Goal: Task Accomplishment & Management: Manage account settings

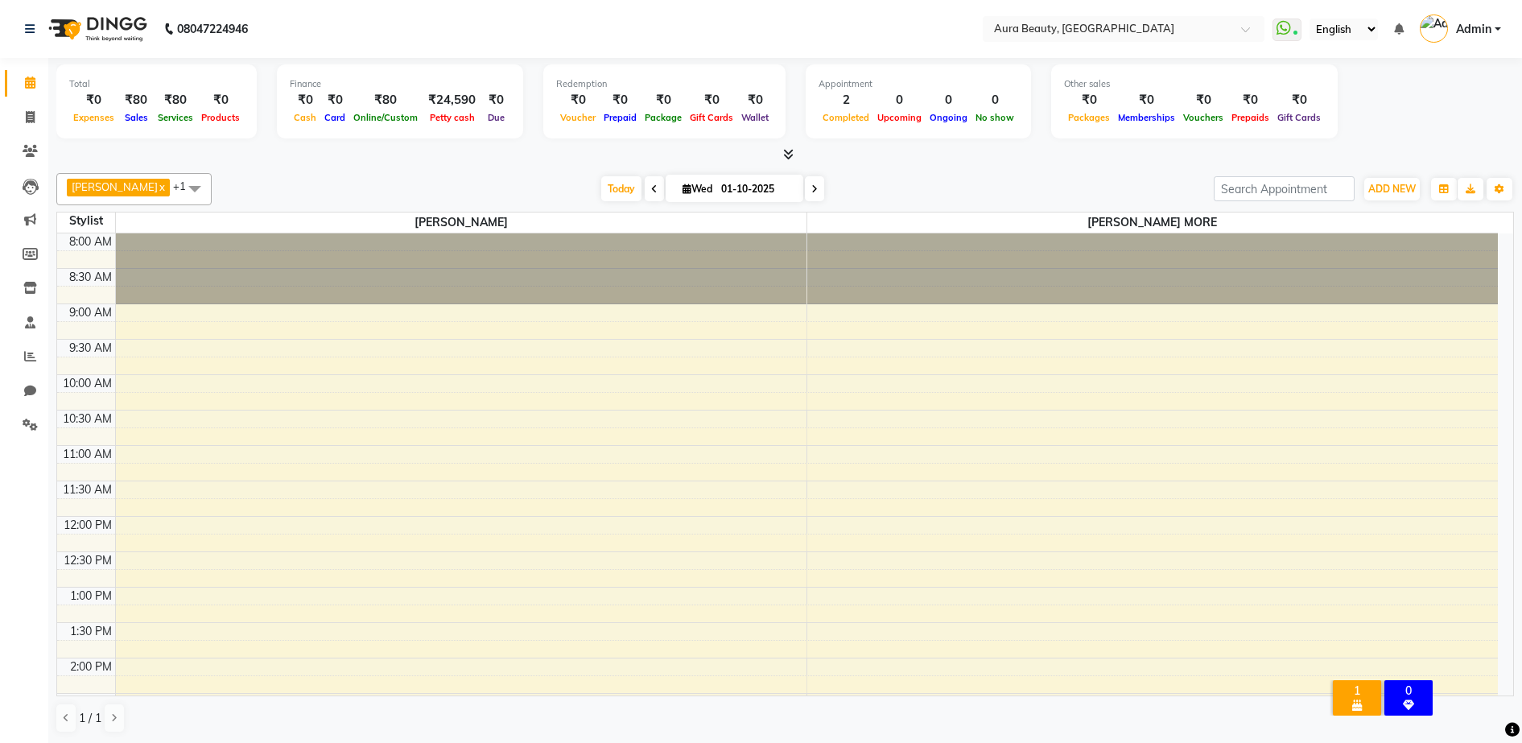
scroll to position [404, 0]
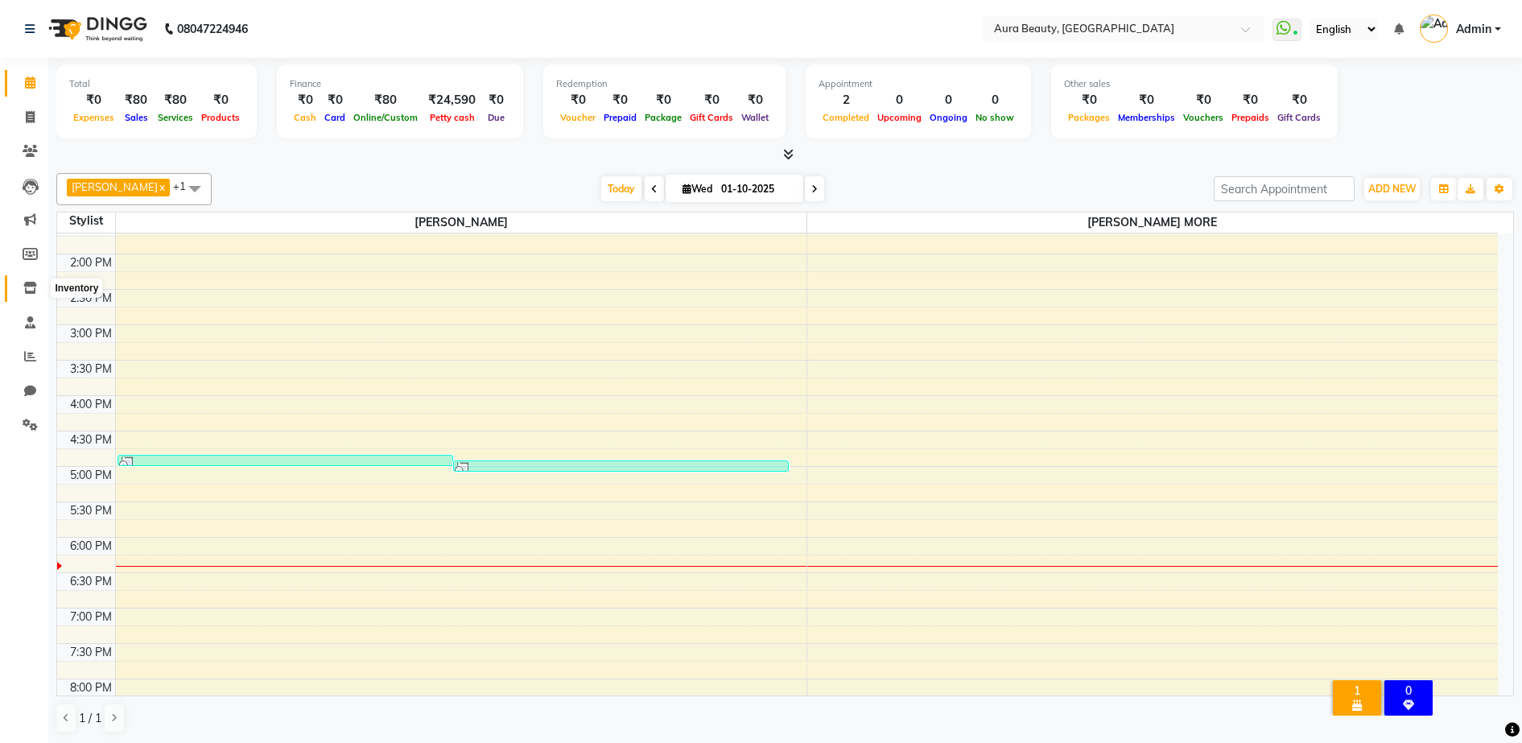
click at [31, 290] on icon at bounding box center [30, 288] width 14 height 12
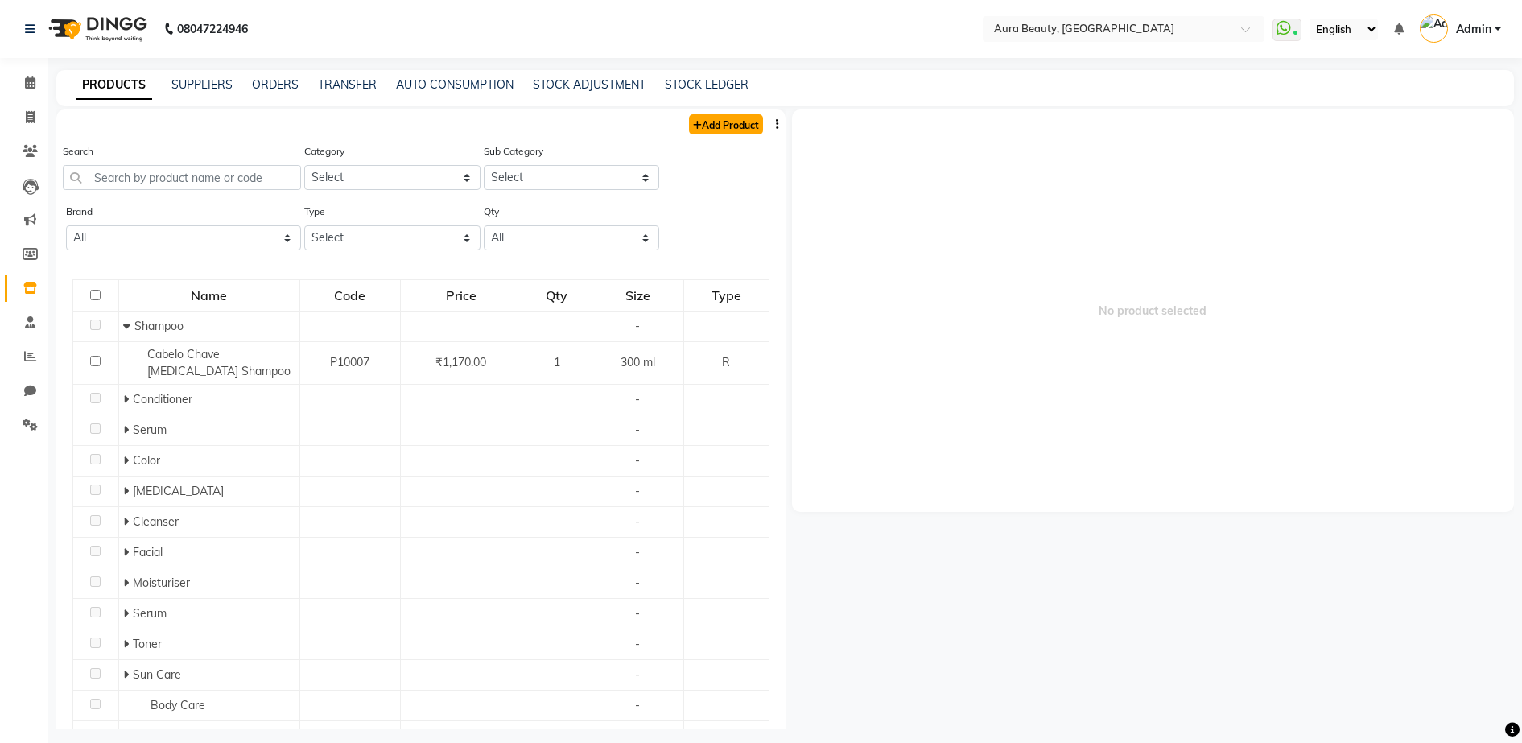
click at [747, 124] on link "Add Product" at bounding box center [726, 124] width 74 height 20
select select "true"
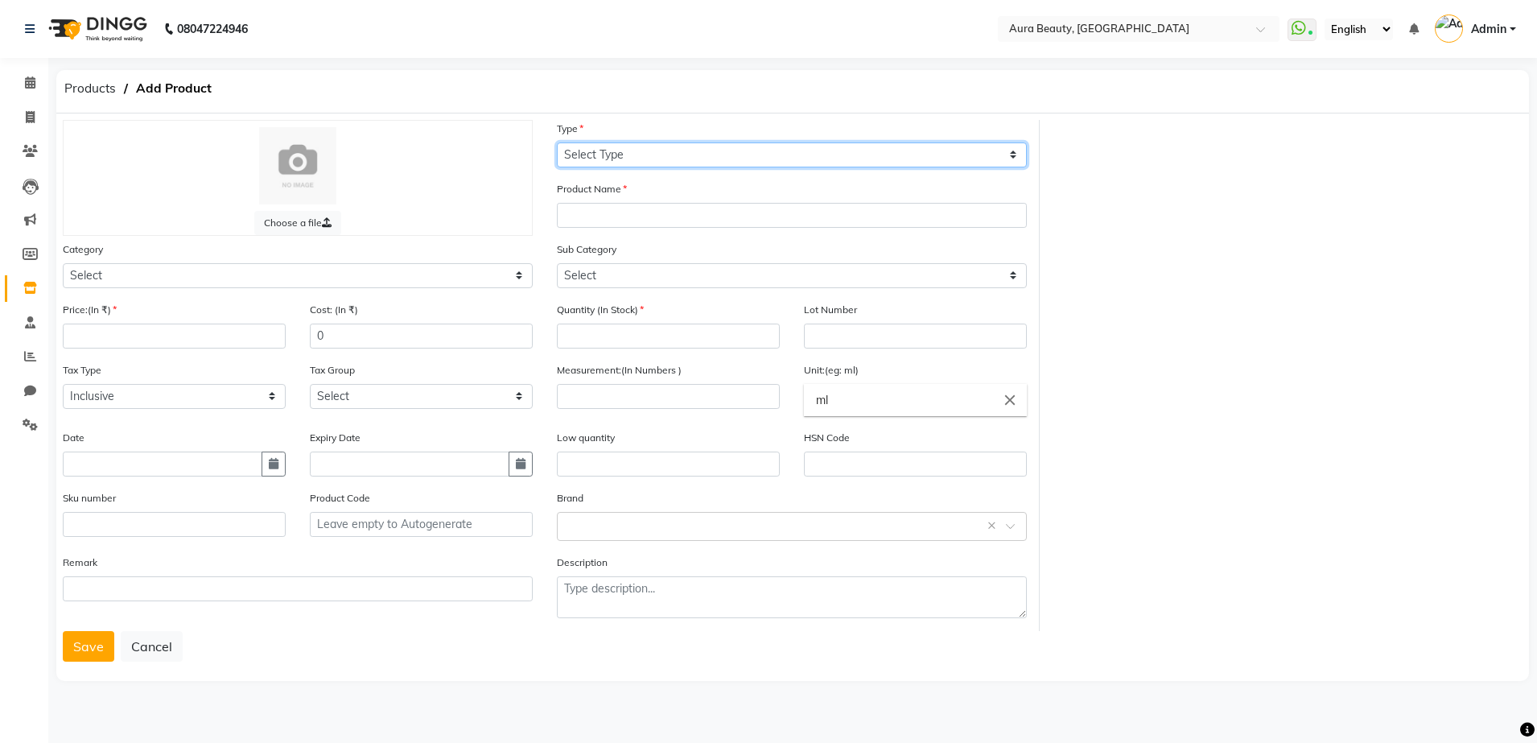
click at [590, 150] on select "Select Type Both Retail Consumable" at bounding box center [792, 154] width 470 height 25
select select "C"
click at [557, 142] on select "Select Type Both Retail Consumable" at bounding box center [792, 154] width 470 height 25
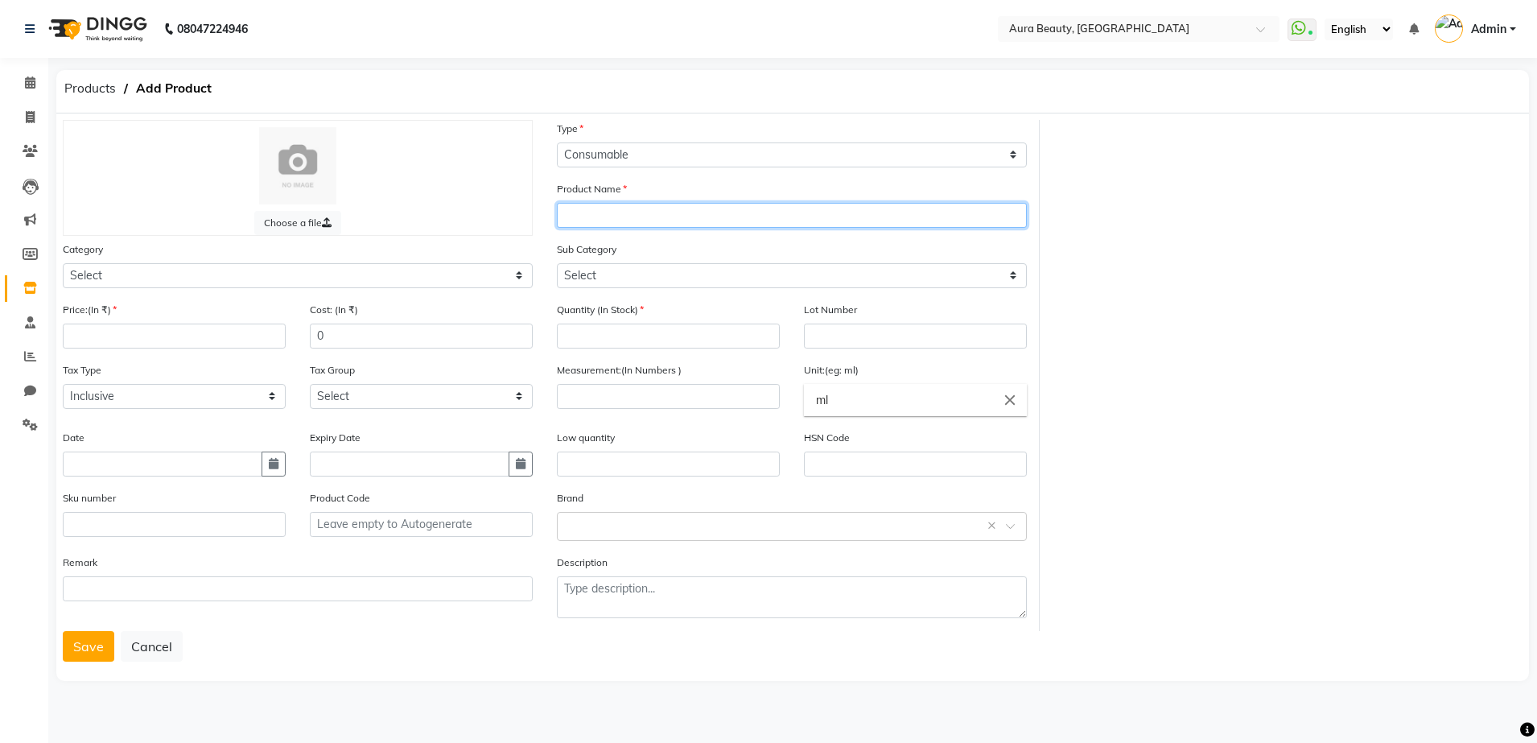
click at [570, 214] on input "text" at bounding box center [792, 215] width 470 height 25
type input "STREAX (DARK BROWN 3 )"
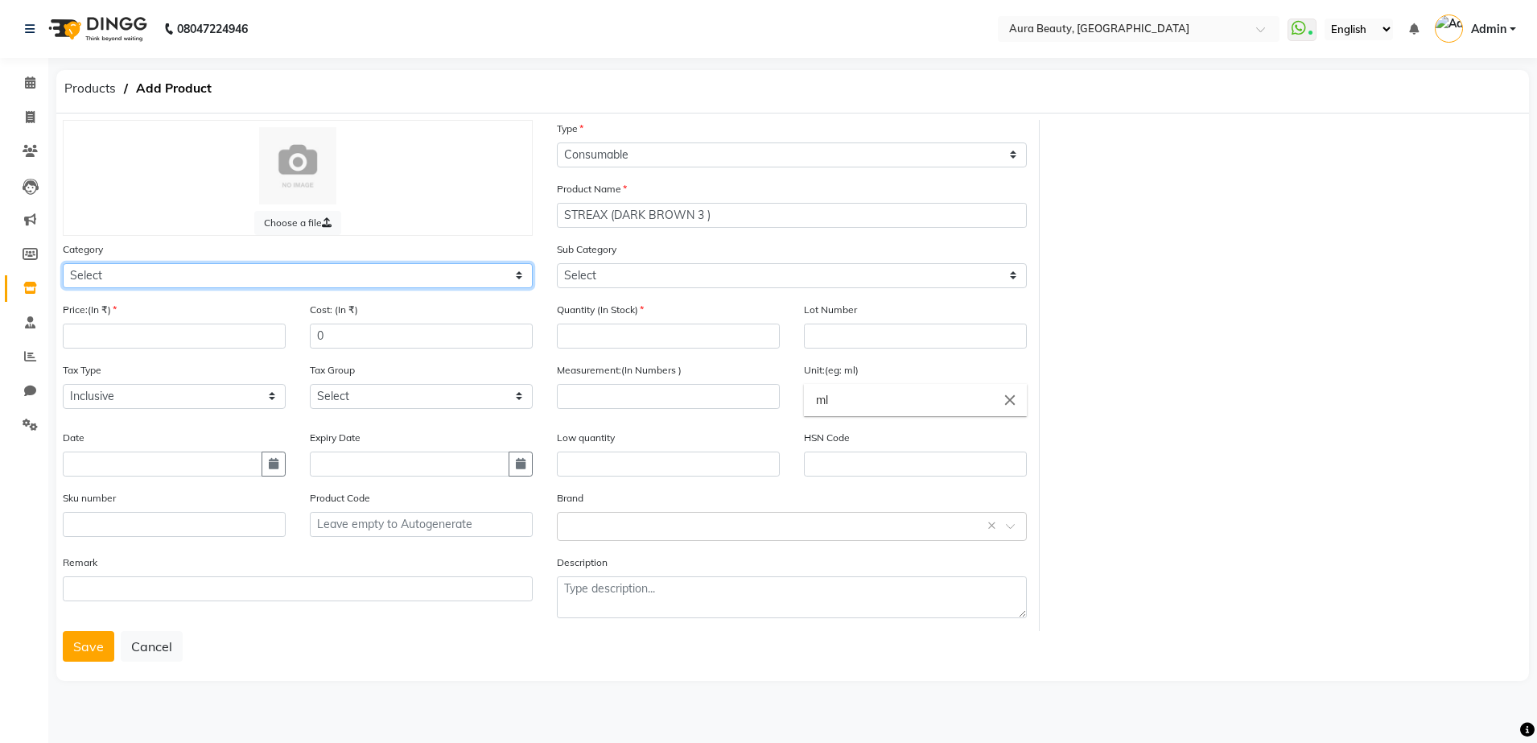
click at [525, 279] on select "Select Hair Skin Makeup Personal Care Appliances [PERSON_NAME] Waxing Disposabl…" at bounding box center [298, 275] width 470 height 25
select select "1480101100"
click at [63, 263] on select "Select Hair Skin Makeup Personal Care Appliances [PERSON_NAME] Waxing Disposabl…" at bounding box center [298, 275] width 470 height 25
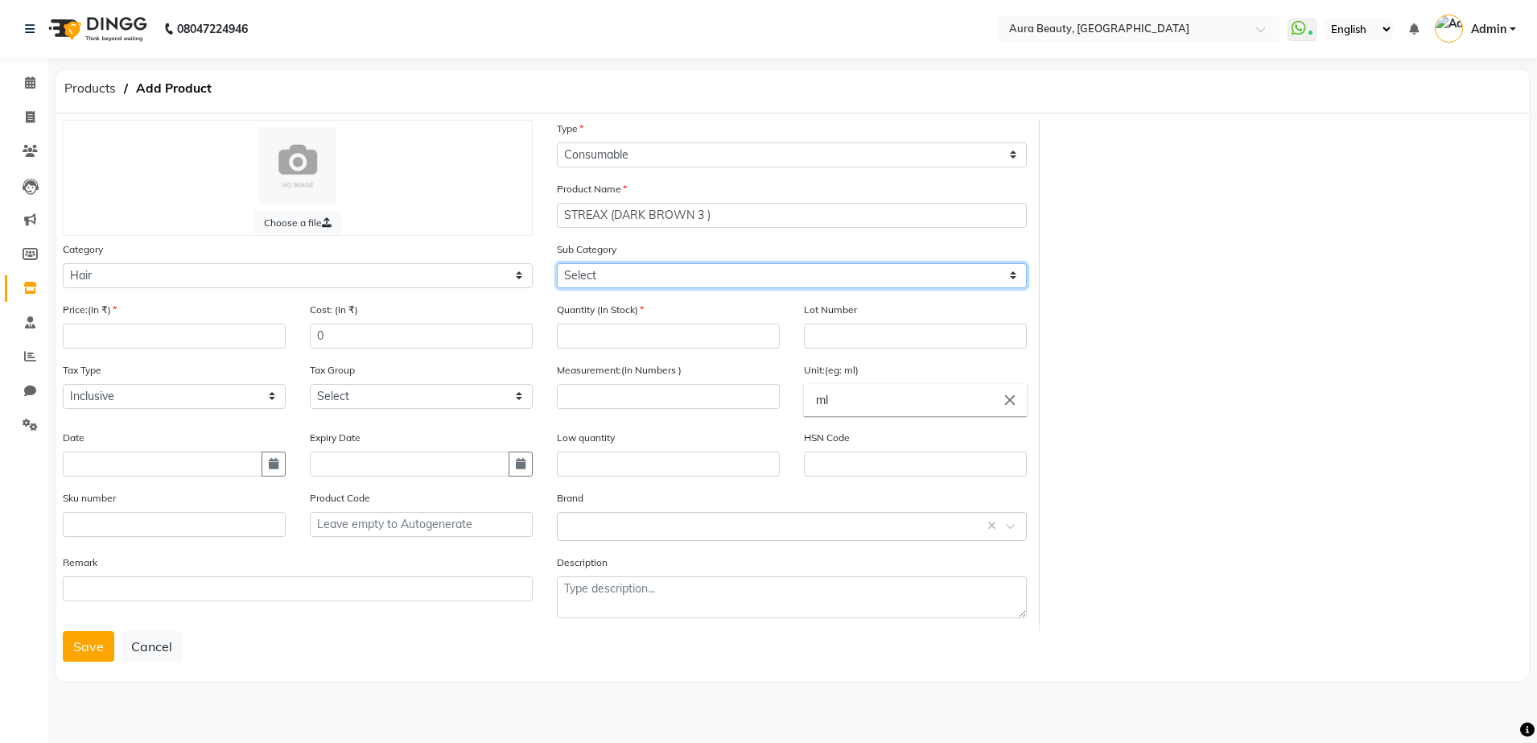
click at [1015, 281] on select "Select Shampoo Conditioner Cream Mask Oil Serum Color Appliances Treatment Styl…" at bounding box center [792, 275] width 470 height 25
select select "1480101107"
click at [557, 263] on select "Select Shampoo Conditioner Cream Mask Oil Serum Color Appliances Treatment Styl…" at bounding box center [792, 275] width 470 height 25
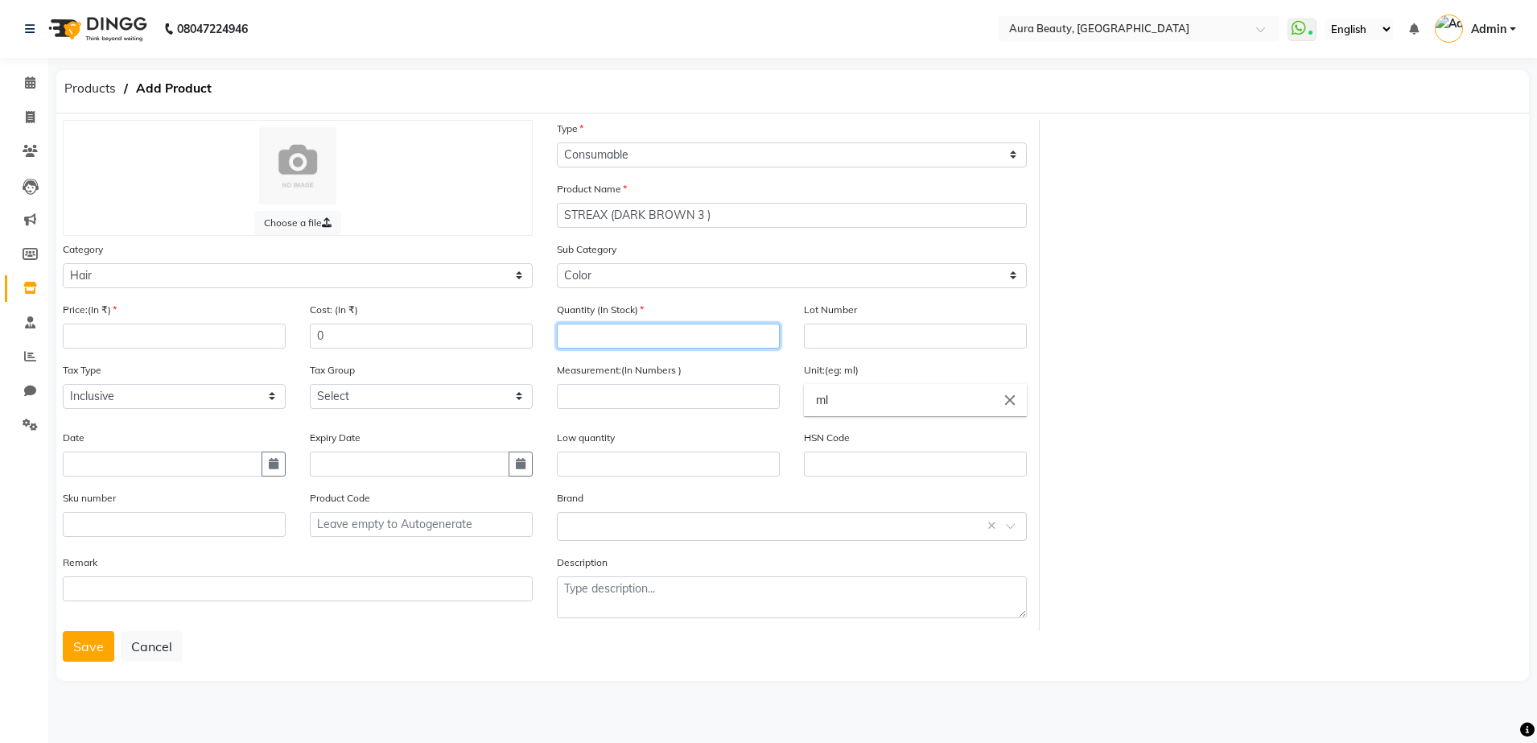
click at [587, 336] on input "number" at bounding box center [668, 335] width 223 height 25
type input "2"
click at [87, 336] on input "number" at bounding box center [174, 335] width 223 height 25
type input "440"
click at [580, 395] on input "number" at bounding box center [668, 396] width 223 height 25
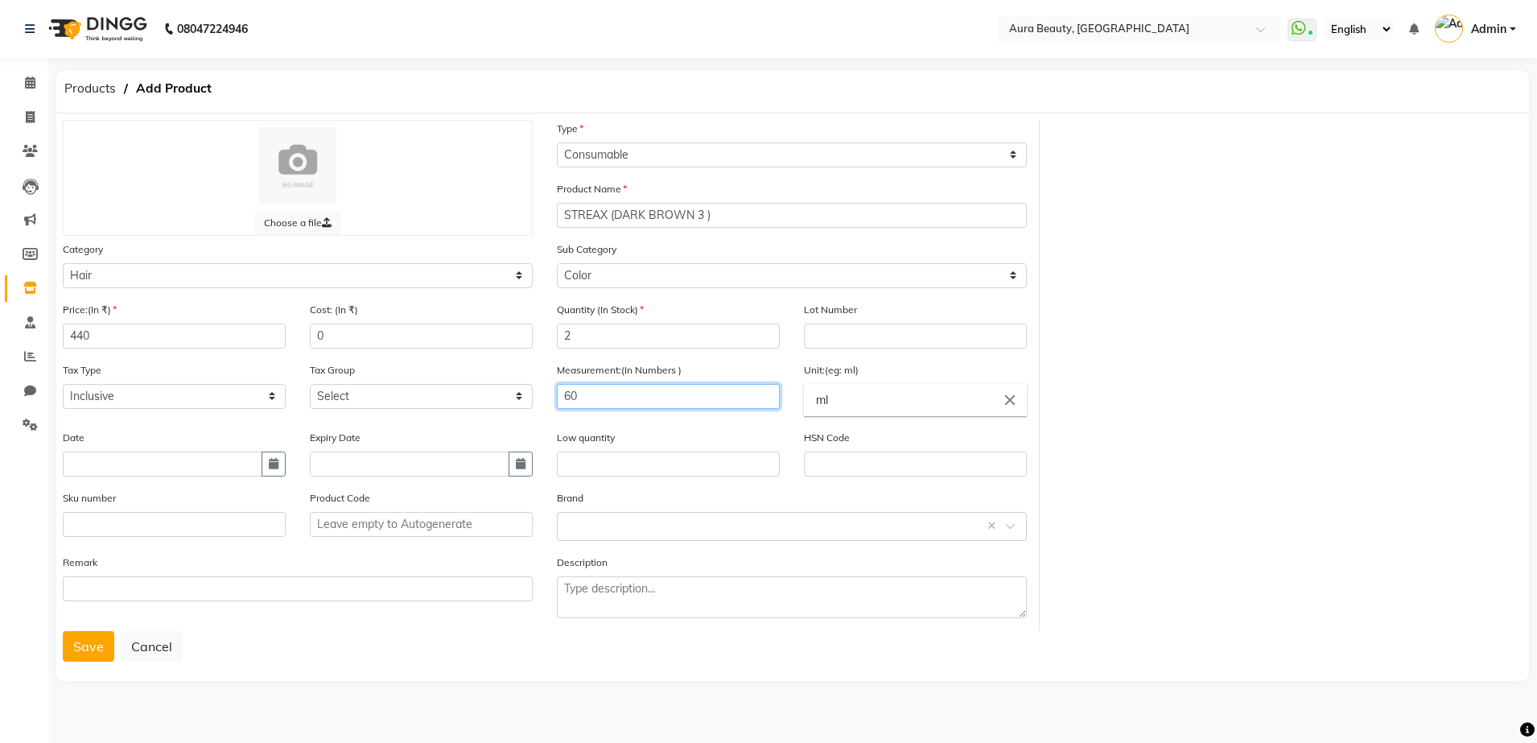
type input "60"
click at [843, 396] on input "ml" at bounding box center [915, 400] width 223 height 32
type input "m"
type input "g"
click at [426, 623] on div at bounding box center [768, 371] width 1537 height 743
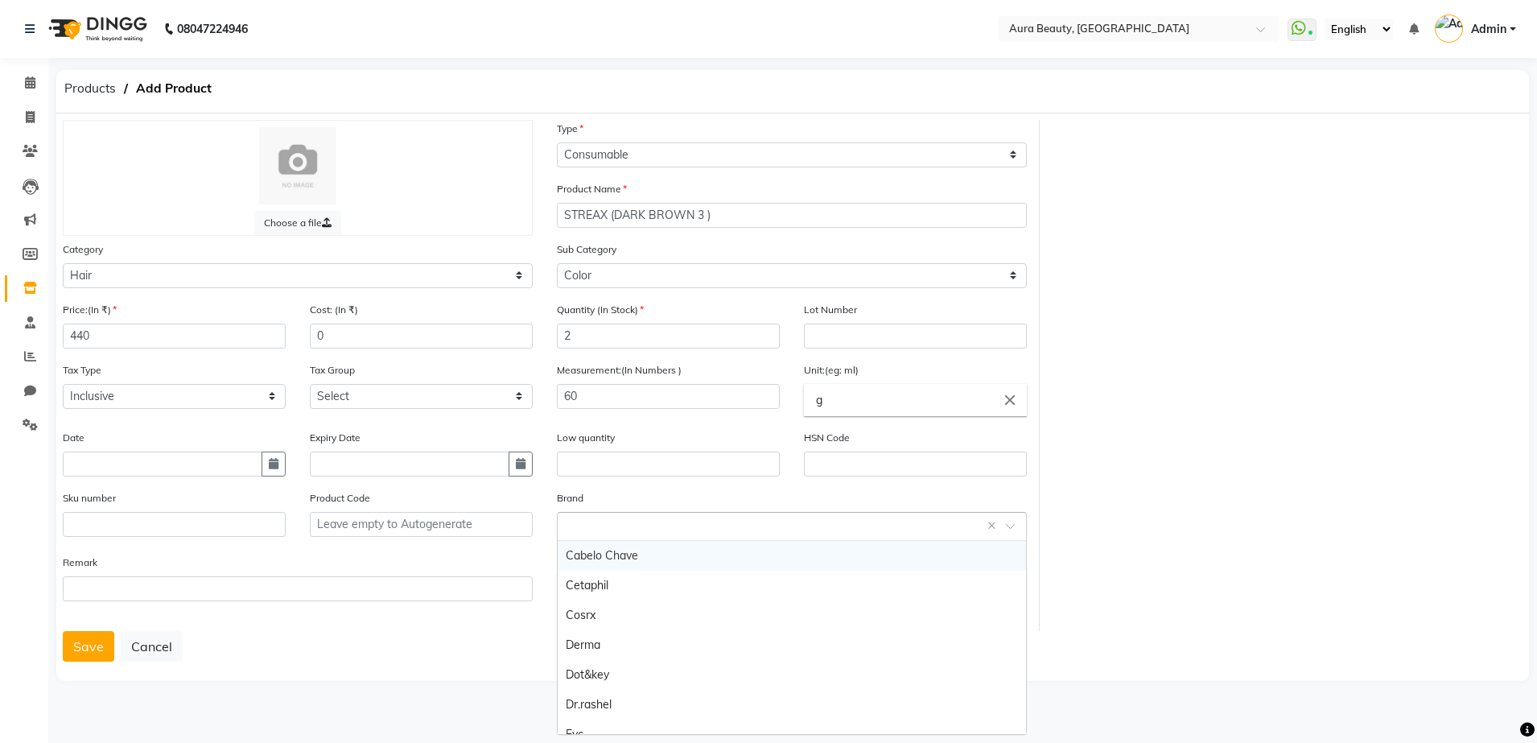
click at [632, 517] on input "text" at bounding box center [776, 525] width 420 height 17
click at [598, 676] on div "Streax" at bounding box center [792, 672] width 468 height 30
click at [89, 633] on button "Save" at bounding box center [88, 646] width 51 height 31
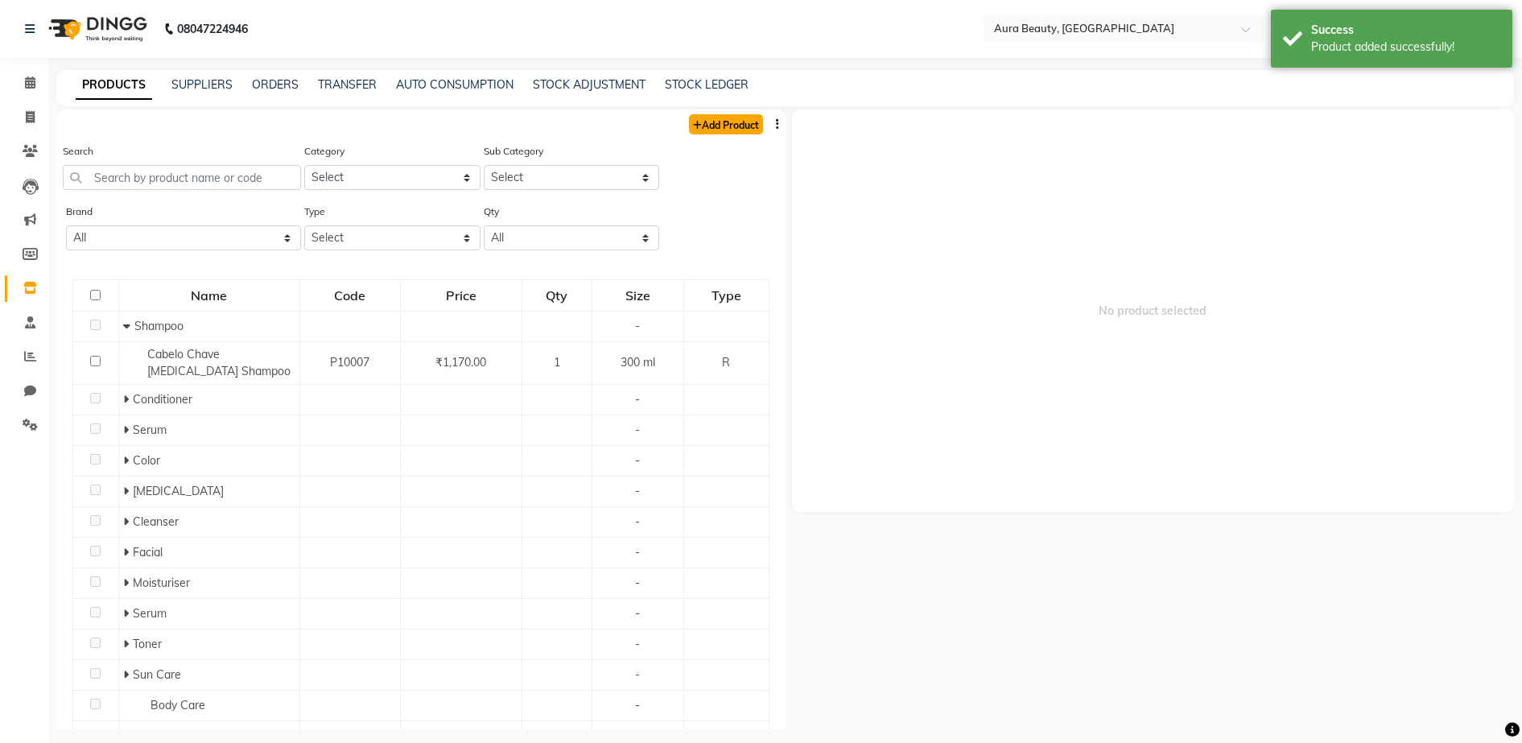
click at [715, 123] on link "Add Product" at bounding box center [726, 124] width 74 height 20
select select "true"
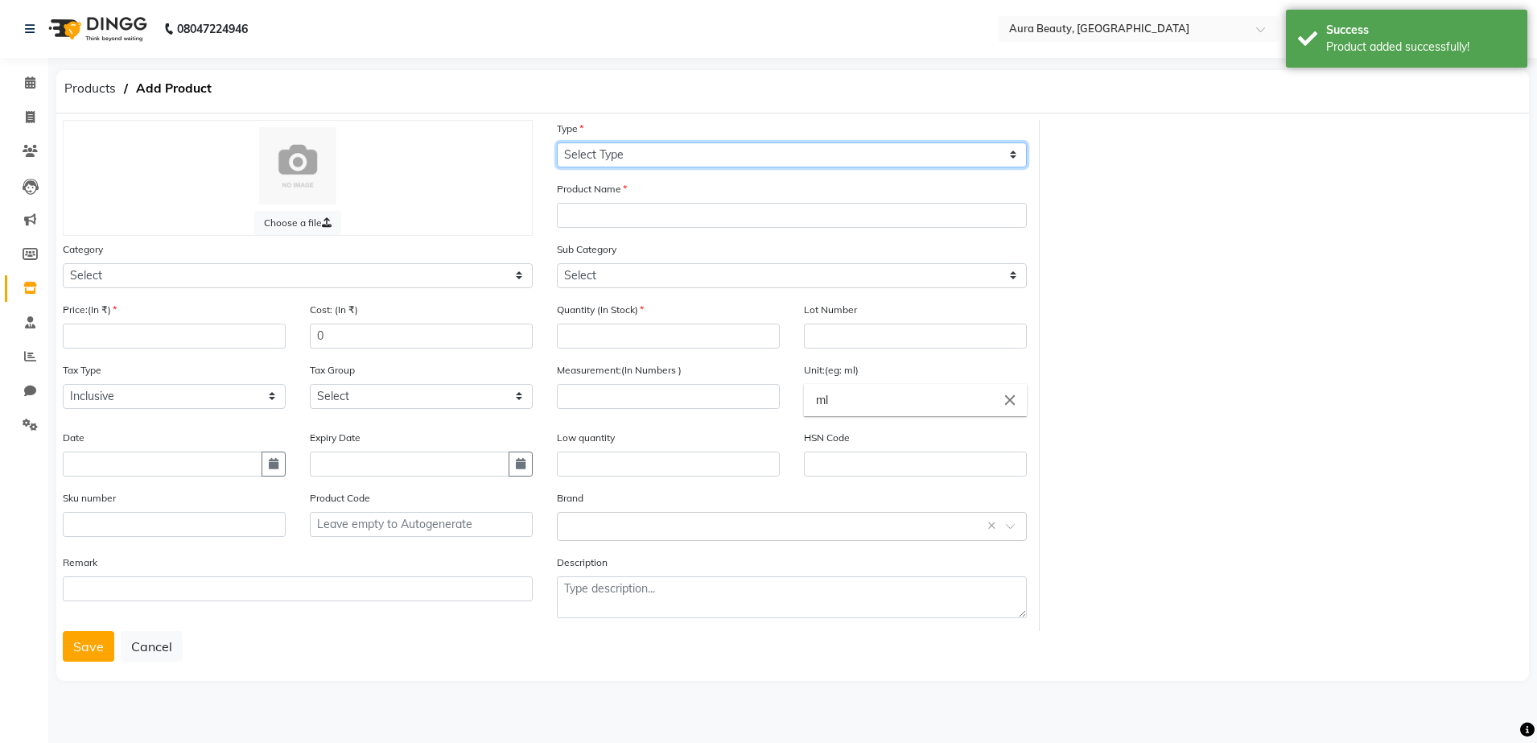
click at [731, 157] on select "Select Type Both Retail Consumable" at bounding box center [792, 154] width 470 height 25
select select "C"
click at [557, 142] on select "Select Type Both Retail Consumable" at bounding box center [792, 154] width 470 height 25
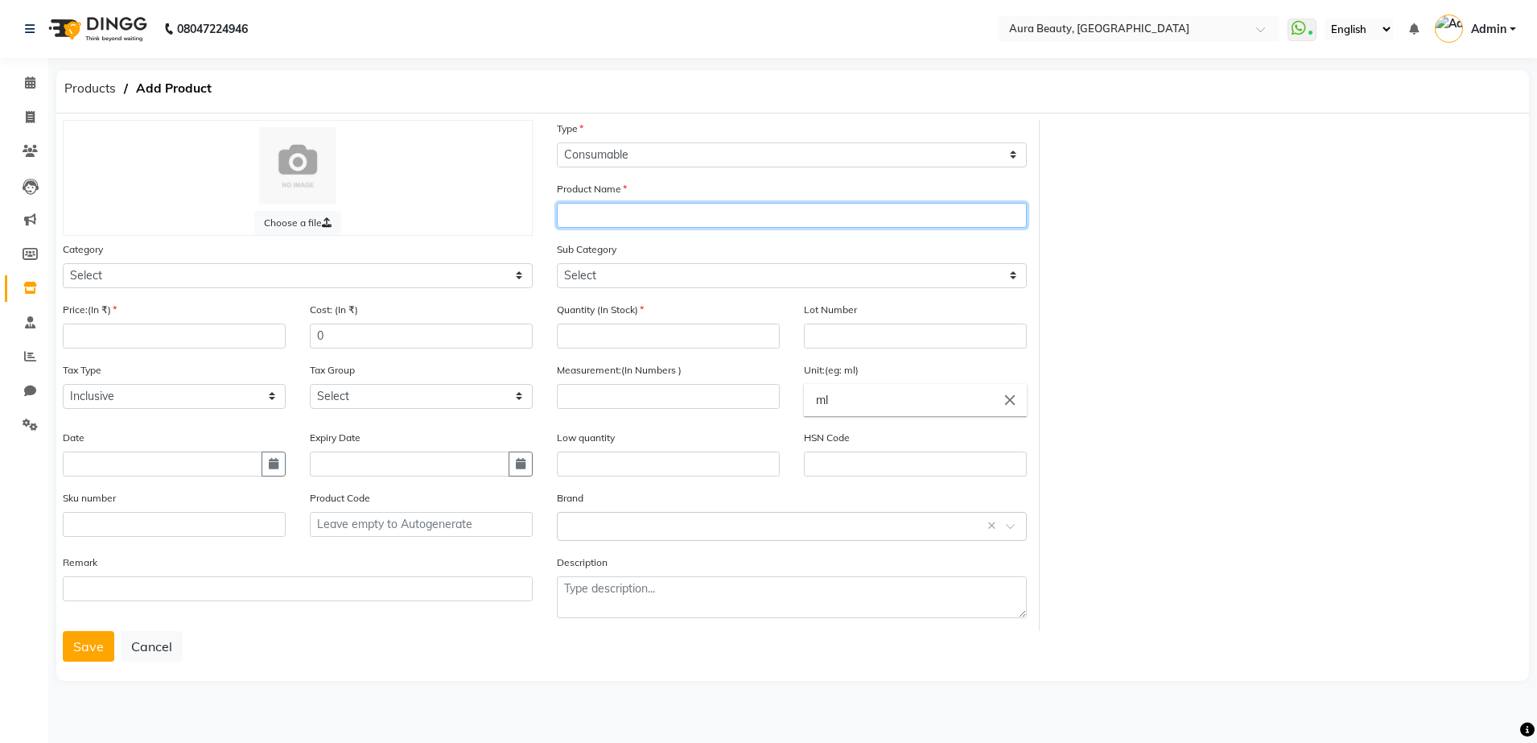
click at [674, 216] on input "text" at bounding box center [792, 215] width 470 height 25
type input "STREAX ( BROWN 4 )"
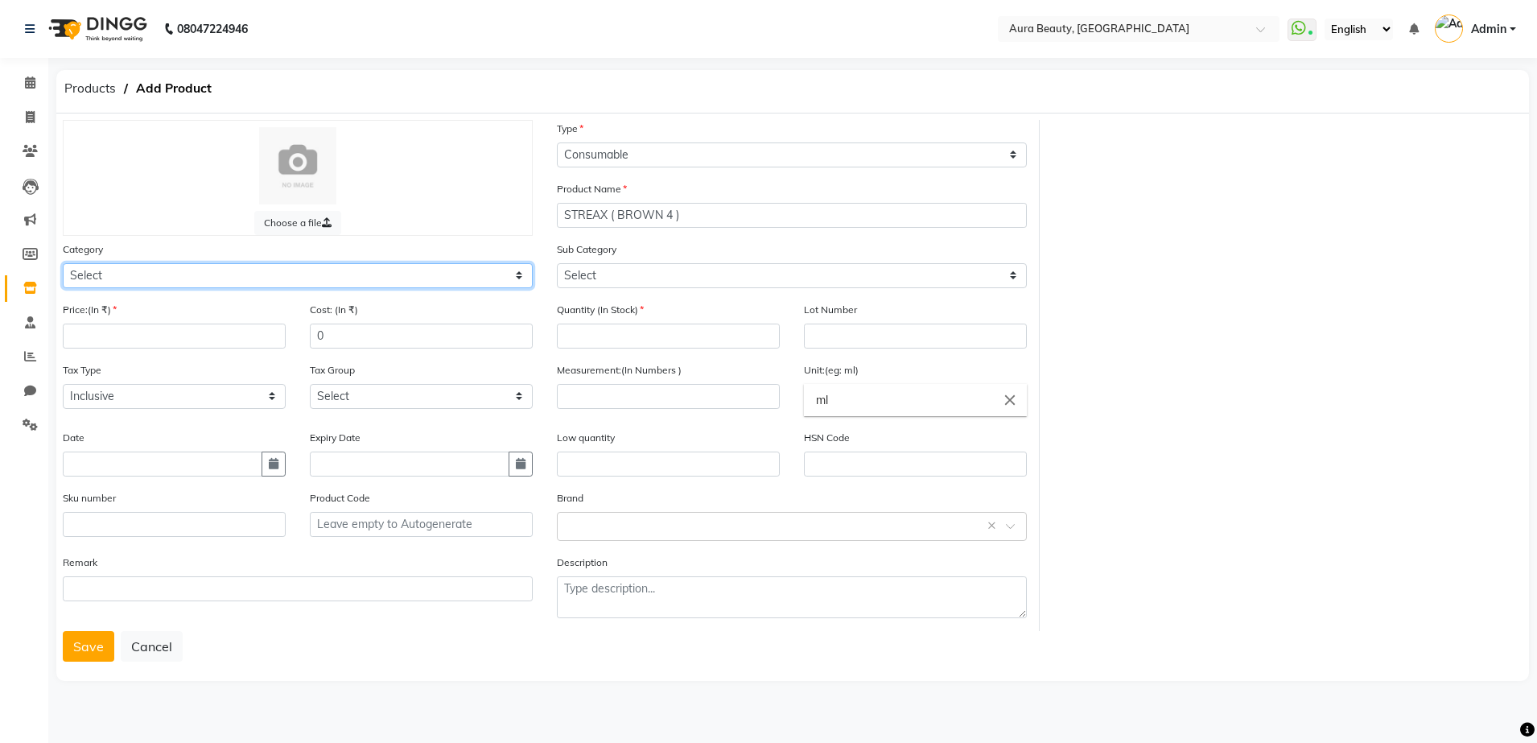
click at [519, 277] on select "Select Hair Skin Makeup Personal Care Appliances [PERSON_NAME] Waxing Disposabl…" at bounding box center [298, 275] width 470 height 25
select select "1480101100"
click at [63, 263] on select "Select Hair Skin Makeup Personal Care Appliances [PERSON_NAME] Waxing Disposabl…" at bounding box center [298, 275] width 470 height 25
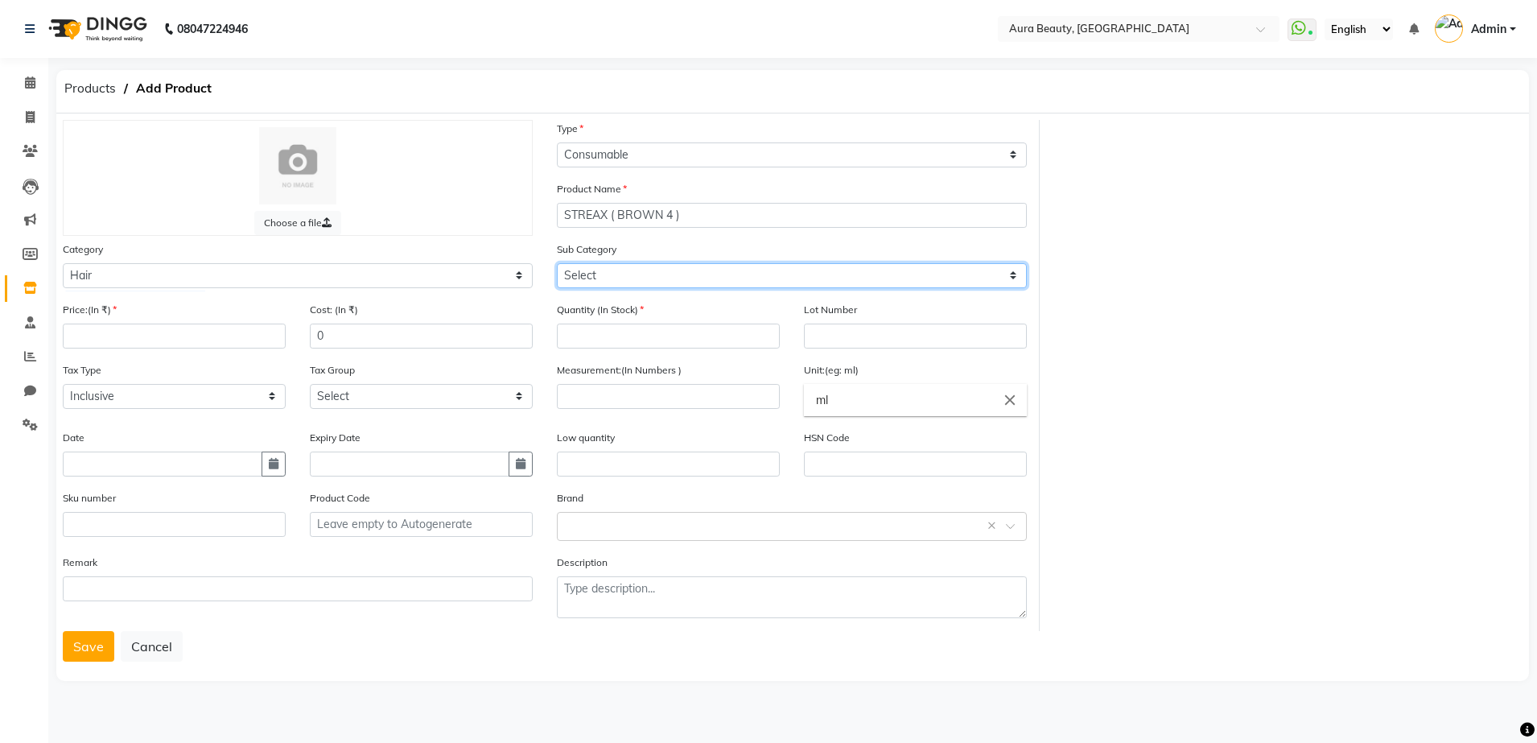
click at [1013, 283] on select "Select Shampoo Conditioner Cream Mask Oil Serum Color Appliances Treatment Styl…" at bounding box center [792, 275] width 470 height 25
select select "1480101107"
click at [557, 263] on select "Select Shampoo Conditioner Cream Mask Oil Serum Color Appliances Treatment Styl…" at bounding box center [792, 275] width 470 height 25
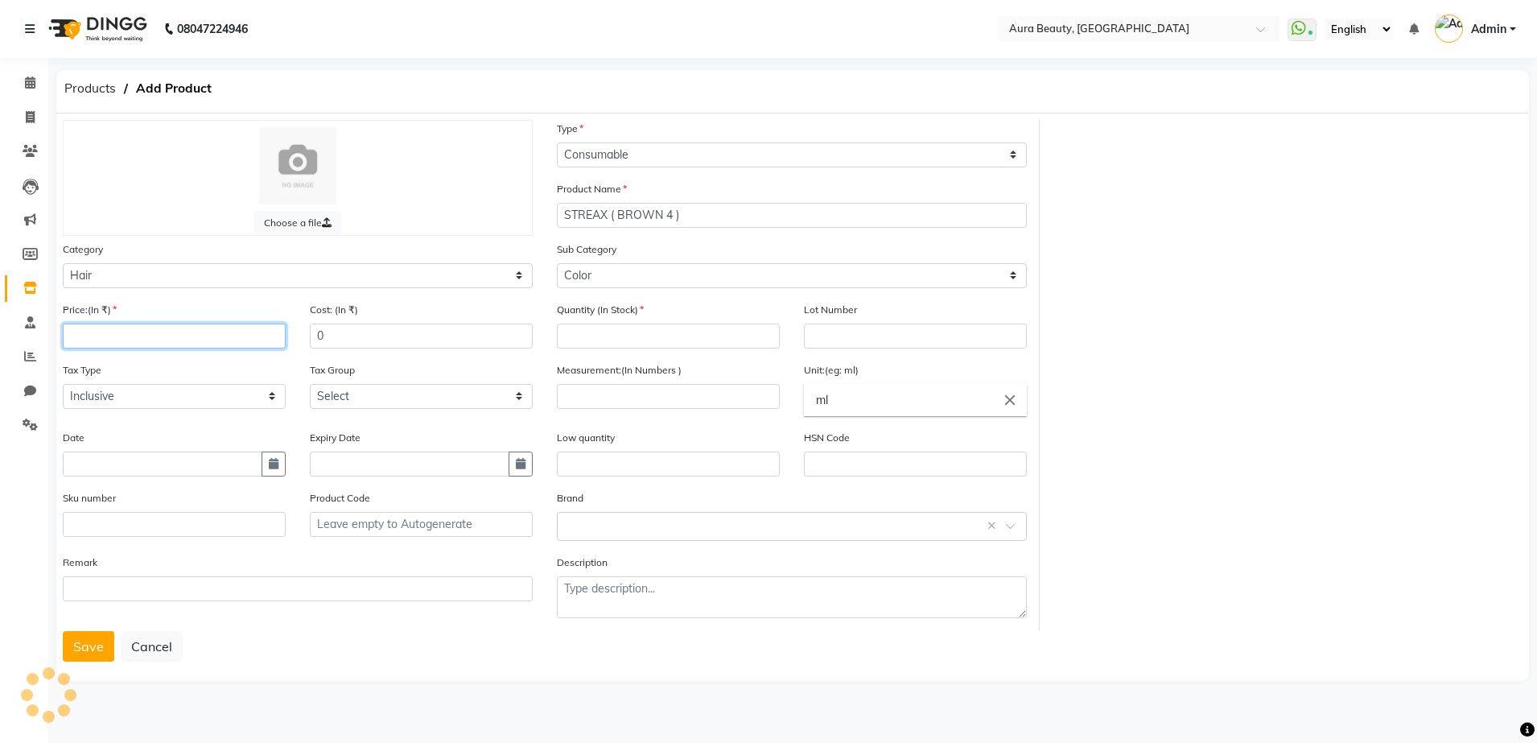
click at [249, 332] on input "number" at bounding box center [174, 335] width 223 height 25
type input "440"
click at [573, 336] on input "number" at bounding box center [668, 335] width 223 height 25
type input "2"
click at [766, 393] on input "number" at bounding box center [668, 396] width 223 height 25
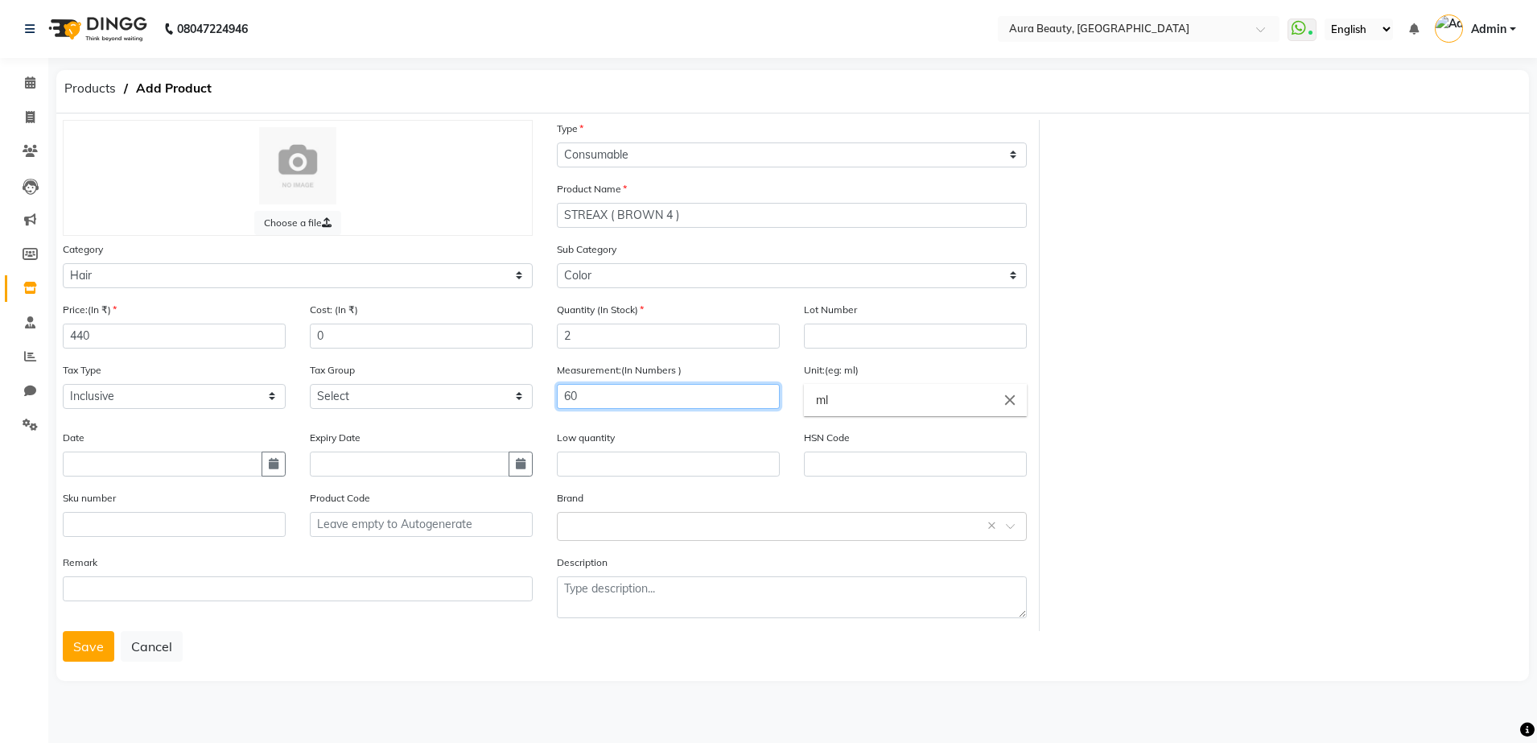
type input "60"
click at [909, 402] on input "ml" at bounding box center [915, 400] width 223 height 32
type input "m"
type input "g"
click at [753, 429] on div at bounding box center [768, 371] width 1537 height 743
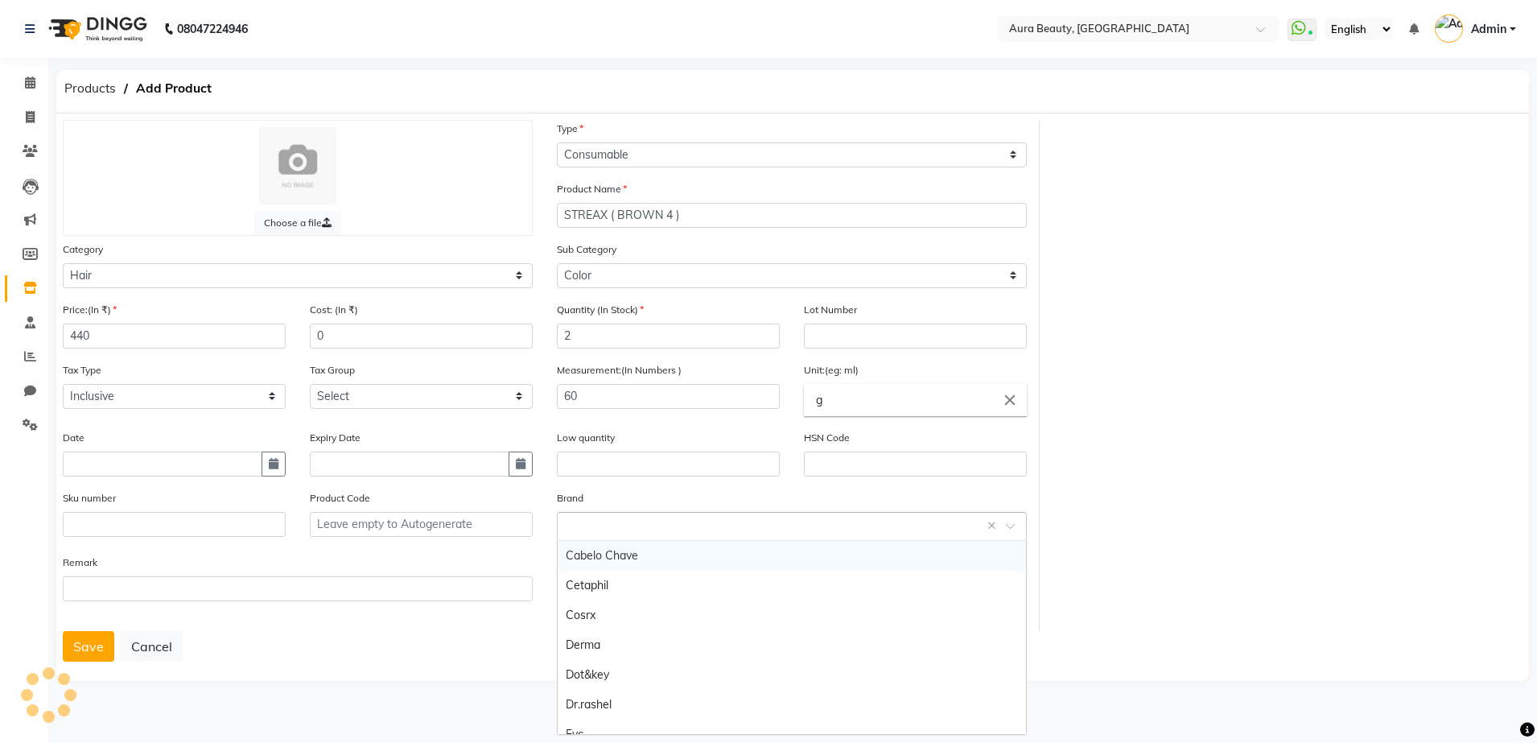
click at [640, 523] on input "text" at bounding box center [776, 525] width 420 height 17
click at [698, 630] on div "Streax" at bounding box center [792, 630] width 468 height 30
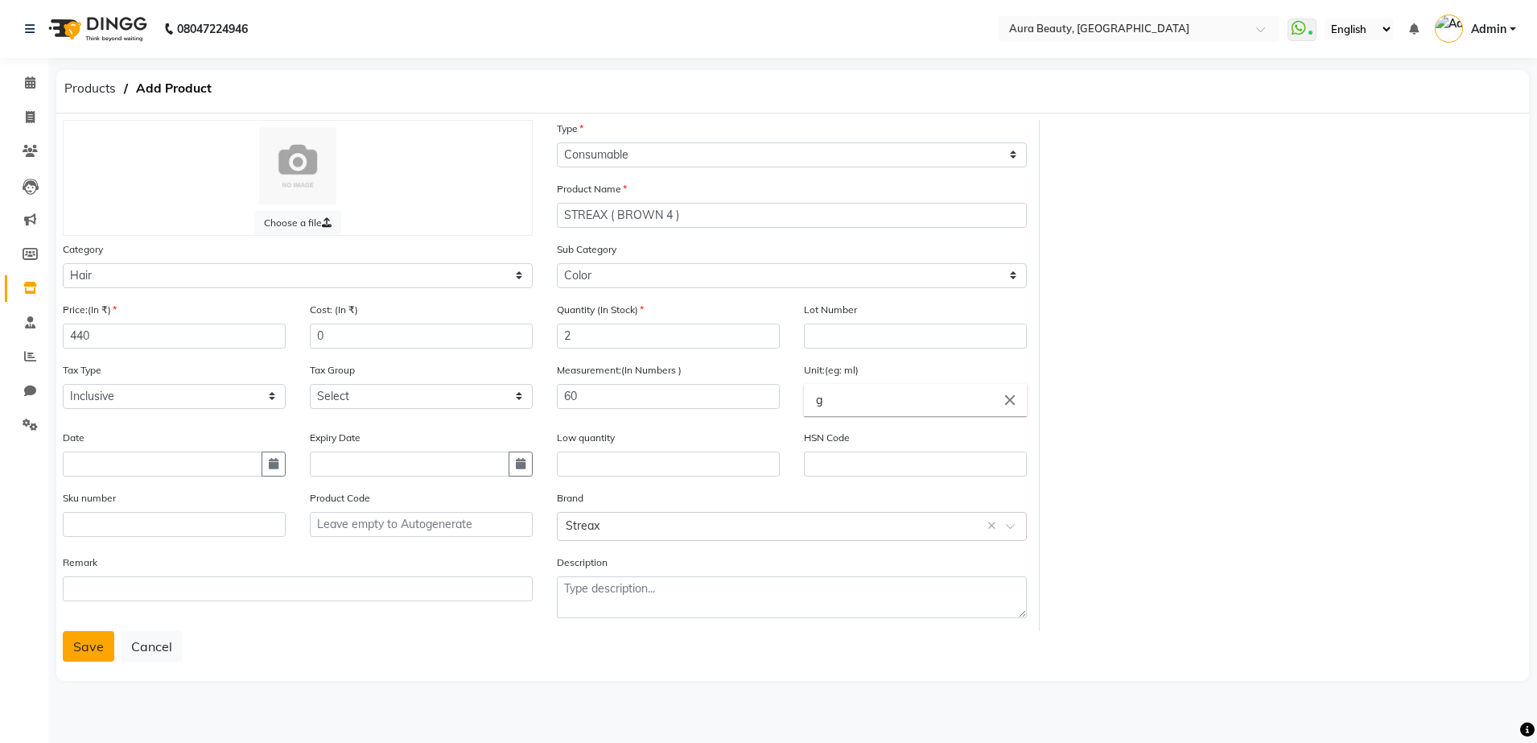
click at [103, 650] on button "Save" at bounding box center [88, 646] width 51 height 31
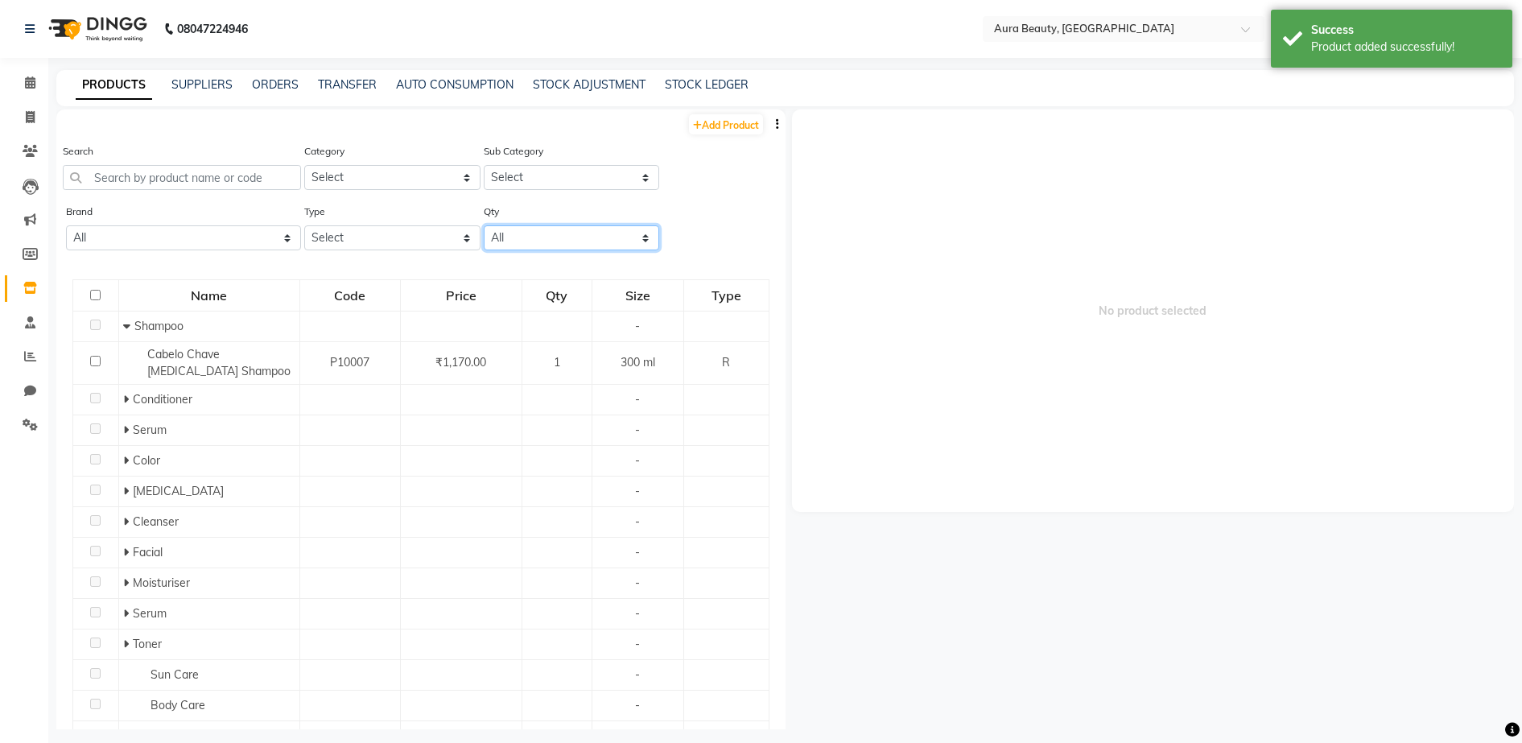
click at [629, 238] on select "All Low Out Of Stock" at bounding box center [571, 237] width 175 height 25
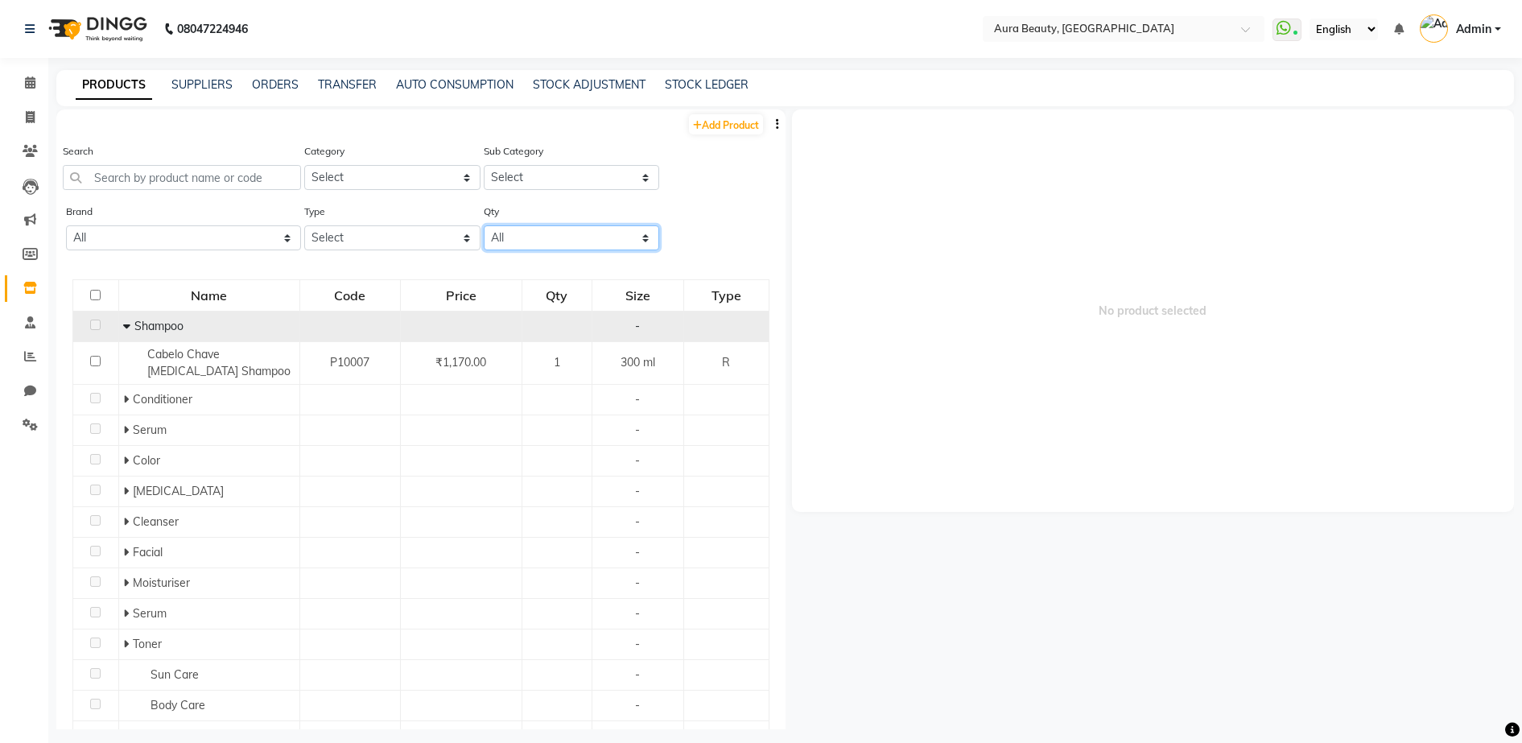
select select "out_of_stock"
click at [484, 225] on select "All Low Out Of Stock" at bounding box center [571, 237] width 175 height 25
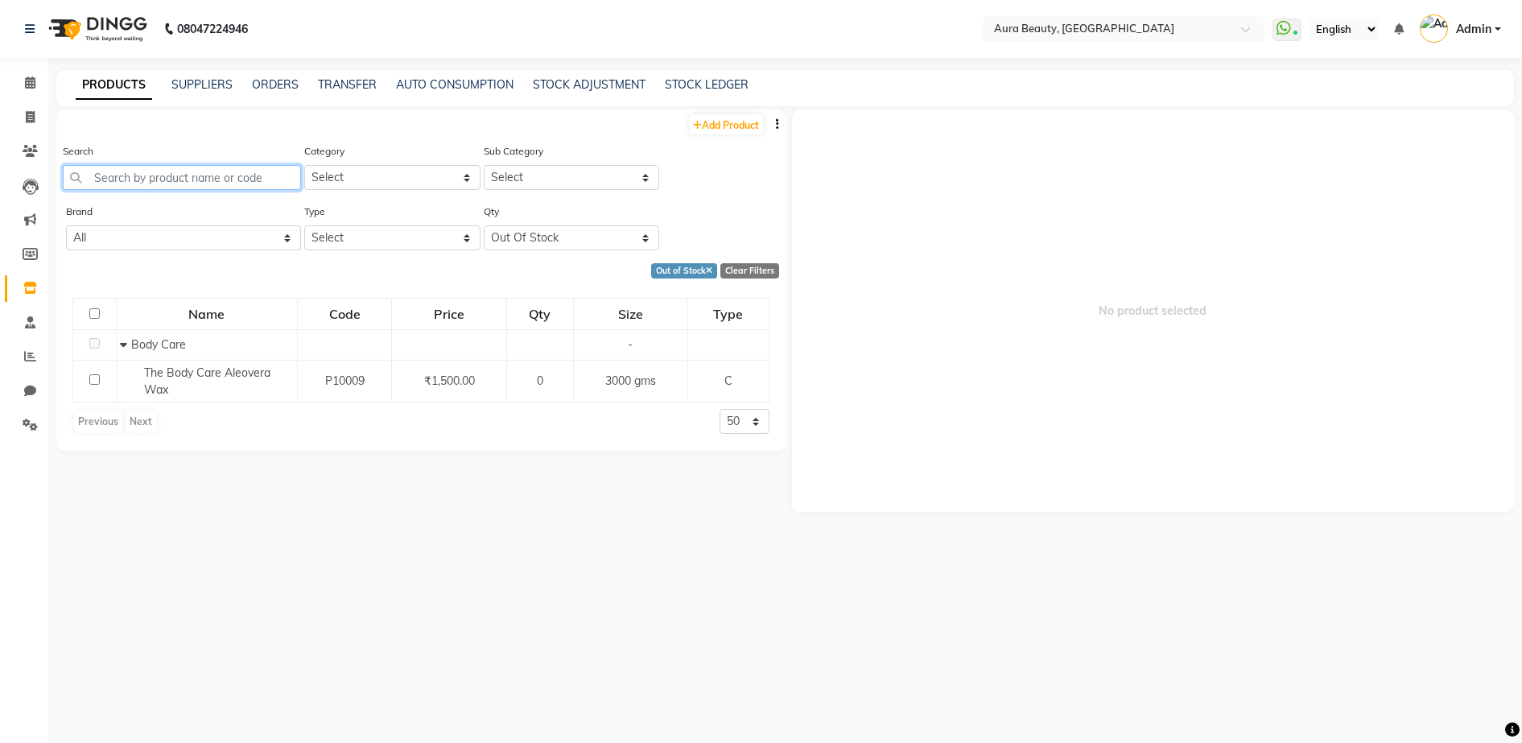
click at [155, 170] on input "text" at bounding box center [182, 177] width 238 height 25
click at [711, 271] on icon at bounding box center [709, 271] width 6 height 9
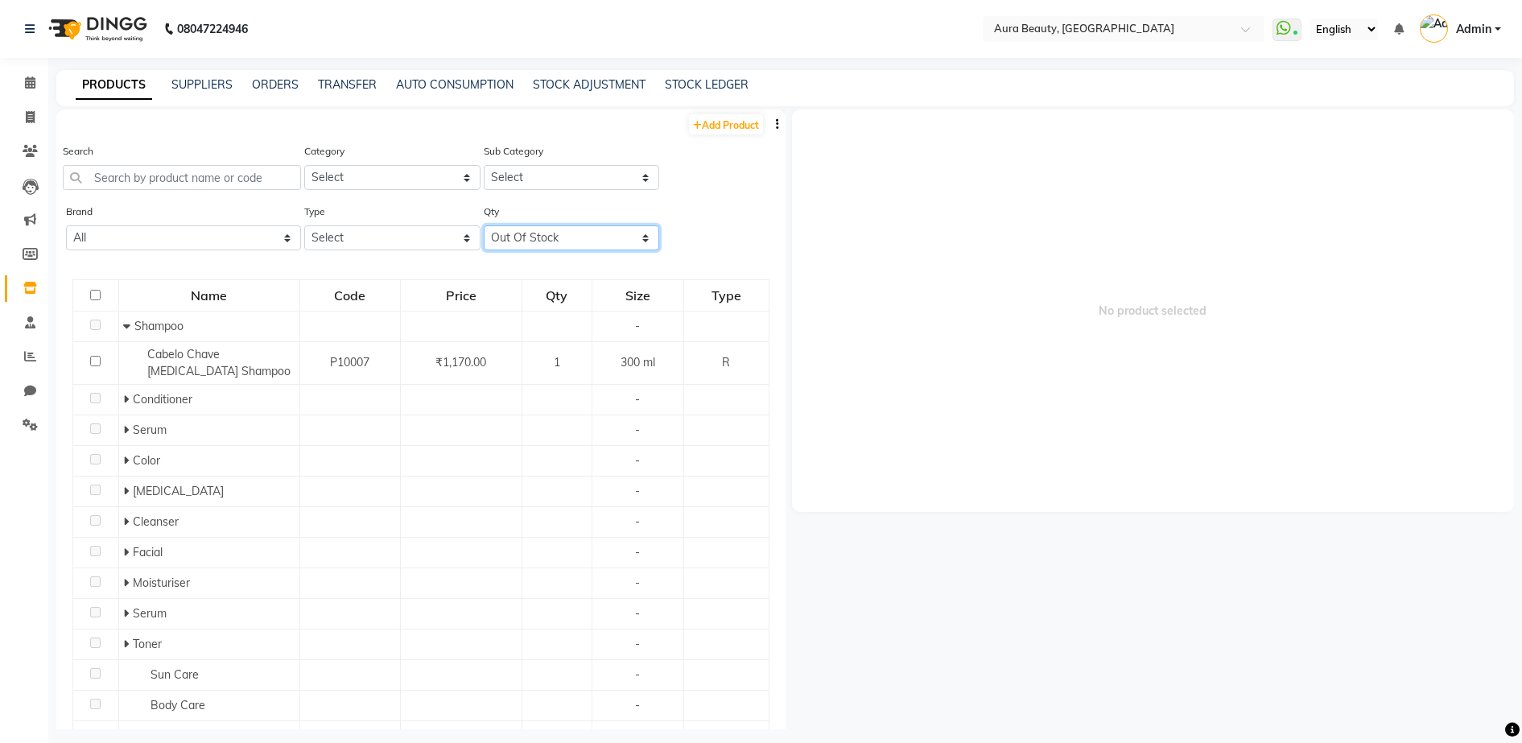
click at [633, 236] on select "All Low Out Of Stock" at bounding box center [571, 237] width 175 height 25
click at [683, 205] on div "Brand All Cabelo Chave Cetaphil Cosrx Derma Dot&key Dr.rashel Fyc Loreal Loreal…" at bounding box center [420, 233] width 729 height 60
click at [634, 182] on select "Select" at bounding box center [571, 177] width 175 height 25
drag, startPoint x: 678, startPoint y: 171, endPoint x: 455, endPoint y: 175, distance: 222.9
click at [455, 175] on div "Search Category Select Hair Skin Makeup Personal Care Appliances [PERSON_NAME] …" at bounding box center [420, 172] width 729 height 60
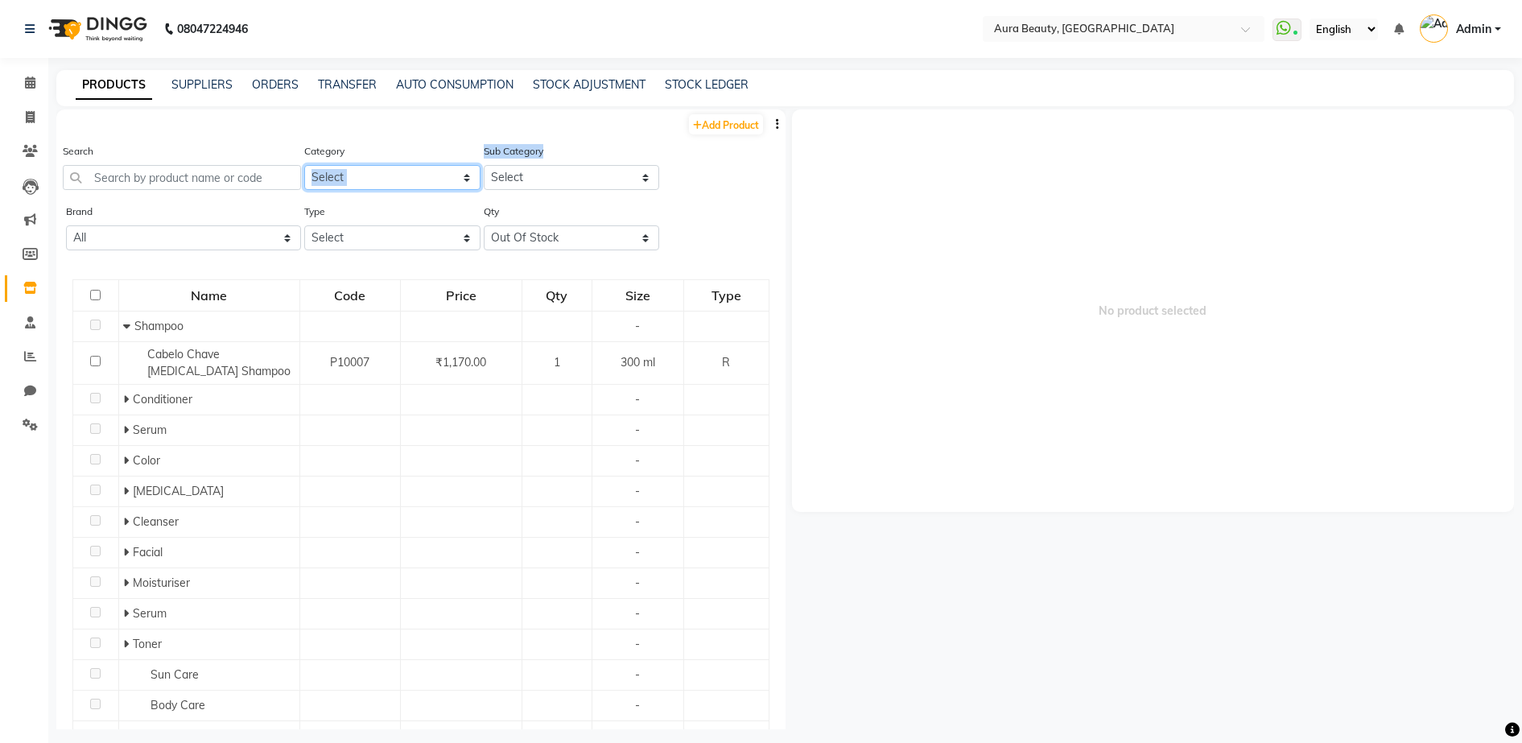
click at [455, 175] on select "Select Hair Skin Makeup Personal Care Appliances [PERSON_NAME] Waxing Disposabl…" at bounding box center [391, 177] width 175 height 25
select select "1480101100"
click at [304, 165] on select "Select Hair Skin Makeup Personal Care Appliances [PERSON_NAME] Waxing Disposabl…" at bounding box center [391, 177] width 175 height 25
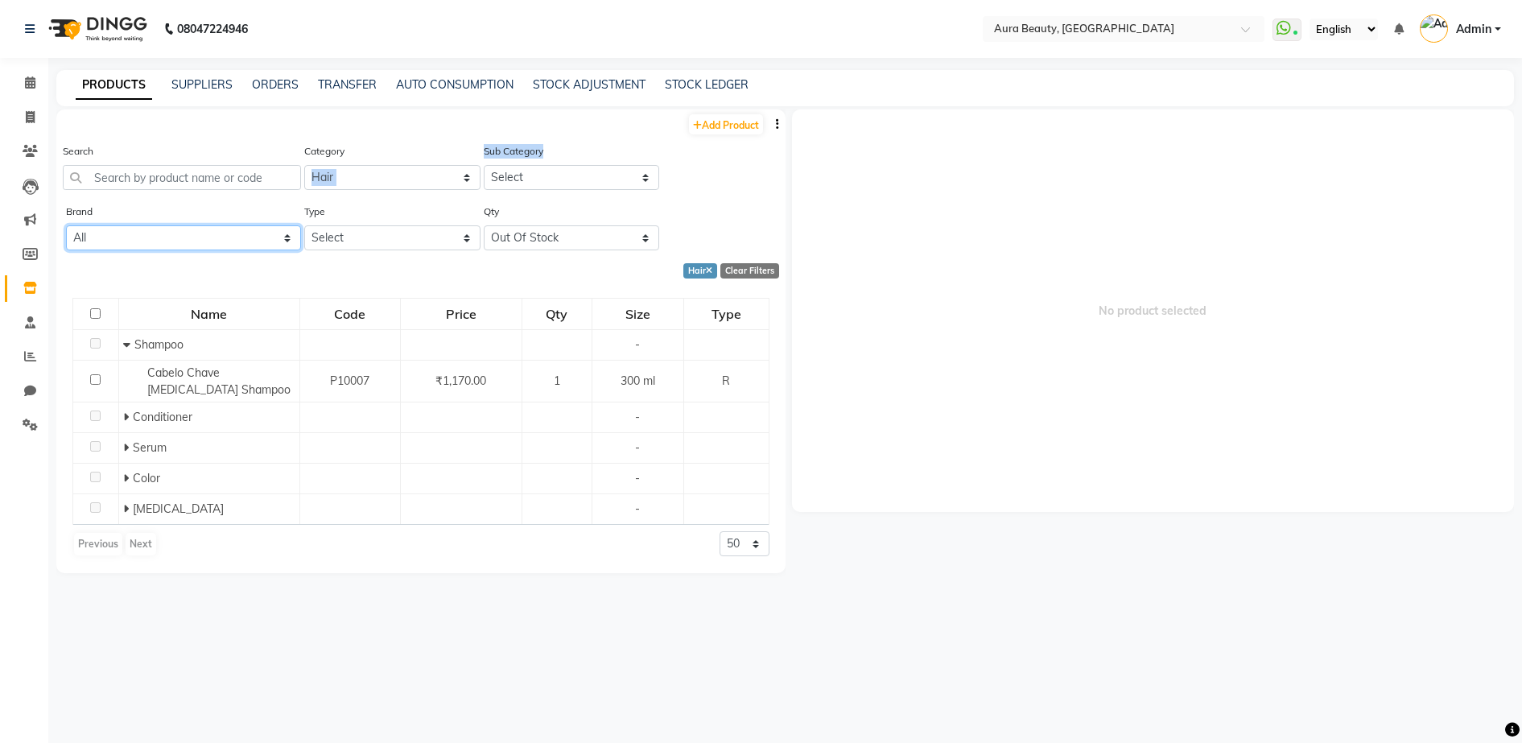
click at [286, 240] on select "All Cabelo Chave Cetaphil Cosrx Derma Dot&key Dr.rashel Fyc Loreal Loreal Majir…" at bounding box center [183, 237] width 235 height 25
select select "[PERSON_NAME]"
click at [66, 225] on select "All Cabelo Chave Cetaphil Cosrx Derma Dot&key Dr.rashel Fyc Loreal Loreal Majir…" at bounding box center [183, 237] width 235 height 25
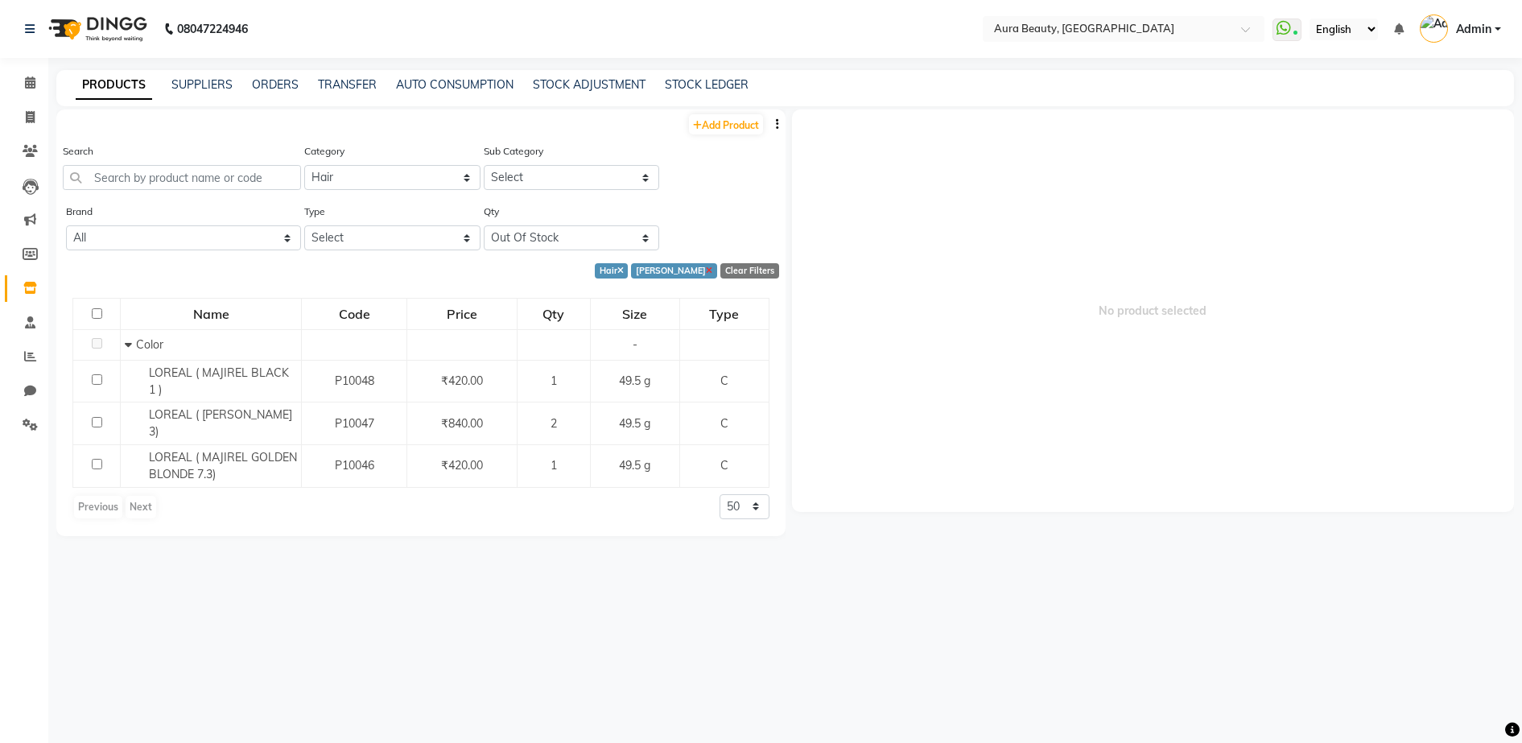
click at [706, 274] on icon at bounding box center [709, 271] width 6 height 9
select select
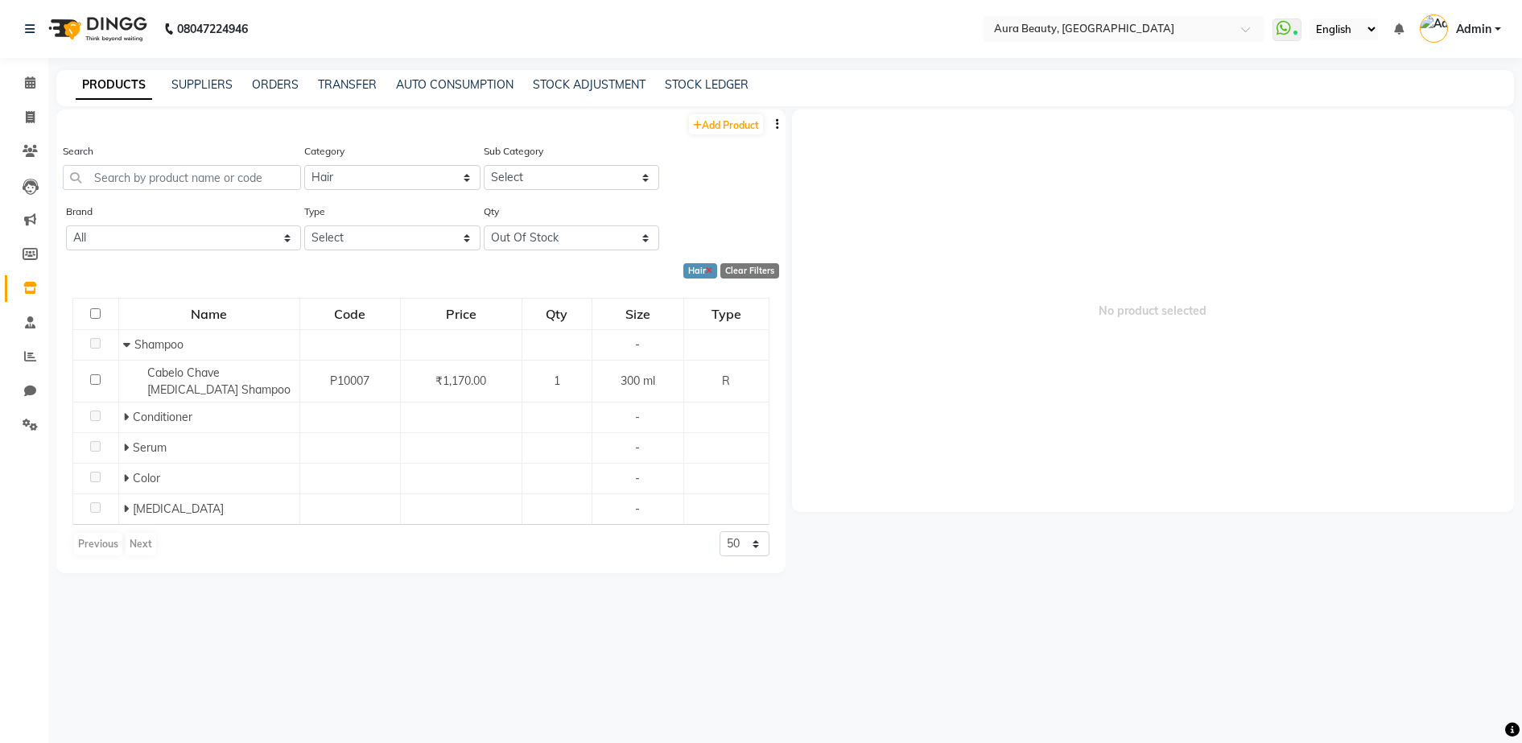
click at [706, 272] on icon at bounding box center [709, 271] width 6 height 9
select select
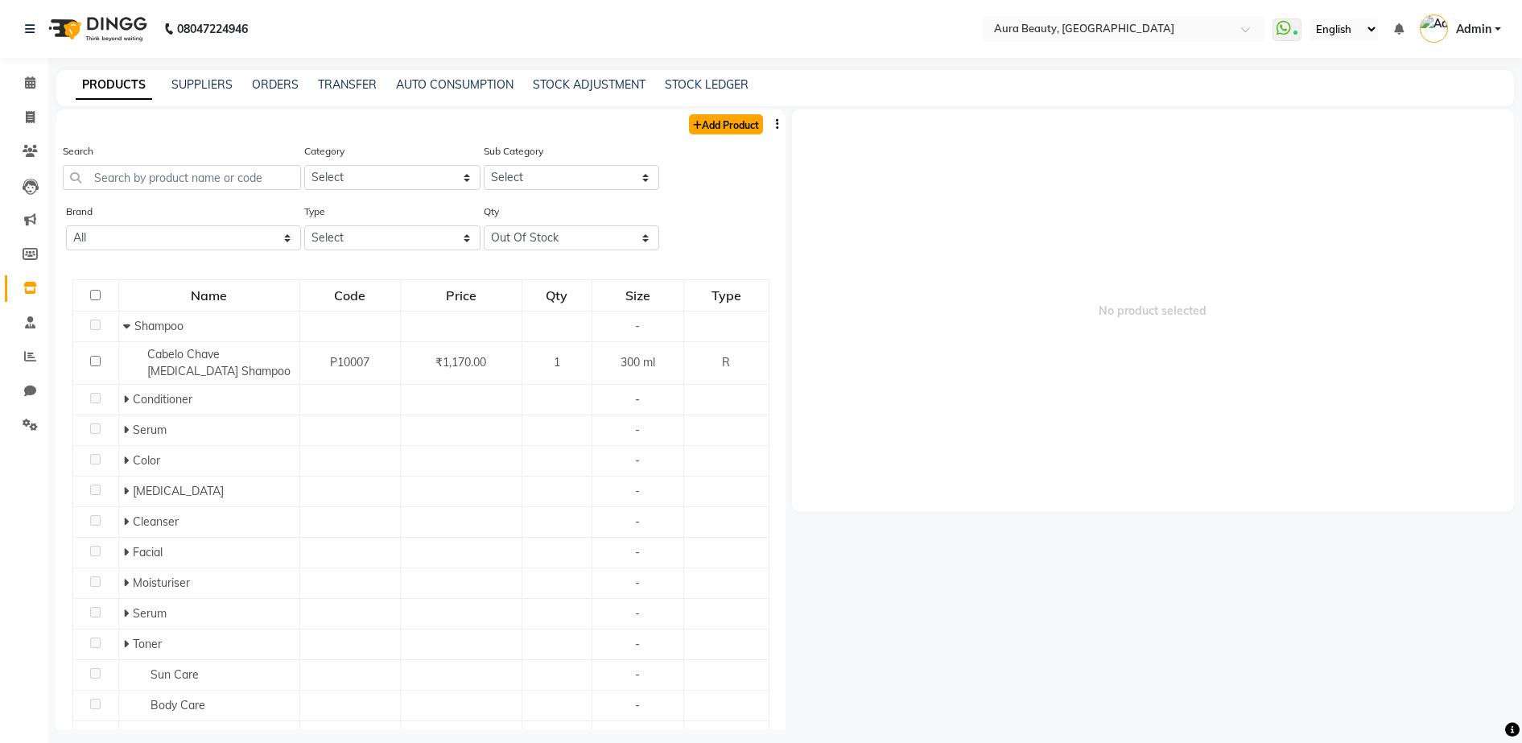
click at [736, 122] on link "Add Product" at bounding box center [726, 124] width 74 height 20
select select "true"
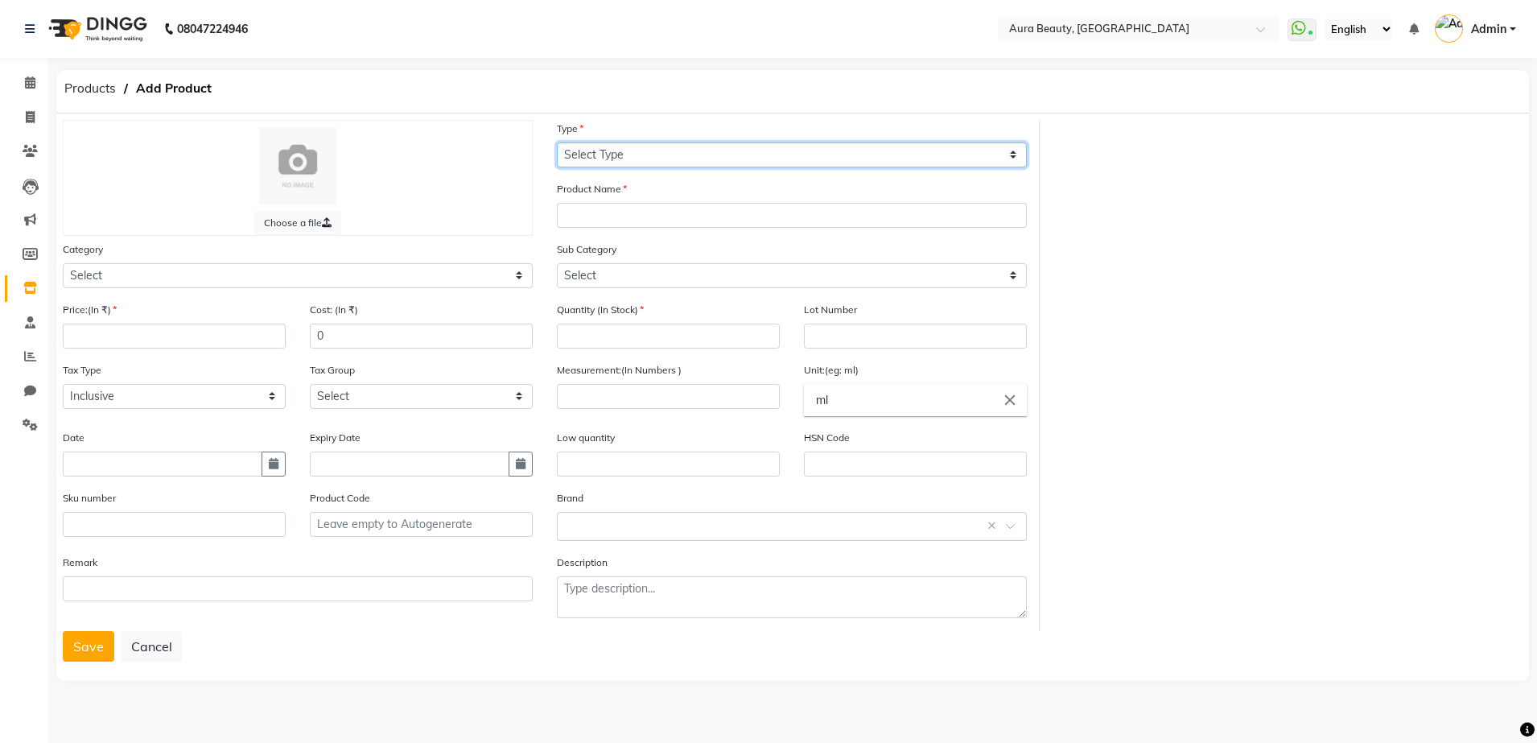
click at [723, 155] on select "Select Type Both Retail Consumable" at bounding box center [792, 154] width 470 height 25
select select "C"
click at [557, 142] on select "Select Type Both Retail Consumable" at bounding box center [792, 154] width 470 height 25
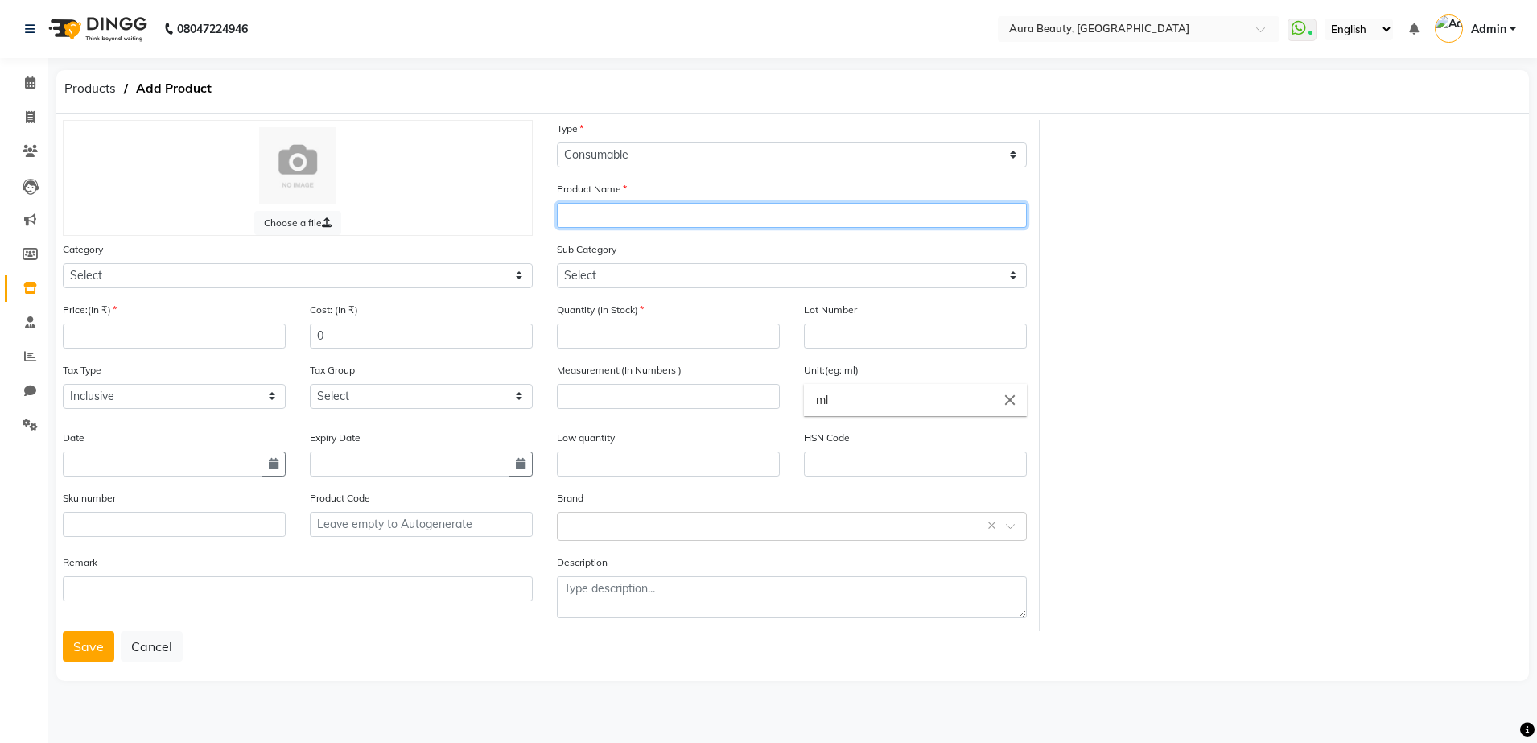
click at [639, 215] on input "text" at bounding box center [792, 215] width 470 height 25
type input "LOREAL ( MAJIREL MAJILIFT MAHOGANY VERY LIGHT BROWN 12.5 )"
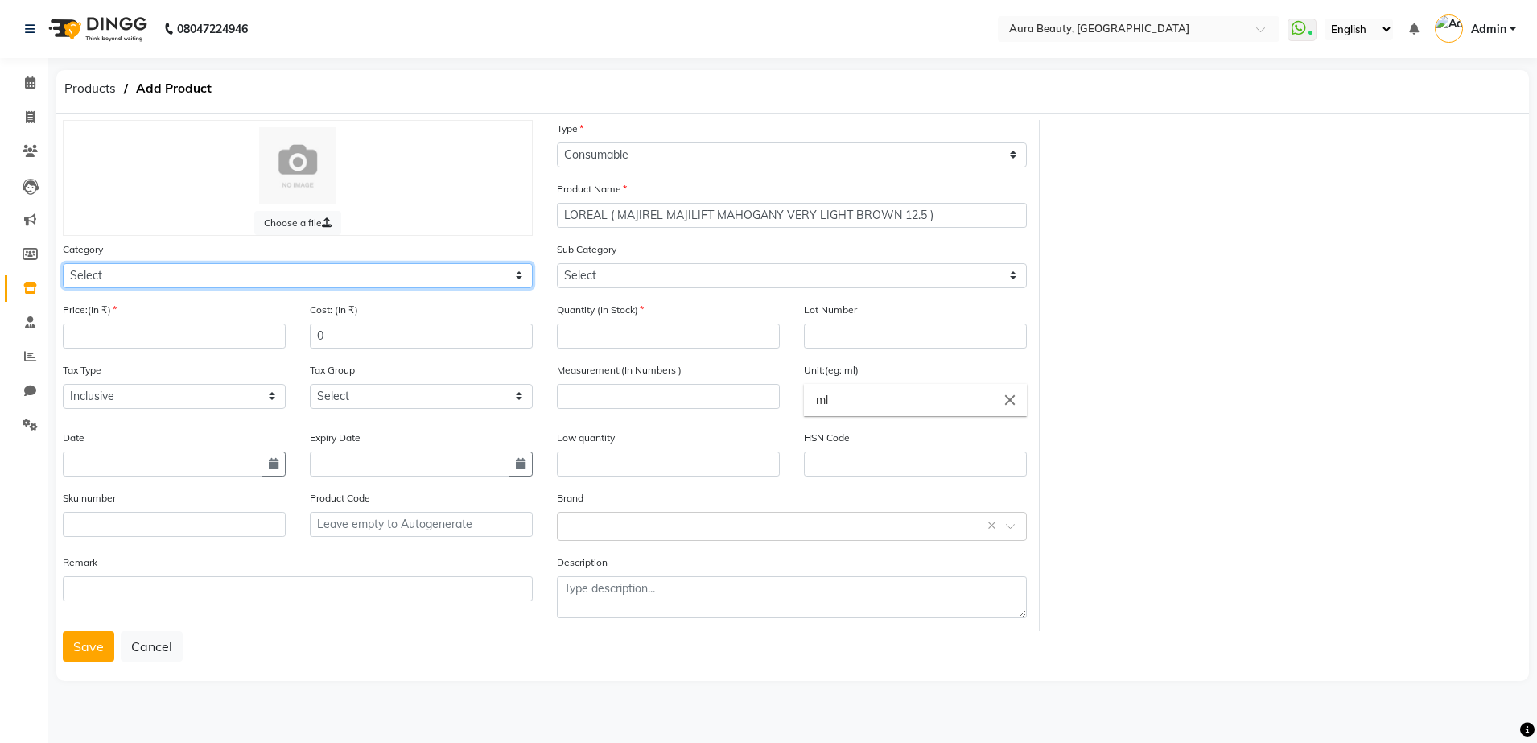
click at [516, 272] on select "Select Hair Skin Makeup Personal Care Appliances [PERSON_NAME] Waxing Disposabl…" at bounding box center [298, 275] width 470 height 25
select select "1480101100"
click at [63, 263] on select "Select Hair Skin Makeup Personal Care Appliances [PERSON_NAME] Waxing Disposabl…" at bounding box center [298, 275] width 470 height 25
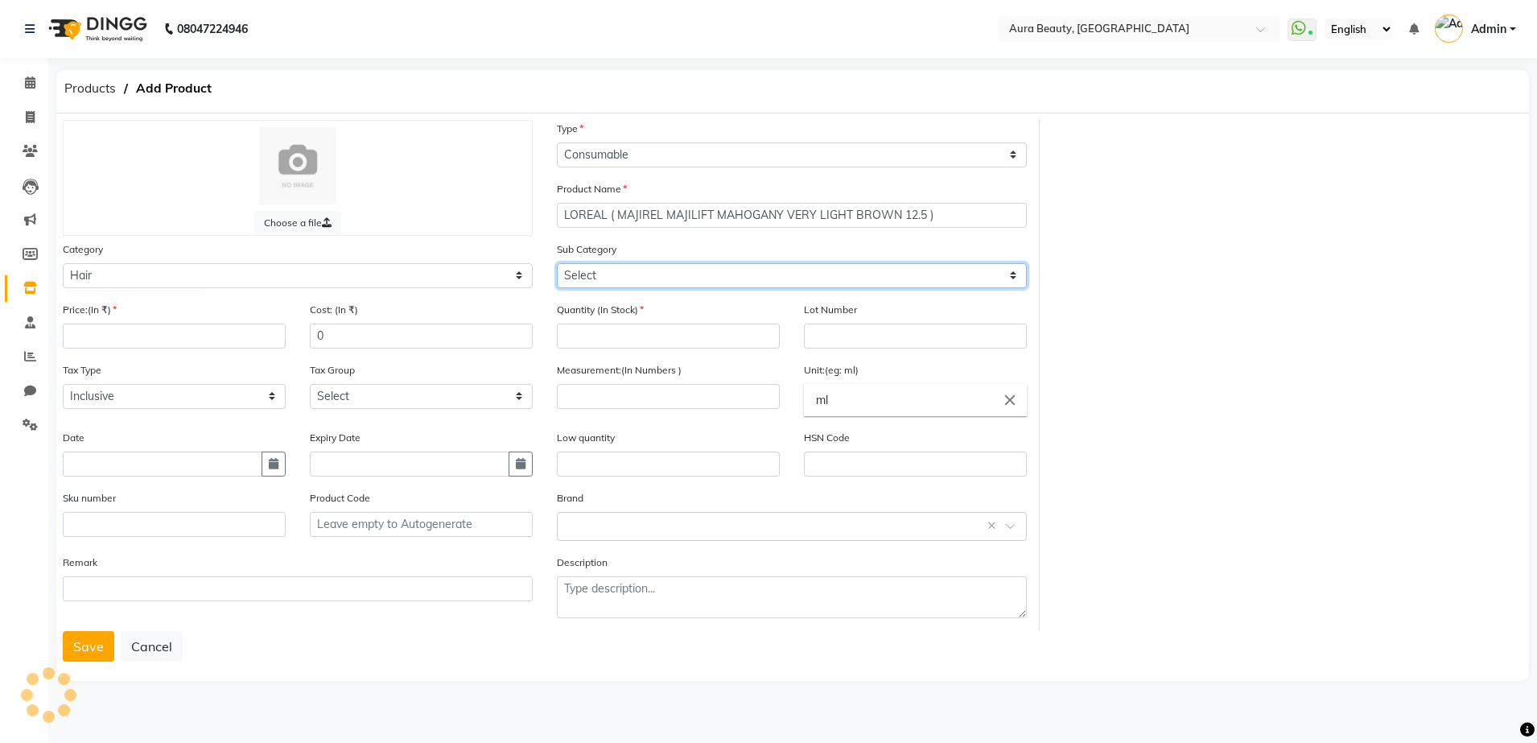
click at [1021, 265] on select "Select Shampoo Conditioner Cream Mask Oil Serum Color Appliances Treatment Styl…" at bounding box center [792, 275] width 470 height 25
select select "1480101107"
click at [557, 263] on select "Select Shampoo Conditioner Cream Mask Oil Serum Color Appliances Treatment Styl…" at bounding box center [792, 275] width 470 height 25
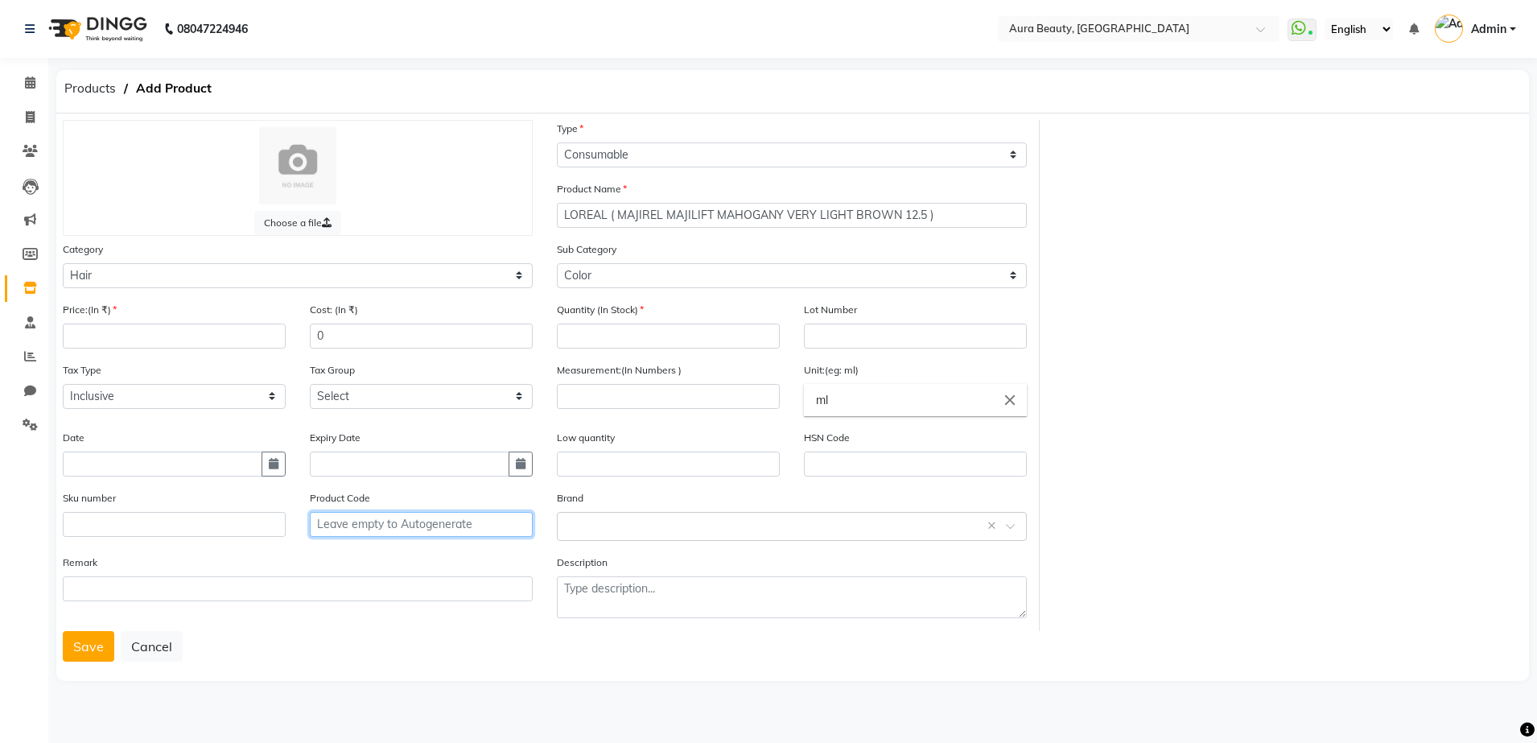
click at [422, 521] on input "text" at bounding box center [421, 524] width 223 height 25
click at [649, 340] on input "number" at bounding box center [668, 335] width 223 height 25
type input "1"
click at [123, 338] on input "number" at bounding box center [174, 335] width 223 height 25
type input "475"
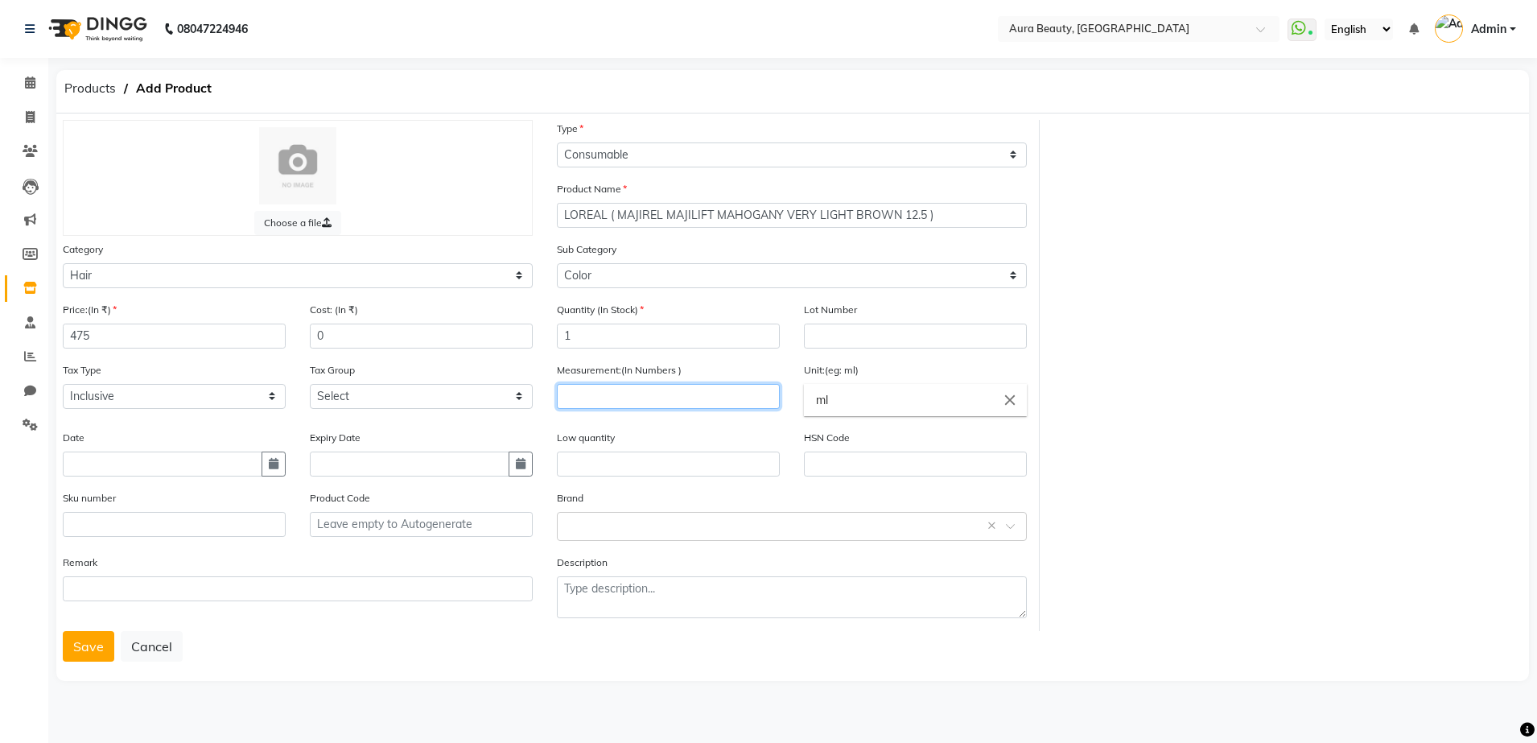
click at [624, 395] on input "number" at bounding box center [668, 396] width 223 height 25
type input "49.5"
click at [883, 408] on input "ml" at bounding box center [915, 400] width 223 height 32
type input "m"
type input "G"
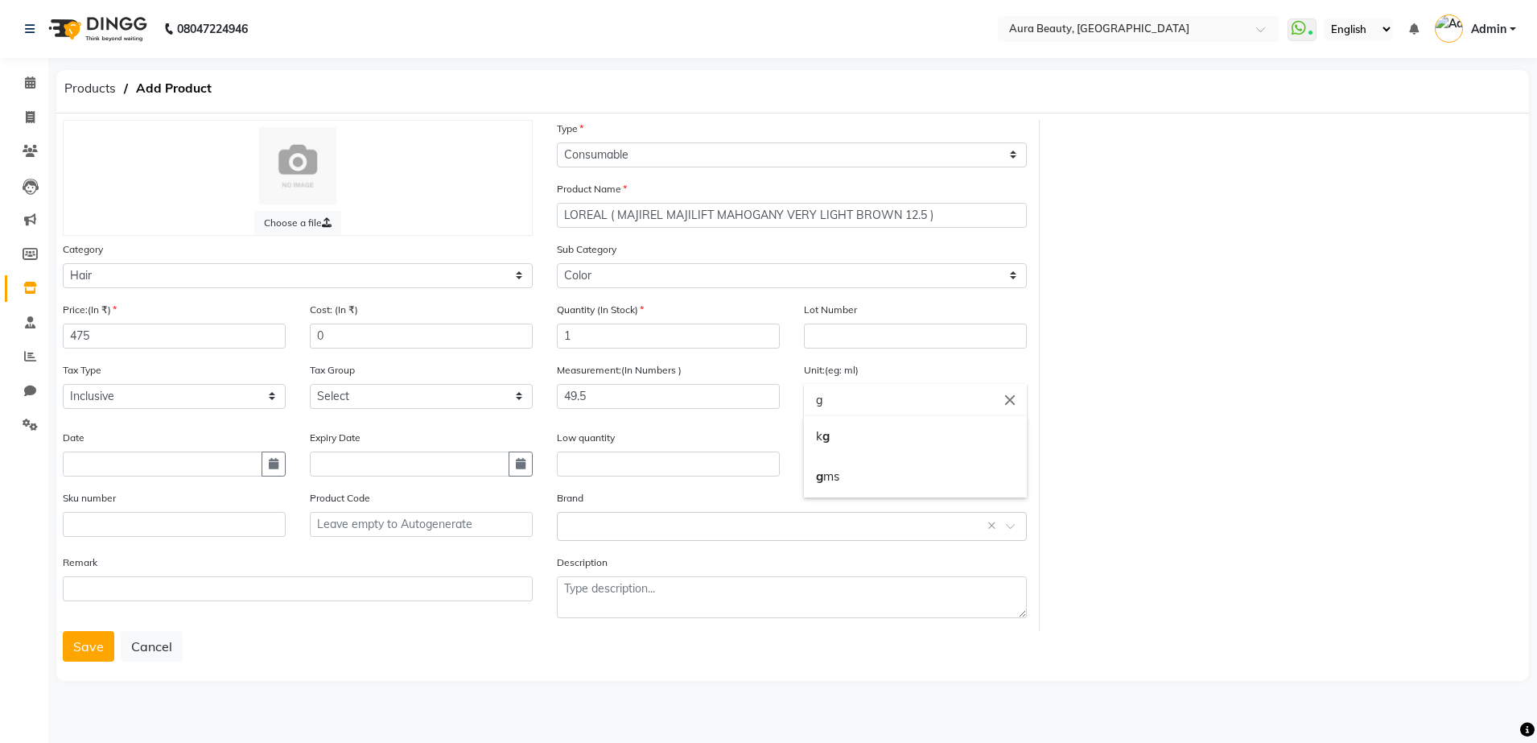
type input "g"
click at [777, 426] on div at bounding box center [768, 371] width 1537 height 743
click at [715, 529] on input "text" at bounding box center [776, 525] width 420 height 17
click at [1204, 669] on div "Choose a file Type Select Type Both Retail Consumable Product Name LOREAL ( MAJ…" at bounding box center [792, 396] width 1473 height 567
click at [781, 533] on input "text" at bounding box center [776, 525] width 420 height 17
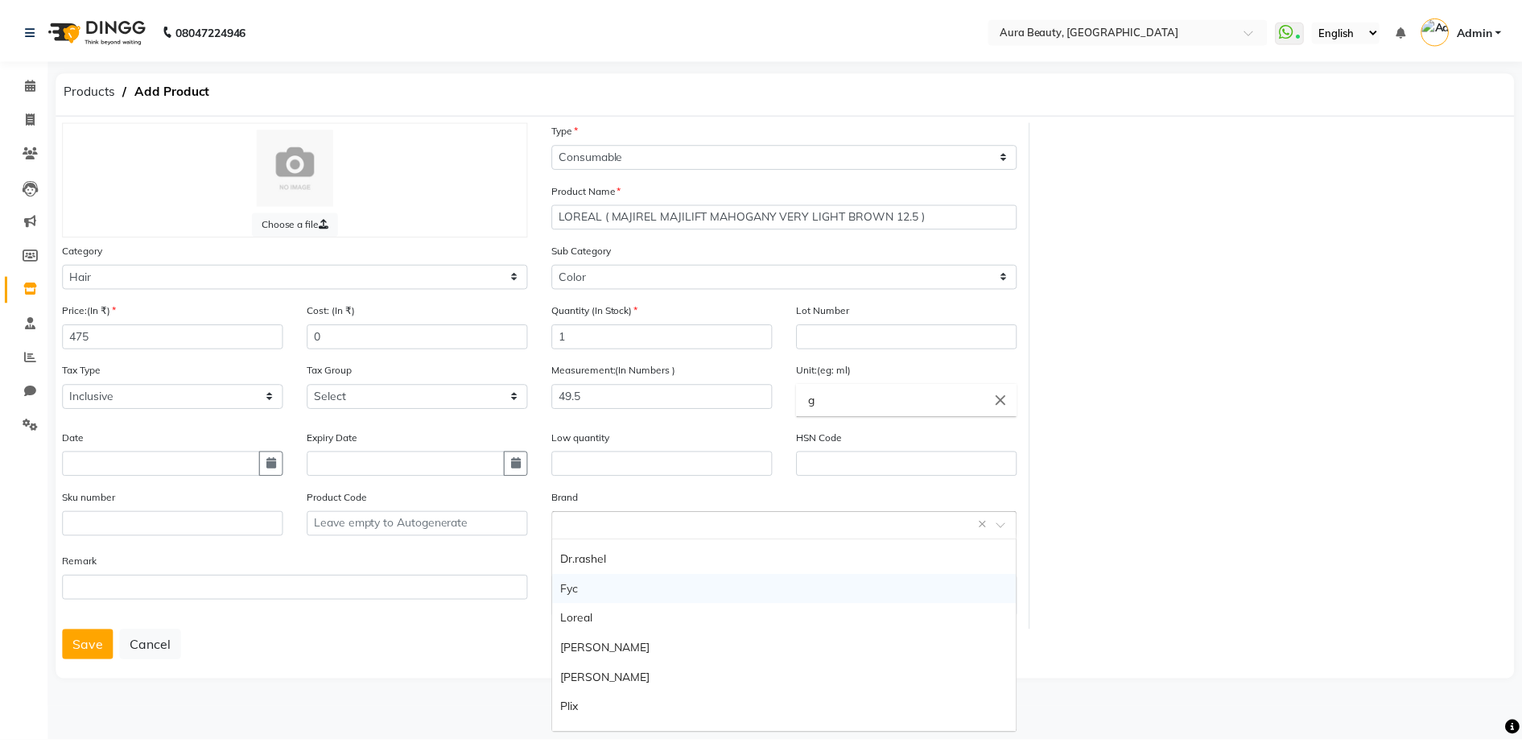
scroll to position [161, 0]
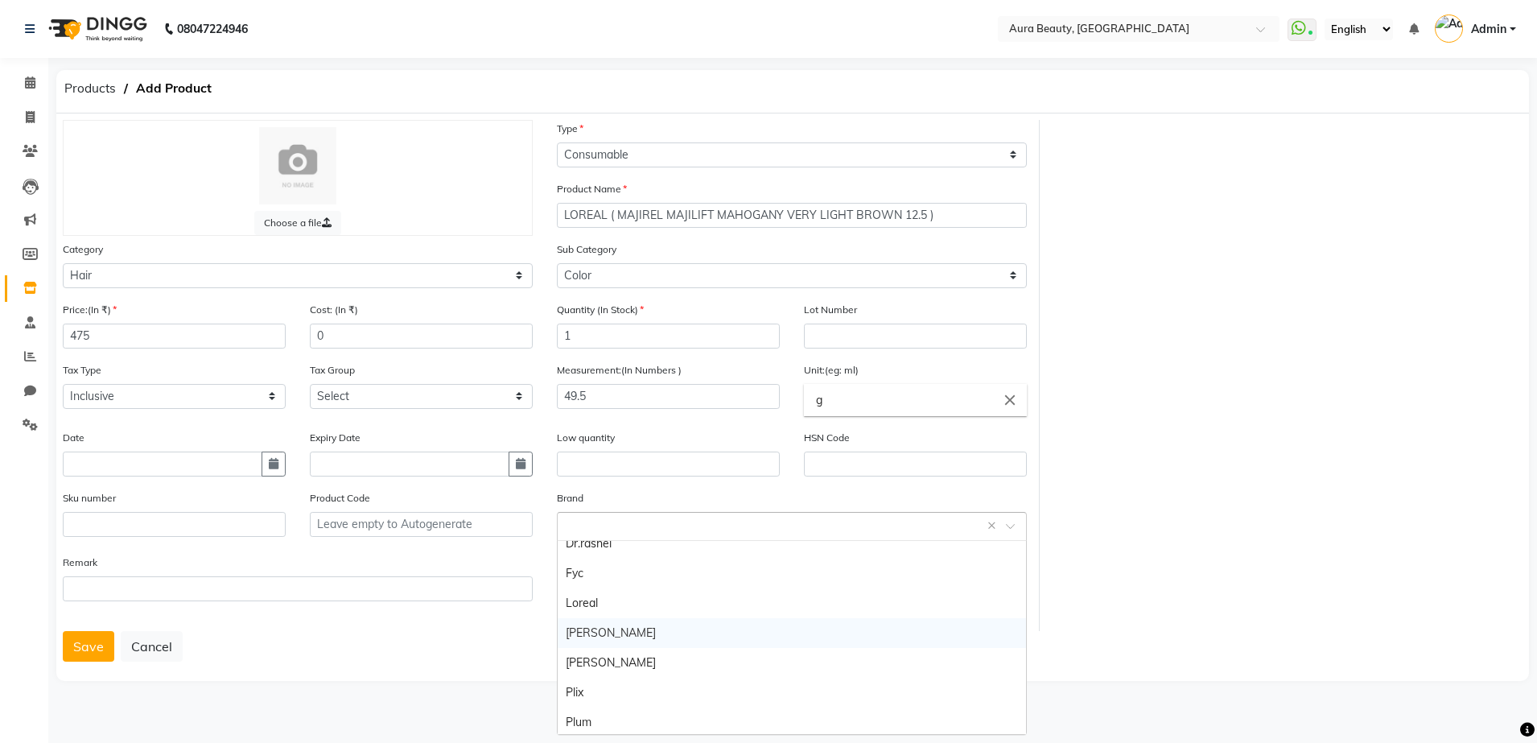
click at [738, 618] on div "[PERSON_NAME]" at bounding box center [792, 633] width 468 height 30
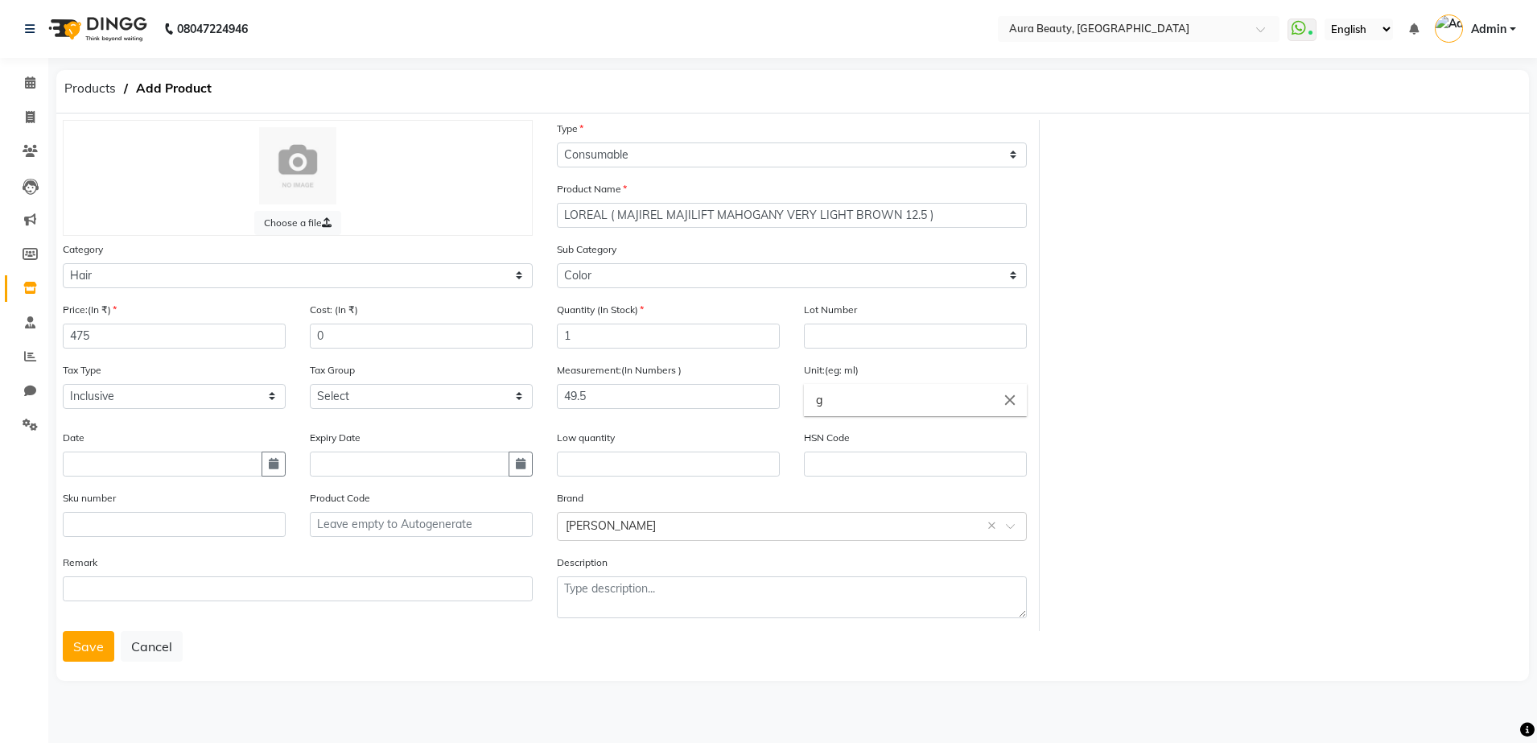
click at [282, 682] on main "Products Add Product Choose a file Type Select Type Both Retail Consumable Prod…" at bounding box center [792, 389] width 1489 height 638
click at [589, 339] on input "1" at bounding box center [668, 335] width 223 height 25
type input "0"
click at [87, 646] on button "Save" at bounding box center [88, 646] width 51 height 31
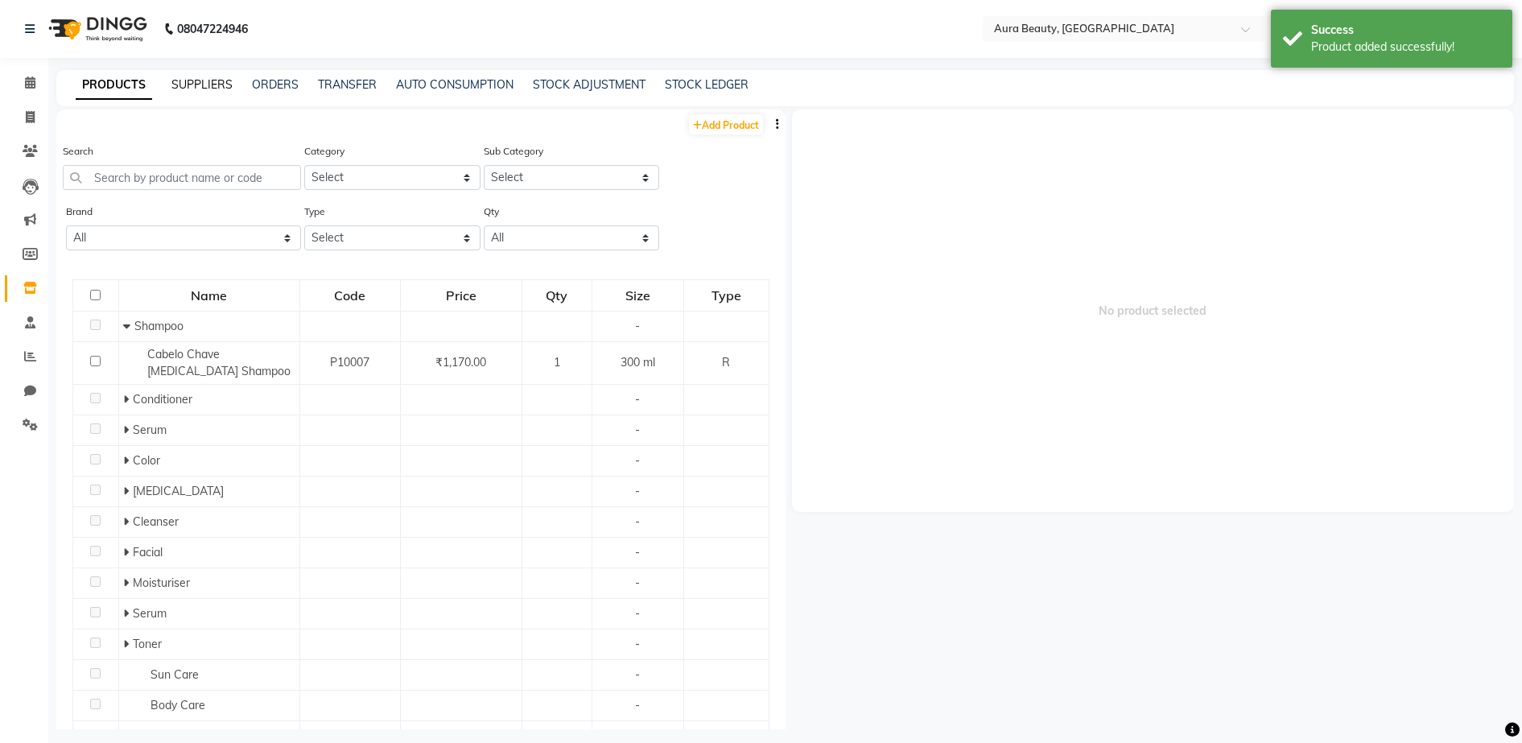
click at [213, 84] on link "SUPPLIERS" at bounding box center [201, 84] width 61 height 14
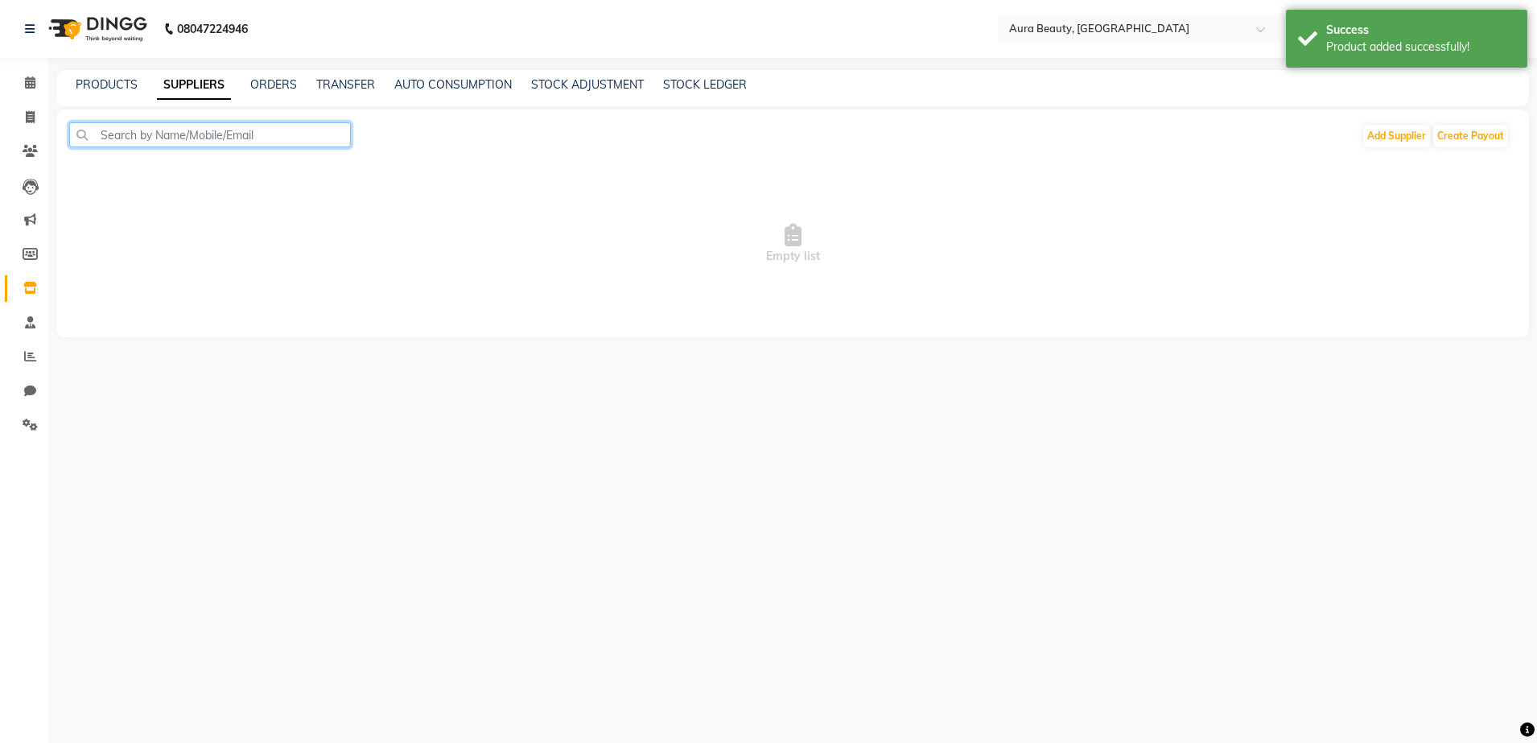
click at [229, 126] on input "text" at bounding box center [210, 134] width 282 height 25
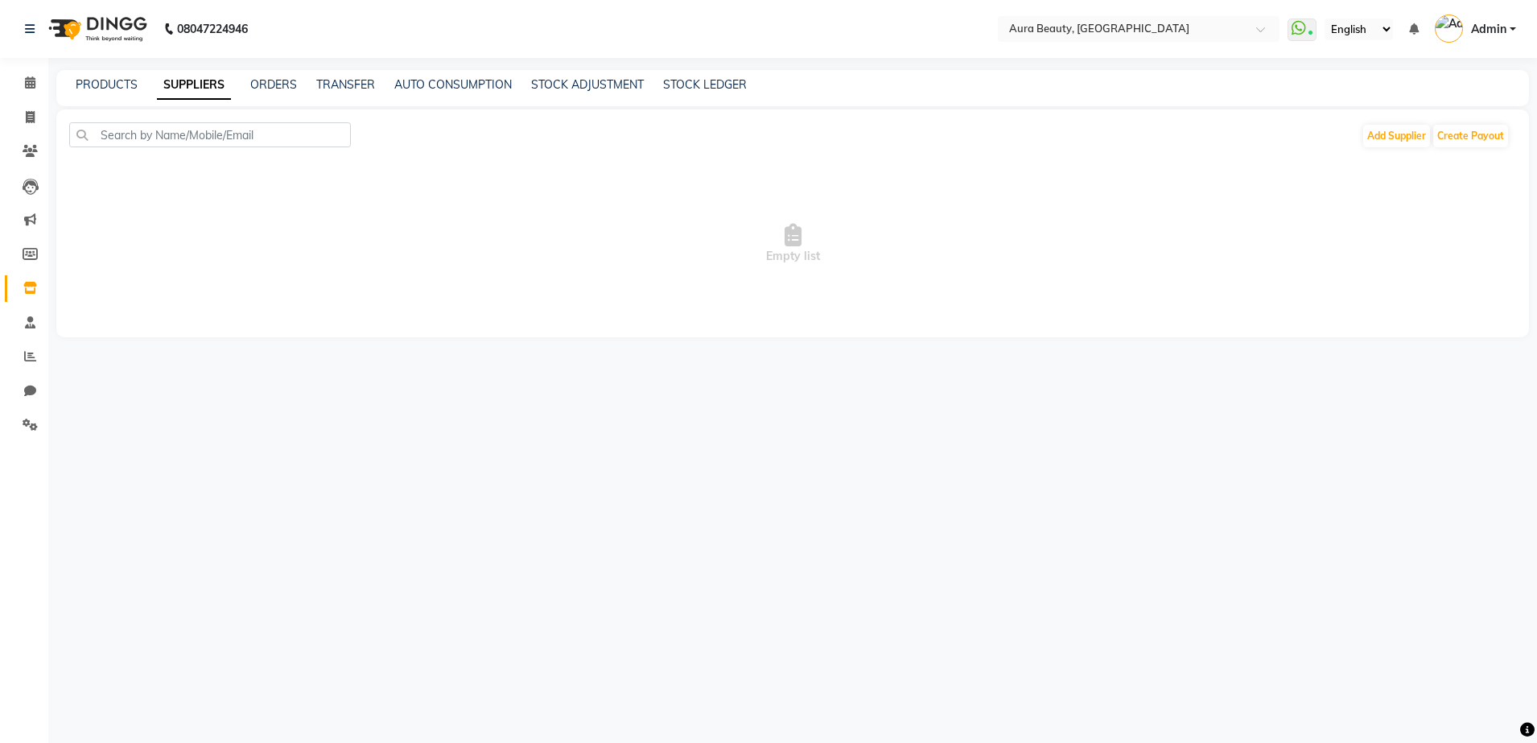
click at [280, 92] on div "ORDERS" at bounding box center [273, 84] width 47 height 17
click at [273, 83] on link "ORDERS" at bounding box center [273, 84] width 47 height 14
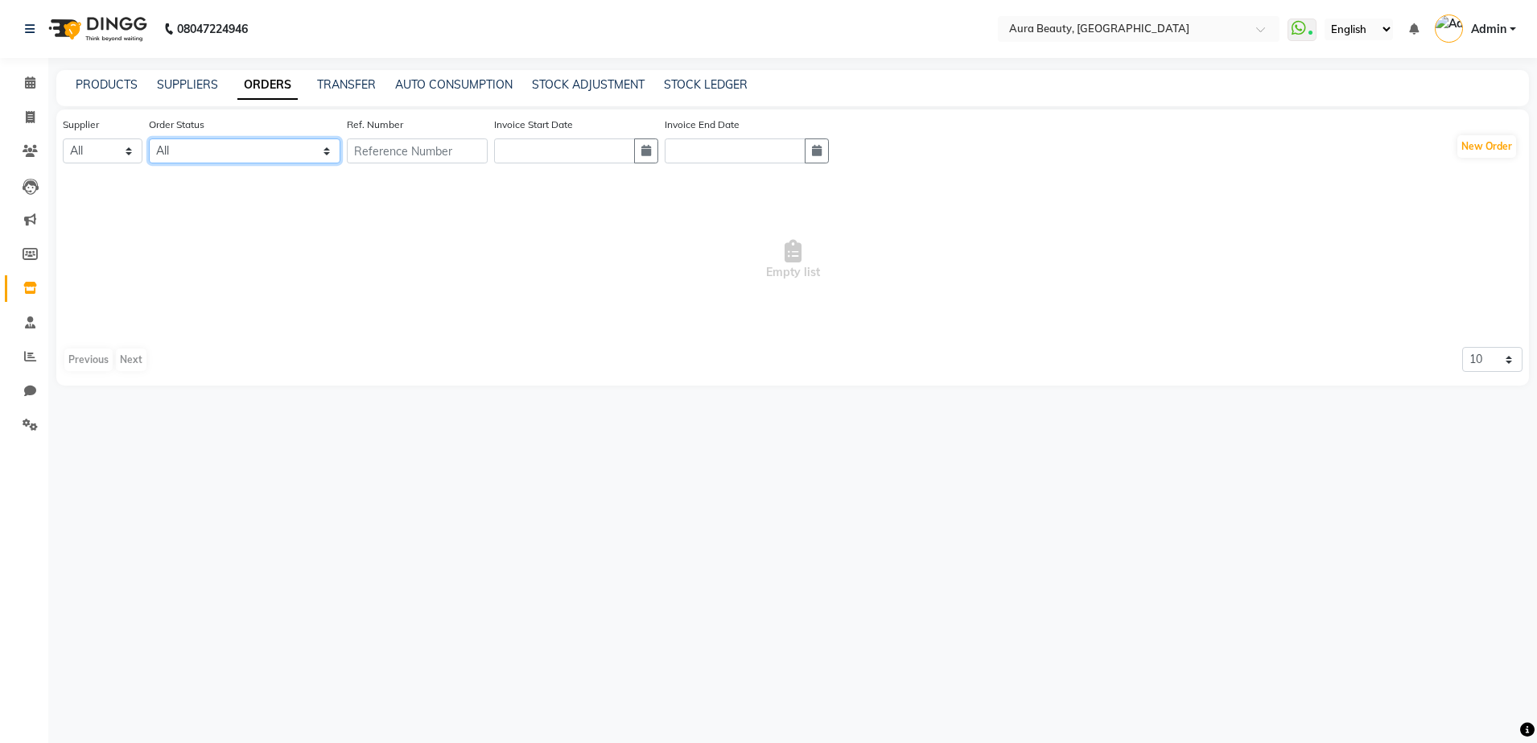
click at [327, 149] on select "All ORDERED PARTIAL-RECEIVED RECEIVED CANCELLED RETURNED" at bounding box center [245, 150] width 192 height 25
select select "ordered"
click at [150, 138] on select "All ORDERED PARTIAL-RECEIVED RECEIVED CANCELLED RETURNED" at bounding box center [245, 150] width 192 height 25
click at [128, 150] on select "All" at bounding box center [103, 150] width 80 height 25
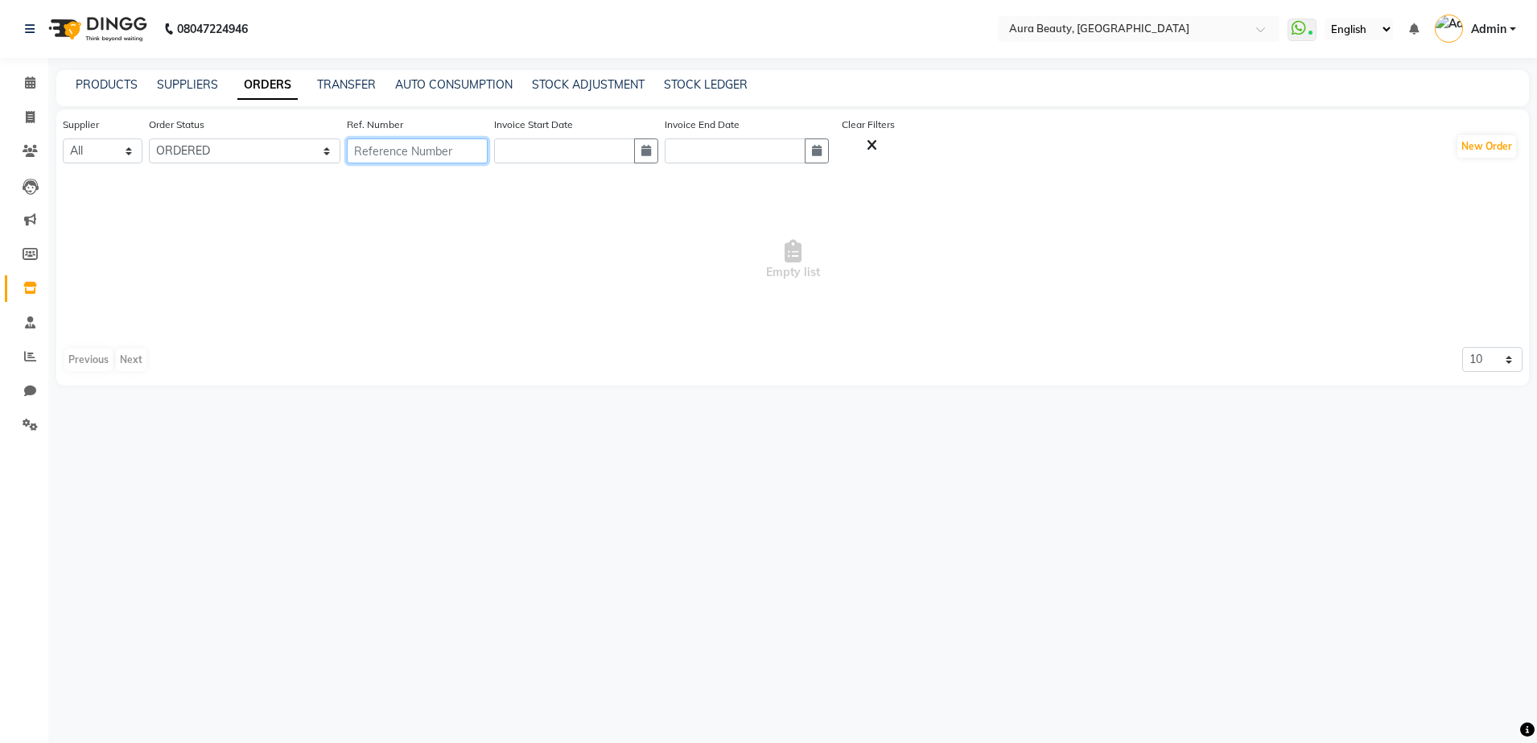
click at [402, 154] on input "text" at bounding box center [417, 150] width 141 height 25
click at [586, 149] on input "text" at bounding box center [564, 150] width 141 height 25
select select "10"
select select "2025"
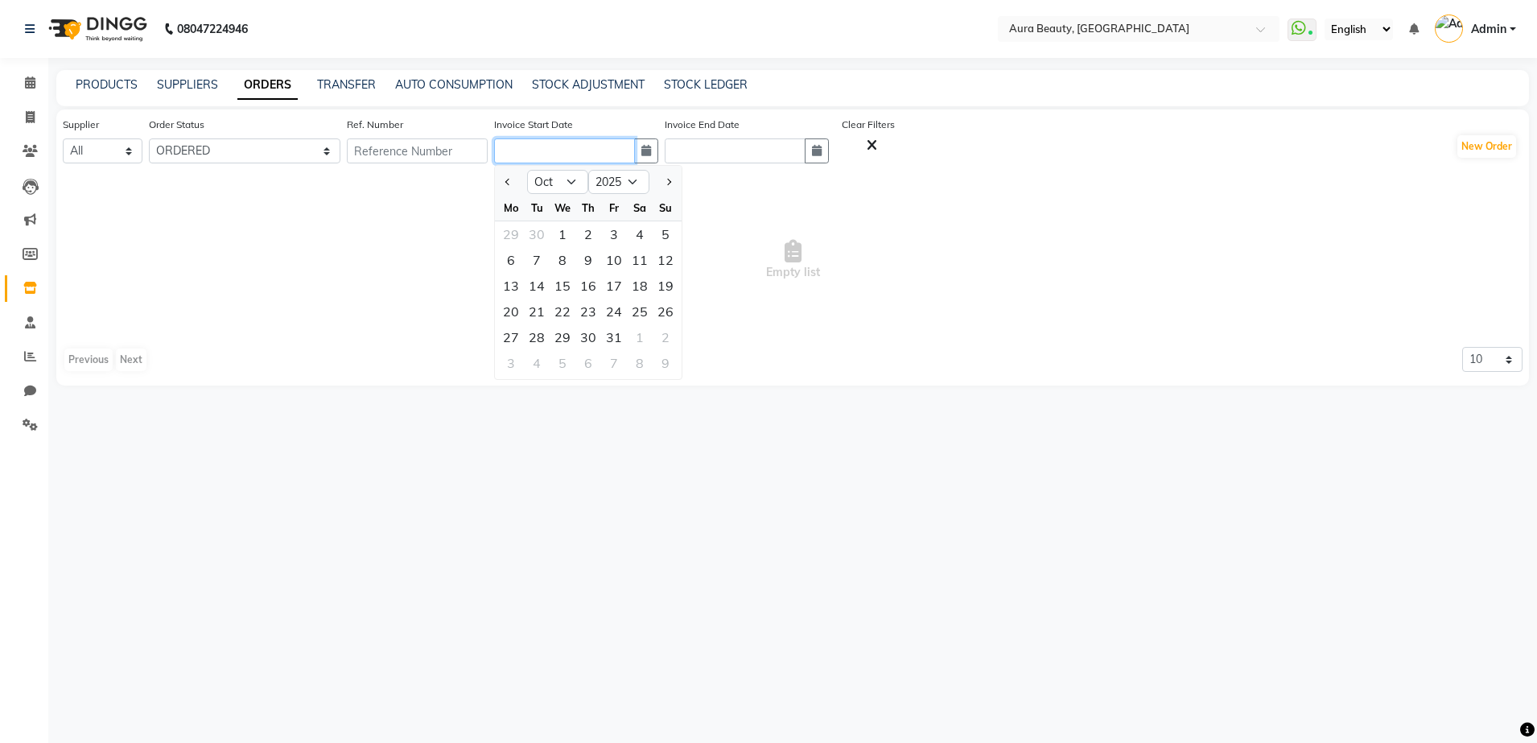
click at [586, 149] on input "text" at bounding box center [564, 150] width 141 height 25
click at [779, 163] on input "text" at bounding box center [735, 150] width 141 height 25
select select "10"
select select "2025"
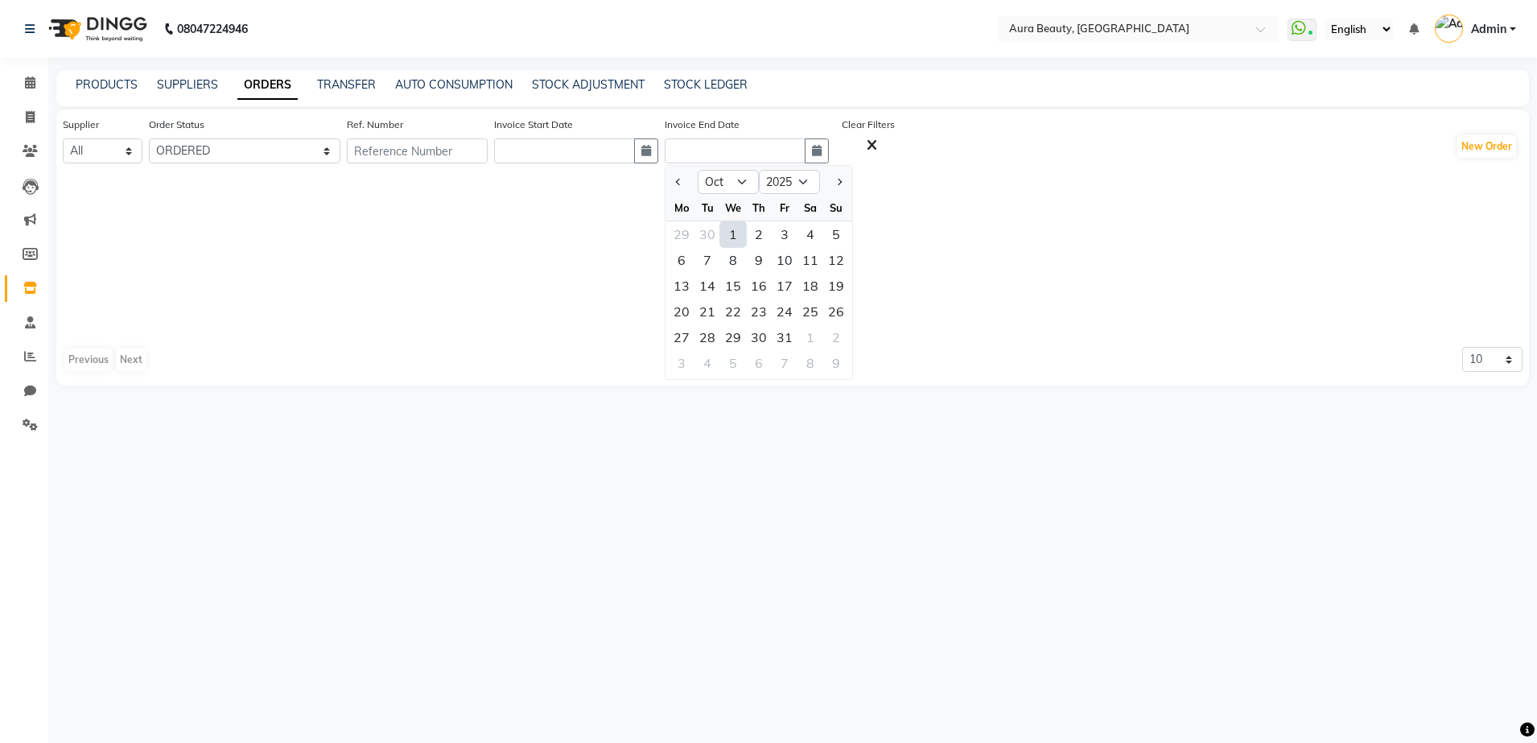
click at [468, 265] on span "Empty list" at bounding box center [793, 259] width 1460 height 161
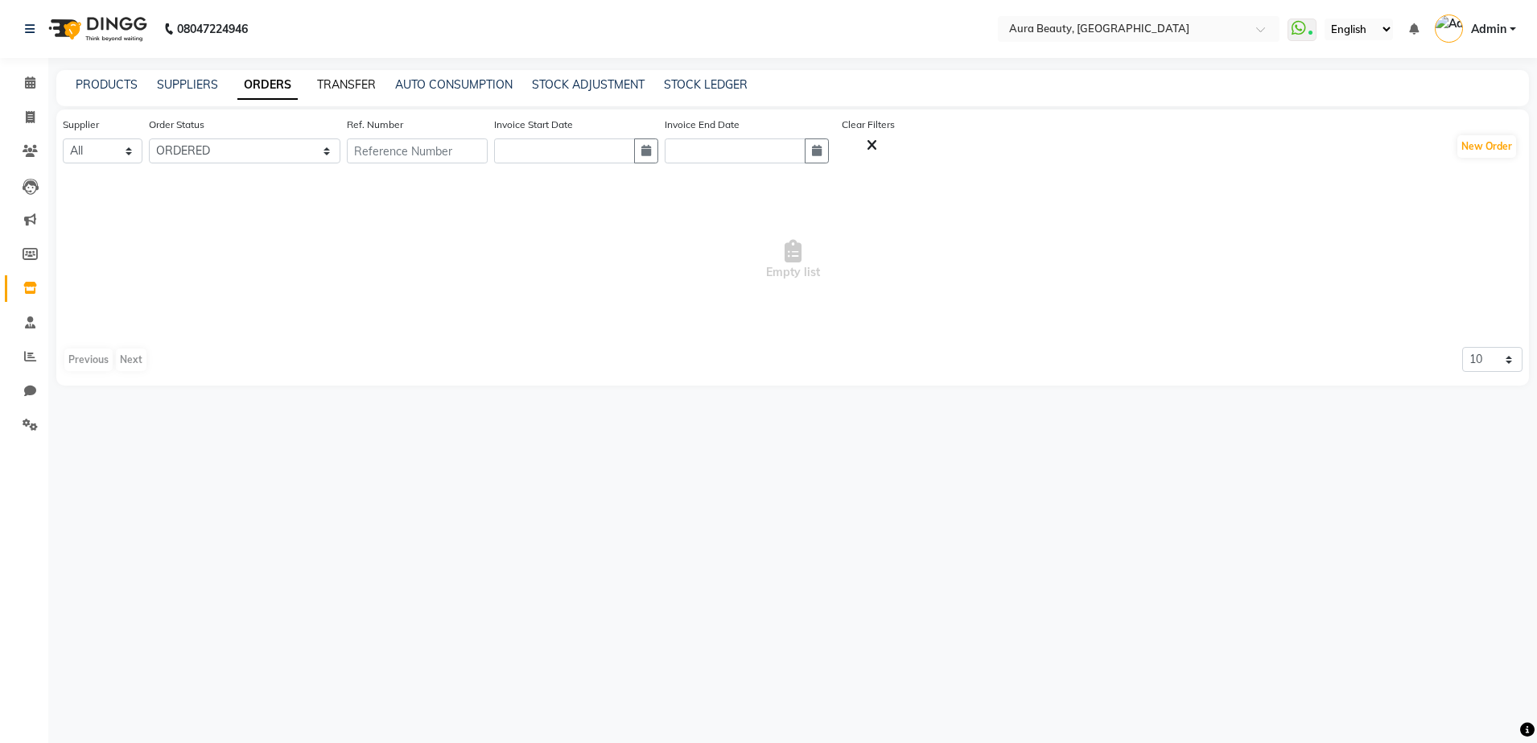
click at [354, 80] on link "TRANSFER" at bounding box center [346, 84] width 59 height 14
select select "sender"
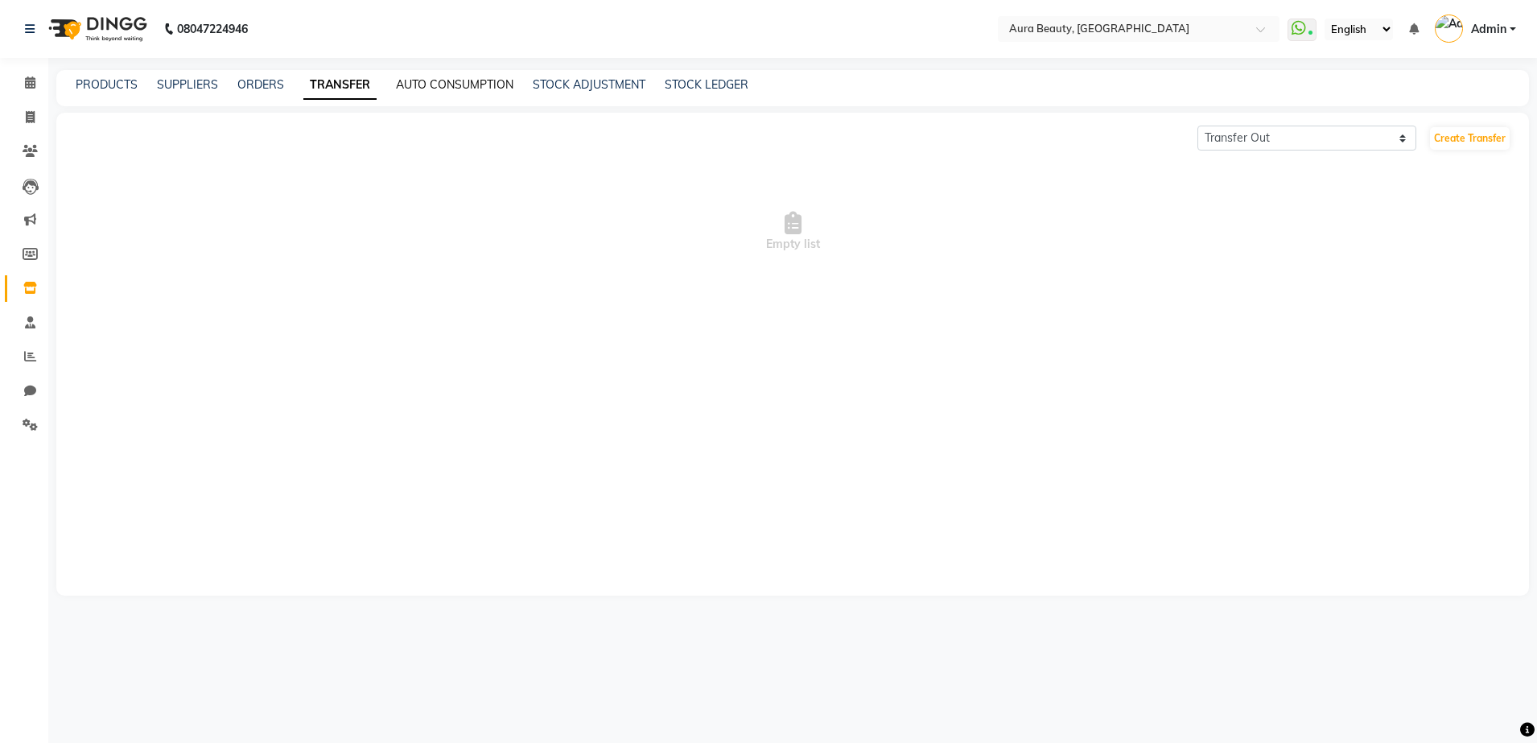
click at [404, 80] on link "AUTO CONSUMPTION" at bounding box center [454, 84] width 117 height 14
click at [554, 89] on link "STOCK ADJUSTMENT" at bounding box center [590, 84] width 113 height 14
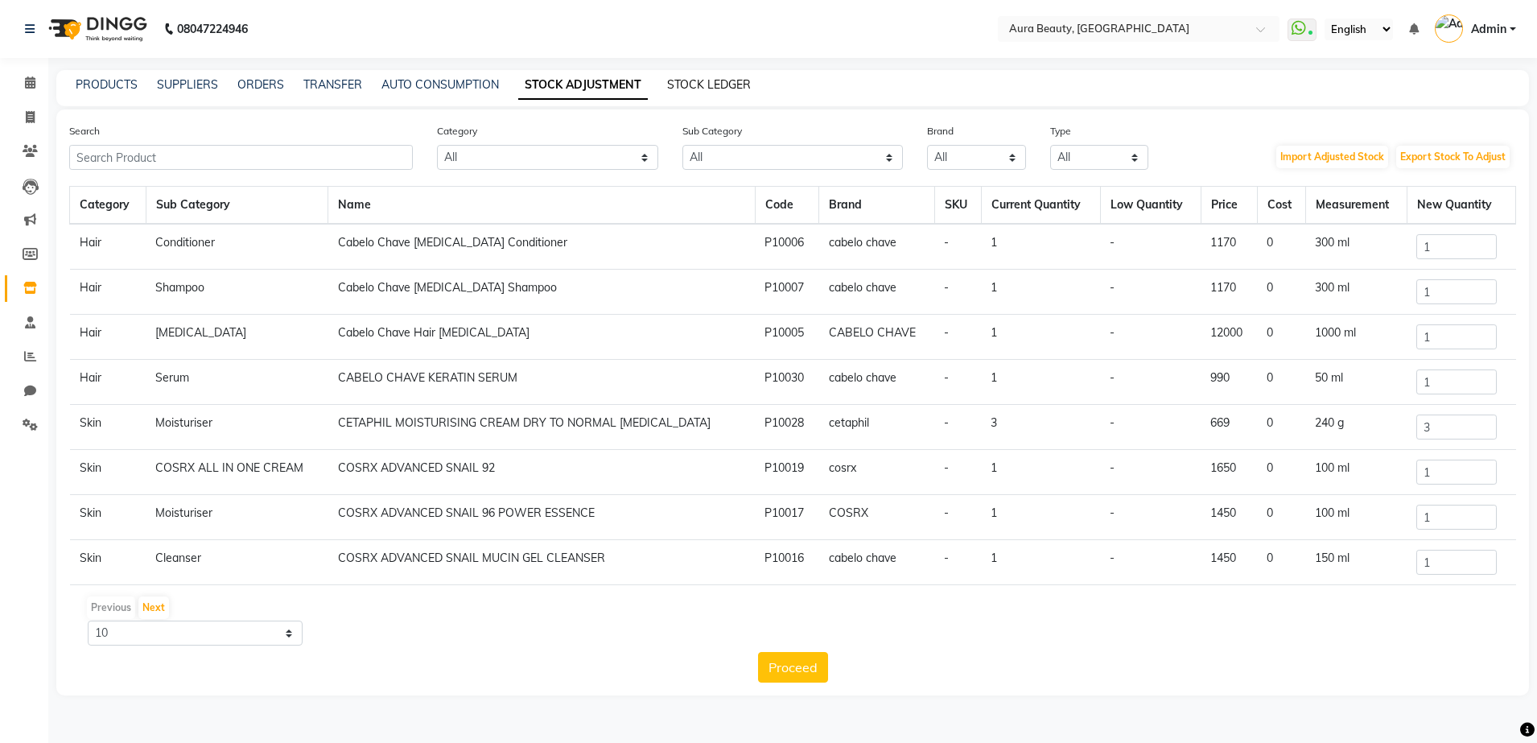
click at [722, 82] on link "STOCK LEDGER" at bounding box center [709, 84] width 84 height 14
select select "all"
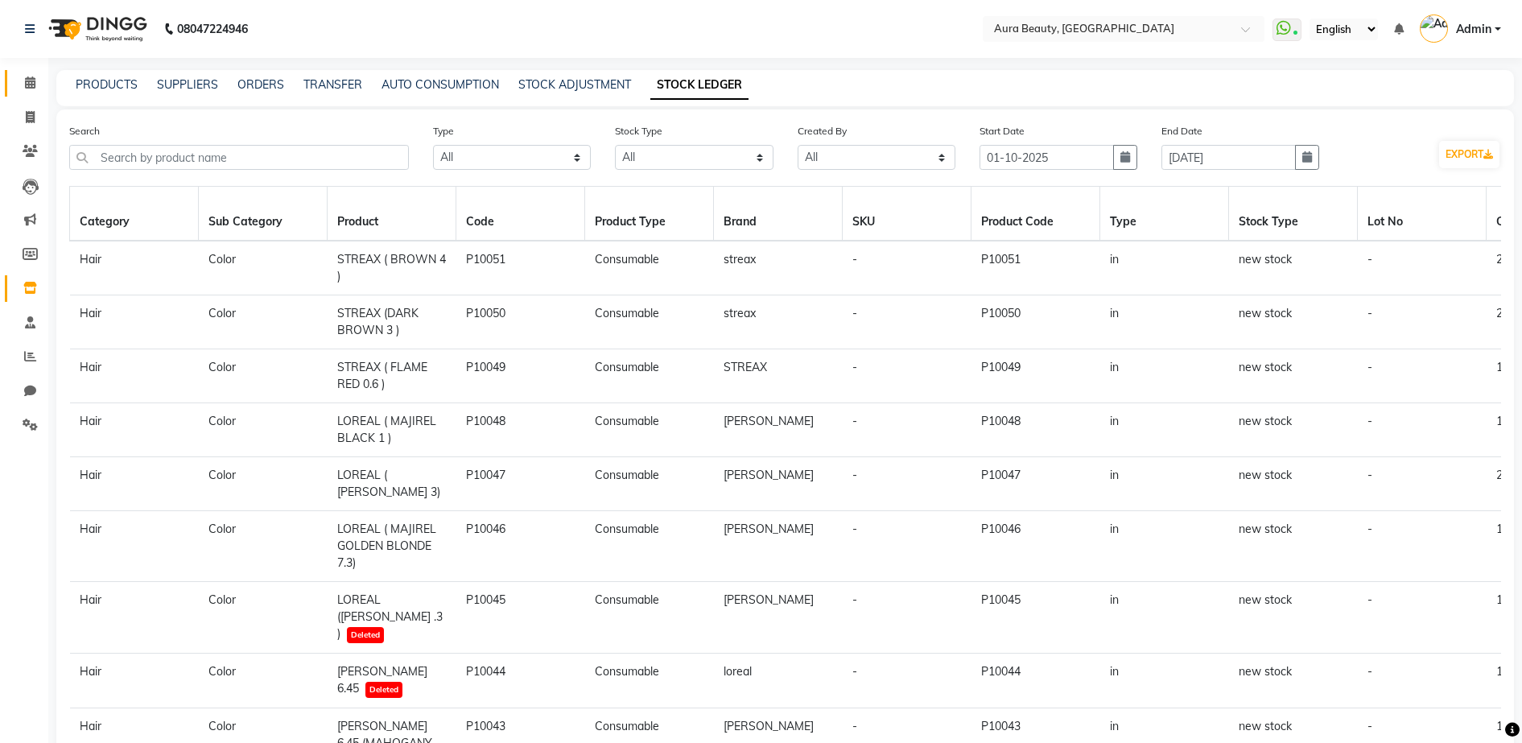
click at [27, 94] on link "Calendar" at bounding box center [24, 83] width 39 height 27
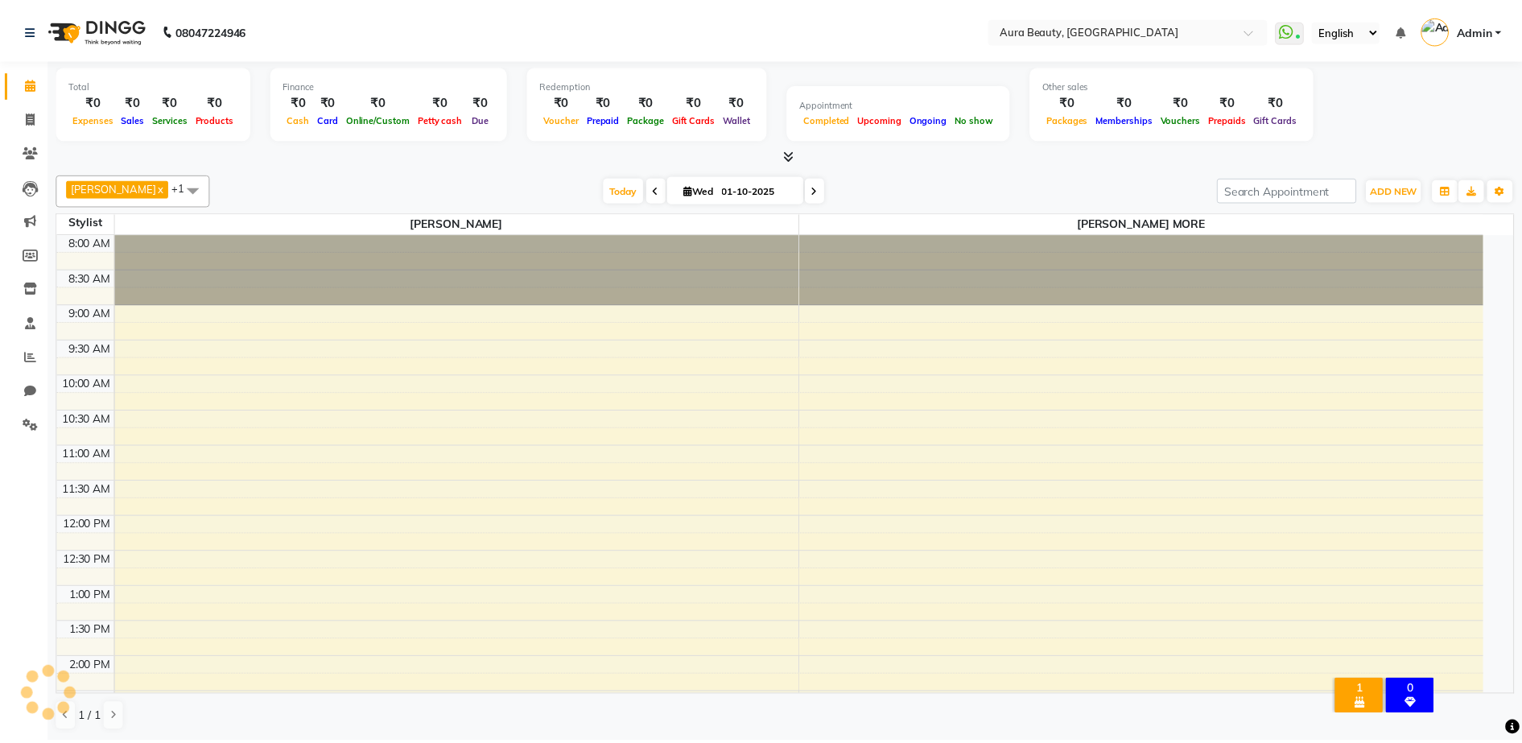
scroll to position [498, 0]
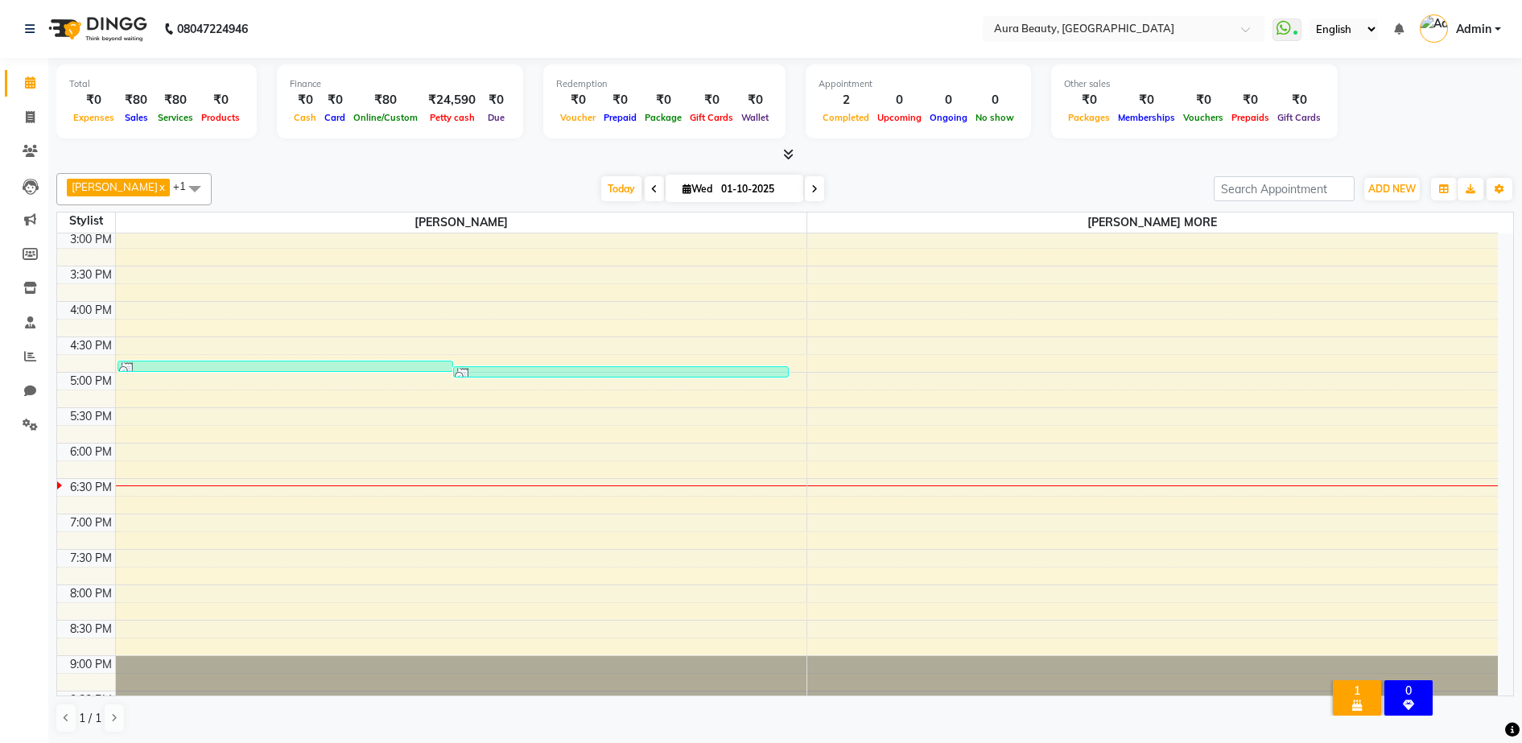
click at [653, 200] on span at bounding box center [654, 188] width 19 height 25
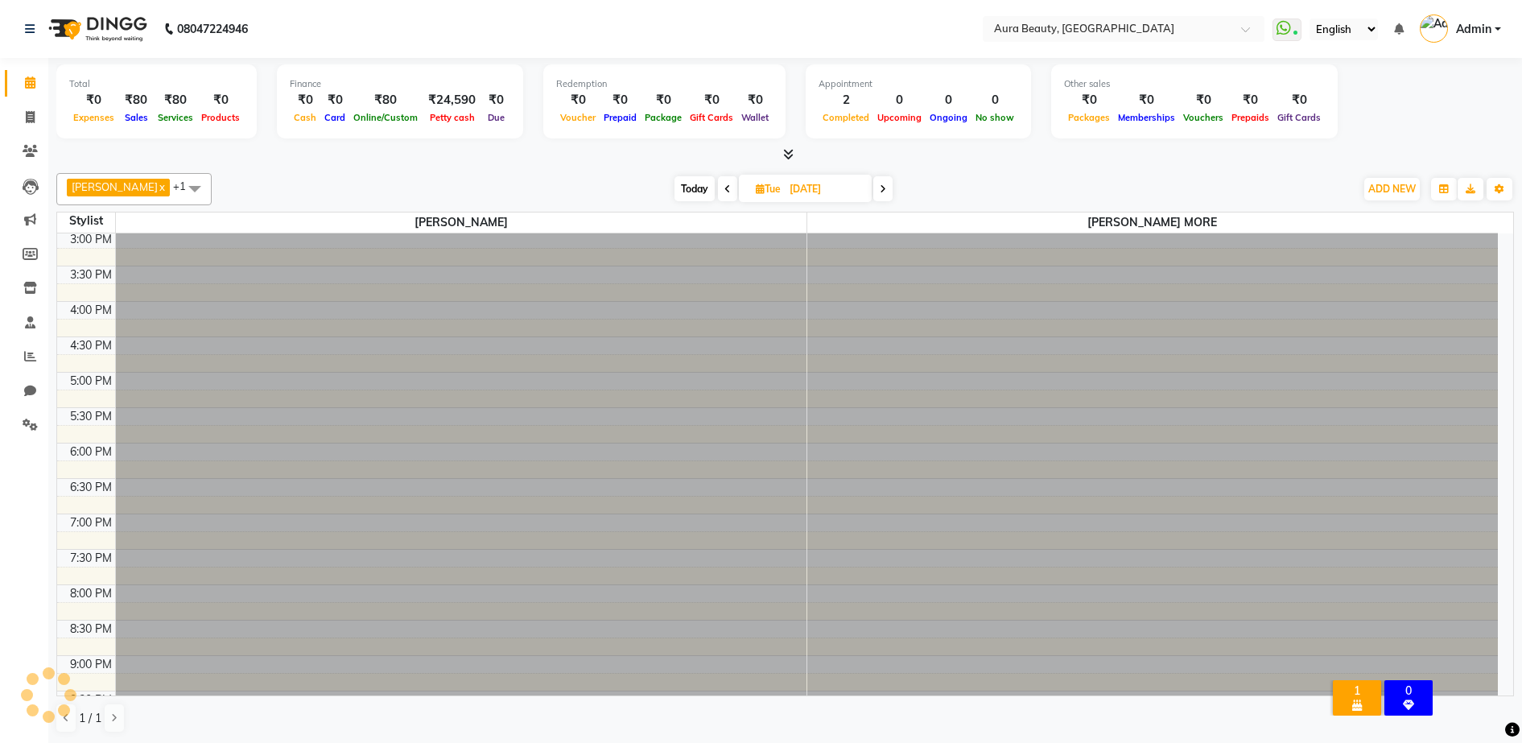
scroll to position [529, 0]
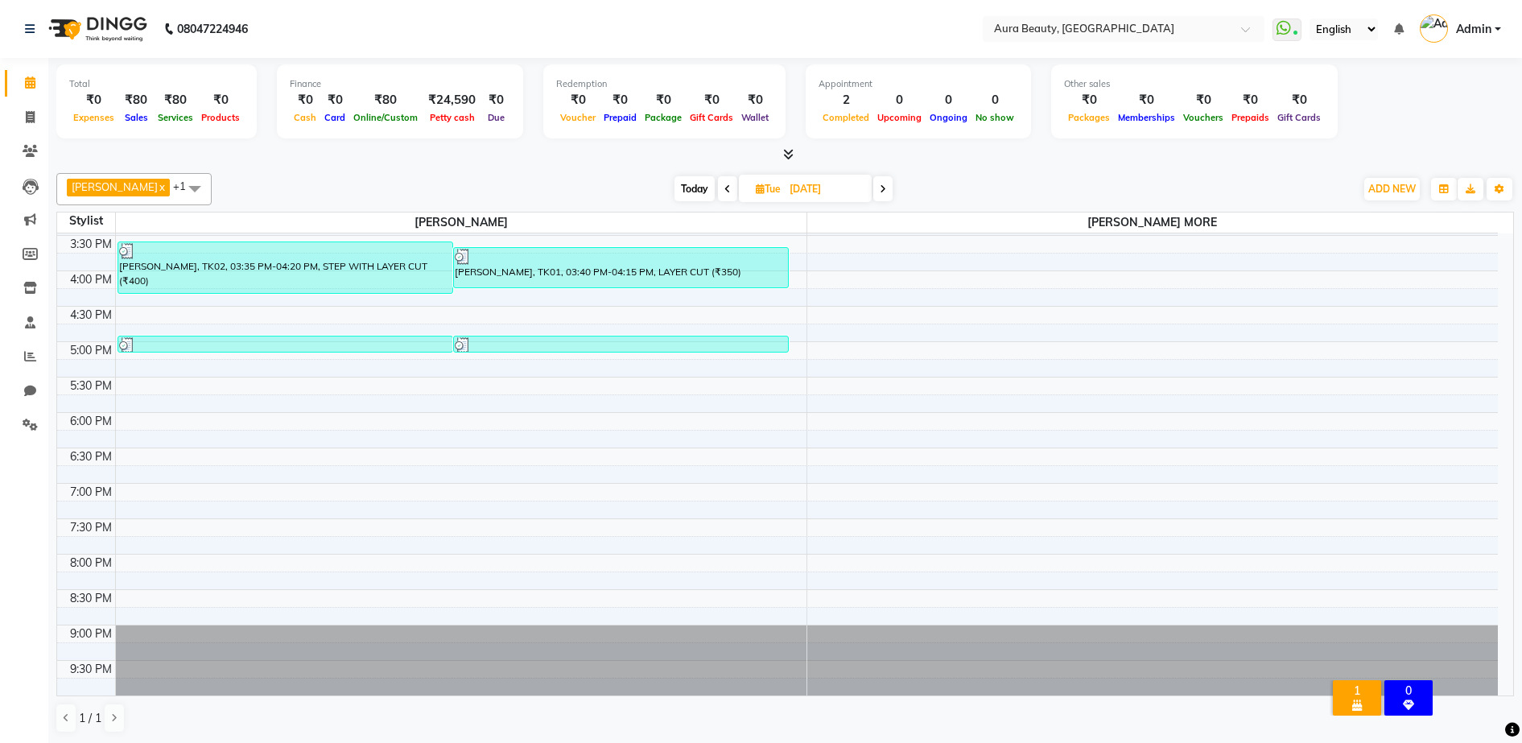
click at [882, 192] on icon at bounding box center [883, 189] width 6 height 10
type input "01-10-2025"
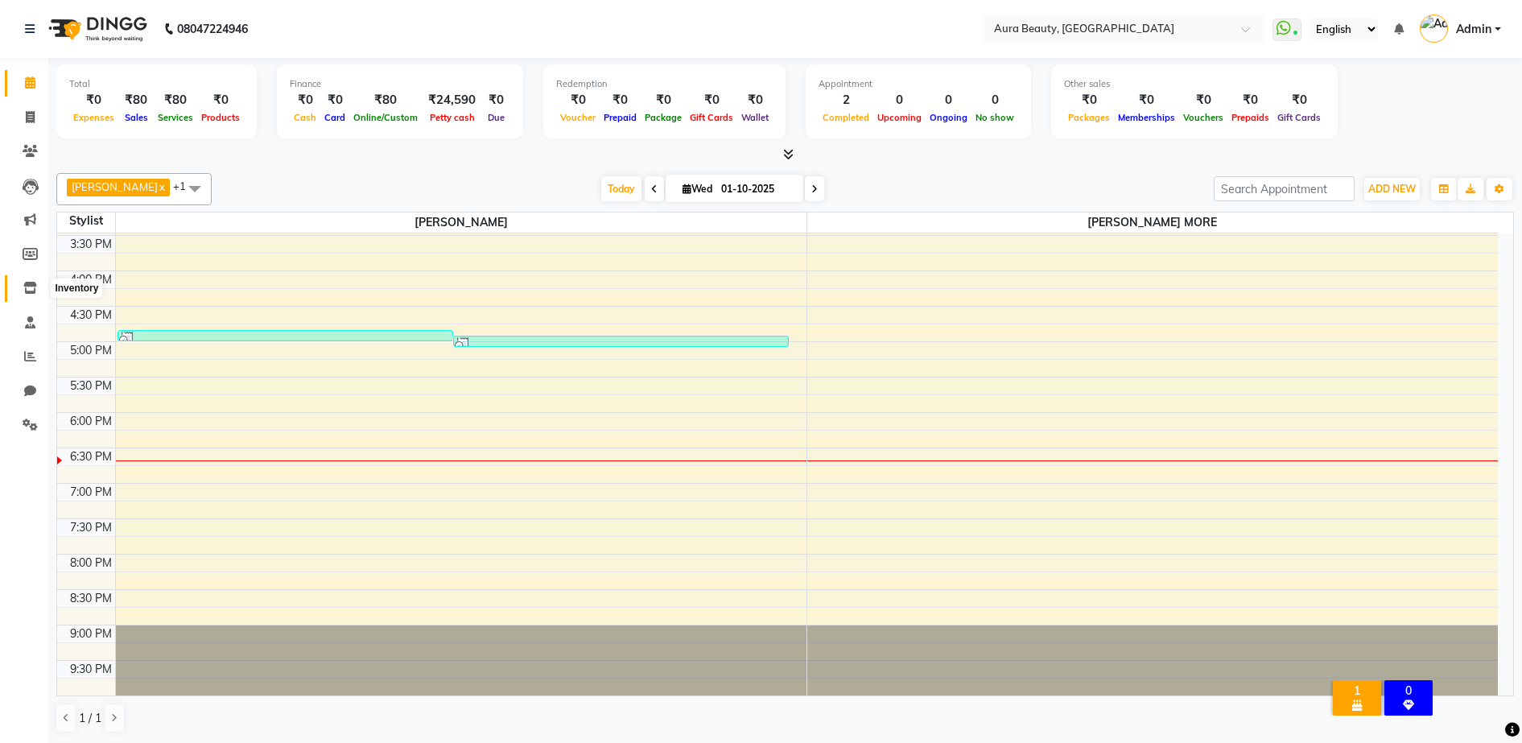
click at [33, 286] on icon at bounding box center [30, 288] width 14 height 12
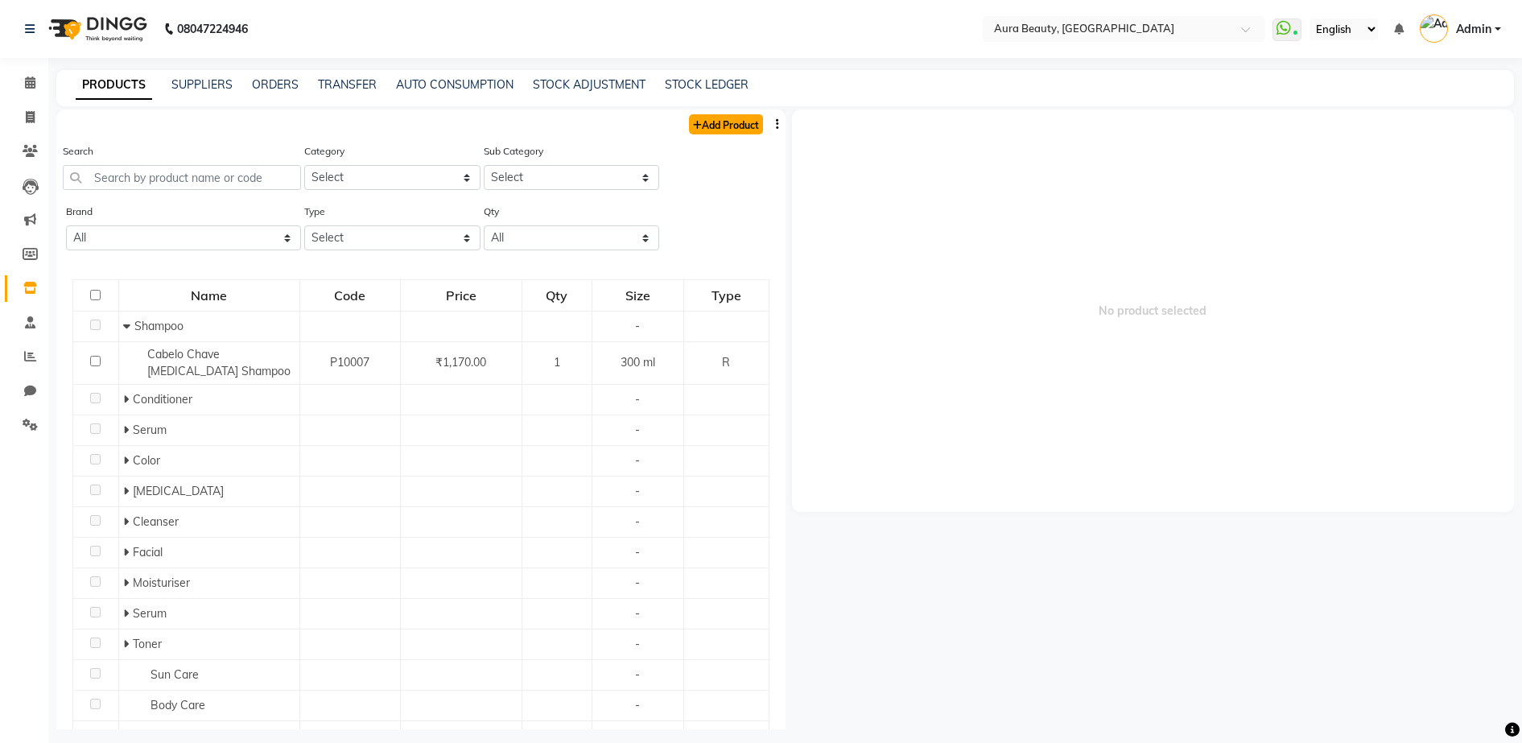
click at [706, 114] on link "Add Product" at bounding box center [726, 124] width 74 height 20
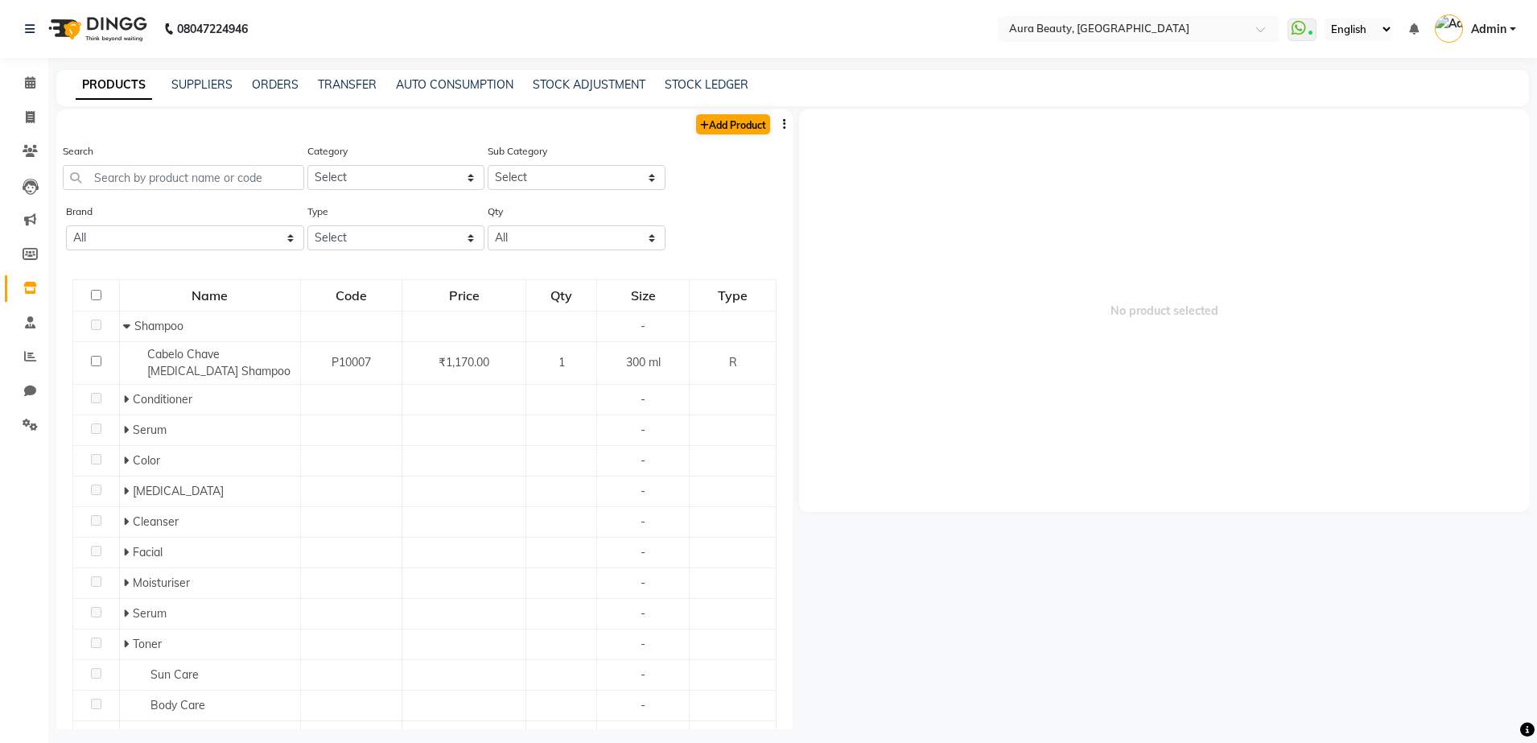
select select "true"
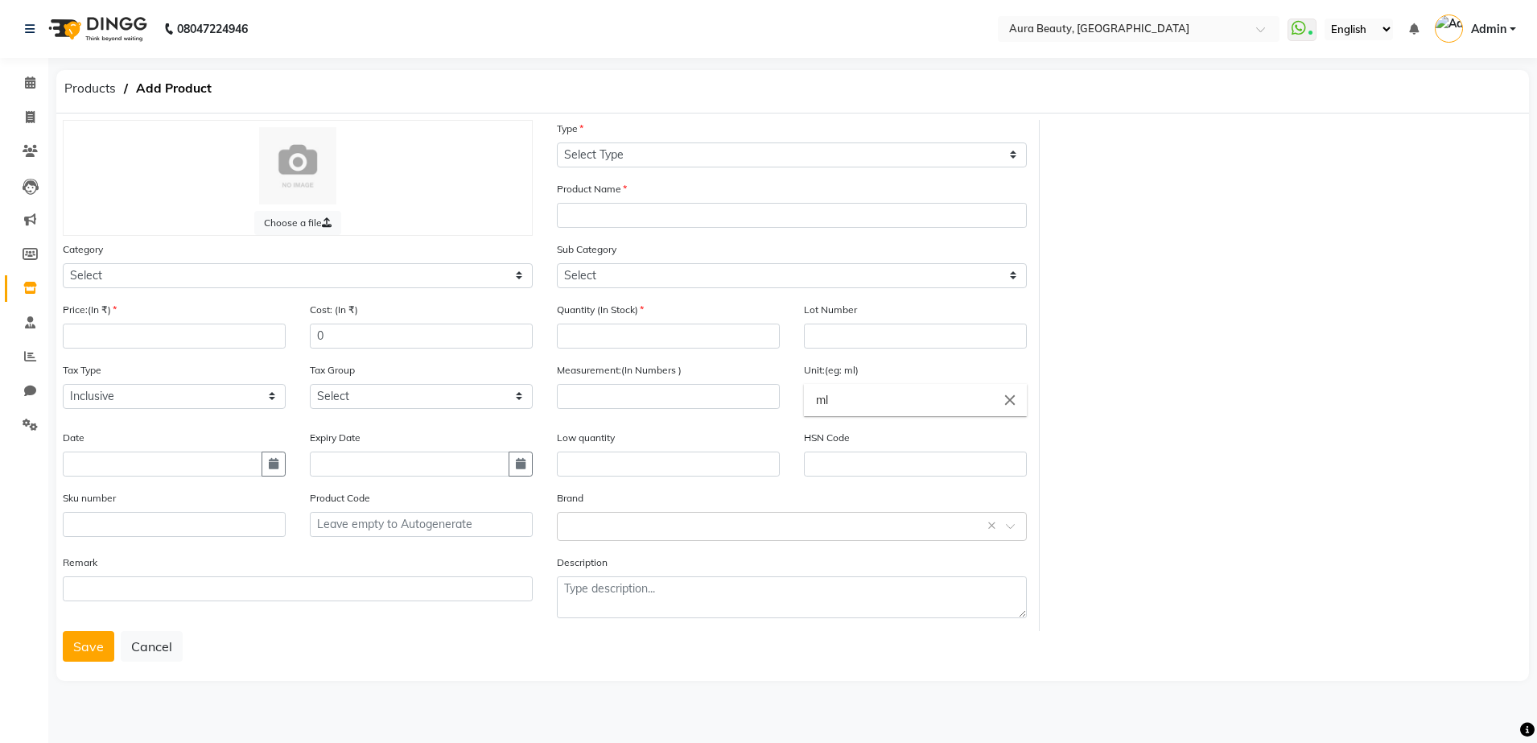
click at [684, 137] on div "Type Select Type Both Retail Consumable" at bounding box center [792, 143] width 470 height 47
click at [671, 159] on select "Select Type Both Retail Consumable" at bounding box center [792, 154] width 470 height 25
select select "C"
click at [557, 142] on select "Select Type Both Retail Consumable" at bounding box center [792, 154] width 470 height 25
click at [579, 207] on input "text" at bounding box center [792, 215] width 470 height 25
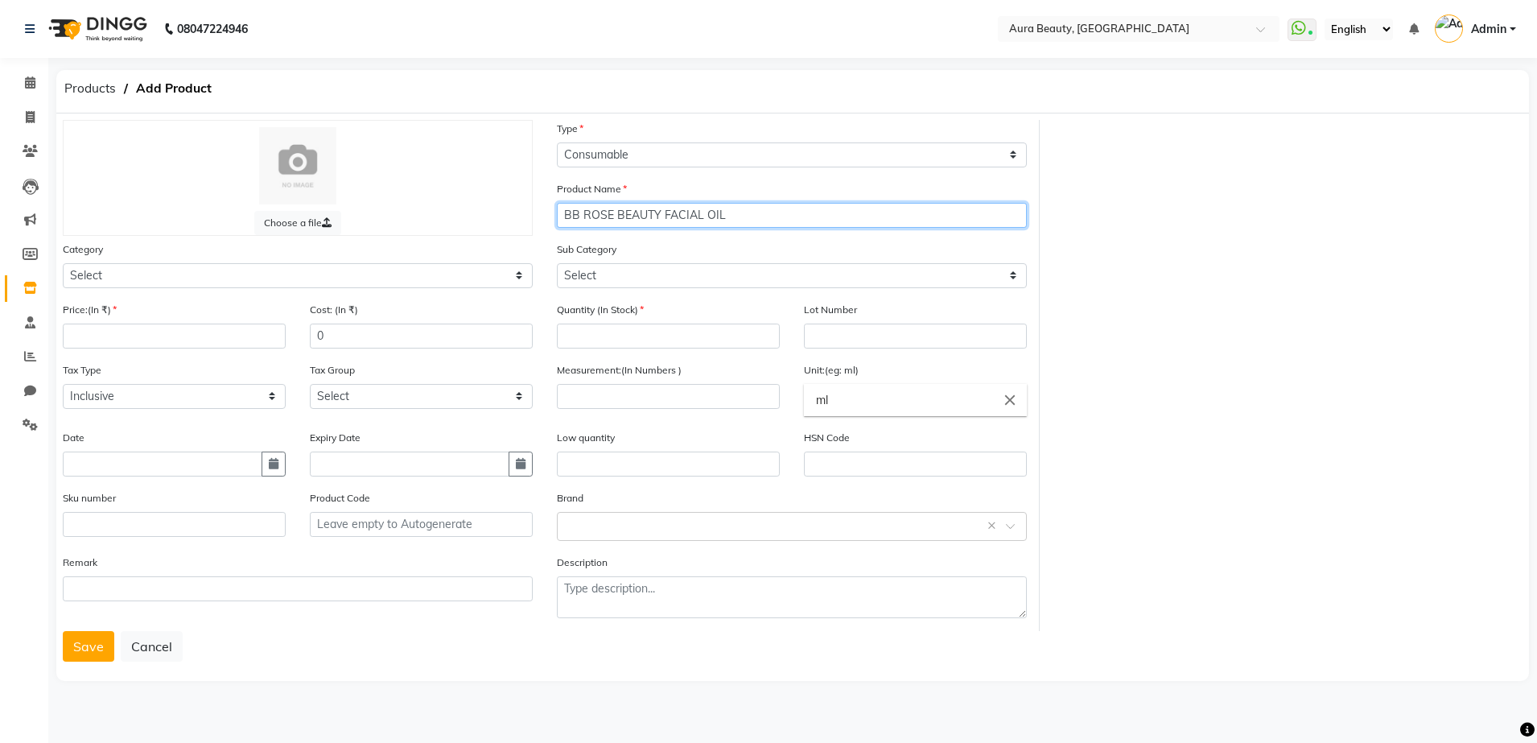
type input "BB ROSE BEAUTY FACIAL OIL"
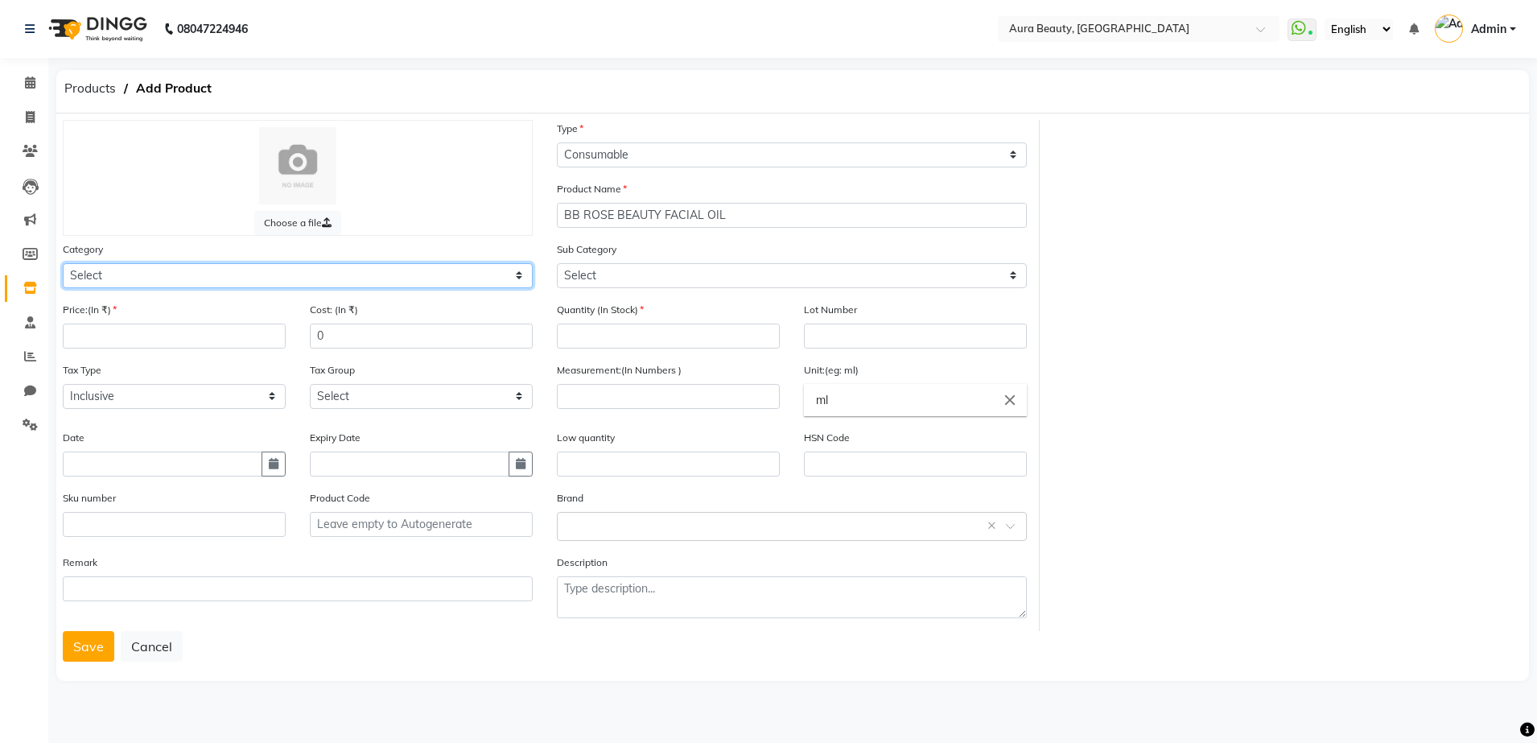
click at [517, 277] on select "Select Hair Skin Makeup Personal Care Appliances [PERSON_NAME] Waxing Disposabl…" at bounding box center [298, 275] width 470 height 25
select select "1480101150"
click at [63, 263] on select "Select Hair Skin Makeup Personal Care Appliances [PERSON_NAME] Waxing Disposabl…" at bounding box center [298, 275] width 470 height 25
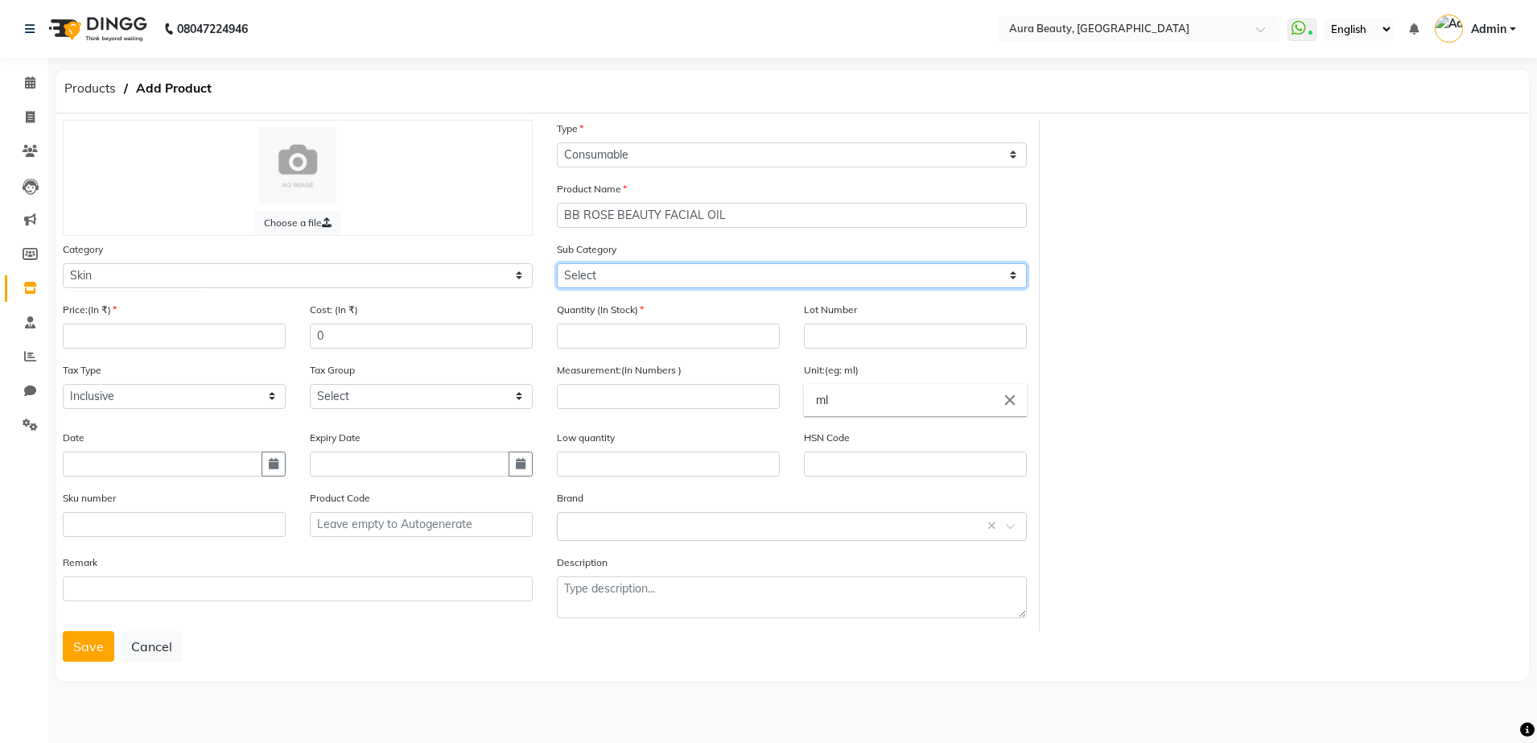
click at [1014, 280] on select "Select Cleanser Facial Moisturiser Serum Toner Sun Care Masks Lip Care Eye Care…" at bounding box center [792, 275] width 470 height 25
select select "1480101152"
click at [557, 263] on select "Select Cleanser Facial Moisturiser Serum Toner Sun Care Masks Lip Care Eye Care…" at bounding box center [792, 275] width 470 height 25
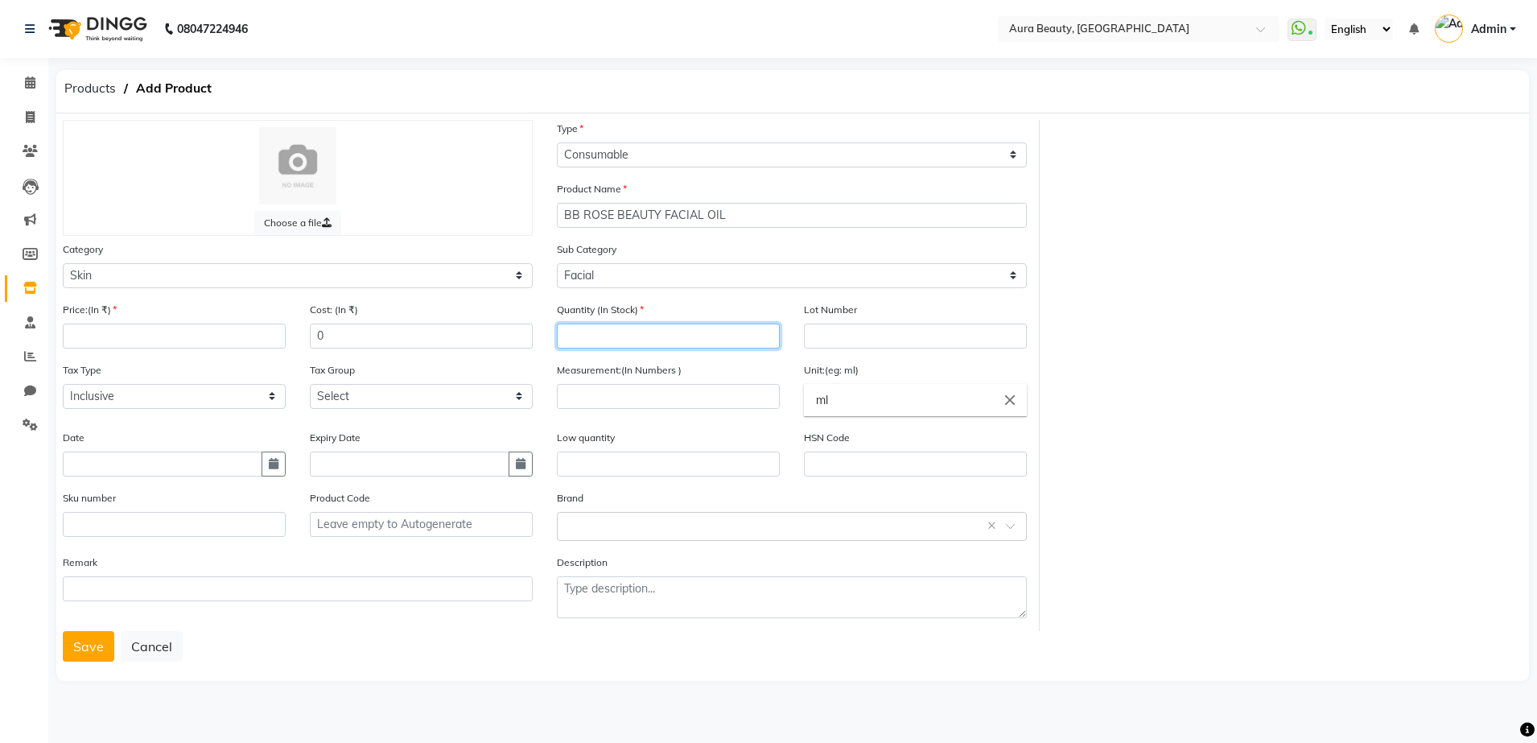
click at [560, 340] on input "number" at bounding box center [668, 335] width 223 height 25
type input "1"
click at [166, 334] on input "number" at bounding box center [174, 335] width 223 height 25
type input "666"
click at [575, 404] on input "number" at bounding box center [668, 396] width 223 height 25
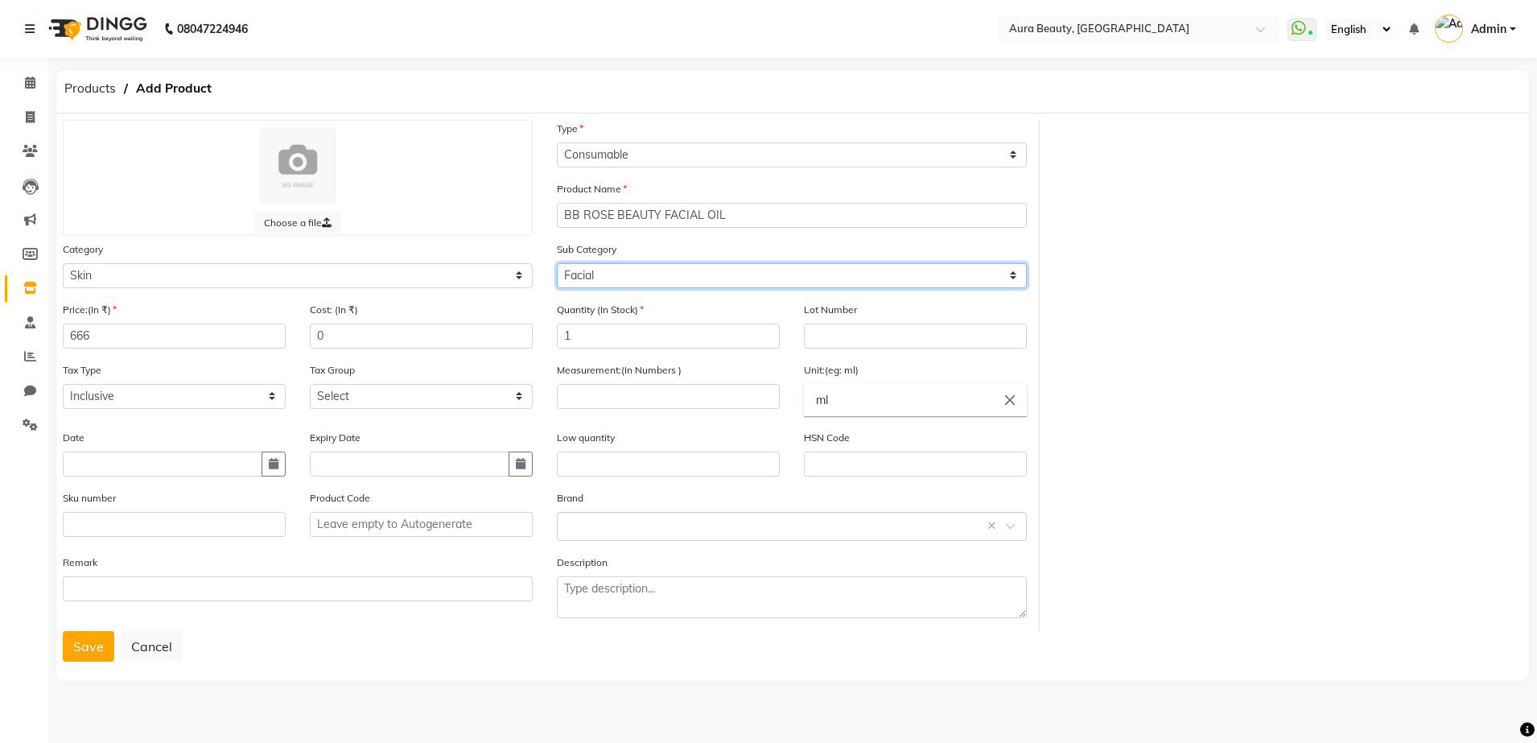
click at [608, 278] on select "Select Cleanser Facial Moisturiser Serum Toner Sun Care Masks Lip Care Eye Care…" at bounding box center [792, 275] width 470 height 25
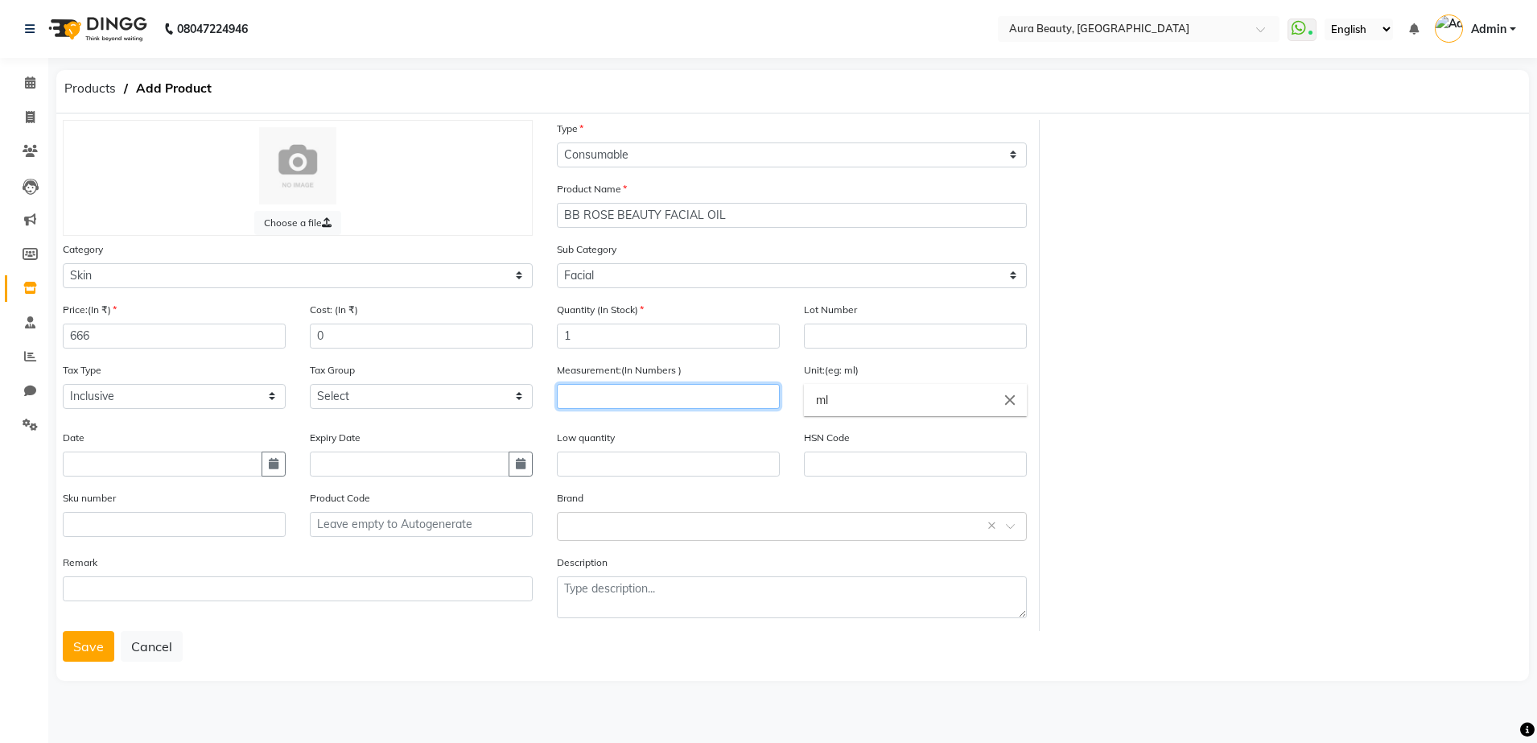
click at [595, 401] on input "number" at bounding box center [668, 396] width 223 height 25
type input "20"
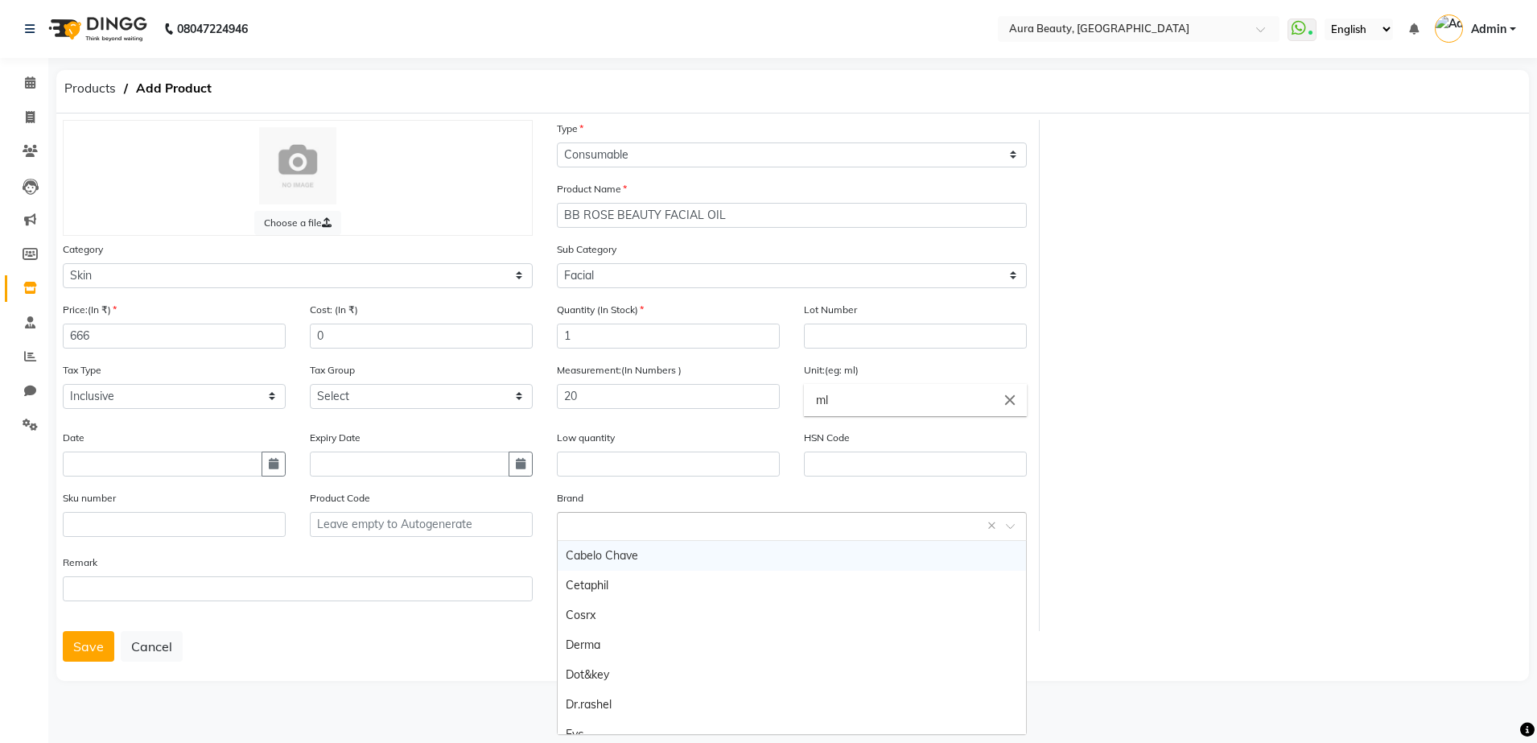
click at [568, 517] on input "text" at bounding box center [776, 525] width 420 height 17
click at [588, 520] on input "text" at bounding box center [776, 525] width 420 height 17
type input "BB ROSE BEAUTY FACIAL OIL"
click at [572, 552] on span "Add item" at bounding box center [587, 555] width 43 height 11
click at [90, 650] on button "Save" at bounding box center [88, 646] width 51 height 31
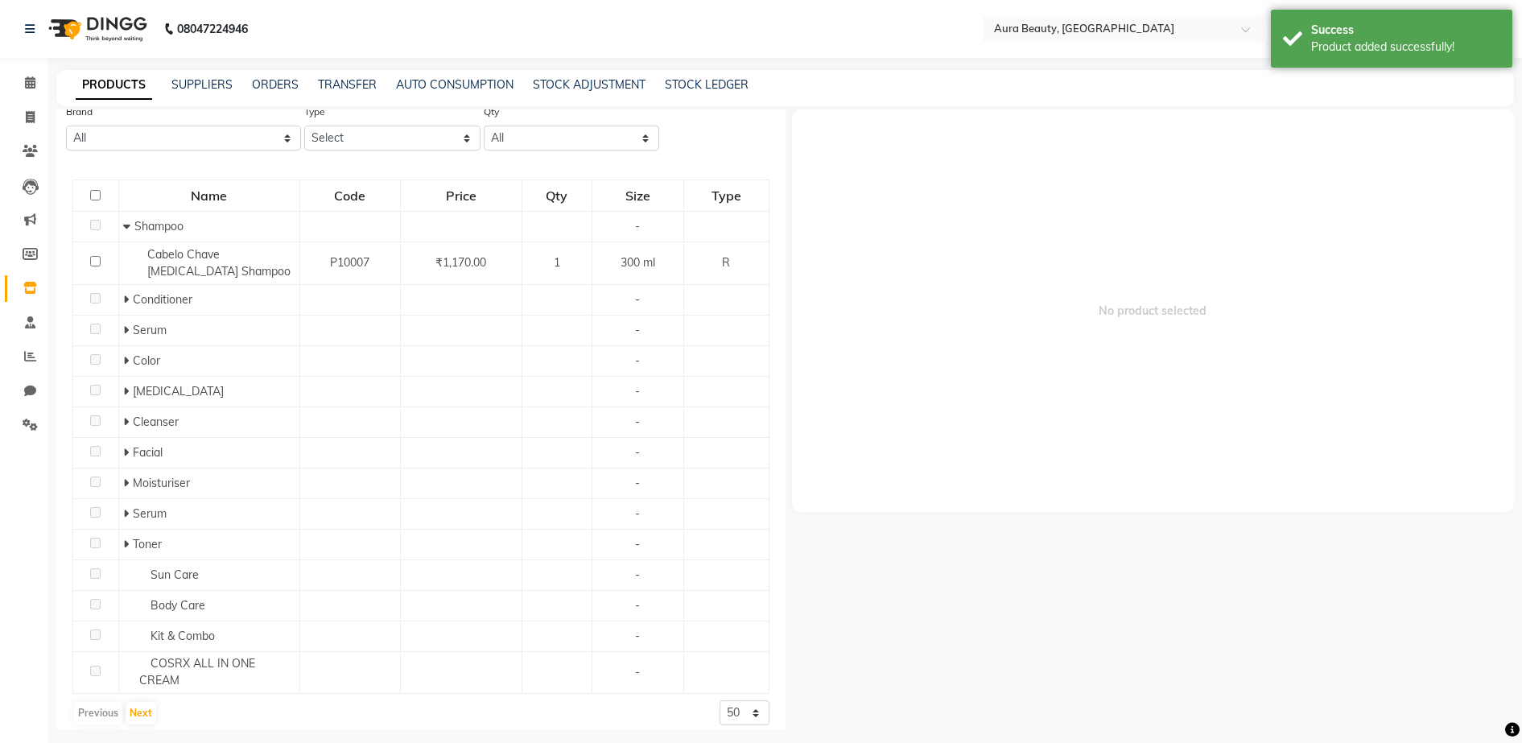
scroll to position [113, 0]
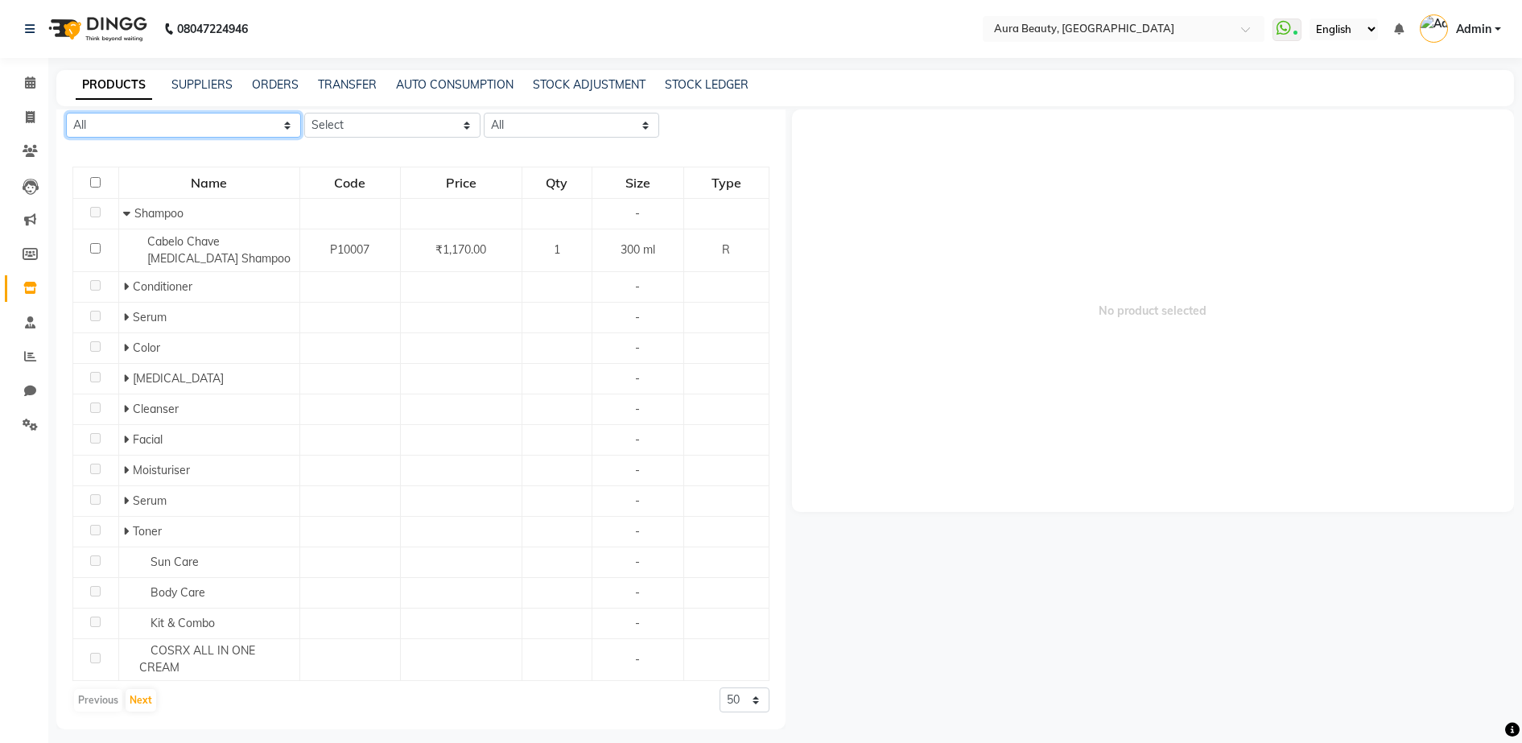
click at [172, 129] on select "All Bb Rose Beauty Facial Oil Cabelo Chave Cetaphil Cosrx Derma Dot&key Dr.rash…" at bounding box center [183, 125] width 235 height 25
select select "bb rose beauty facial oil"
click at [66, 113] on select "All Bb Rose Beauty Facial Oil Cabelo Chave Cetaphil Cosrx Derma Dot&key Dr.rash…" at bounding box center [183, 125] width 235 height 25
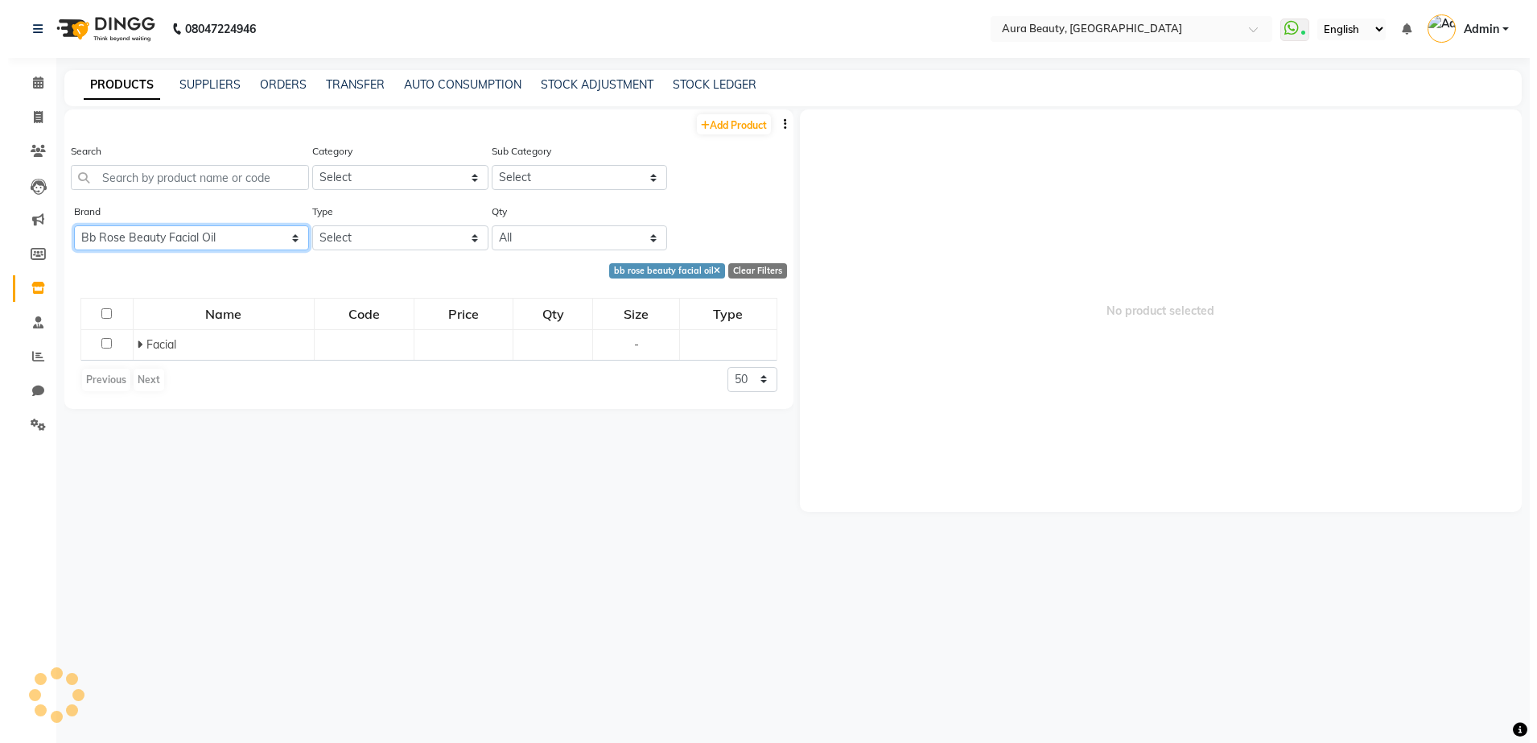
scroll to position [0, 0]
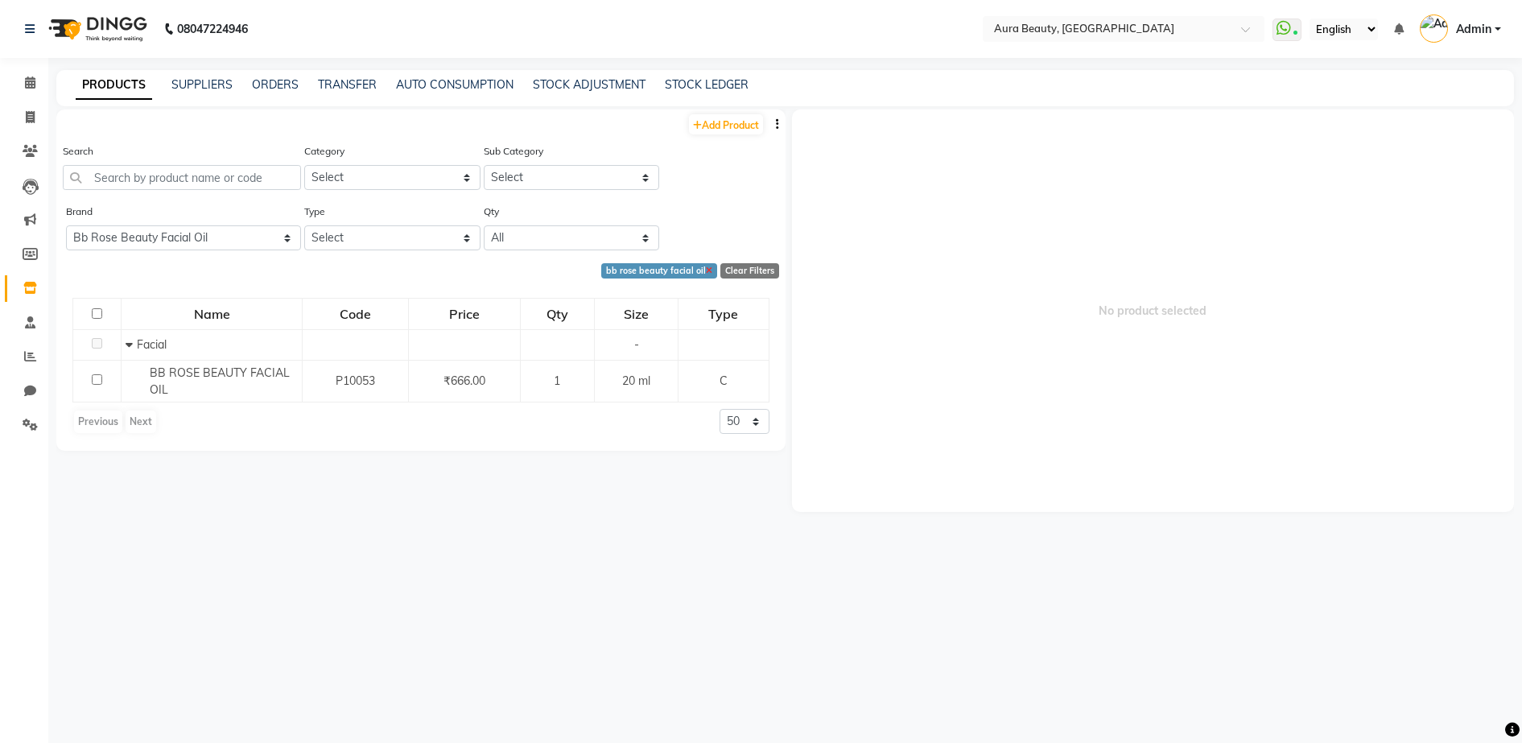
click at [712, 270] on icon at bounding box center [709, 271] width 6 height 9
select select
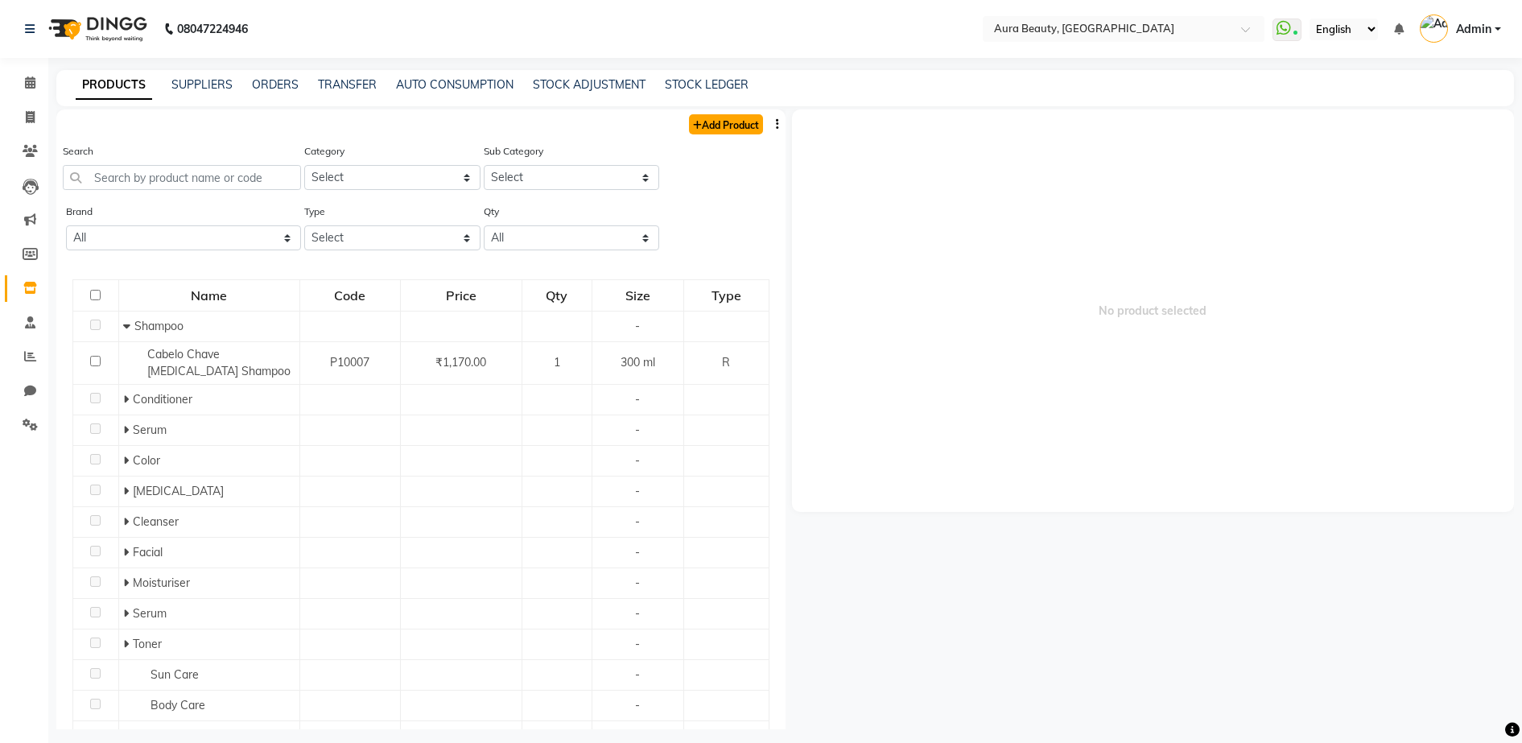
click at [713, 129] on link "Add Product" at bounding box center [726, 124] width 74 height 20
select select "true"
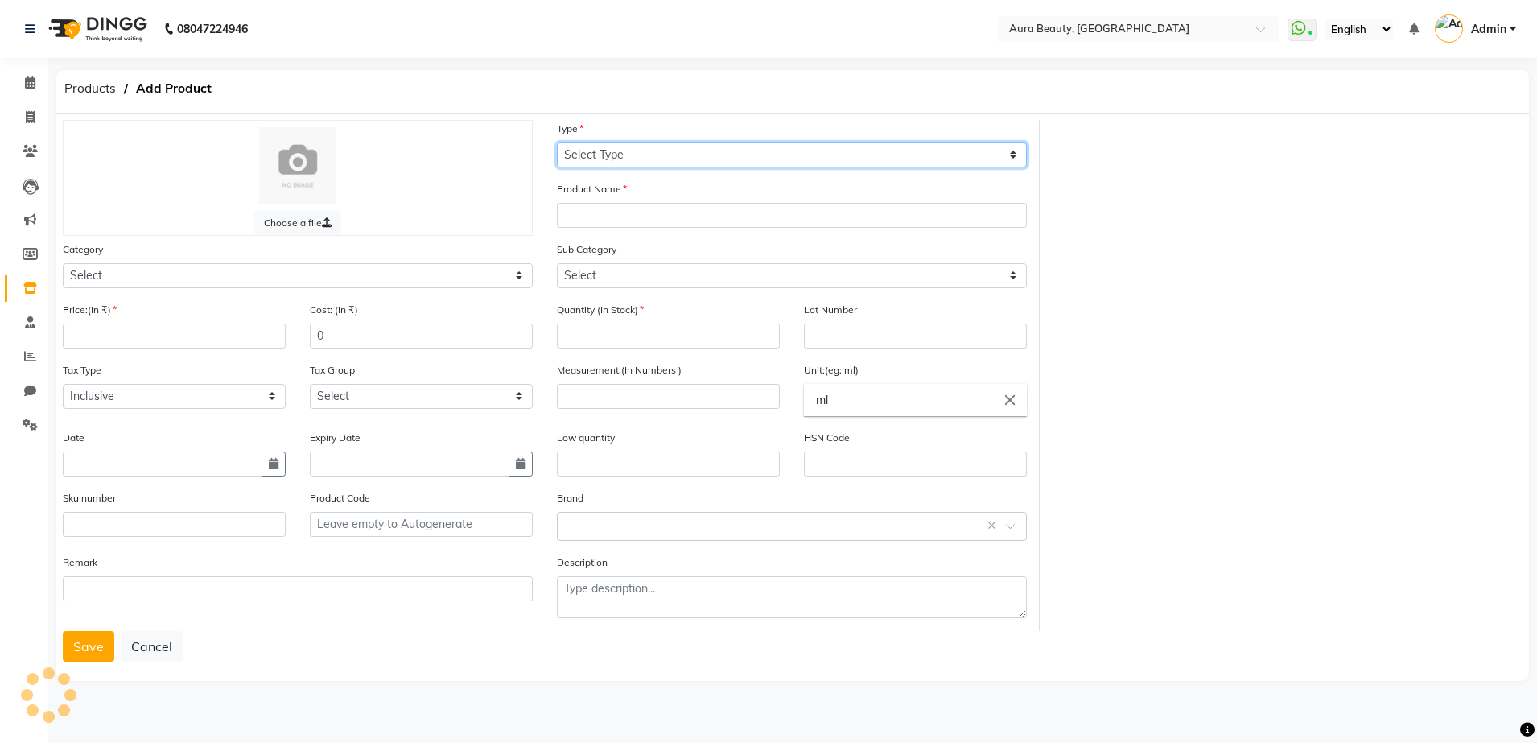
click at [691, 145] on select "Select Type Both Retail Consumable" at bounding box center [792, 154] width 470 height 25
select select "R"
click at [557, 142] on select "Select Type Both Retail Consumable" at bounding box center [792, 154] width 470 height 25
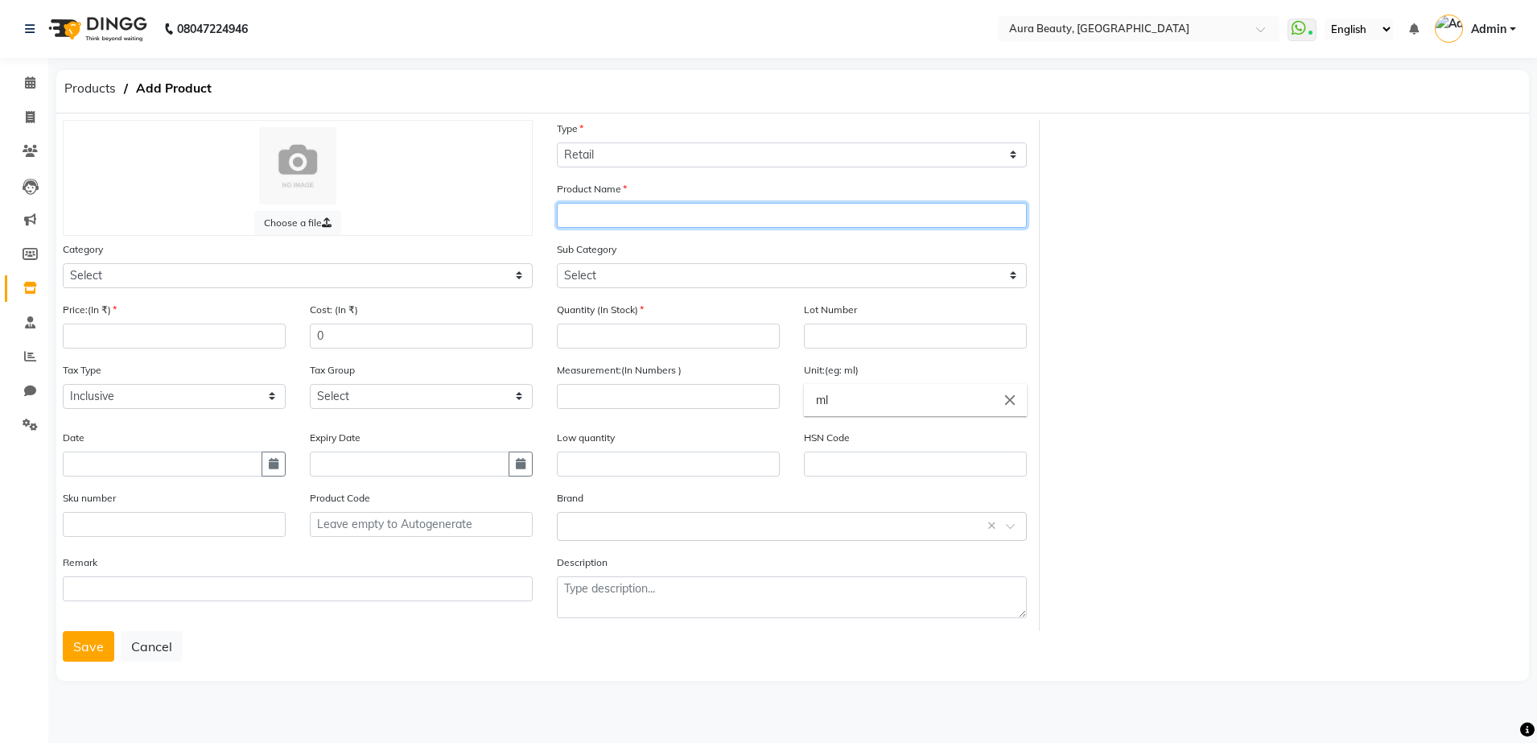
click at [619, 208] on input "text" at bounding box center [792, 215] width 470 height 25
type input "RIVONA ( BEETROOT LIP [PERSON_NAME] )"
click at [546, 241] on div "Sub Category Select" at bounding box center [792, 271] width 494 height 60
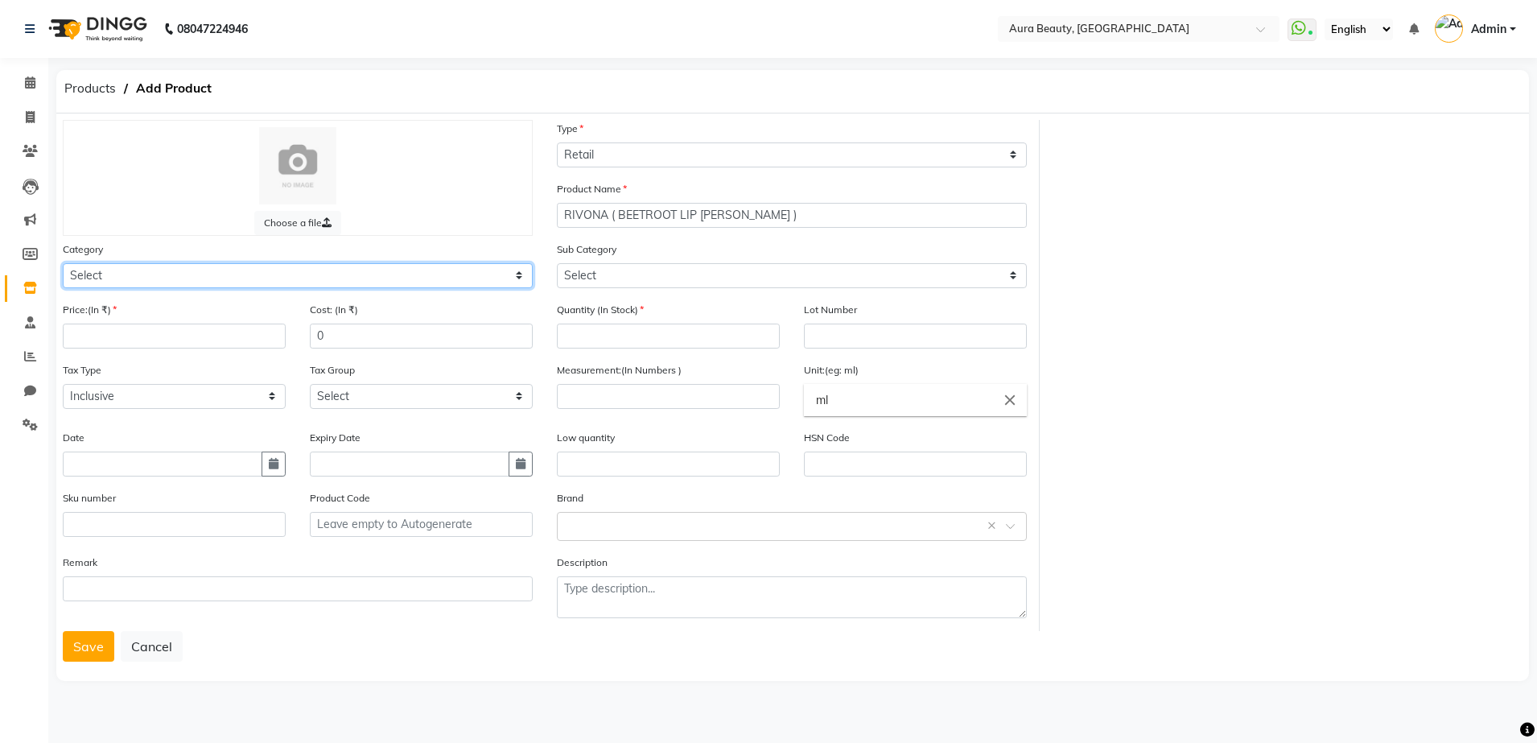
click at [520, 272] on select "Select Hair Skin Makeup Personal Care Appliances [PERSON_NAME] Waxing Disposabl…" at bounding box center [298, 275] width 470 height 25
select select "1480101250"
click at [63, 263] on select "Select Hair Skin Makeup Personal Care Appliances [PERSON_NAME] Waxing Disposabl…" at bounding box center [298, 275] width 470 height 25
click at [519, 279] on select "Select Hair Skin Makeup Personal Care Appliances [PERSON_NAME] Waxing Disposabl…" at bounding box center [298, 275] width 470 height 25
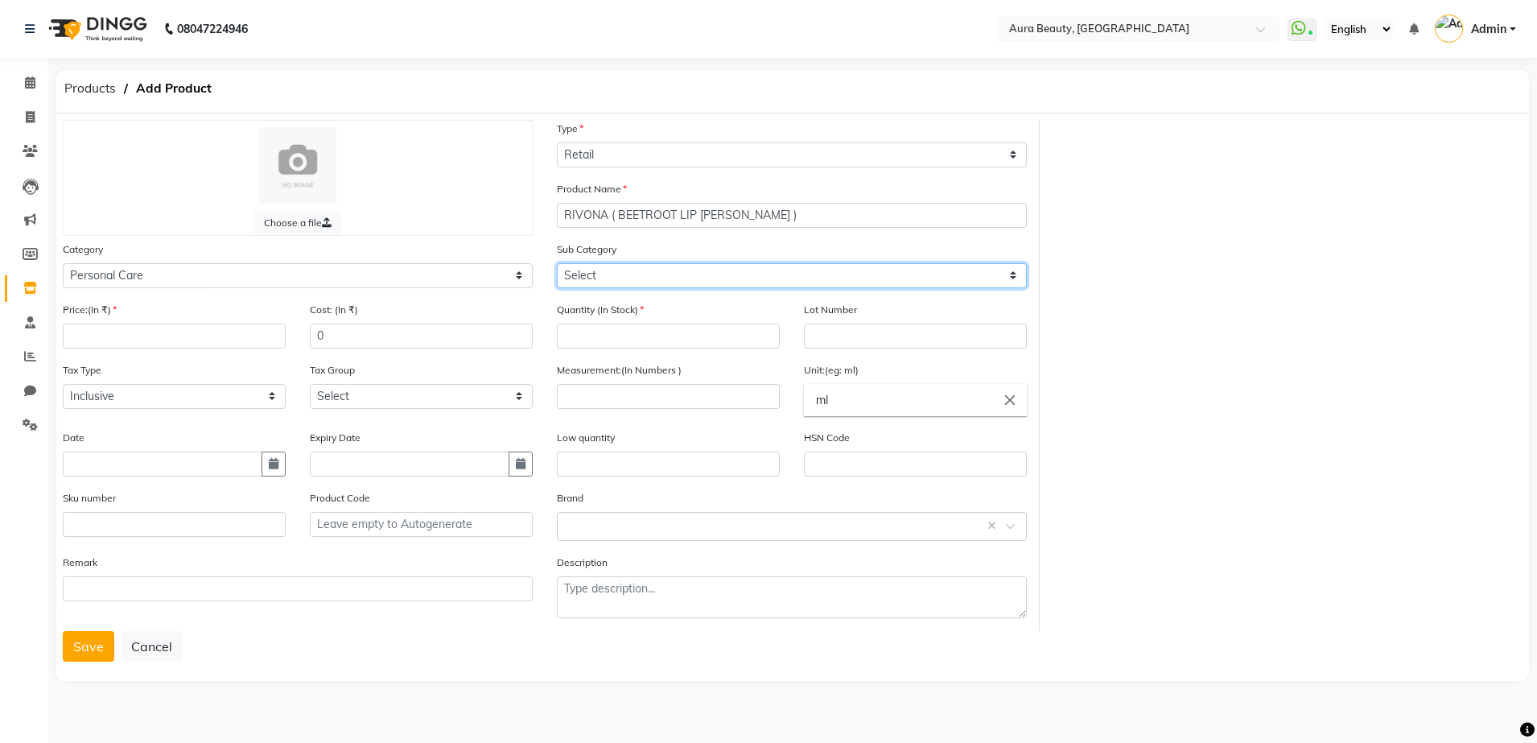
click at [1008, 273] on select "Select Bath & Body [DEMOGRAPHIC_DATA] Hygiene Grooming - Women Grooming - Men D…" at bounding box center [792, 275] width 470 height 25
select select "1480101252"
click at [557, 263] on select "Select Bath & Body [DEMOGRAPHIC_DATA] Hygiene Grooming - Women Grooming - Men D…" at bounding box center [792, 275] width 470 height 25
click at [1018, 274] on select "Select Bath & Body [DEMOGRAPHIC_DATA] Hygiene Grooming - Women Grooming - Men D…" at bounding box center [792, 275] width 470 height 25
click at [557, 263] on select "Select Bath & Body [DEMOGRAPHIC_DATA] Hygiene Grooming - Women Grooming - Men D…" at bounding box center [792, 275] width 470 height 25
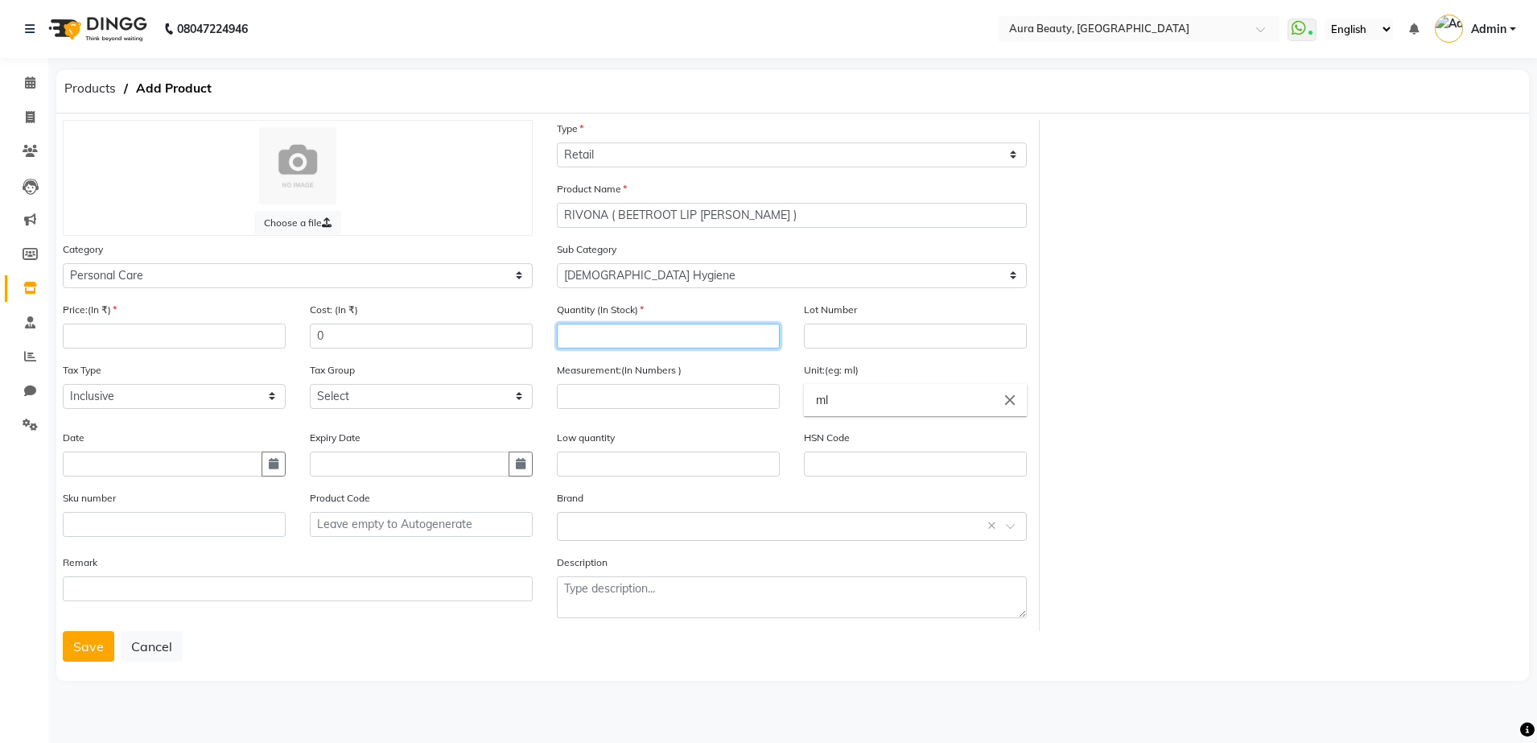
click at [589, 344] on input "number" at bounding box center [668, 335] width 223 height 25
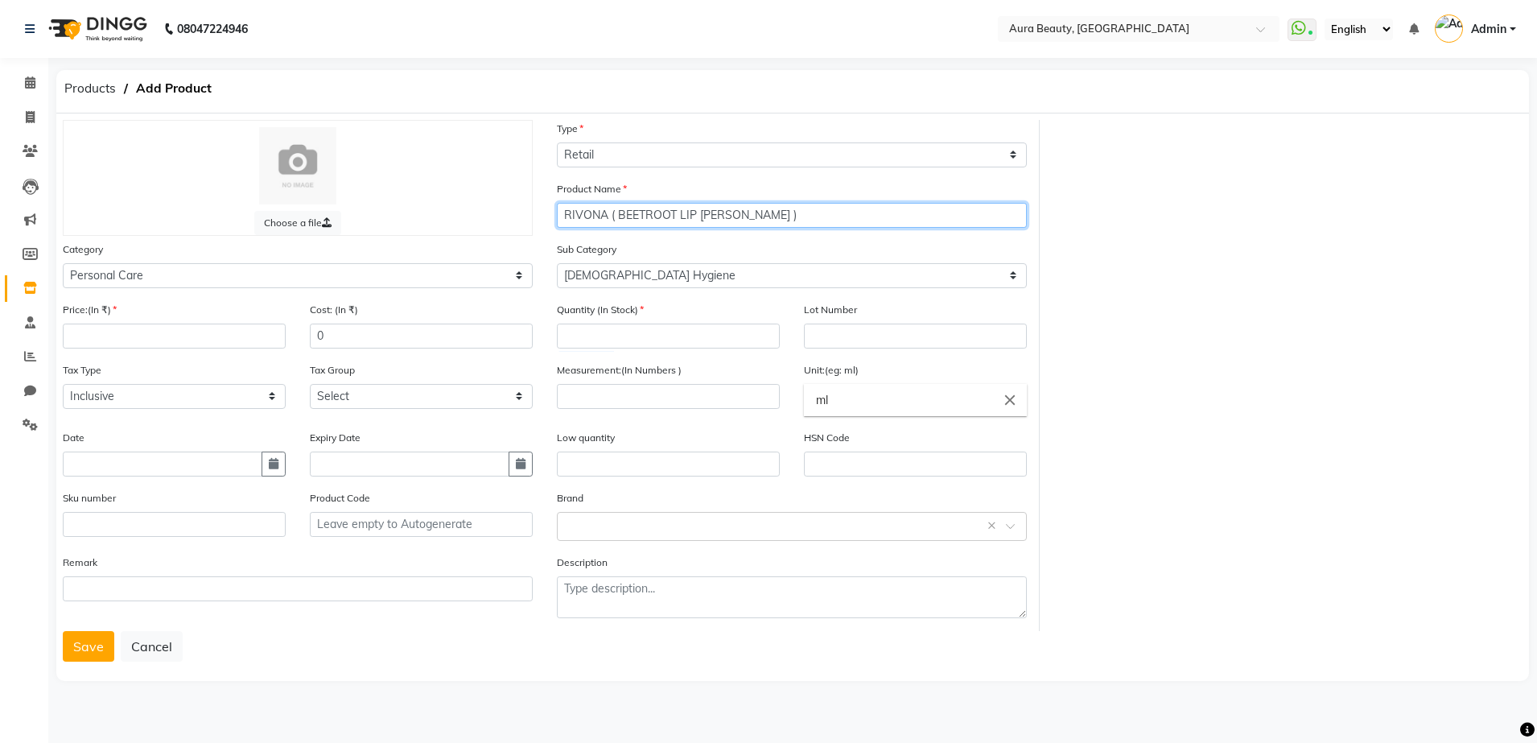
click at [749, 224] on input "RIVONA ( BEETROOT LIP [PERSON_NAME] )" at bounding box center [792, 215] width 470 height 25
click at [731, 217] on input "RIVONA BEETROOT LIP [PERSON_NAME]" at bounding box center [792, 215] width 470 height 25
type input "RIVONA BEETROOT LIP [PERSON_NAME] ( MURUMURU BUTTER & BEETROOT OIL )"
click at [1111, 405] on div "Choose a file Type Select Type Both Retail Consumable Product Name RIVONA BEETR…" at bounding box center [793, 375] width 1484 height 511
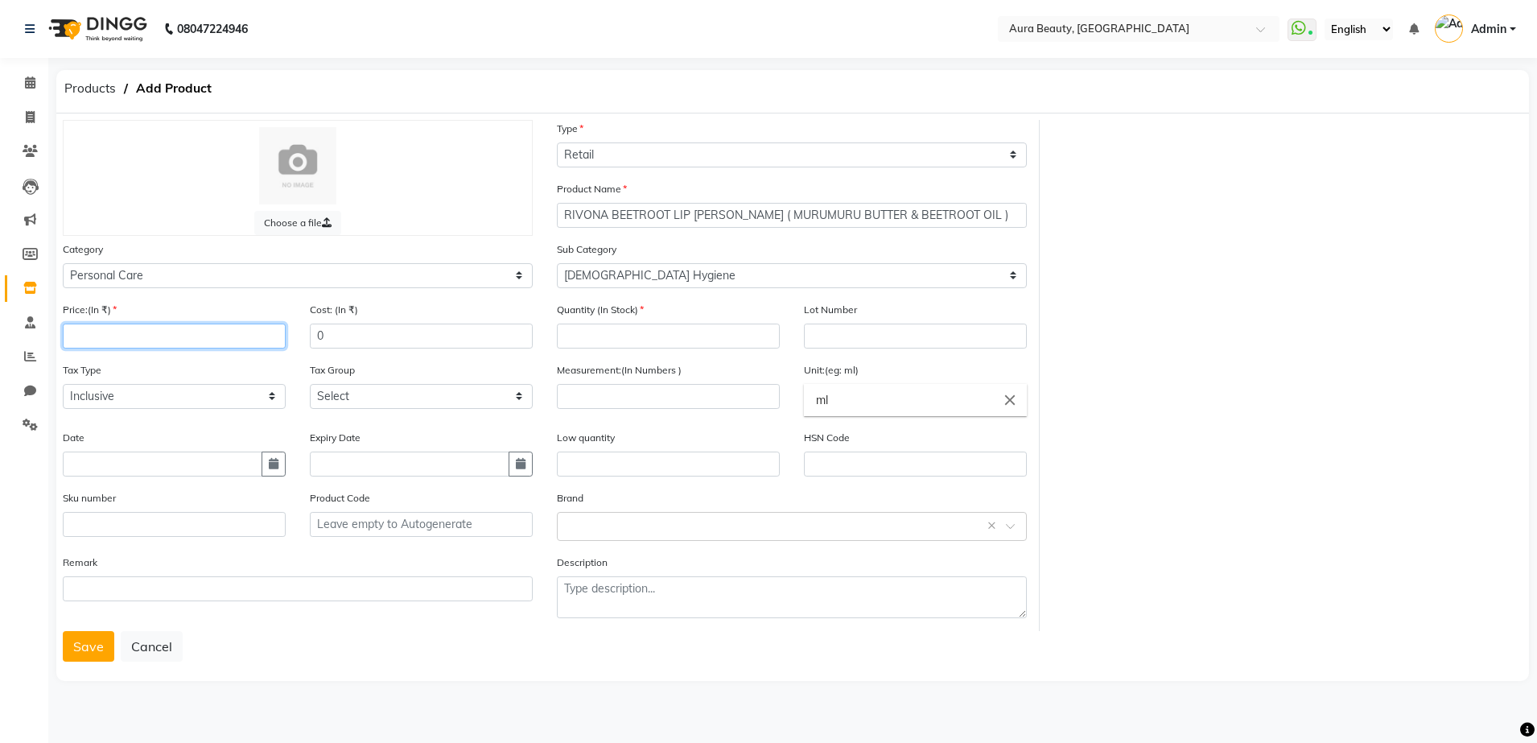
click at [226, 338] on input "number" at bounding box center [174, 335] width 223 height 25
type input "249"
click at [608, 341] on input "number" at bounding box center [668, 335] width 223 height 25
type input "1"
click at [740, 396] on input "number" at bounding box center [668, 396] width 223 height 25
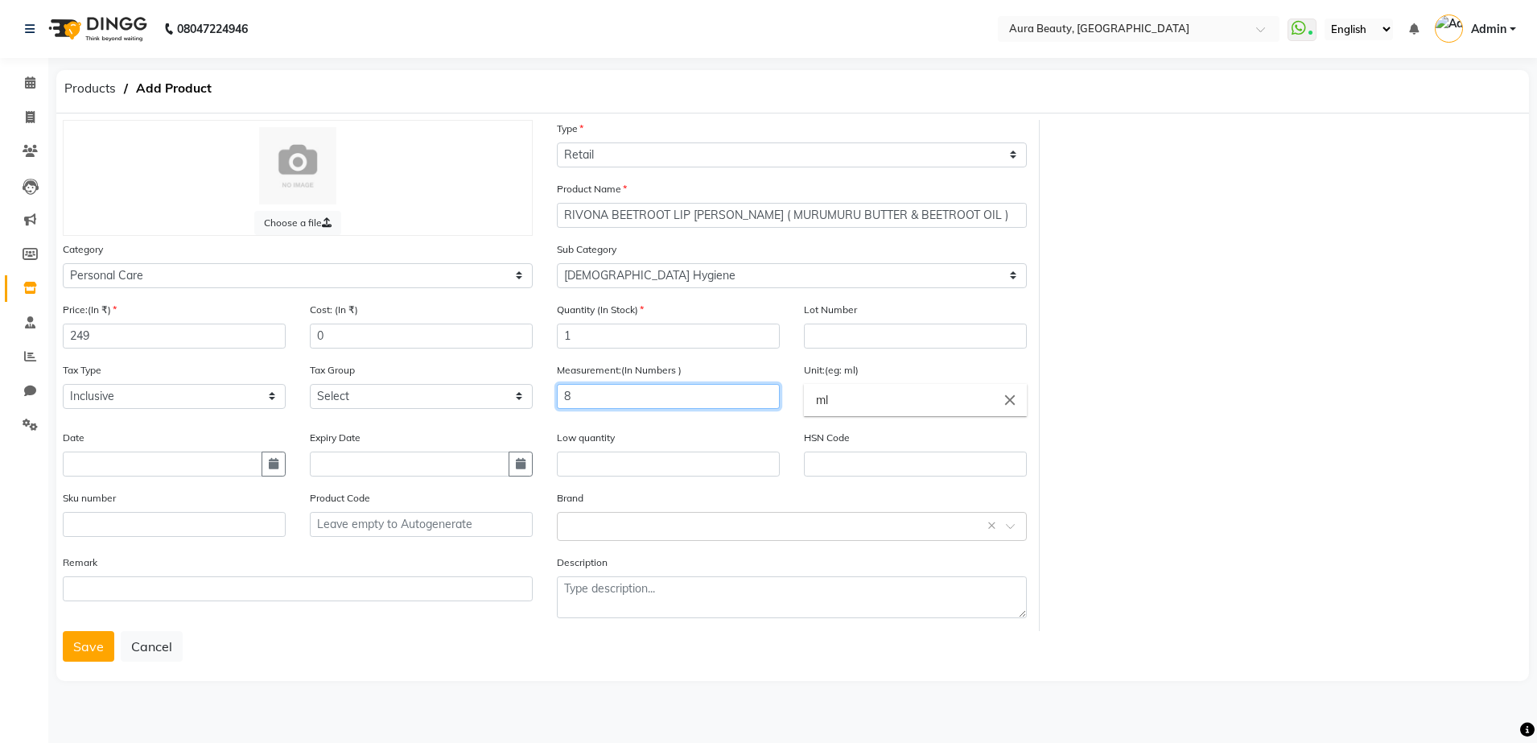
type input "8"
click at [858, 402] on input "ml" at bounding box center [915, 400] width 223 height 32
click at [810, 408] on input "m" at bounding box center [915, 400] width 223 height 32
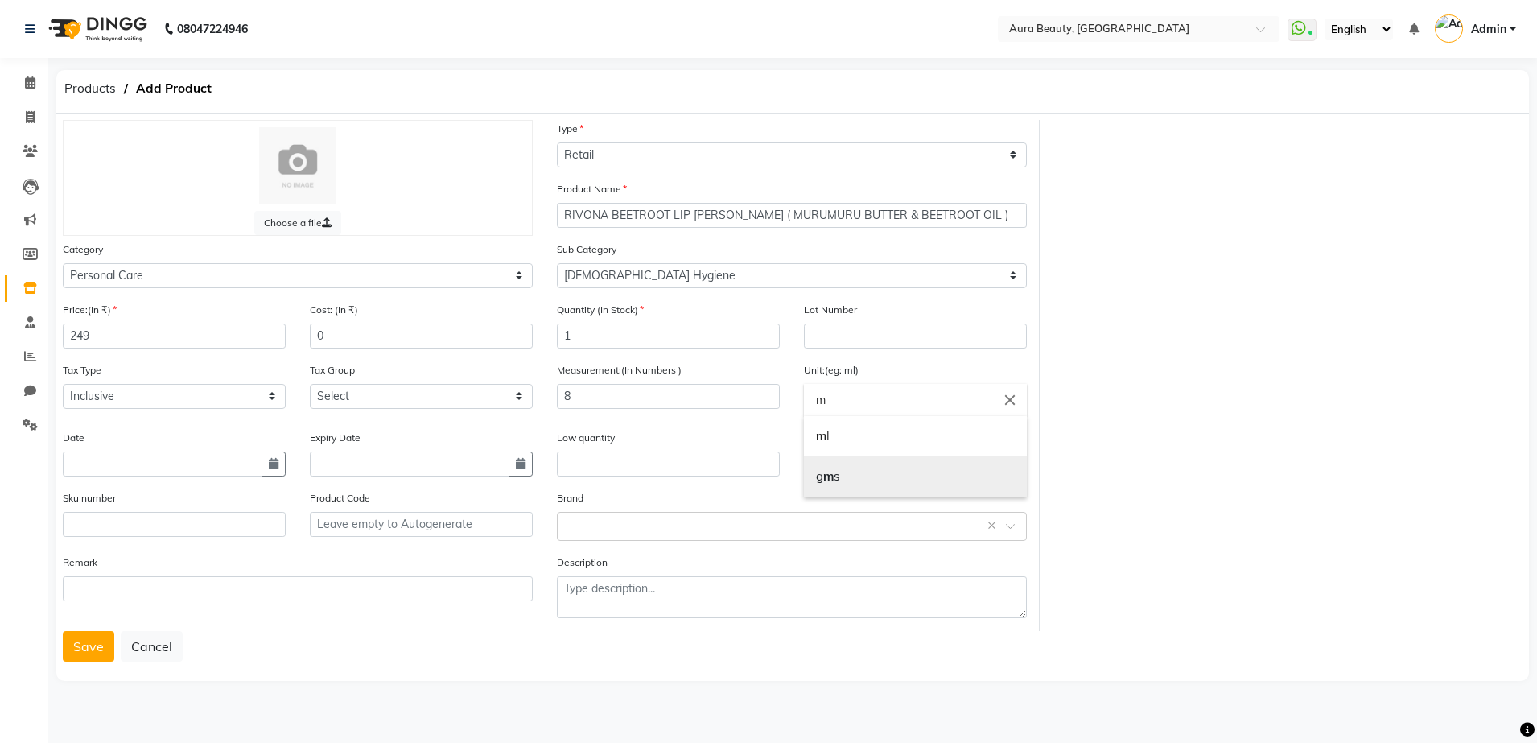
click at [855, 484] on link "g m s" at bounding box center [915, 476] width 223 height 41
click at [845, 393] on input "gms" at bounding box center [915, 400] width 223 height 32
type input "gm"
click at [791, 411] on div at bounding box center [768, 371] width 1537 height 743
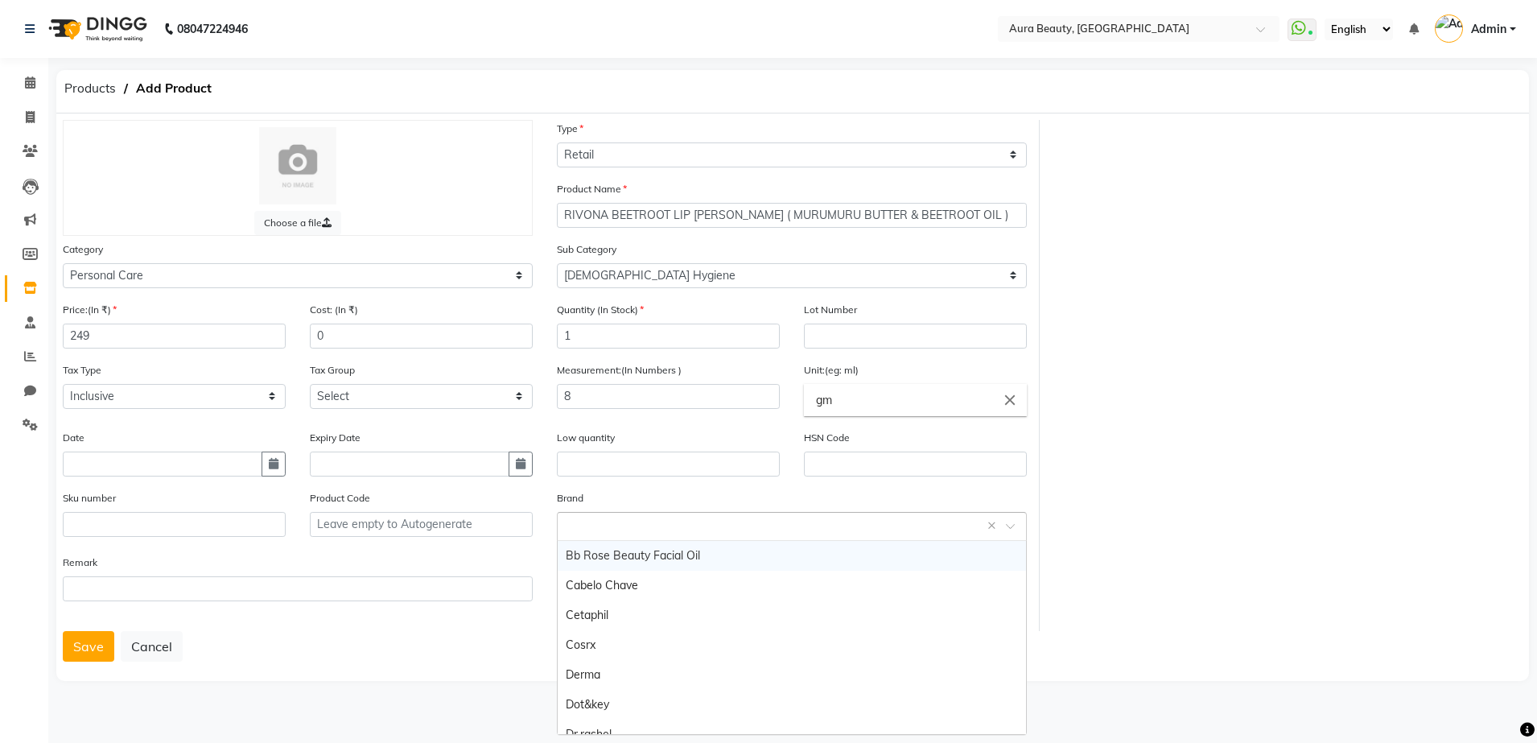
click at [611, 517] on input "text" at bounding box center [776, 525] width 420 height 17
type input "RIVONA LIP [PERSON_NAME]"
click at [572, 560] on span "Add item" at bounding box center [587, 555] width 43 height 11
click at [666, 523] on input "text" at bounding box center [776, 525] width 420 height 17
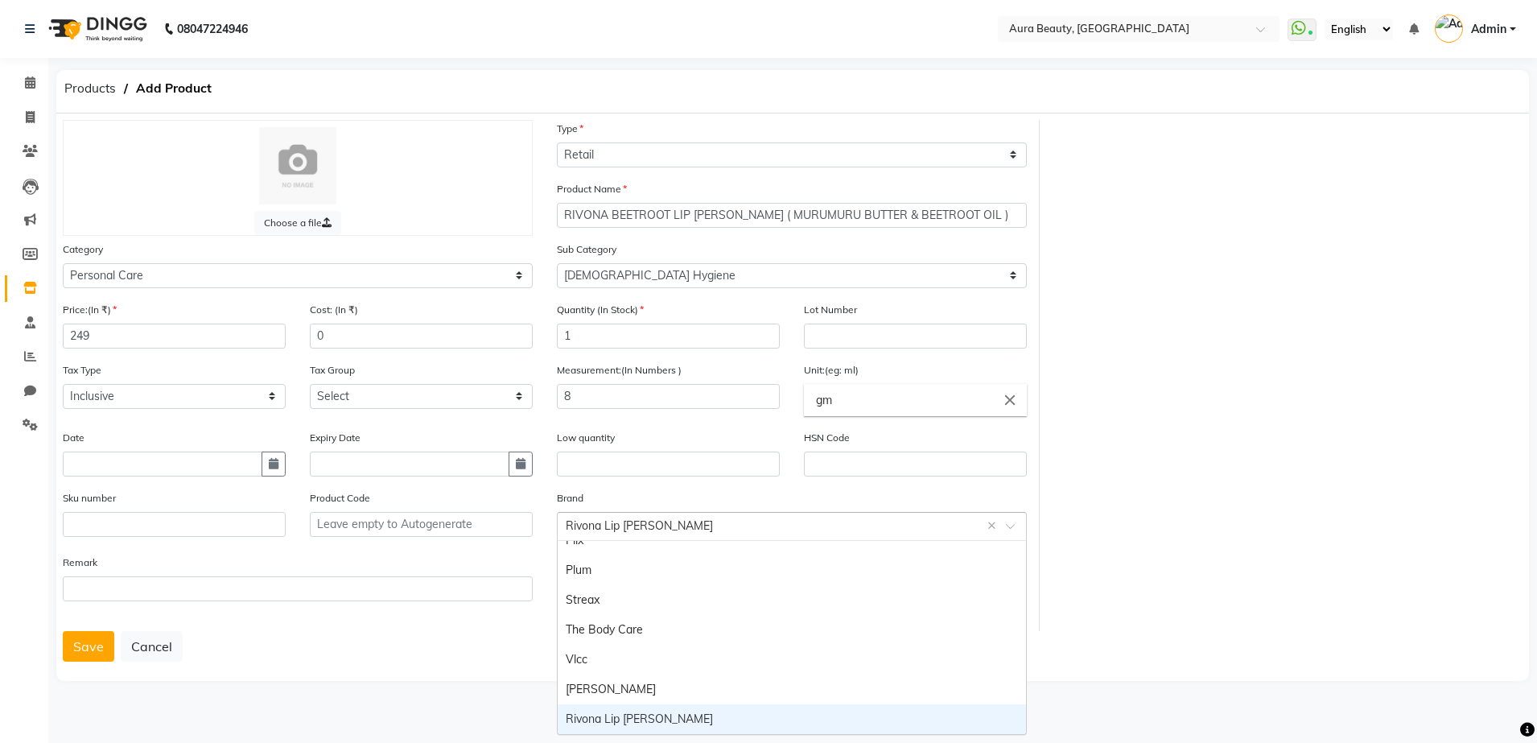
click at [666, 523] on input "text" at bounding box center [776, 525] width 420 height 17
click at [889, 716] on div "Rivona Lip [PERSON_NAME]" at bounding box center [792, 719] width 468 height 30
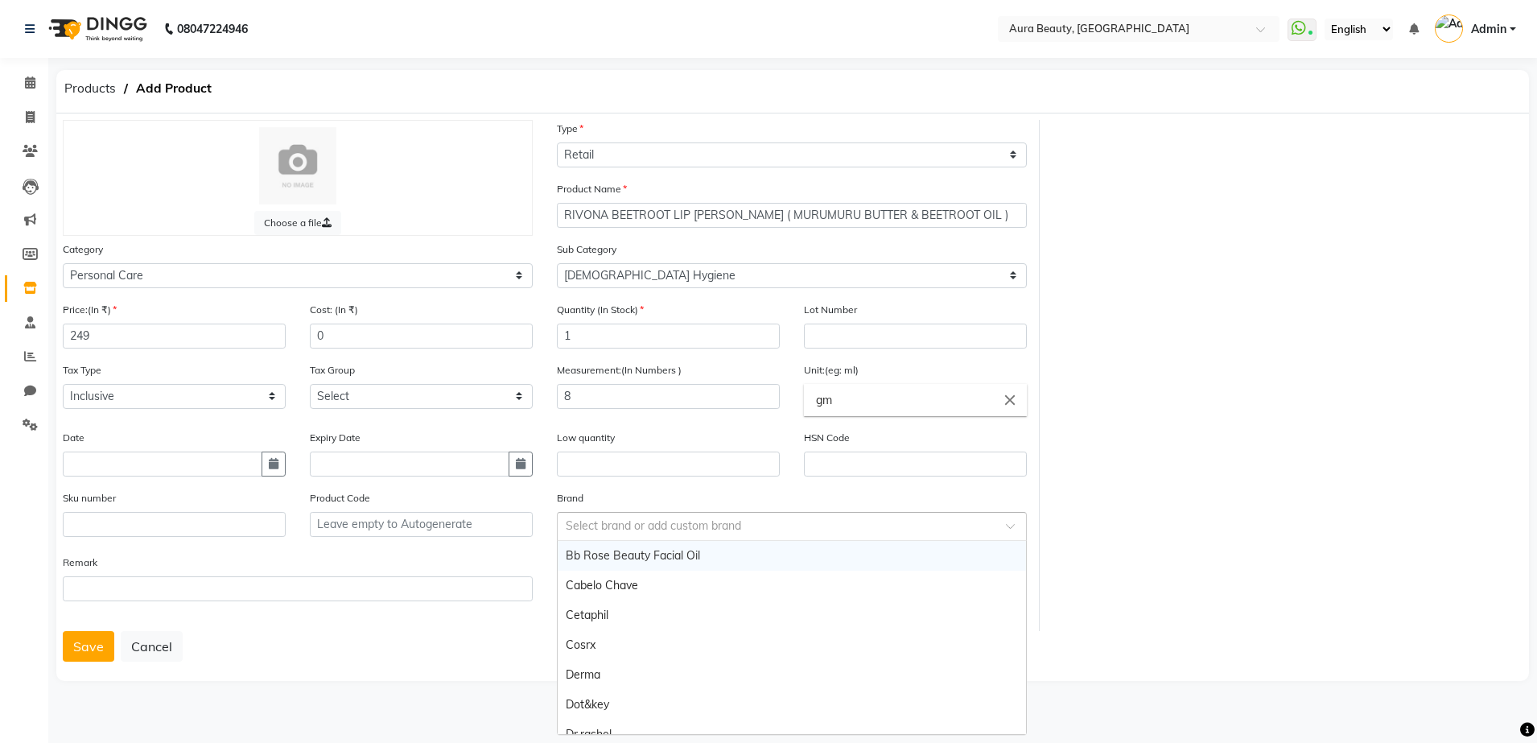
click at [824, 524] on input "text" at bounding box center [776, 525] width 420 height 17
click at [735, 536] on div "Select brand or add custom brand" at bounding box center [792, 526] width 470 height 29
click at [691, 525] on input "text" at bounding box center [776, 525] width 420 height 17
type input "RIVONA [MEDICAL_DATA]"
click at [585, 551] on span "Add item" at bounding box center [587, 555] width 43 height 11
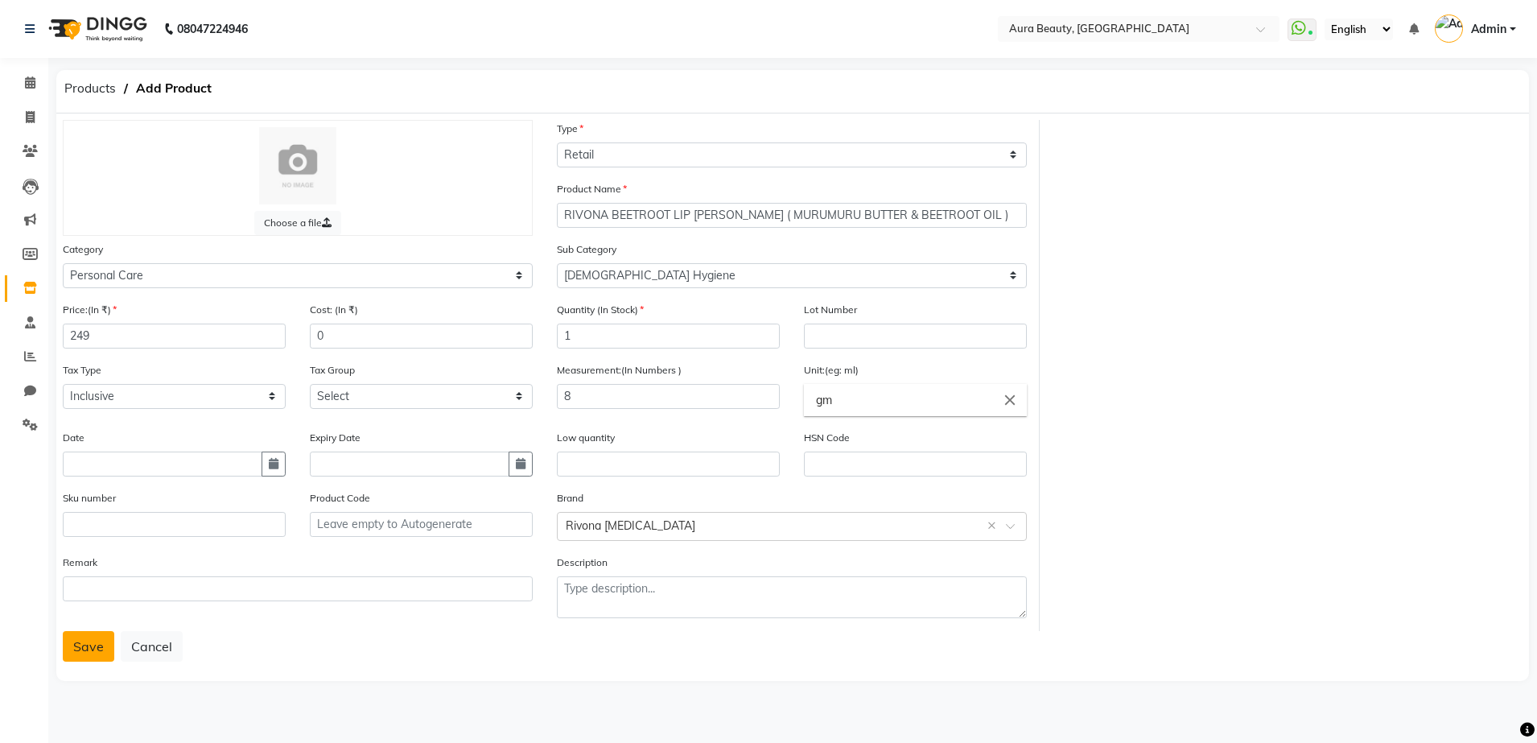
click at [109, 649] on button "Save" at bounding box center [88, 646] width 51 height 31
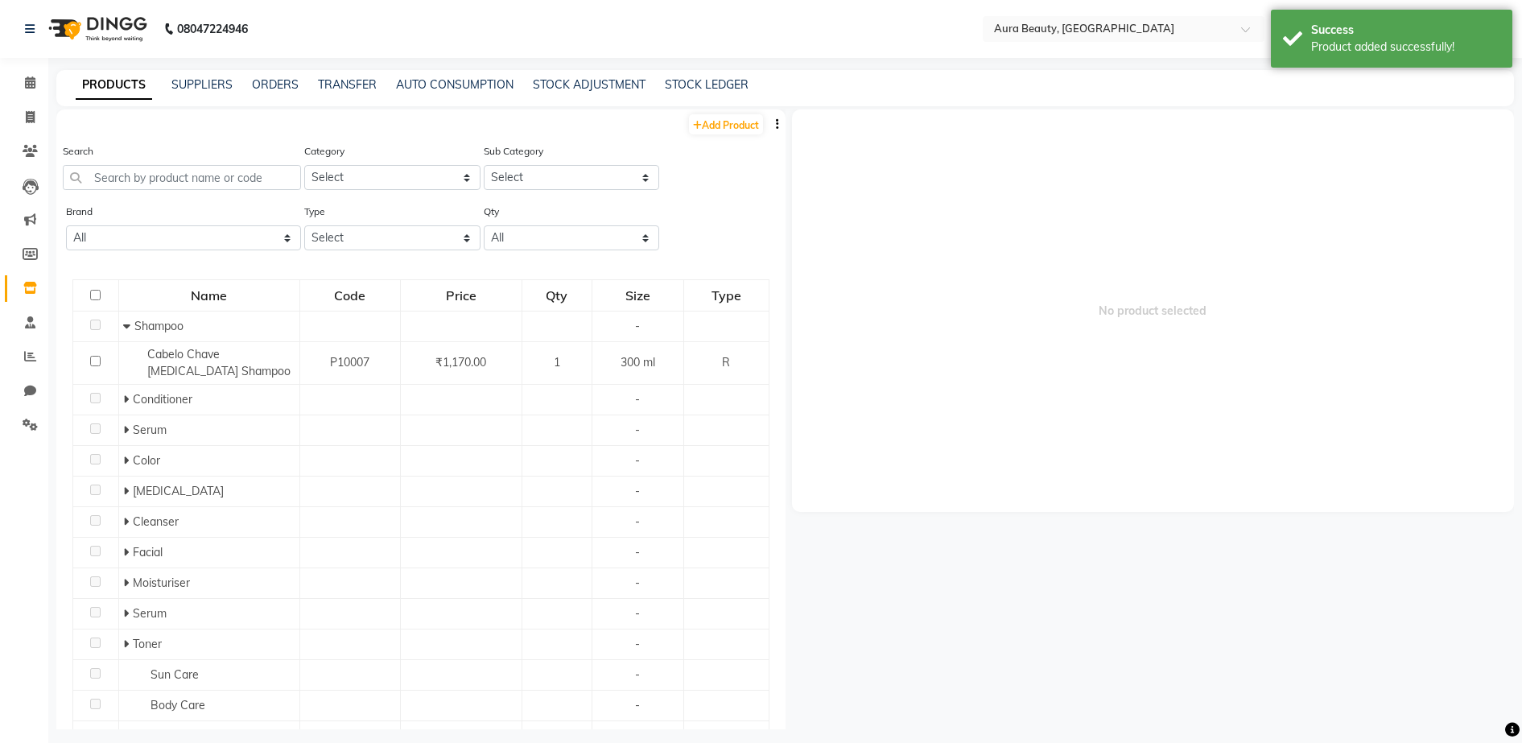
click at [711, 112] on div "Add Product" at bounding box center [420, 122] width 729 height 27
click at [707, 128] on link "Add Product" at bounding box center [726, 124] width 74 height 20
select select "true"
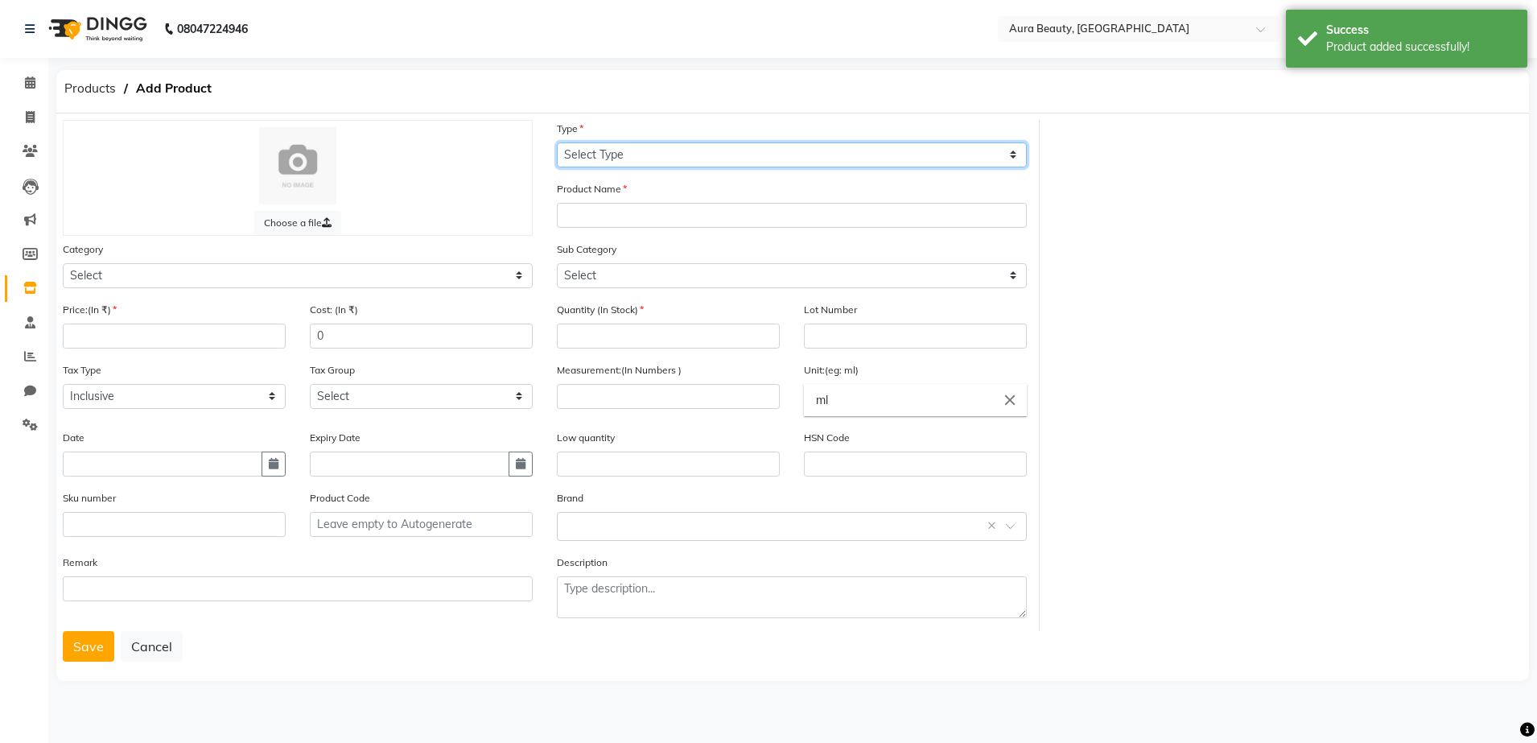
click at [809, 150] on select "Select Type Both Retail Consumable" at bounding box center [792, 154] width 470 height 25
select select "R"
click at [557, 142] on select "Select Type Both Retail Consumable" at bounding box center [792, 154] width 470 height 25
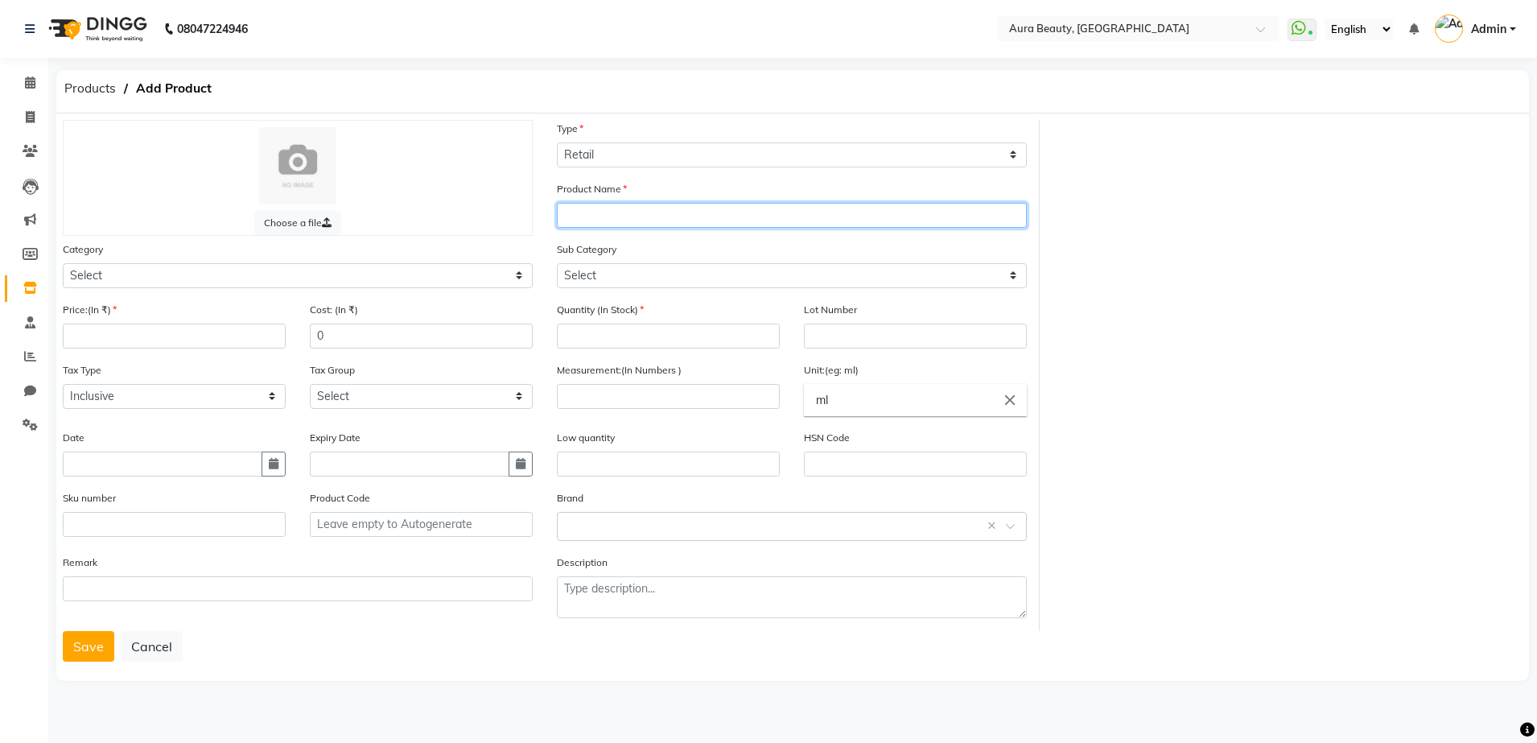
click at [661, 223] on input "text" at bounding box center [792, 215] width 470 height 25
type input "RIVONA BEETROOT LIP SCRU"
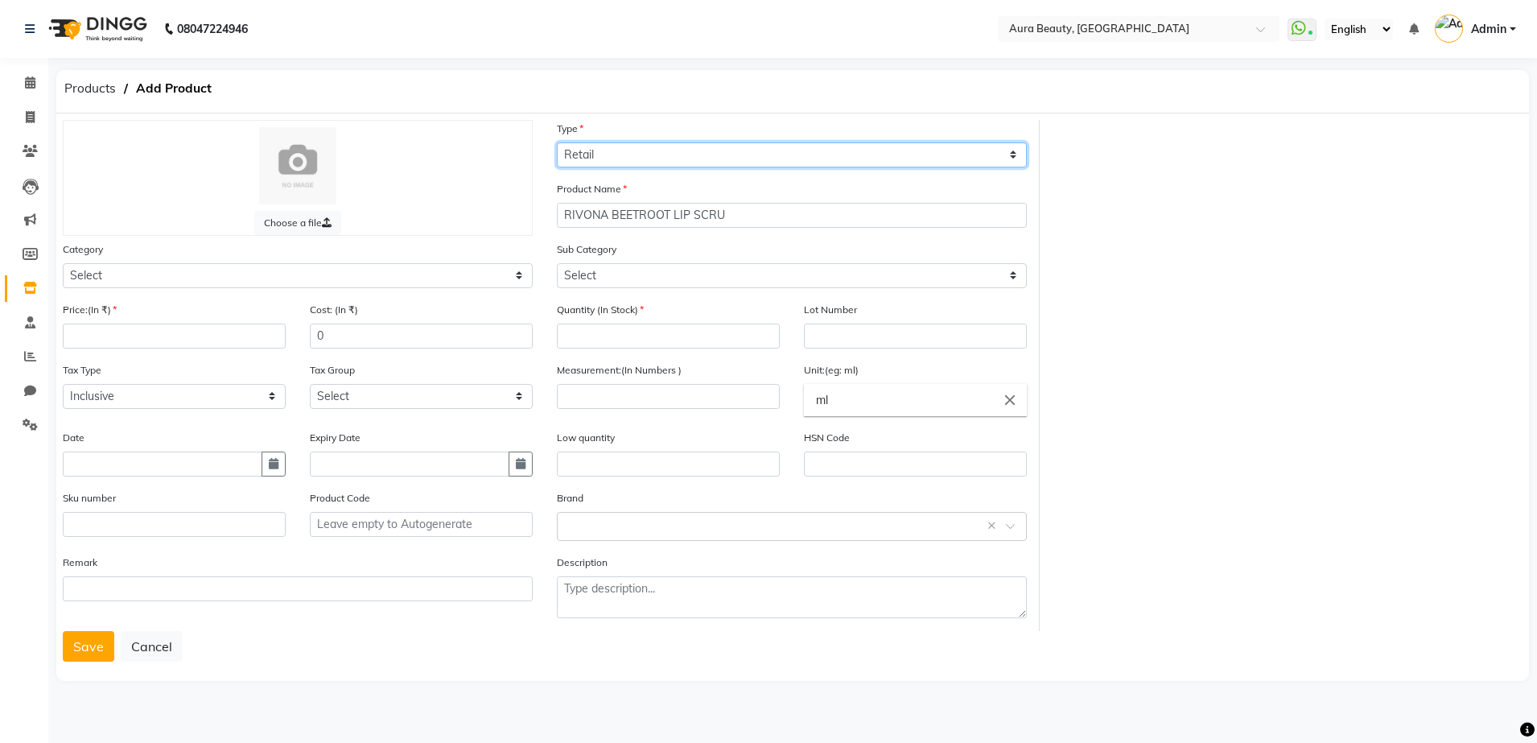
click at [1007, 150] on select "Select Type Both Retail Consumable" at bounding box center [792, 154] width 470 height 25
click at [557, 142] on select "Select Type Both Retail Consumable" at bounding box center [792, 154] width 470 height 25
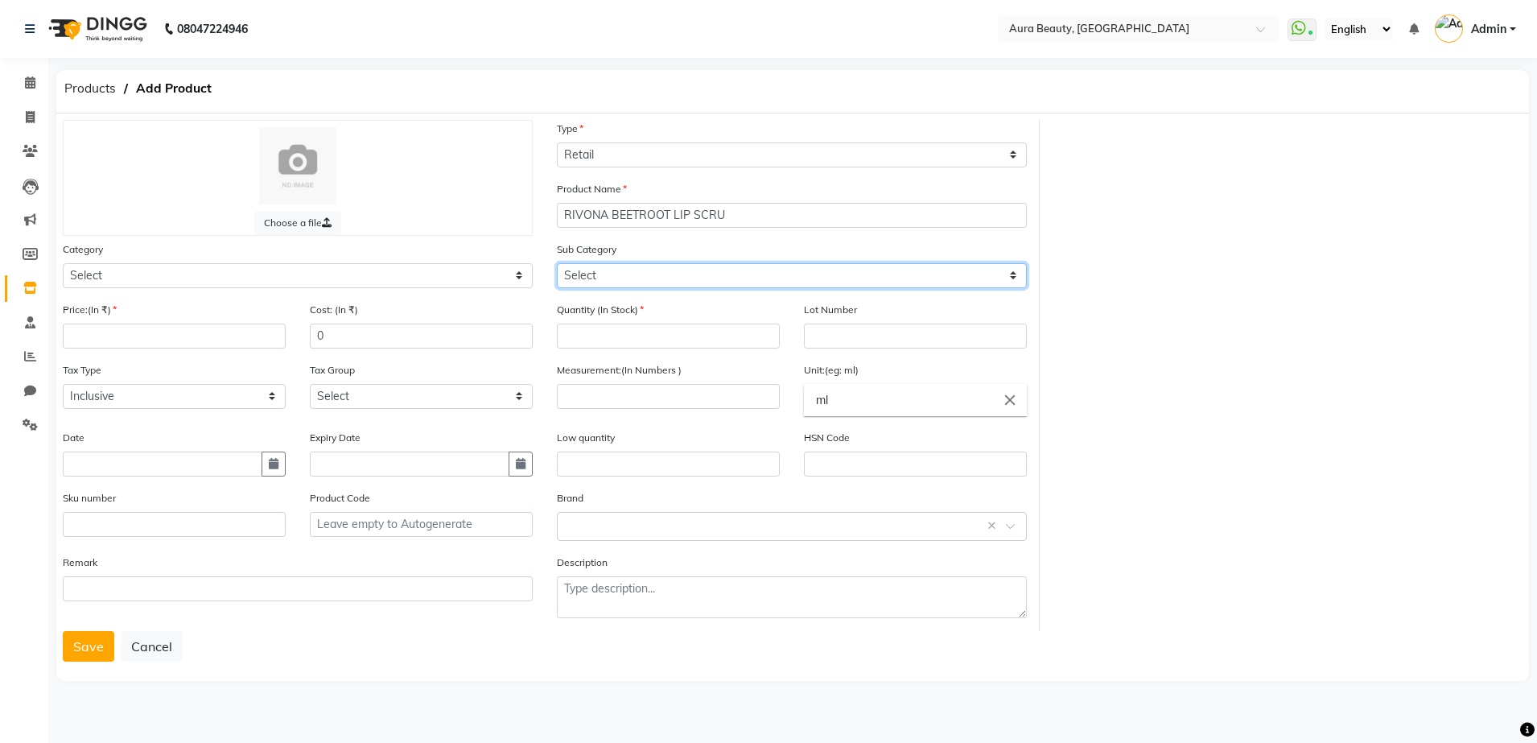
click at [1011, 270] on select "Select" at bounding box center [792, 275] width 470 height 25
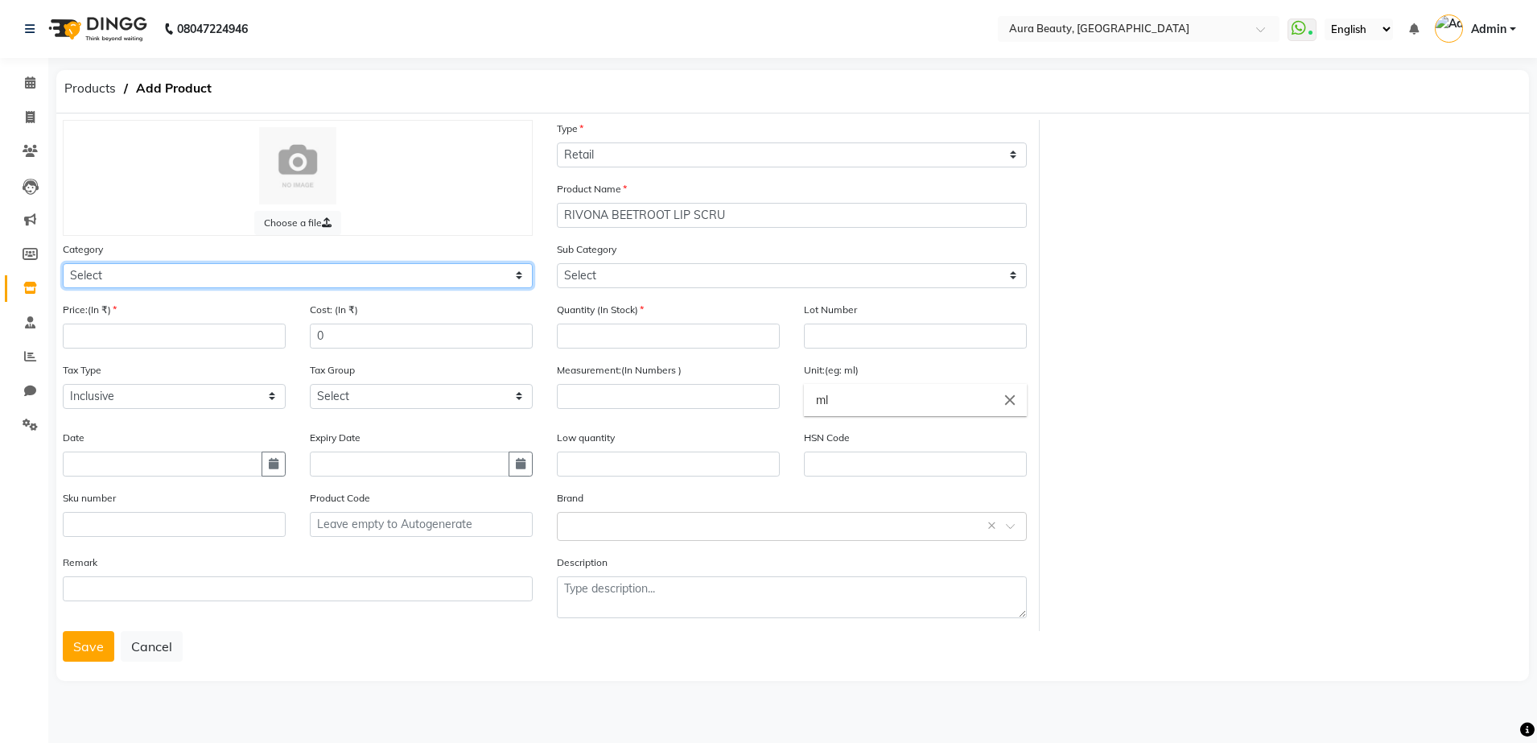
click at [518, 281] on select "Select Hair Skin Makeup Personal Care Appliances [PERSON_NAME] Waxing Disposabl…" at bounding box center [298, 275] width 470 height 25
click at [63, 263] on select "Select Hair Skin Makeup Personal Care Appliances [PERSON_NAME] Waxing Disposabl…" at bounding box center [298, 275] width 470 height 25
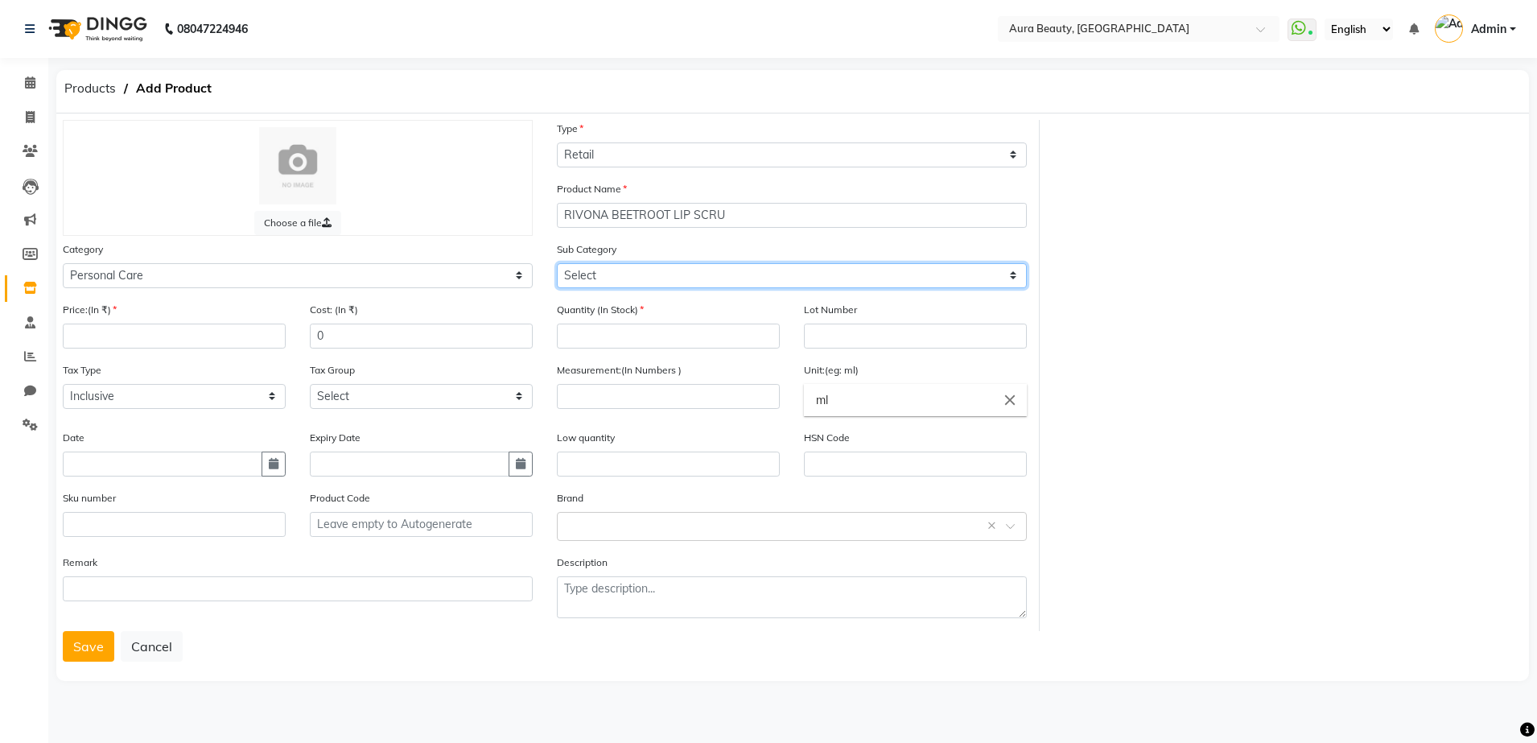
click at [1014, 276] on select "Select Bath & Body [DEMOGRAPHIC_DATA] Hygiene Grooming - Women Grooming - Men D…" at bounding box center [792, 275] width 470 height 25
click at [1196, 232] on div "Choose a file Type Select Type Both Retail Consumable Product Name RIVONA BEETR…" at bounding box center [793, 375] width 1484 height 511
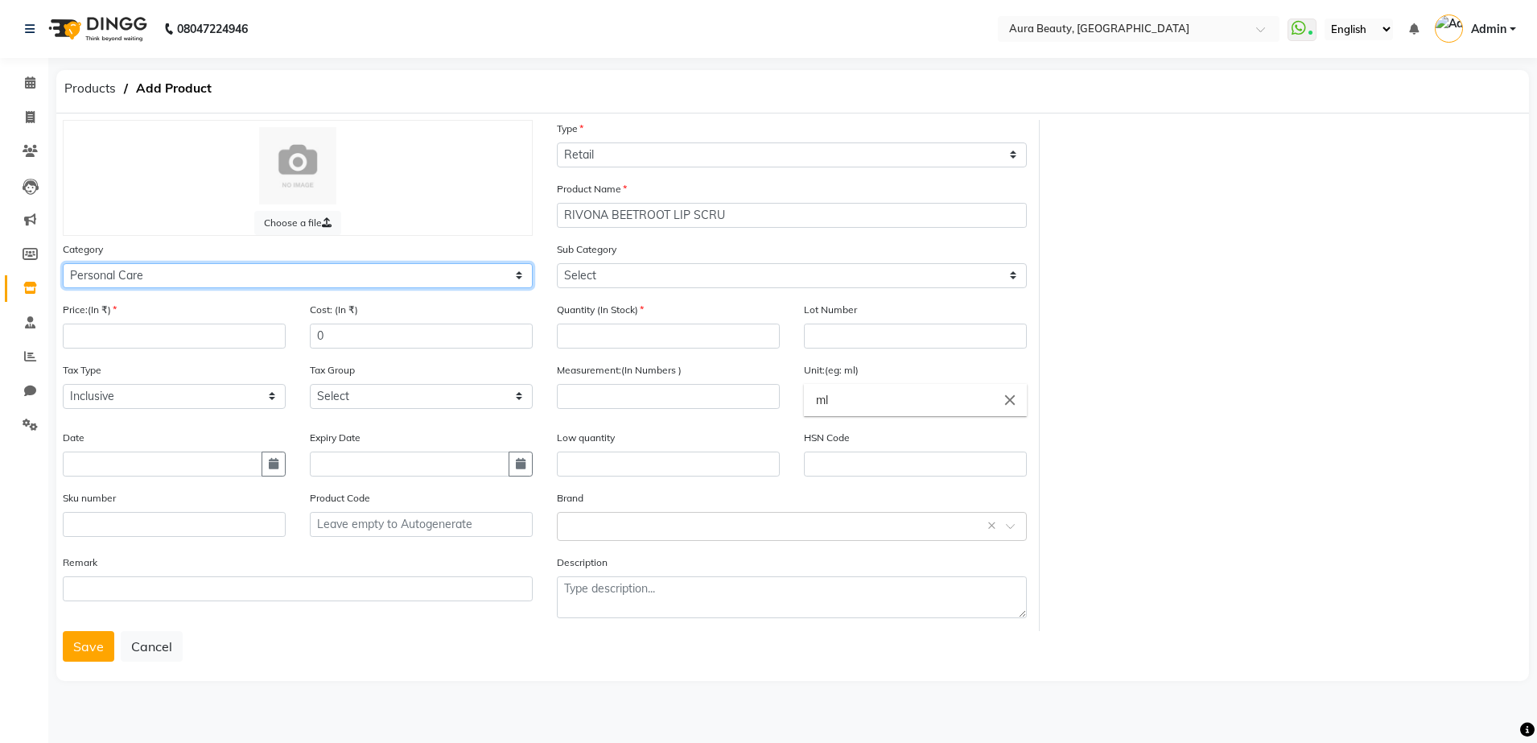
click at [522, 268] on select "Select Hair Skin Makeup Personal Care Appliances [PERSON_NAME] Waxing Disposabl…" at bounding box center [298, 275] width 470 height 25
select select "1480101150"
click at [63, 263] on select "Select Hair Skin Makeup Personal Care Appliances [PERSON_NAME] Waxing Disposabl…" at bounding box center [298, 275] width 470 height 25
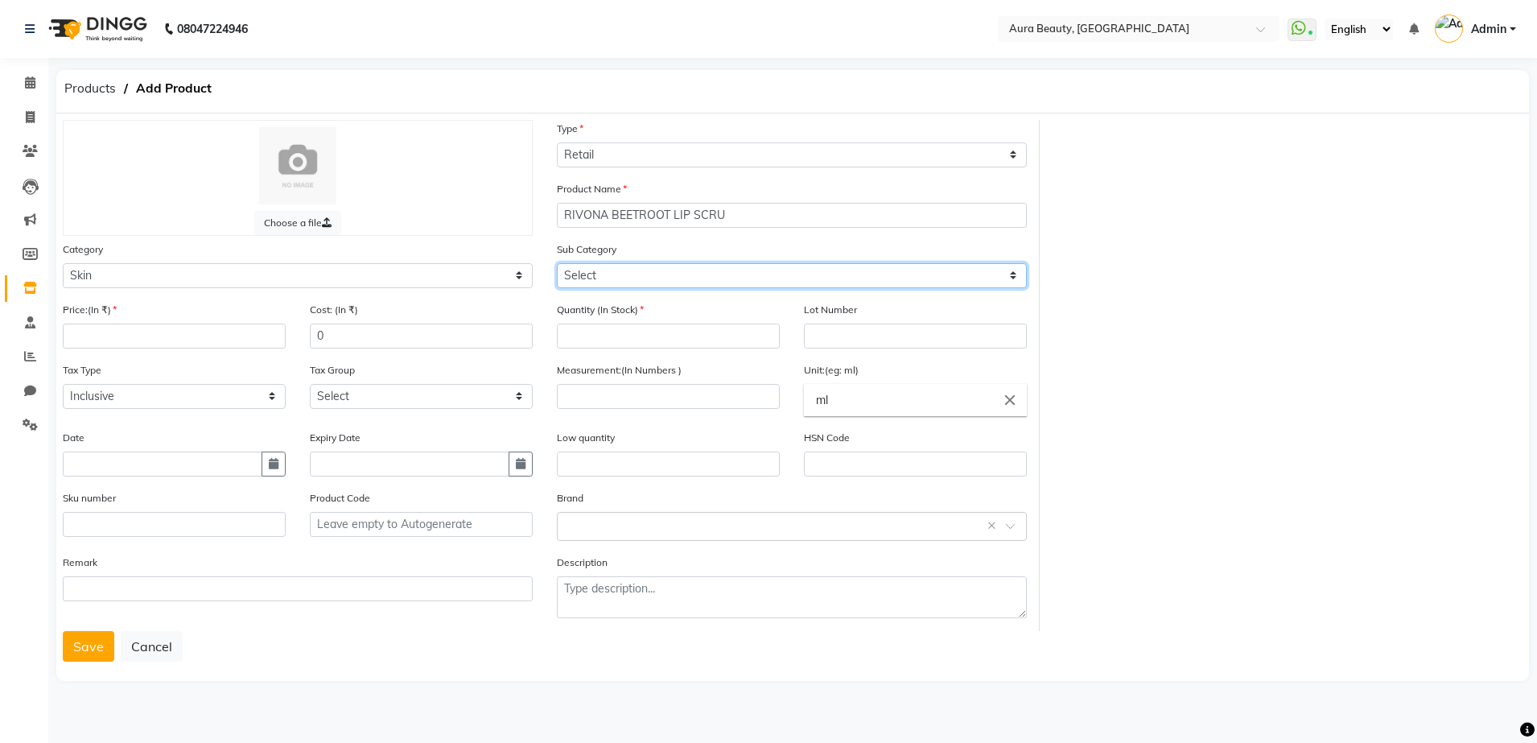
click at [1017, 274] on select "Select Cleanser Facial Moisturiser Serum Toner Sun Care Masks Lip Care Eye Care…" at bounding box center [792, 275] width 470 height 25
click at [557, 263] on select "Select Cleanser Facial Moisturiser Serum Toner Sun Care Masks Lip Care Eye Care…" at bounding box center [792, 275] width 470 height 25
click at [1014, 275] on select "Select Cleanser Facial Moisturiser Serum Toner Sun Care Masks Lip Care Eye Care…" at bounding box center [792, 275] width 470 height 25
select select "1480101158"
click at [557, 263] on select "Select Cleanser Facial Moisturiser Serum Toner Sun Care Masks Lip Care Eye Care…" at bounding box center [792, 275] width 470 height 25
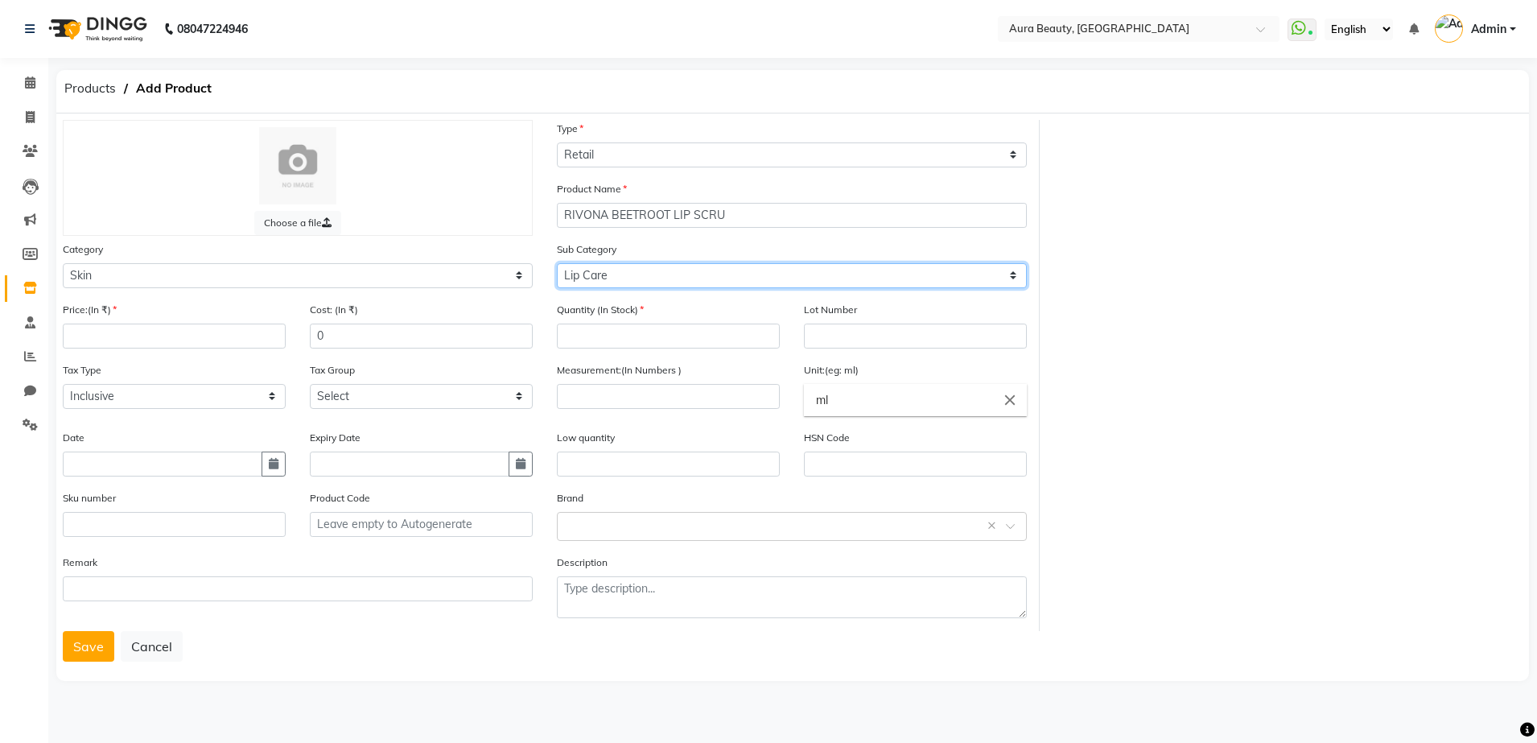
click at [698, 287] on select "Select Cleanser Facial Moisturiser Serum Toner Sun Care Masks Lip Care Eye Care…" at bounding box center [792, 275] width 470 height 25
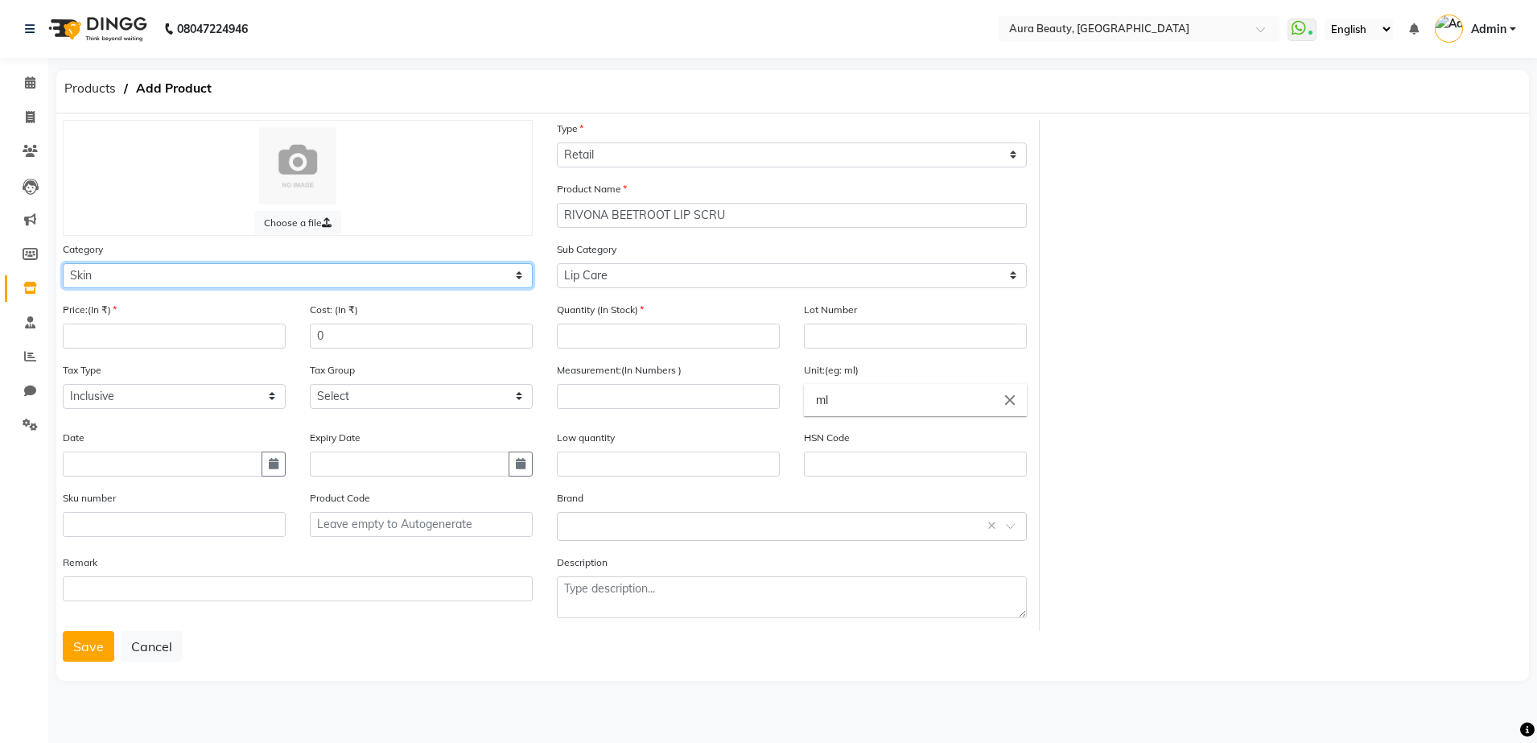
click at [516, 274] on select "Select Hair Skin Makeup Personal Care Appliances [PERSON_NAME] Waxing Disposabl…" at bounding box center [298, 275] width 470 height 25
select select "1480101250"
click at [63, 263] on select "Select Hair Skin Makeup Personal Care Appliances [PERSON_NAME] Waxing Disposabl…" at bounding box center [298, 275] width 470 height 25
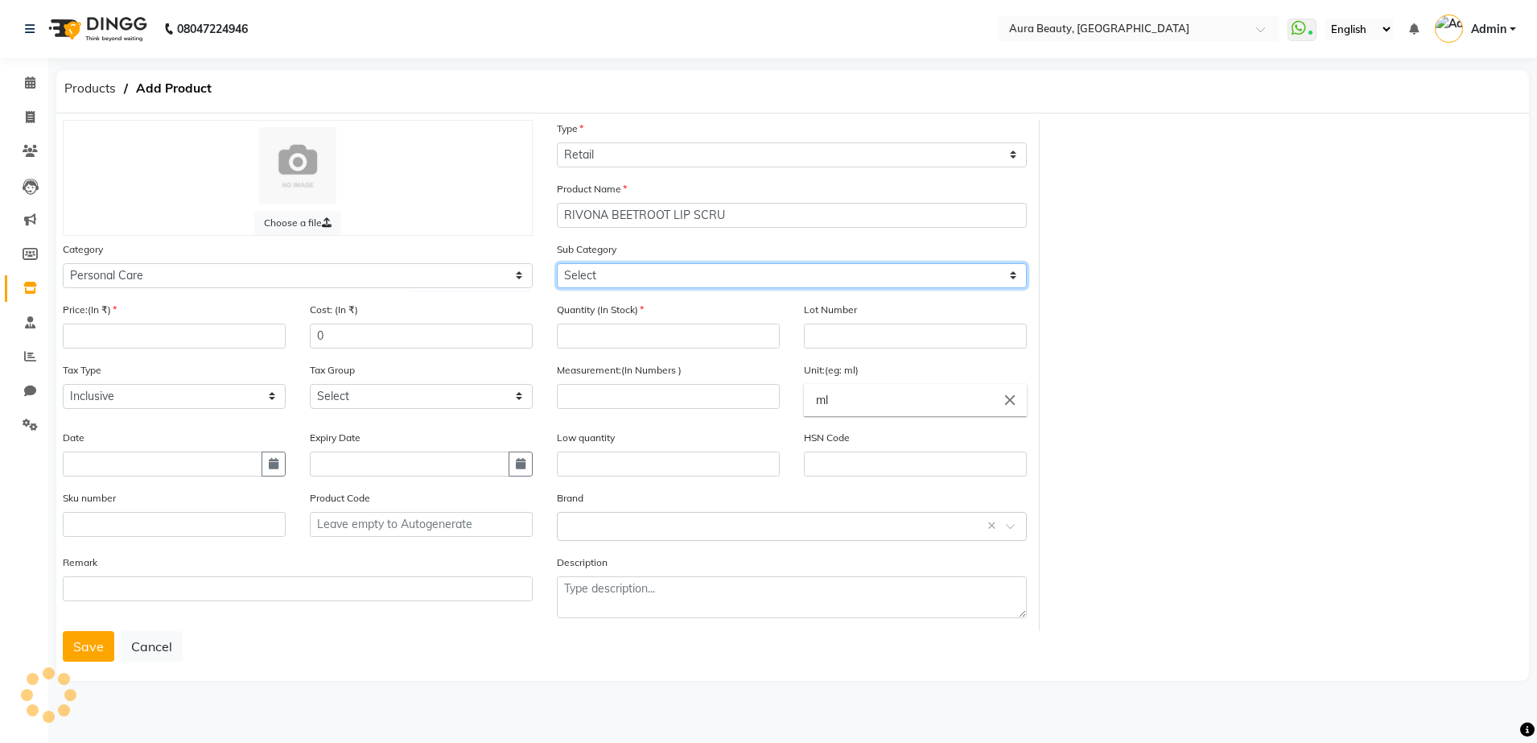
click at [1015, 276] on select "Select Bath & Body [DEMOGRAPHIC_DATA] Hygiene Grooming - Women Grooming - Men D…" at bounding box center [792, 275] width 470 height 25
click at [557, 263] on select "Select Bath & Body [DEMOGRAPHIC_DATA] Hygiene Grooming - Women Grooming - Men D…" at bounding box center [792, 275] width 470 height 25
select select "1480101251"
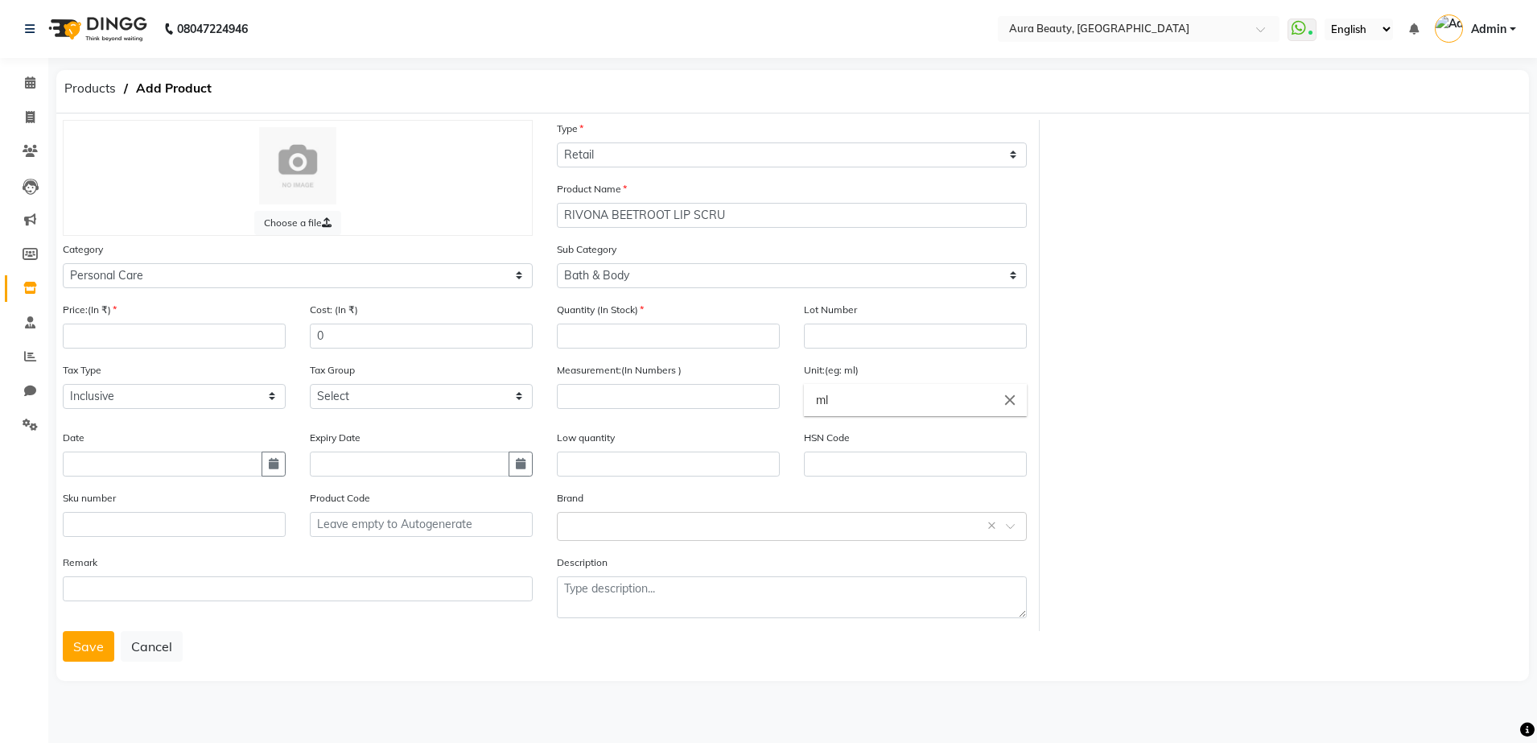
click at [764, 199] on div "Product Name RIVONA BEETROOT LIP SCRU" at bounding box center [792, 203] width 470 height 47
click at [745, 209] on input "RIVONA BEETROOT LIP SCRU" at bounding box center [792, 215] width 470 height 25
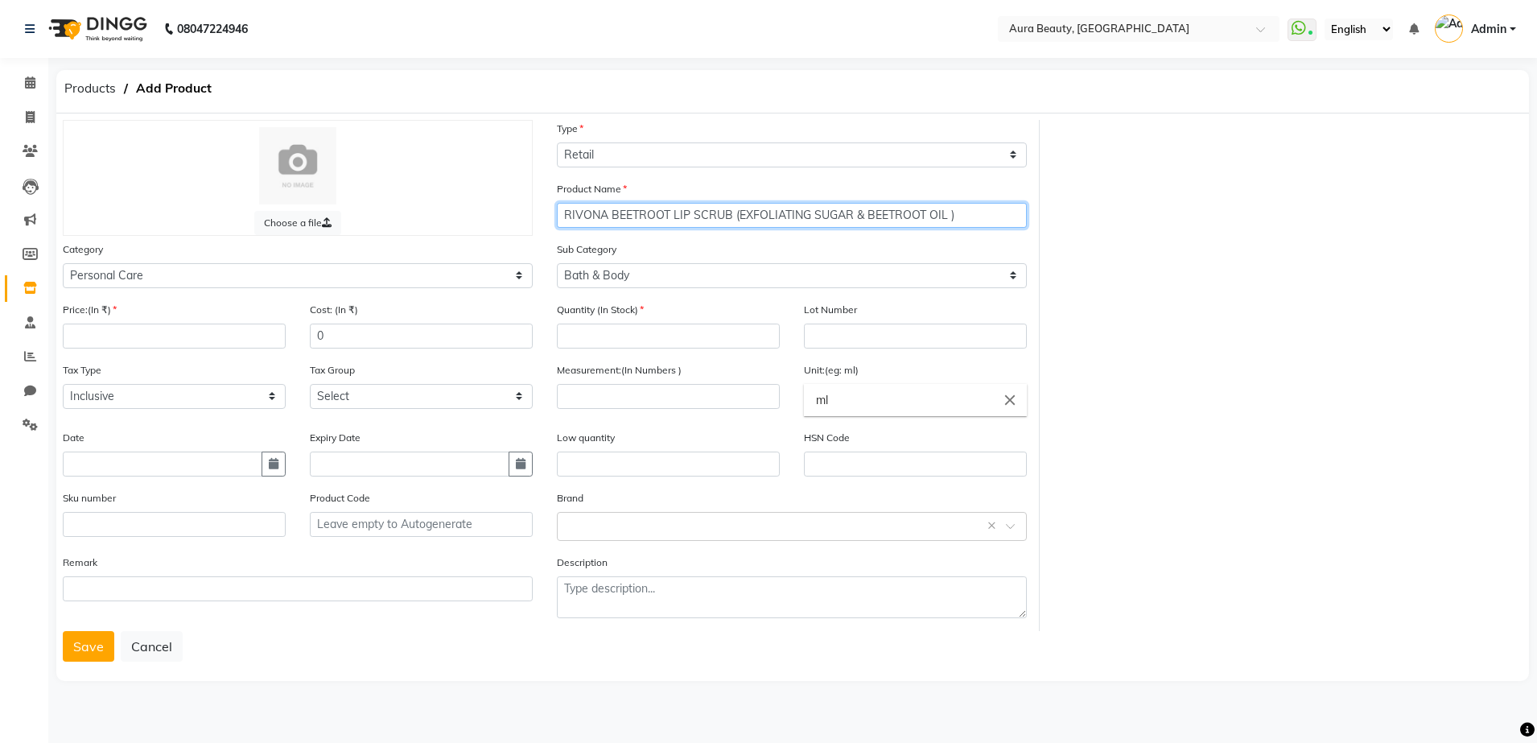
type input "RIVONA BEETROOT LIP SCRUB (EXFOLIATING SUGAR & BEETROOT OIL )"
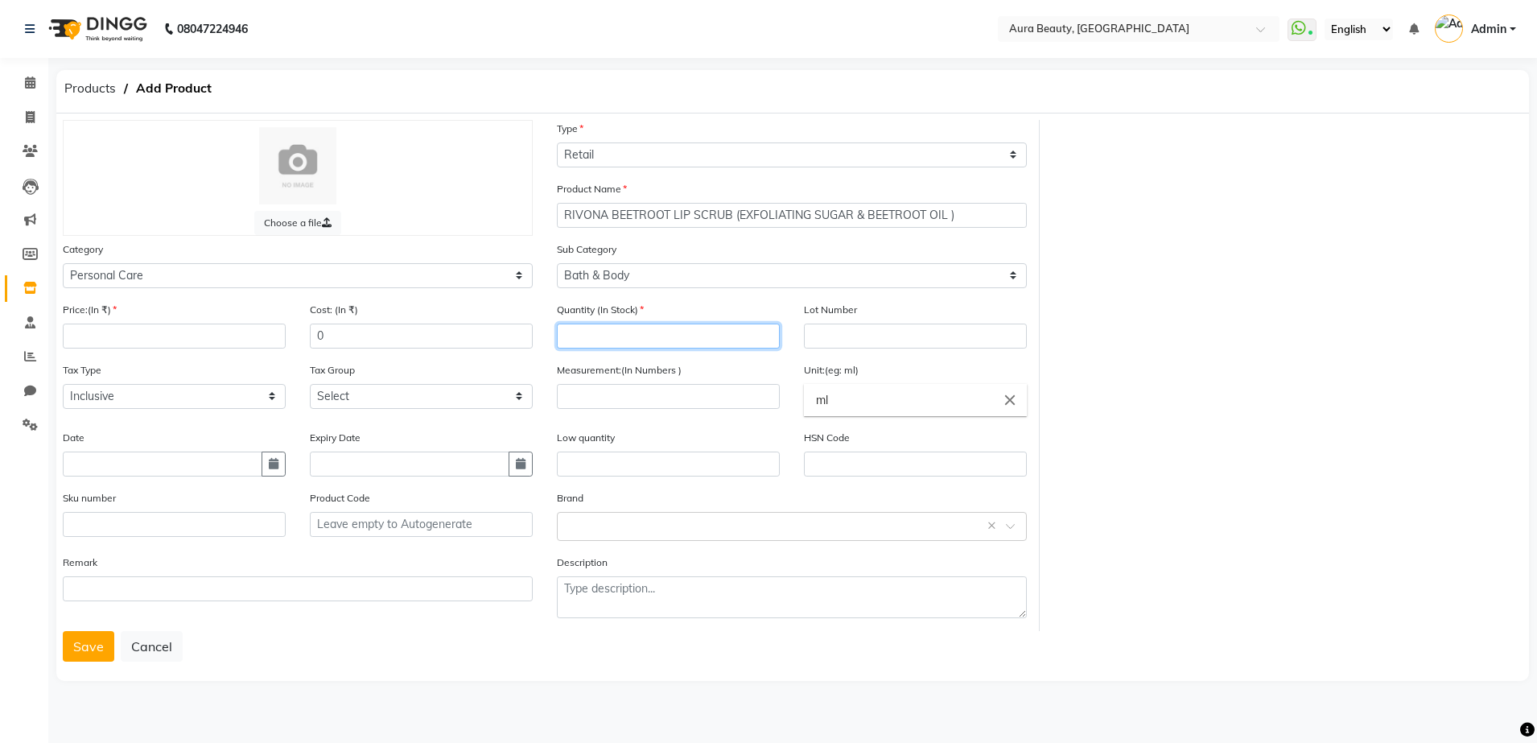
click at [572, 347] on input "number" at bounding box center [668, 335] width 223 height 25
type input "1"
click at [223, 329] on input "number" at bounding box center [174, 335] width 223 height 25
type input "299"
click at [593, 395] on input "number" at bounding box center [668, 396] width 223 height 25
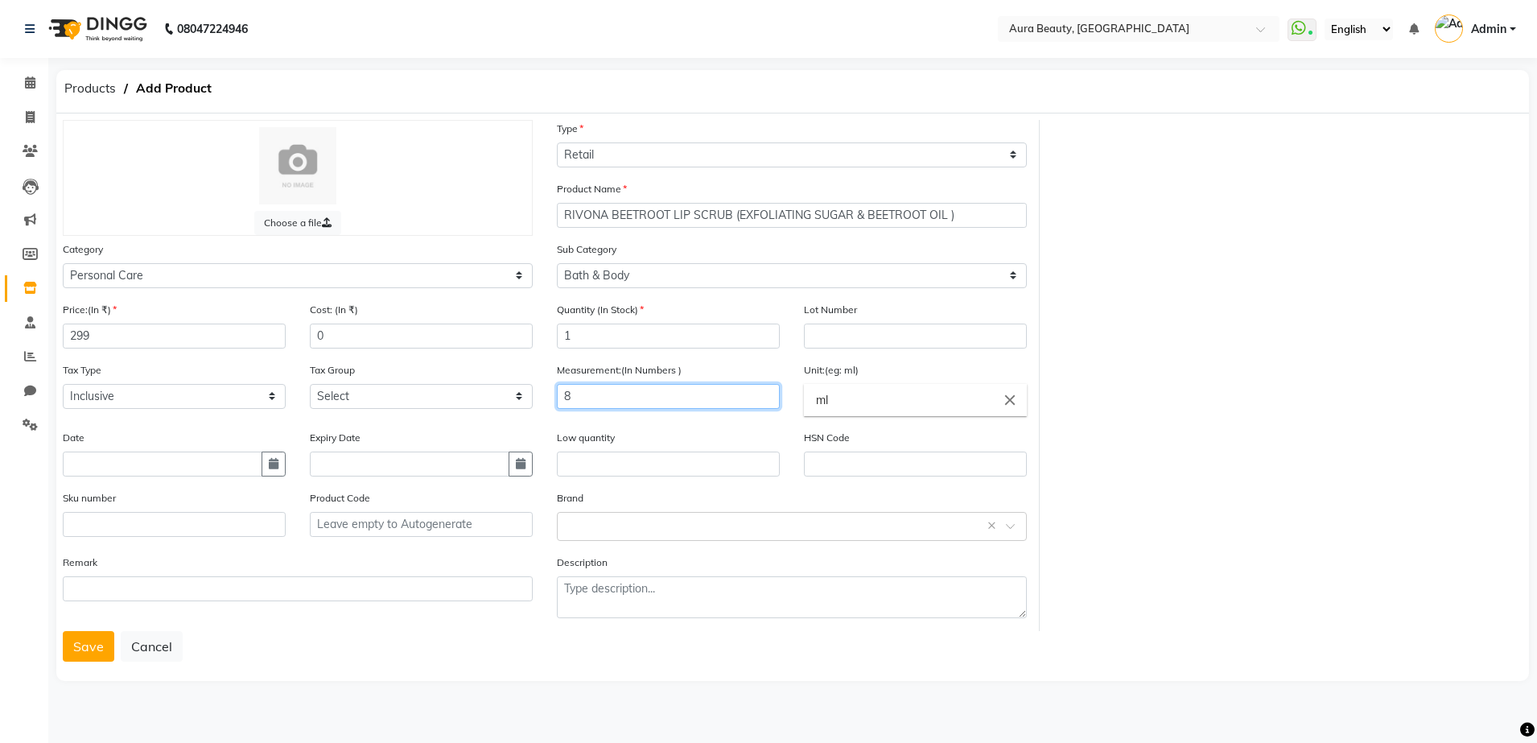
type input "8"
click at [846, 393] on input "ml" at bounding box center [915, 400] width 223 height 32
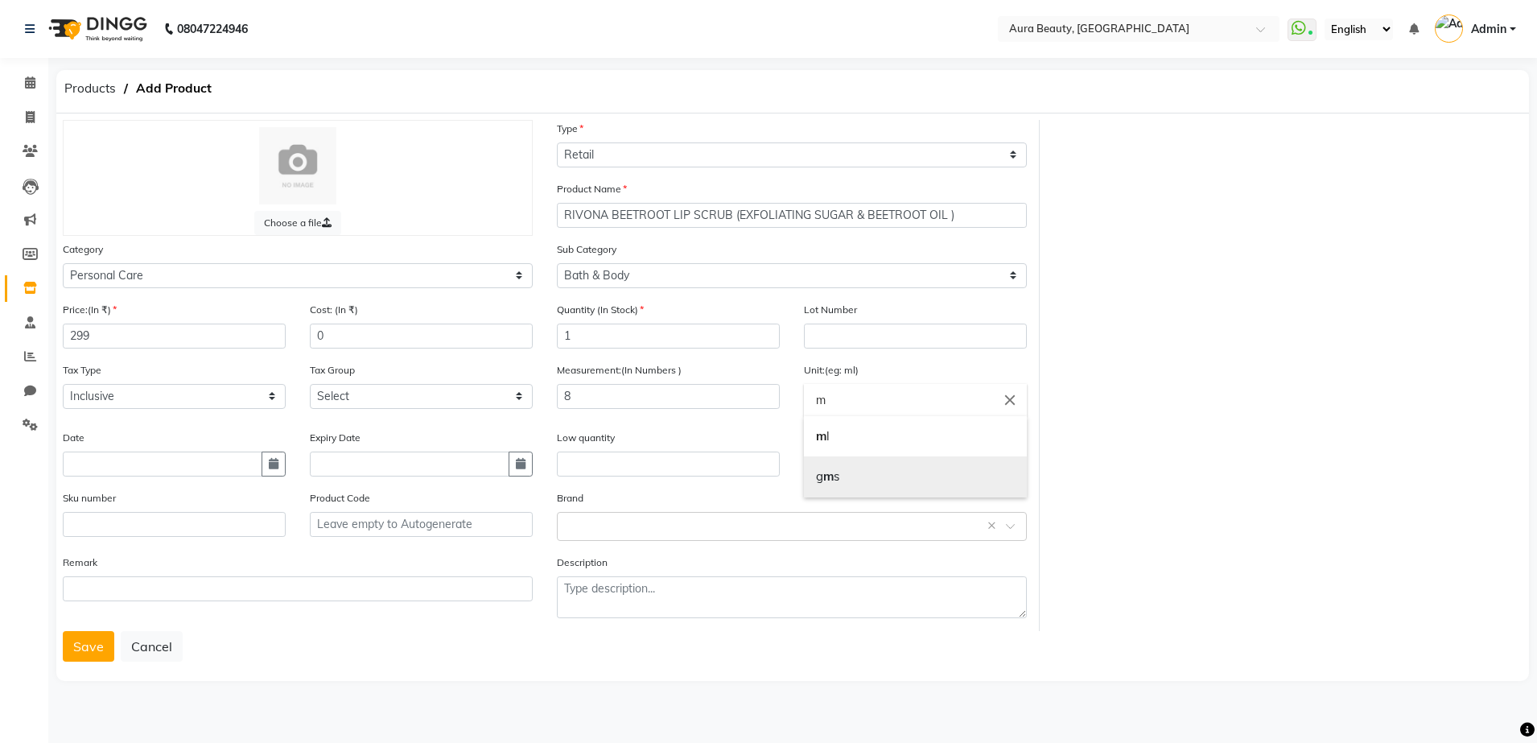
click at [842, 469] on link "g m s" at bounding box center [915, 476] width 223 height 41
click at [846, 400] on input "gms" at bounding box center [915, 400] width 223 height 32
type input "gm"
click at [753, 431] on div at bounding box center [768, 371] width 1537 height 743
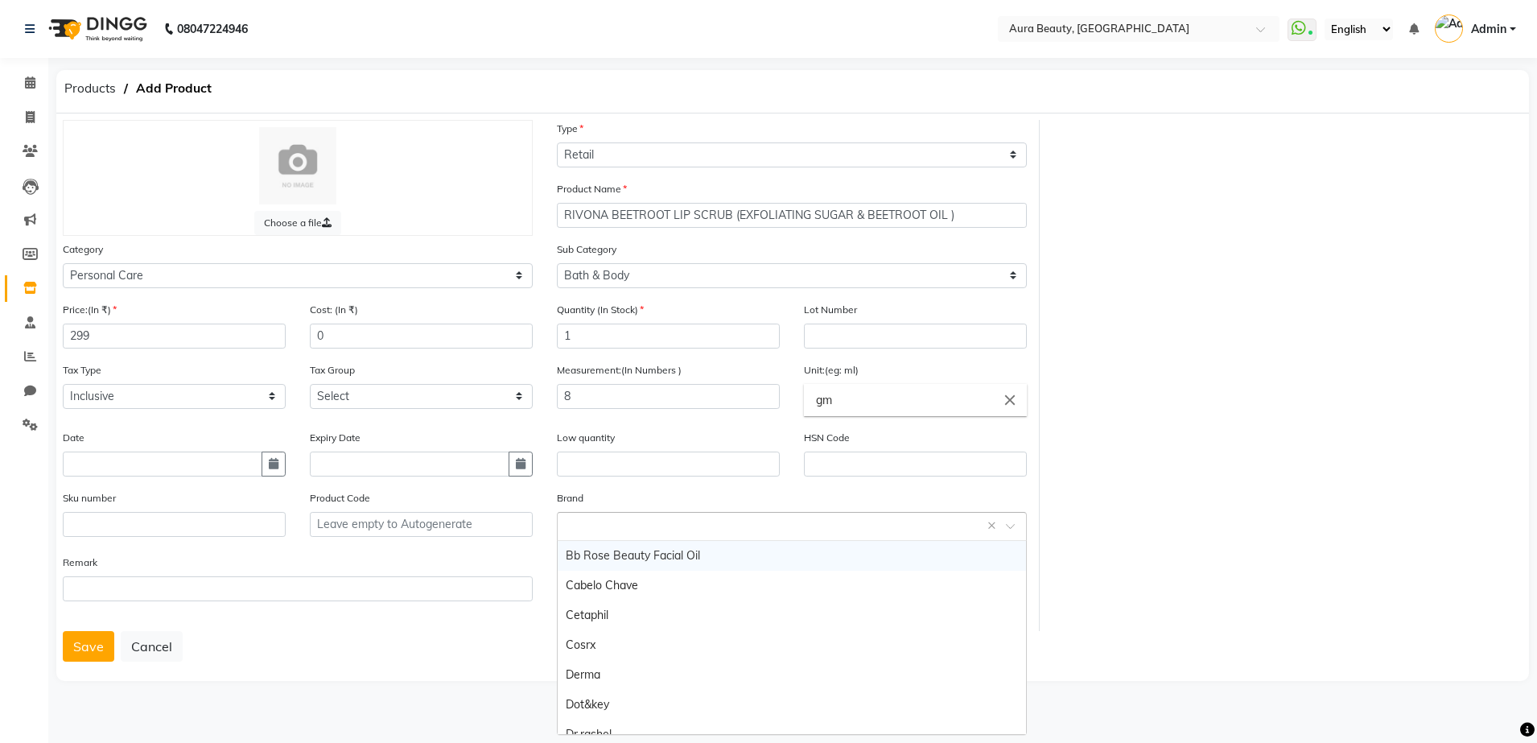
click at [606, 521] on input "text" at bounding box center [776, 525] width 420 height 17
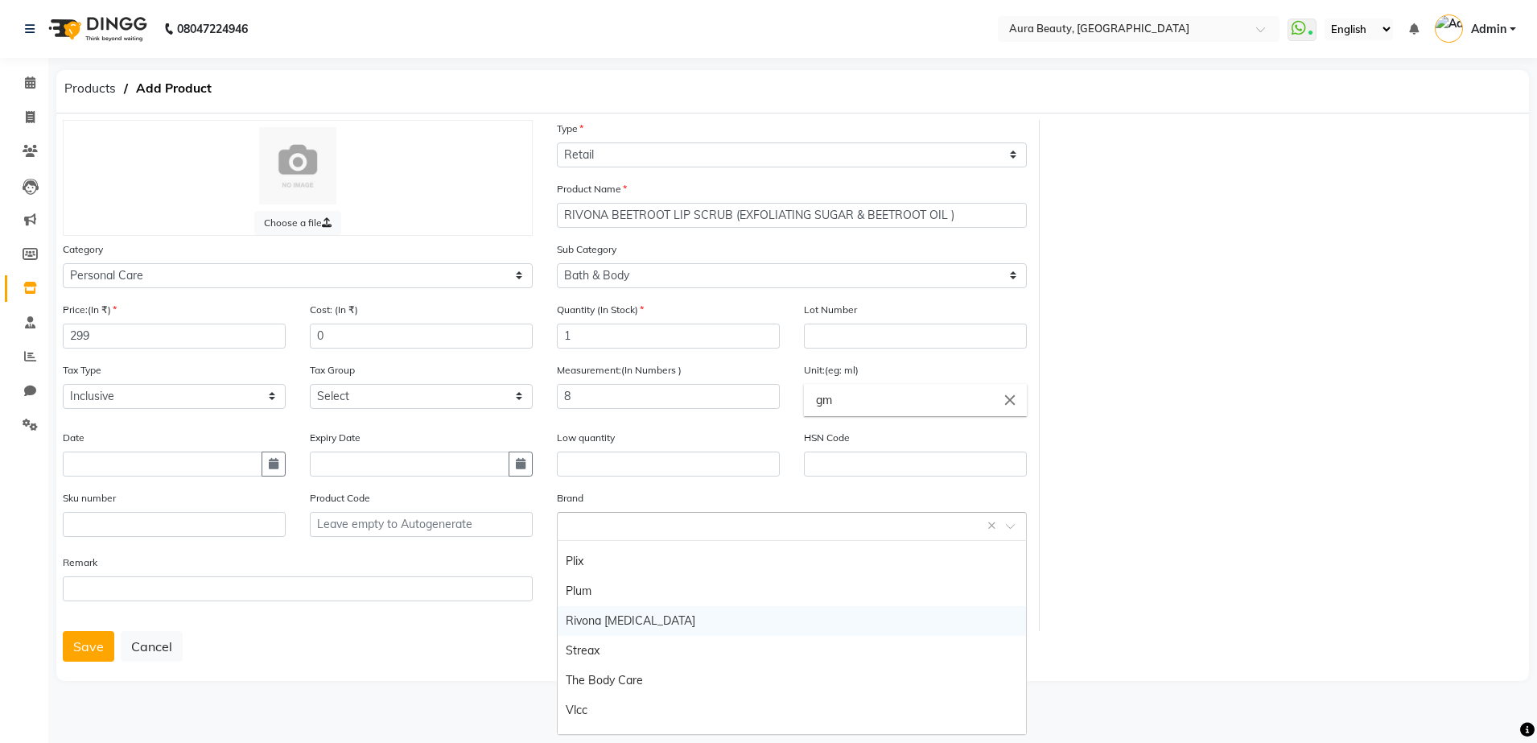
click at [802, 624] on div "Rivona [MEDICAL_DATA]" at bounding box center [792, 621] width 468 height 30
click at [80, 640] on button "Save" at bounding box center [88, 646] width 51 height 31
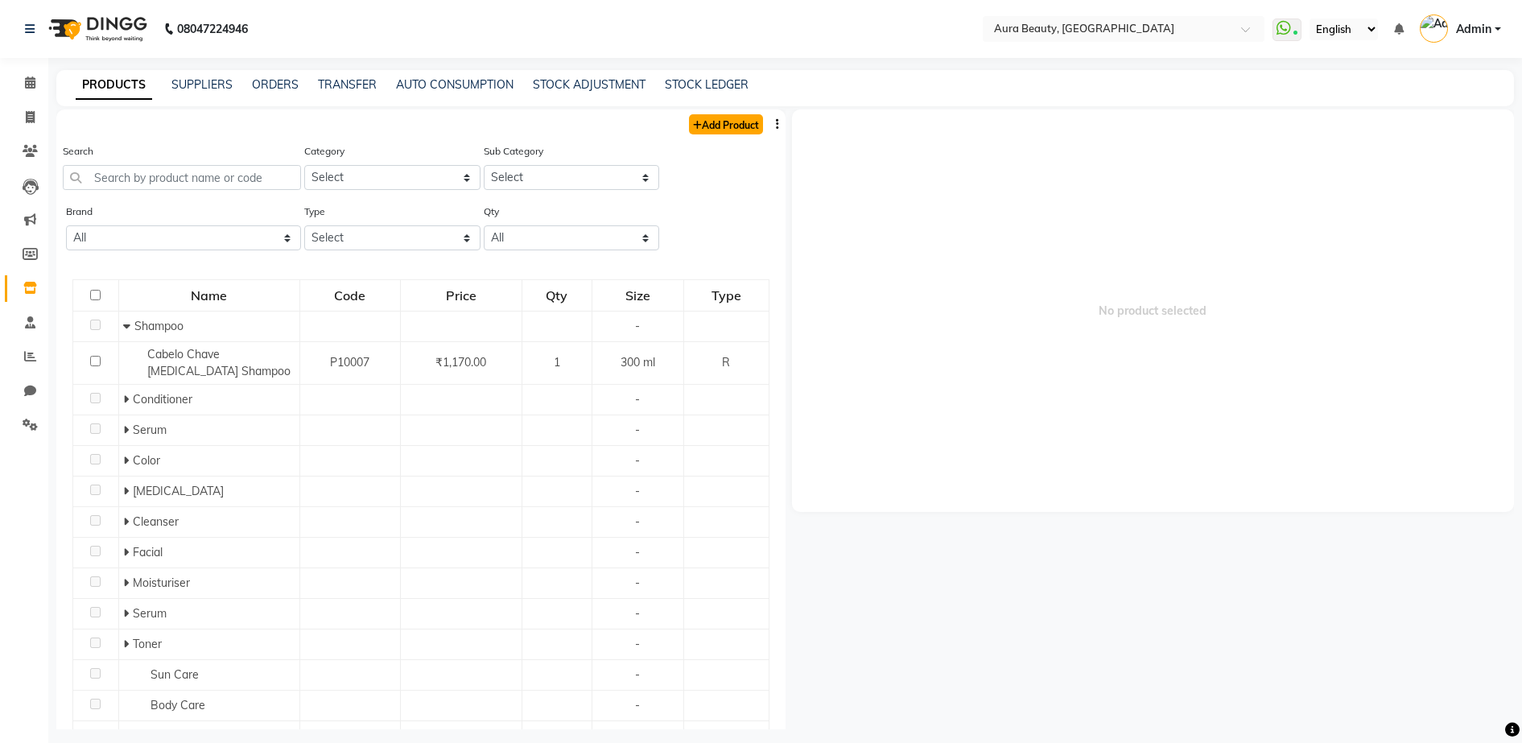
click at [719, 126] on link "Add Product" at bounding box center [726, 124] width 74 height 20
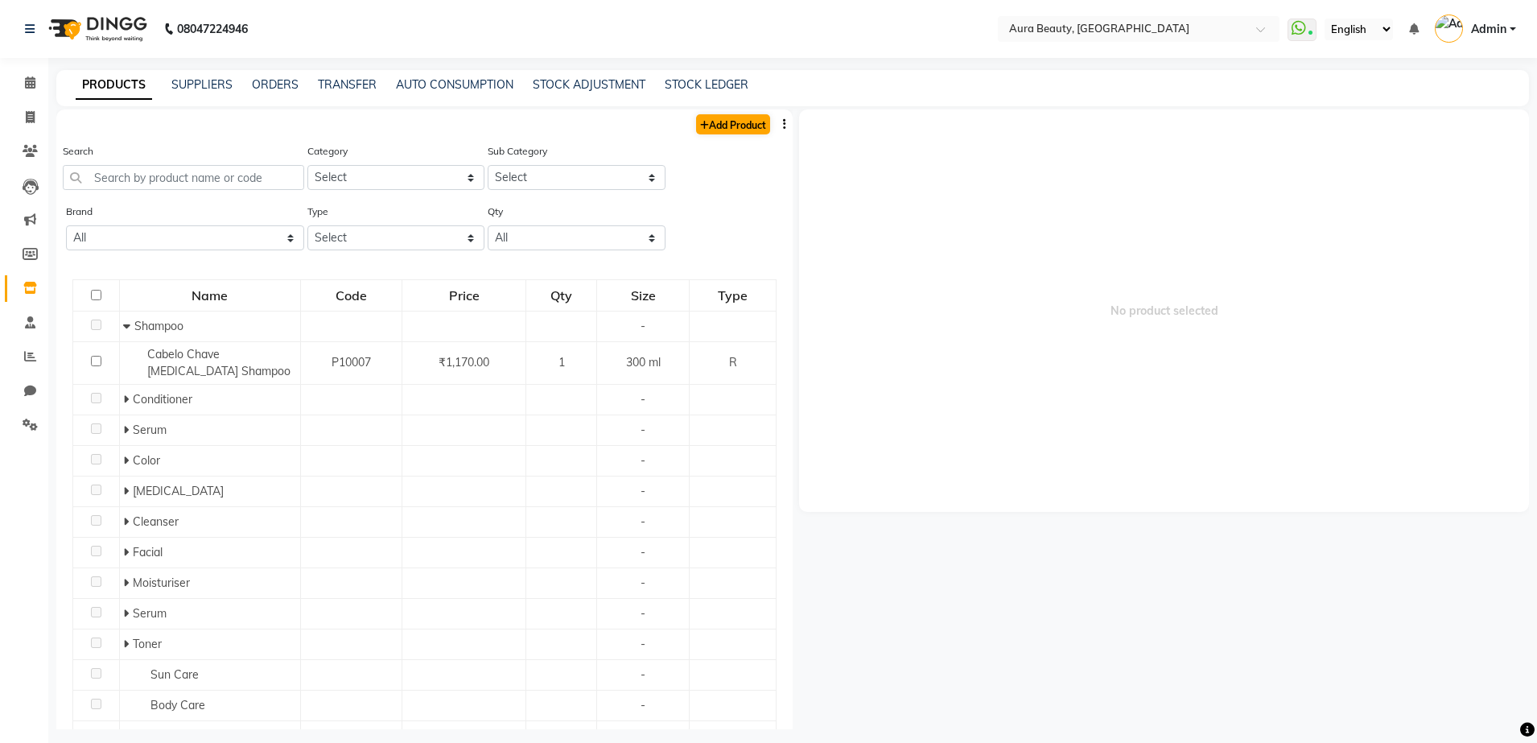
select select "true"
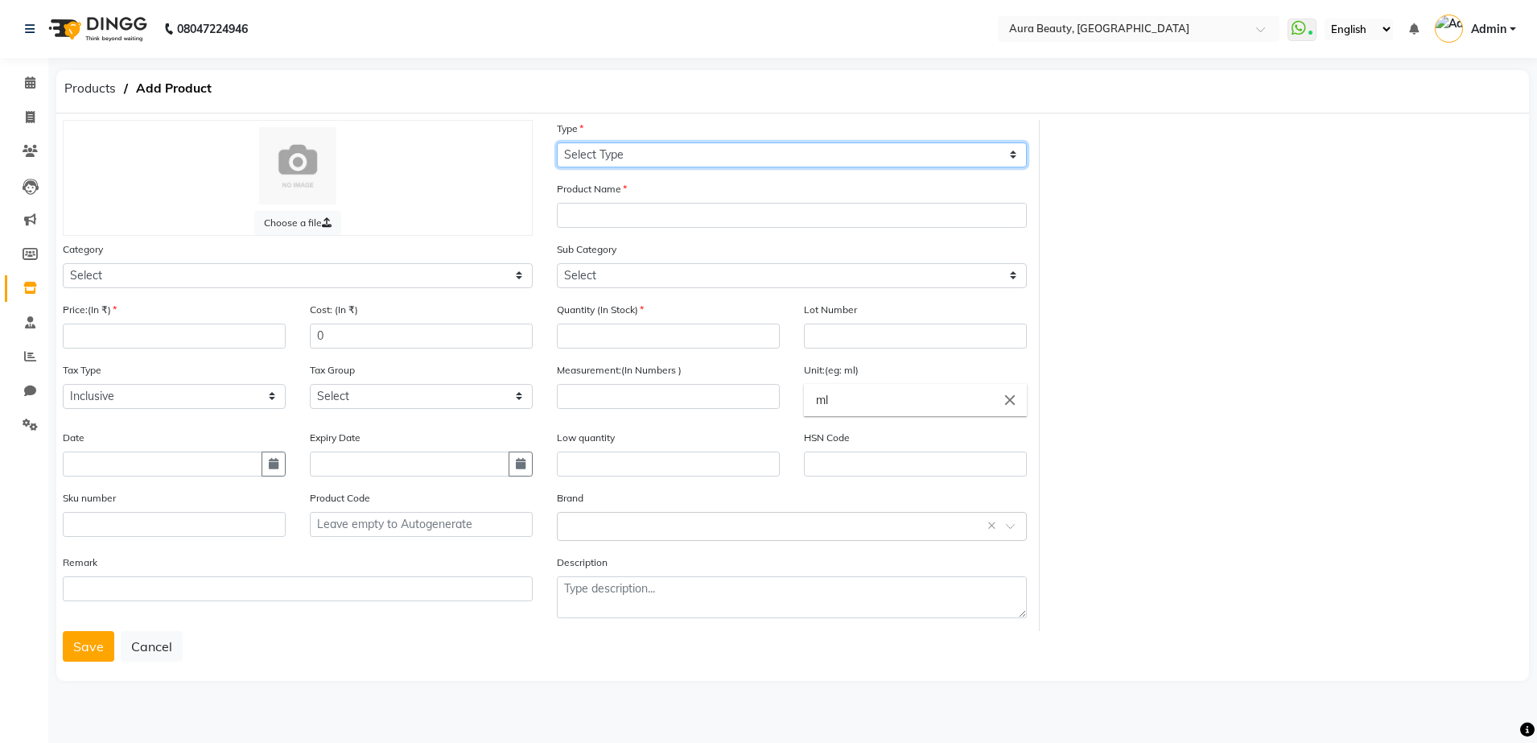
click at [714, 158] on select "Select Type Both Retail Consumable" at bounding box center [792, 154] width 470 height 25
select select "C"
click at [557, 142] on select "Select Type Both Retail Consumable" at bounding box center [792, 154] width 470 height 25
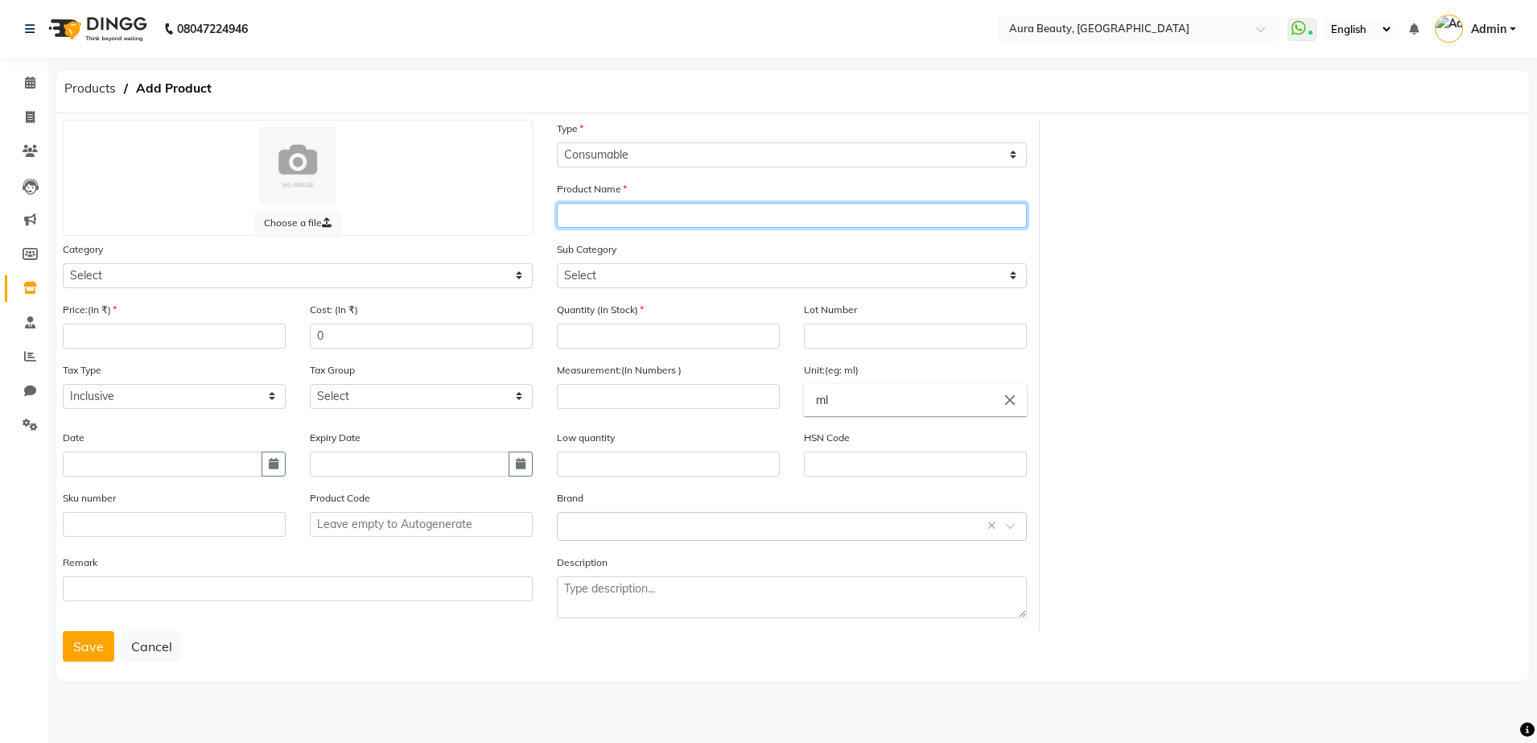
click at [683, 219] on input "text" at bounding box center [792, 215] width 470 height 25
click at [818, 218] on input "CABELO CHAVE ( BLUE PIGMENT BLEACHING POWDER )" at bounding box center [792, 215] width 470 height 25
type input "CABELO CHAVE ( BLUE PIGMENT BLEACHING POWDER )"
click at [768, 252] on div "Sub Category Select" at bounding box center [792, 264] width 470 height 47
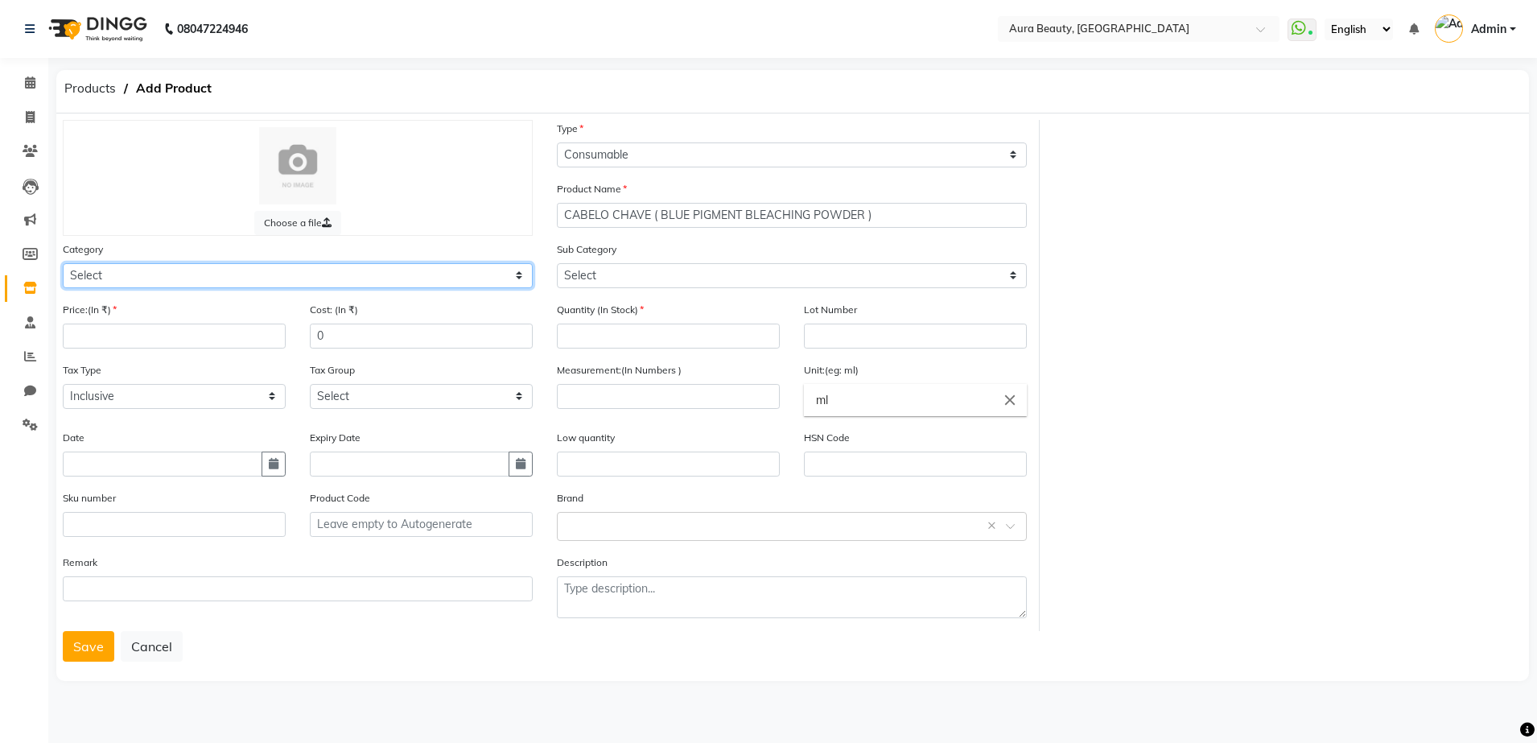
click at [514, 278] on select "Select Hair Skin Makeup Personal Care Appliances [PERSON_NAME] Waxing Disposabl…" at bounding box center [298, 275] width 470 height 25
select select "1480101100"
click at [63, 263] on select "Select Hair Skin Makeup Personal Care Appliances [PERSON_NAME] Waxing Disposabl…" at bounding box center [298, 275] width 470 height 25
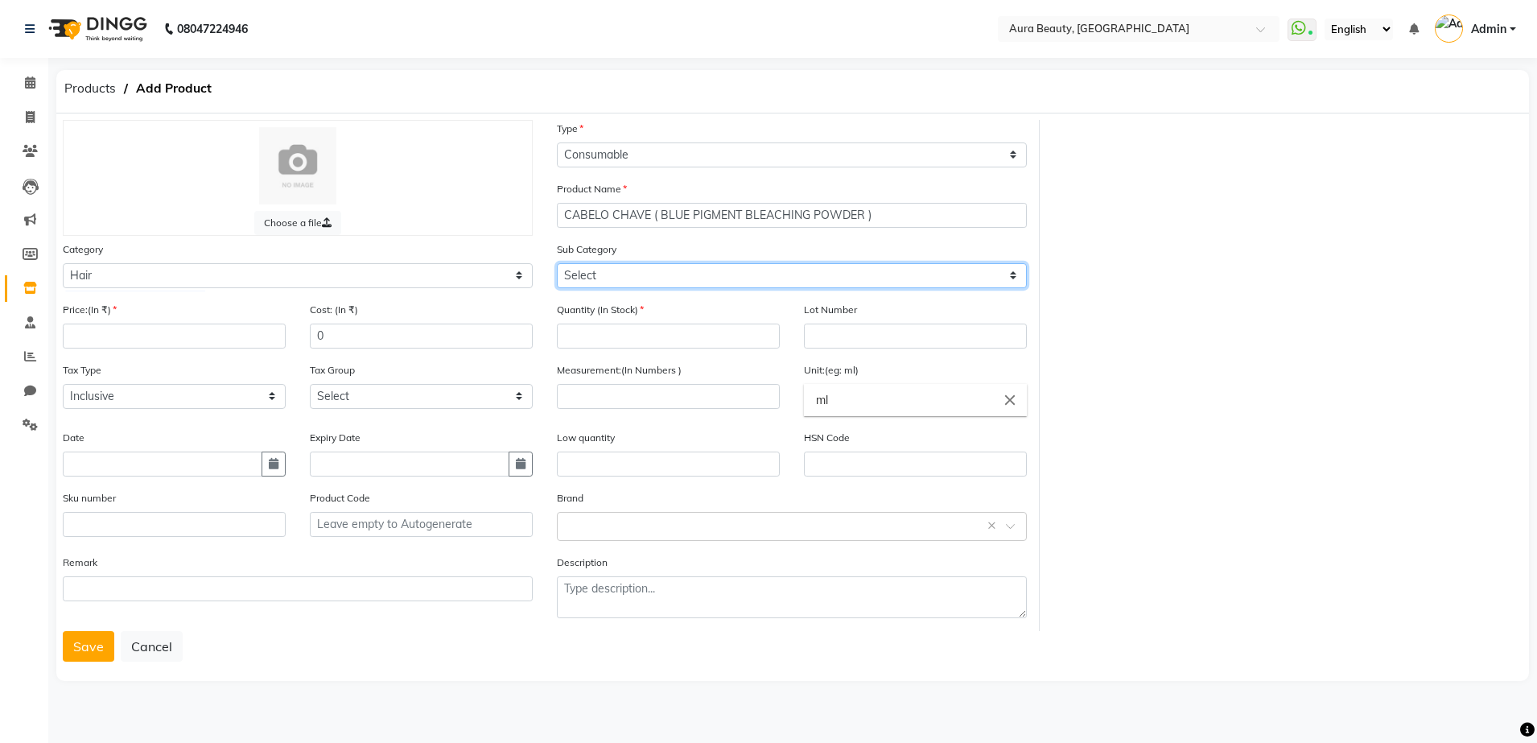
click at [1015, 278] on select "Select Shampoo Conditioner Cream Mask Oil Serum Color Appliances Treatment Styl…" at bounding box center [792, 275] width 470 height 25
select select "1480101107"
click at [557, 263] on select "Select Shampoo Conditioner Cream Mask Oil Serum Color Appliances Treatment Styl…" at bounding box center [792, 275] width 470 height 25
click at [1015, 278] on select "Select Shampoo Conditioner Cream Mask Oil Serum Color Appliances Treatment Styl…" at bounding box center [792, 275] width 470 height 25
click at [557, 263] on select "Select Shampoo Conditioner Cream Mask Oil Serum Color Appliances Treatment Styl…" at bounding box center [792, 275] width 470 height 25
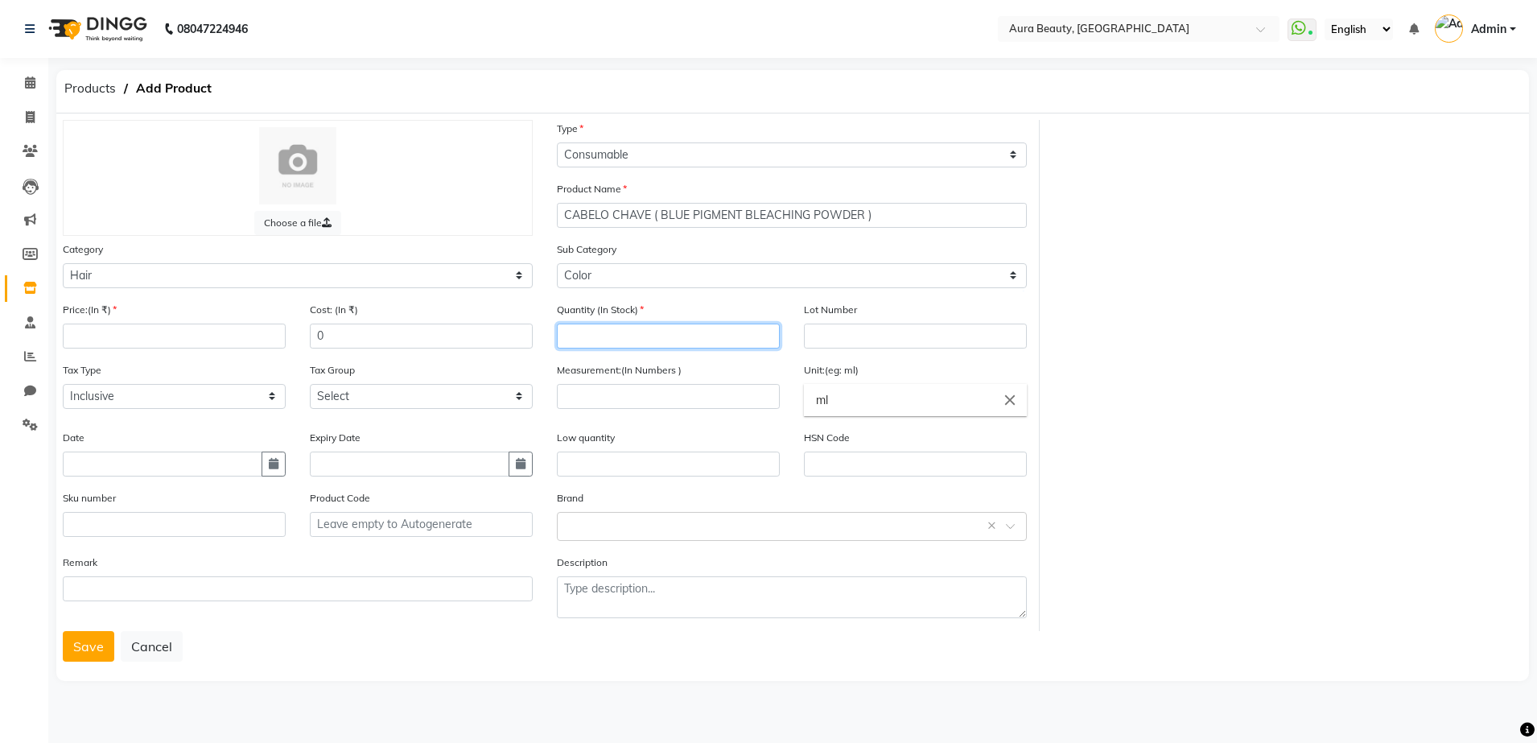
click at [661, 344] on input "number" at bounding box center [668, 335] width 223 height 25
type input "1"
click at [172, 332] on input "number" at bounding box center [174, 335] width 223 height 25
type input "1710"
click at [596, 393] on input "number" at bounding box center [668, 396] width 223 height 25
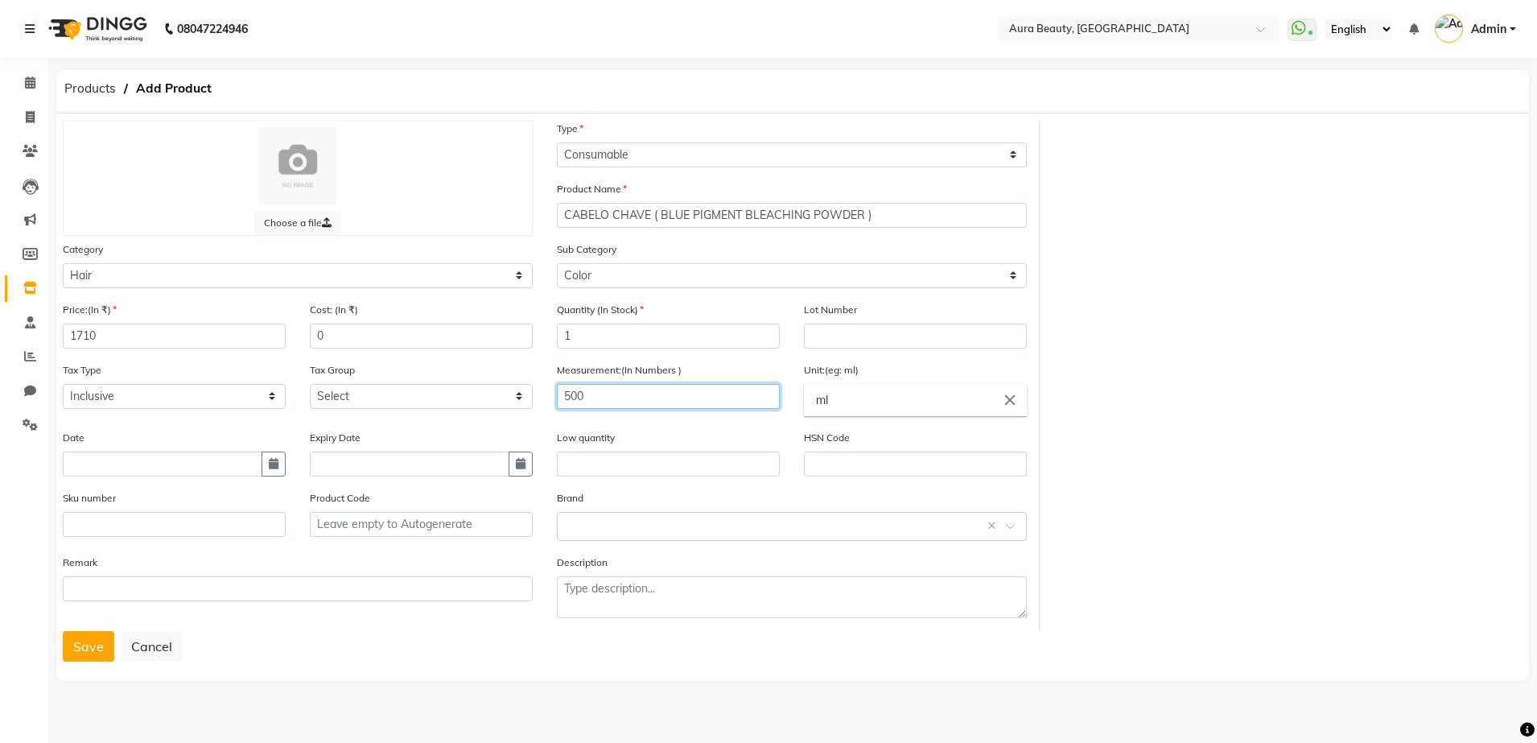
type input "500"
click at [847, 399] on input "ml" at bounding box center [915, 400] width 223 height 32
type input "m"
type input "g"
click at [721, 427] on div at bounding box center [768, 371] width 1537 height 743
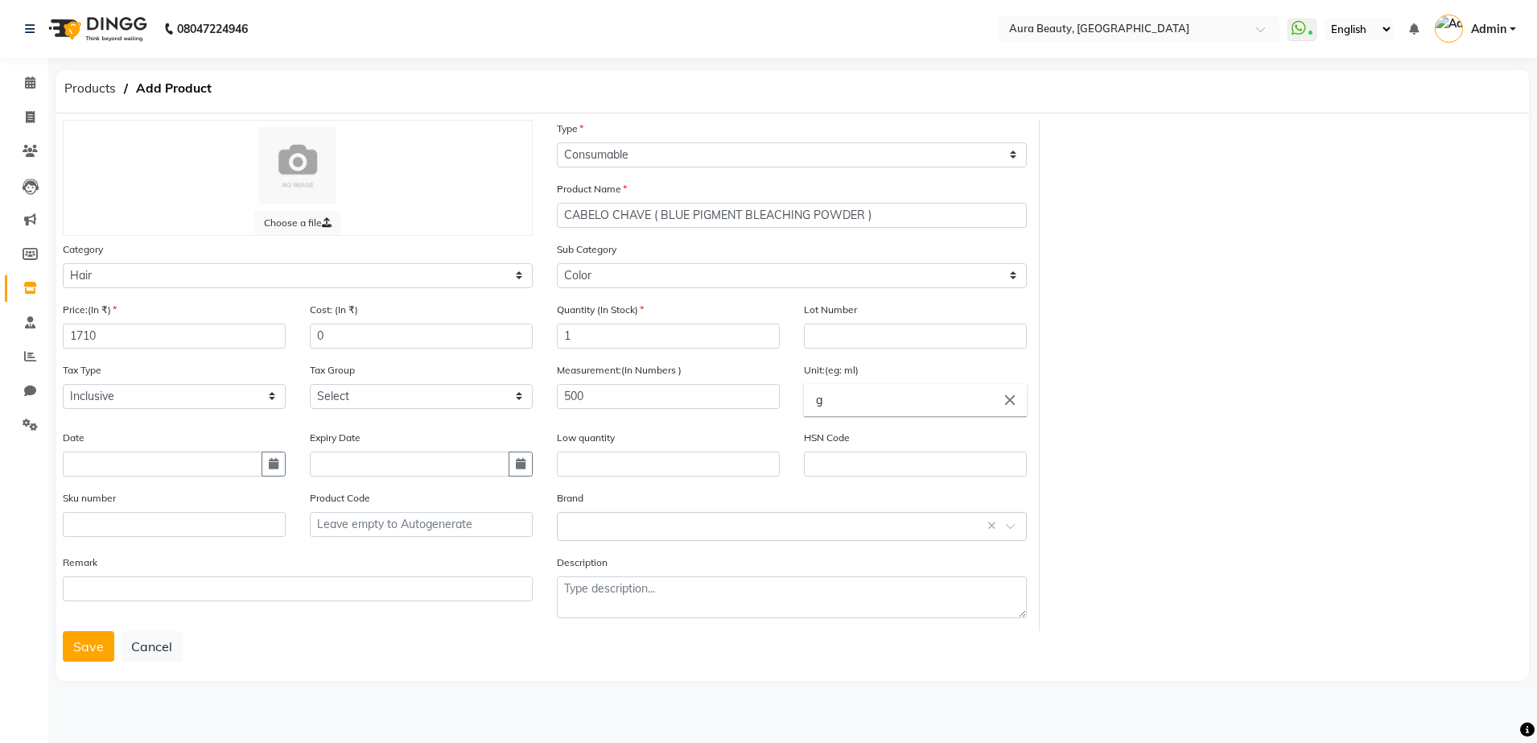
click at [529, 634] on div "Save Cancel" at bounding box center [793, 646] width 1460 height 31
click at [612, 530] on input "text" at bounding box center [776, 525] width 420 height 17
click at [855, 583] on div "Cabelo Chave" at bounding box center [792, 586] width 468 height 30
click at [451, 674] on div "Choose a file Type Select Type Both Retail Consumable Product Name CABELO CHAVE…" at bounding box center [792, 396] width 1473 height 567
click at [75, 643] on button "Save" at bounding box center [88, 646] width 51 height 31
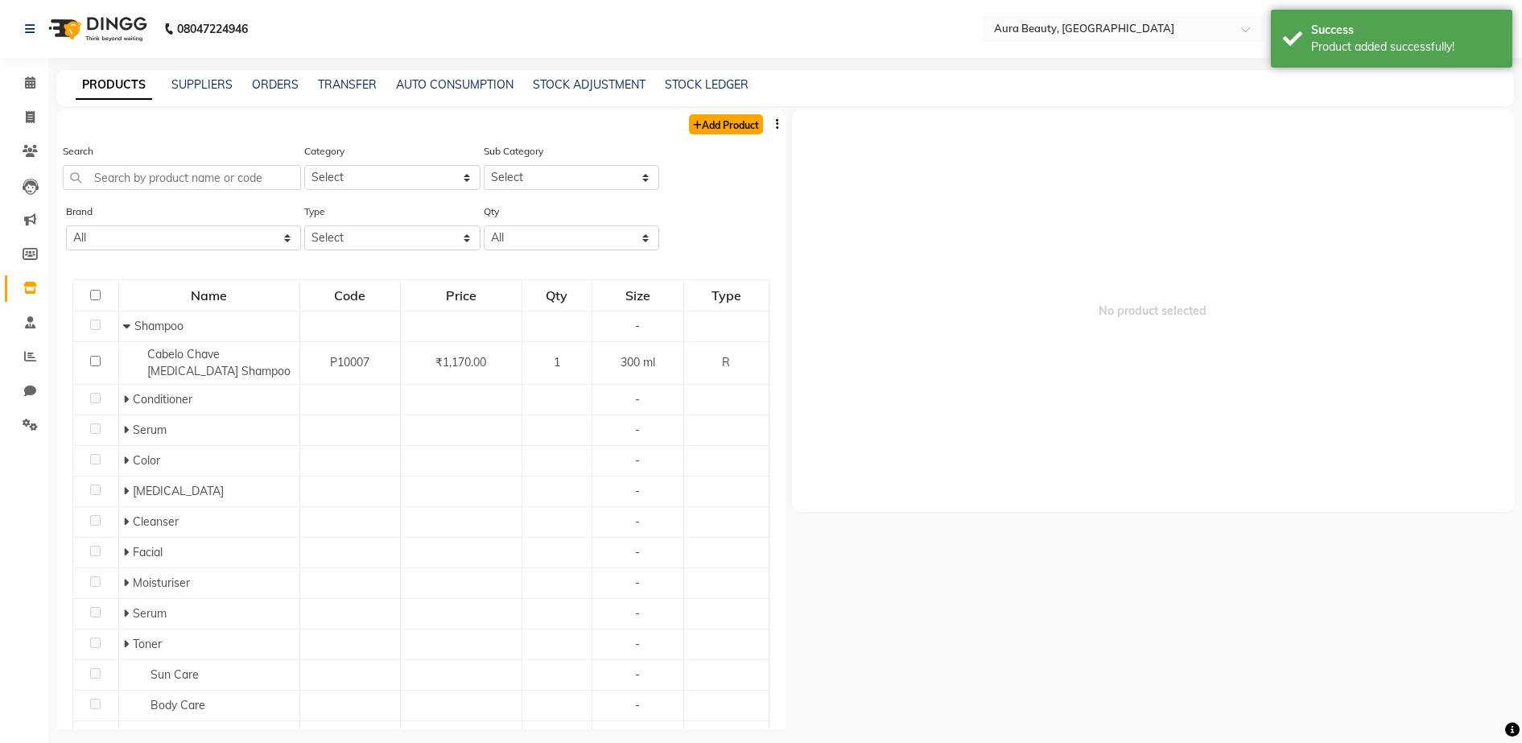
click at [702, 123] on link "Add Product" at bounding box center [726, 124] width 74 height 20
select select "true"
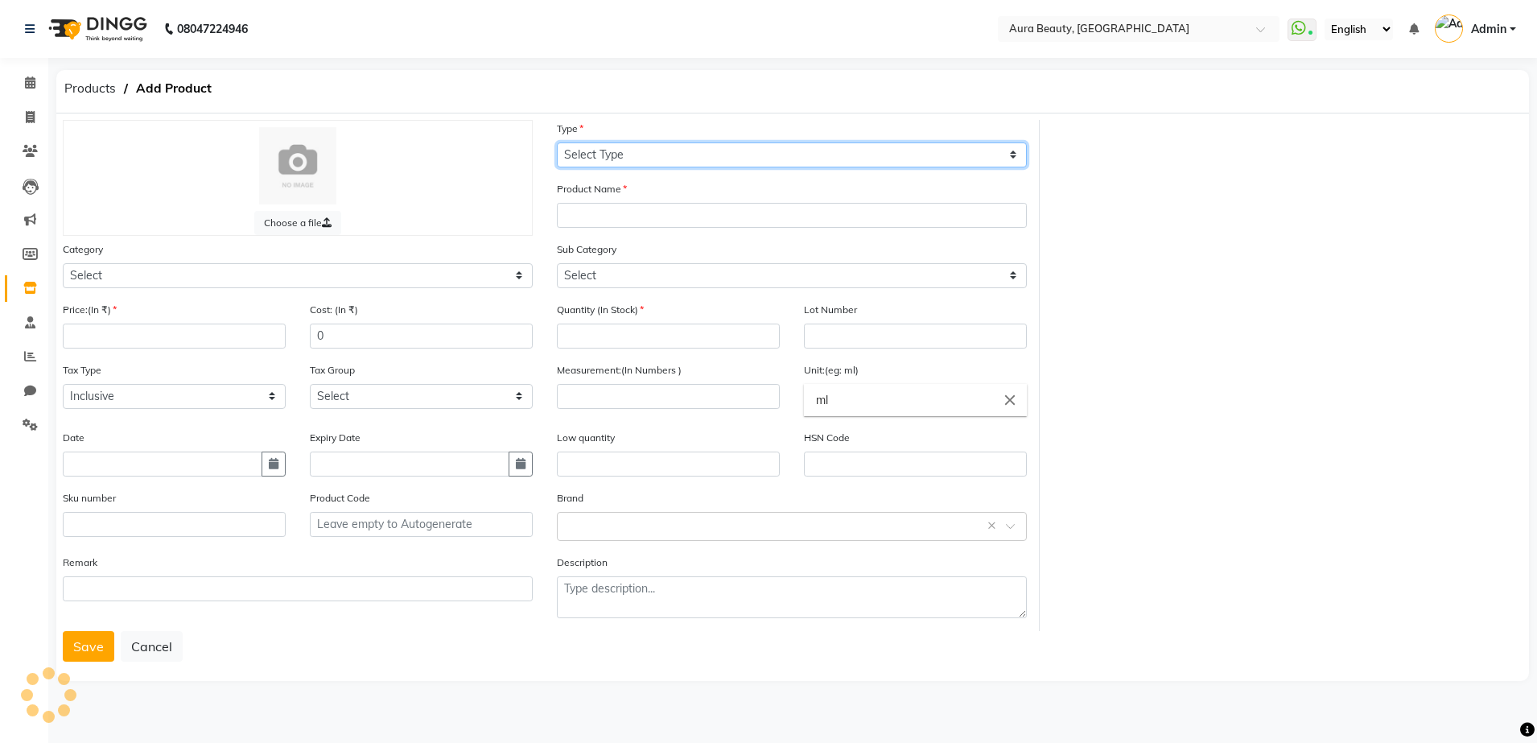
click at [679, 144] on select "Select Type Both Retail Consumable" at bounding box center [792, 154] width 470 height 25
select select "R"
click at [557, 142] on select "Select Type Both Retail Consumable" at bounding box center [792, 154] width 470 height 25
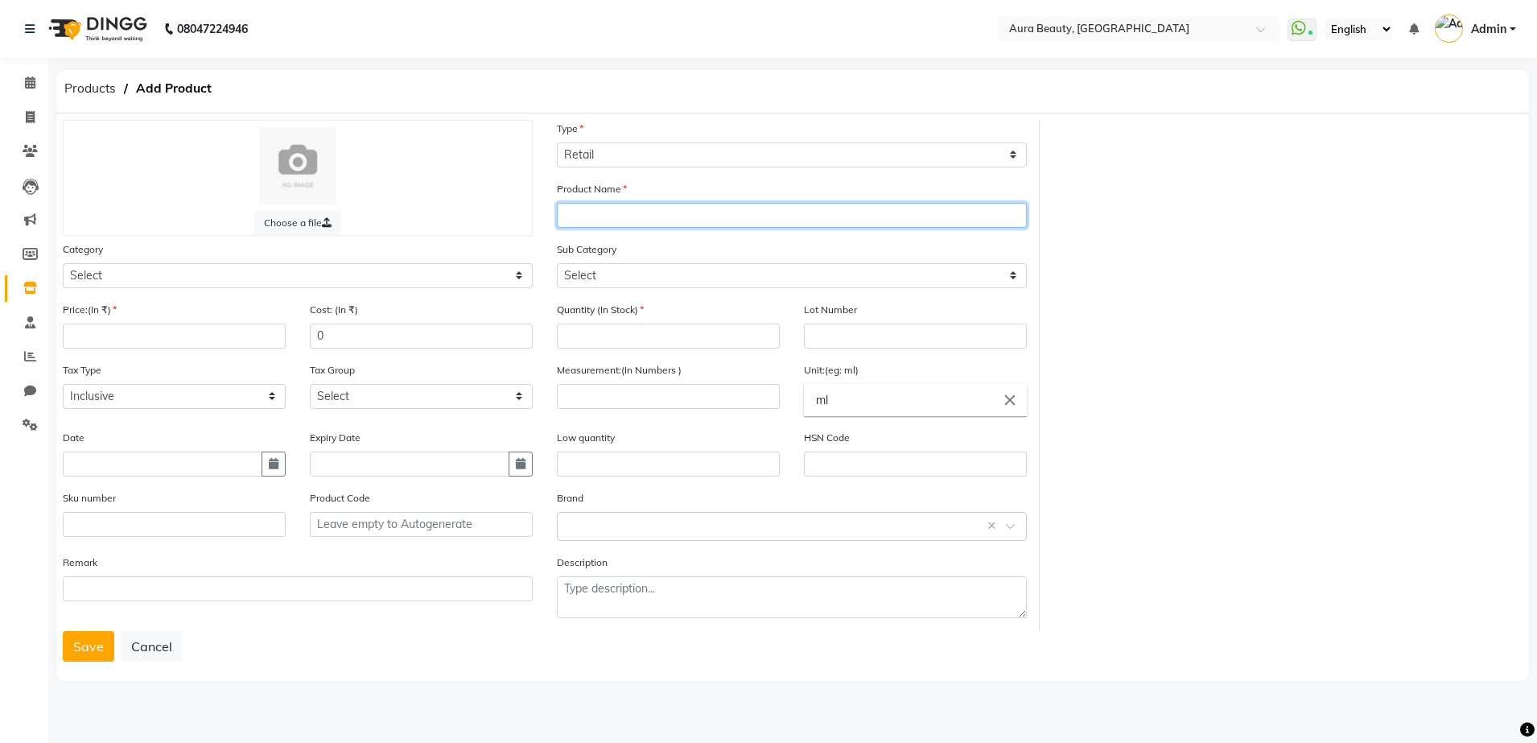
click at [762, 216] on input "text" at bounding box center [792, 215] width 470 height 25
type input "INSIGHT ( BRIGHTENING & SKIN REPAIR FACE SERUM"
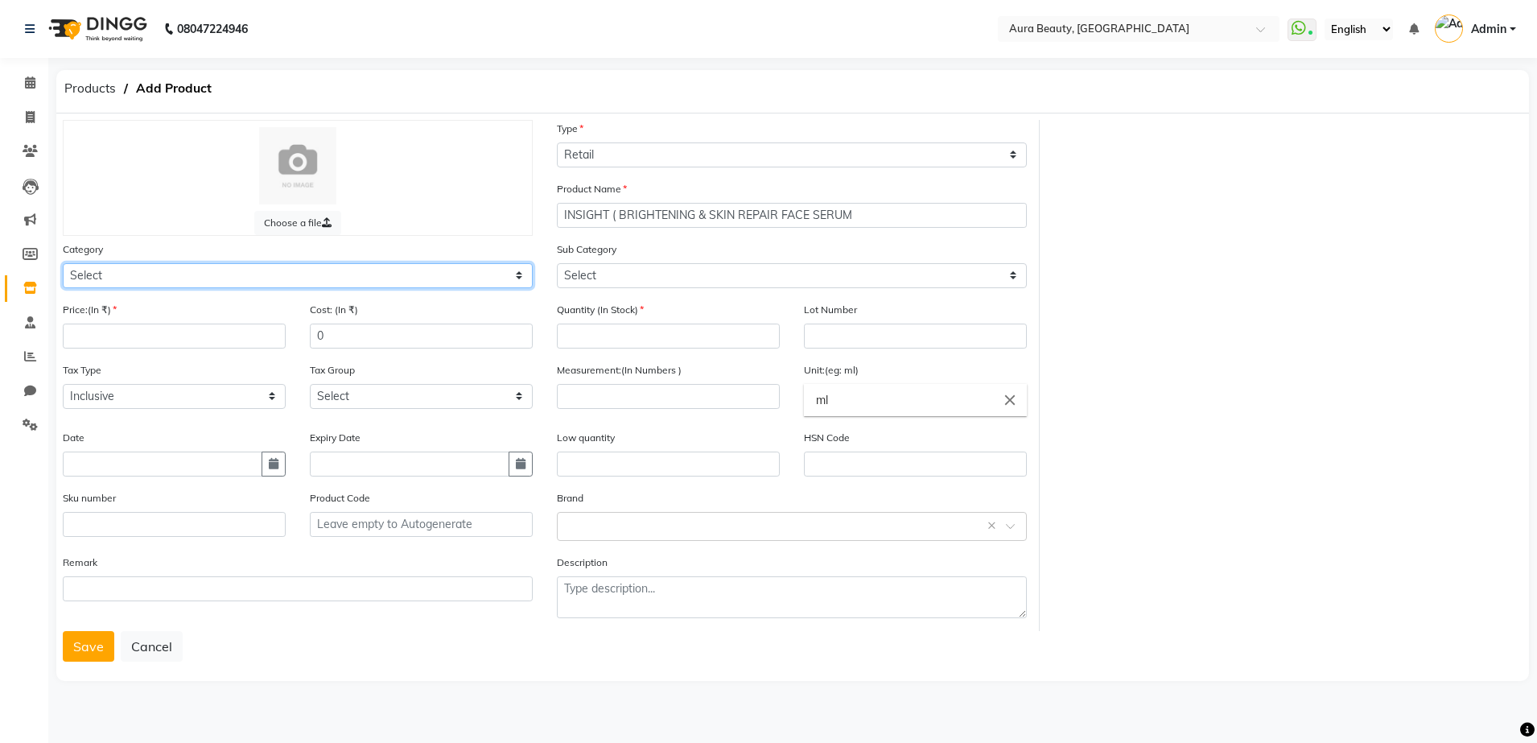
click at [517, 277] on select "Select Hair Skin Makeup Personal Care Appliances [PERSON_NAME] Waxing Disposabl…" at bounding box center [298, 275] width 470 height 25
select select "1480101150"
click at [63, 263] on select "Select Hair Skin Makeup Personal Care Appliances [PERSON_NAME] Waxing Disposabl…" at bounding box center [298, 275] width 470 height 25
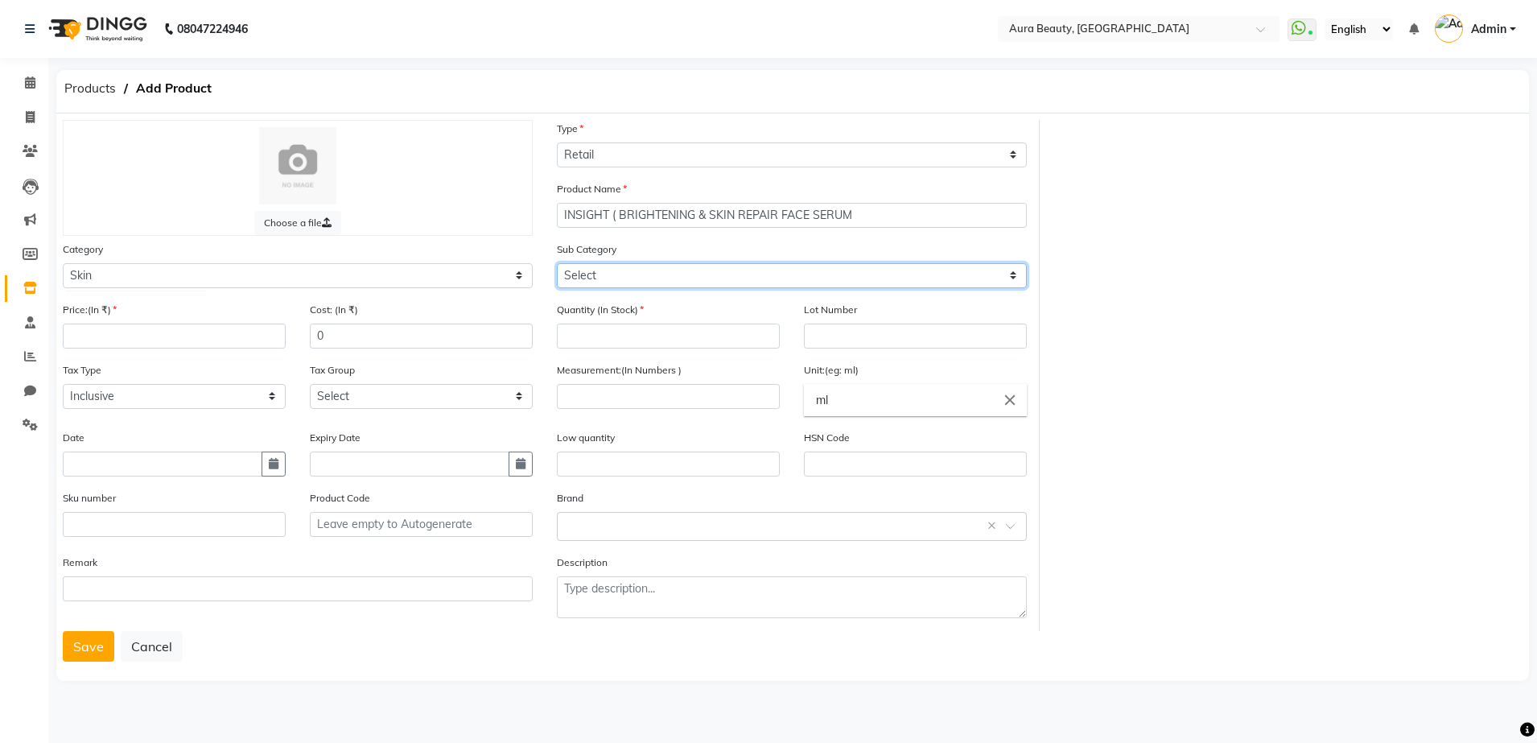
click at [1014, 280] on select "Select Cleanser Facial Moisturiser Serum Toner Sun Care Masks Lip Care Eye Care…" at bounding box center [792, 275] width 470 height 25
select select "1480101154"
click at [557, 263] on select "Select Cleanser Facial Moisturiser Serum Toner Sun Care Masks Lip Care Eye Care…" at bounding box center [792, 275] width 470 height 25
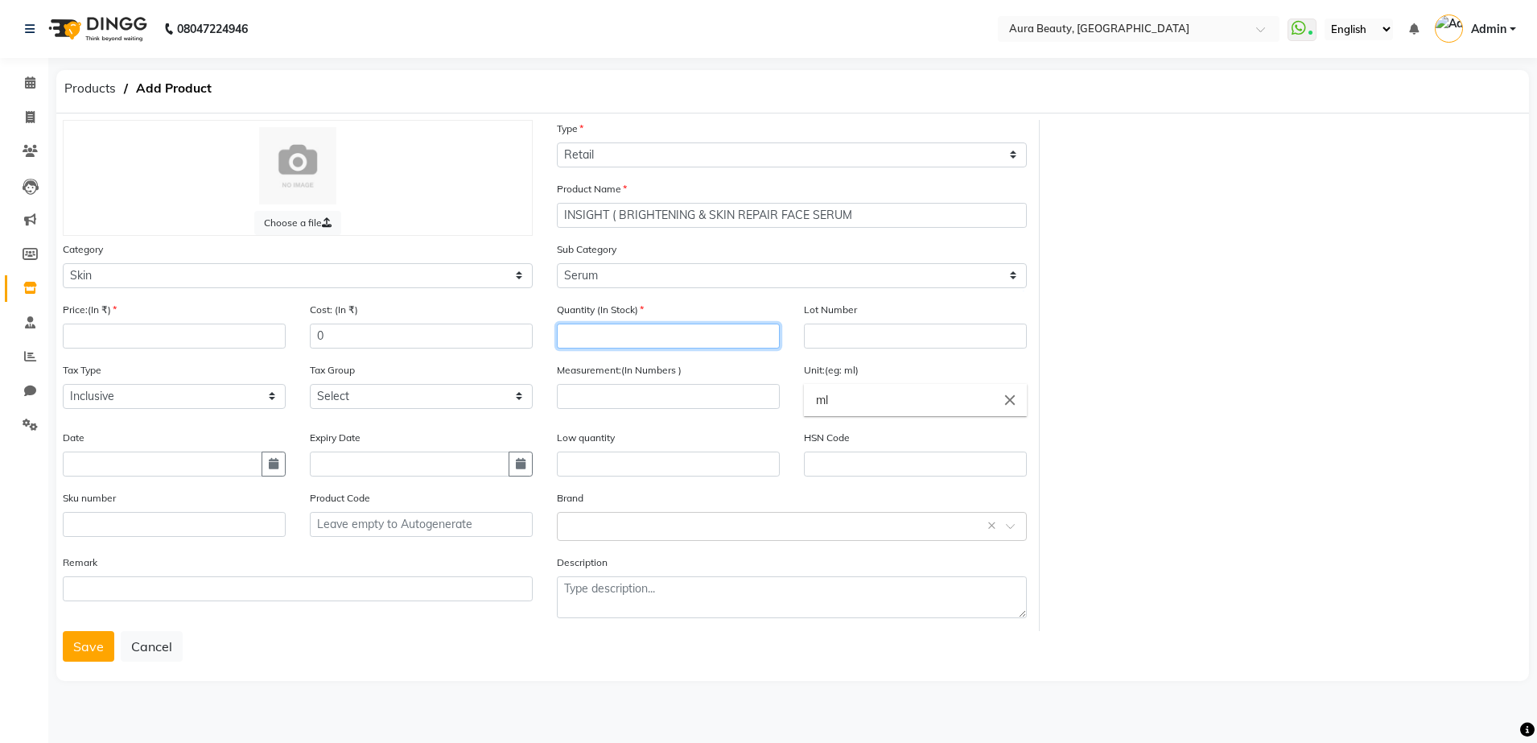
click at [599, 340] on input "number" at bounding box center [668, 335] width 223 height 25
type input "1"
click at [179, 334] on input "number" at bounding box center [174, 335] width 223 height 25
type input "299"
click at [608, 390] on input "number" at bounding box center [668, 396] width 223 height 25
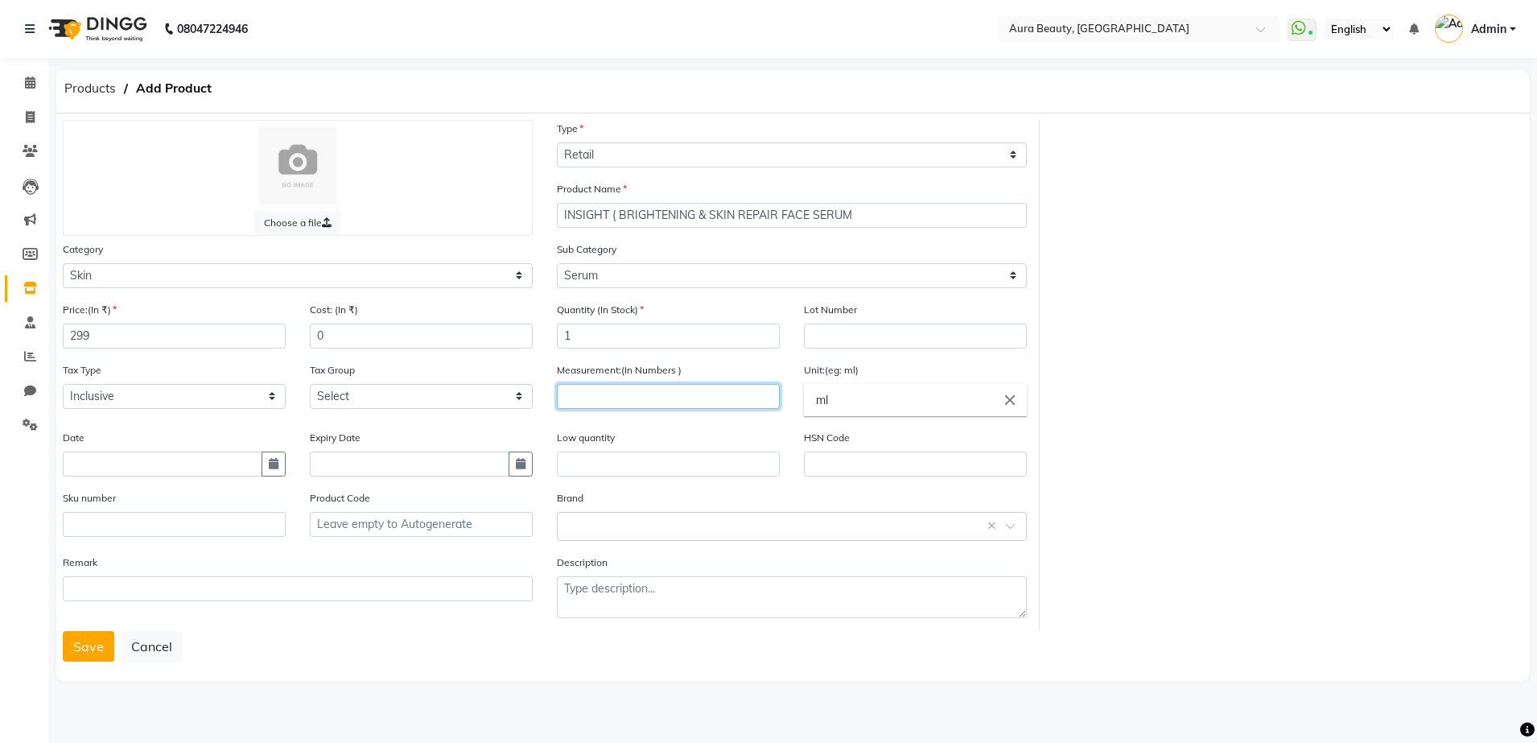
click at [613, 388] on input "number" at bounding box center [668, 396] width 223 height 25
type input "30"
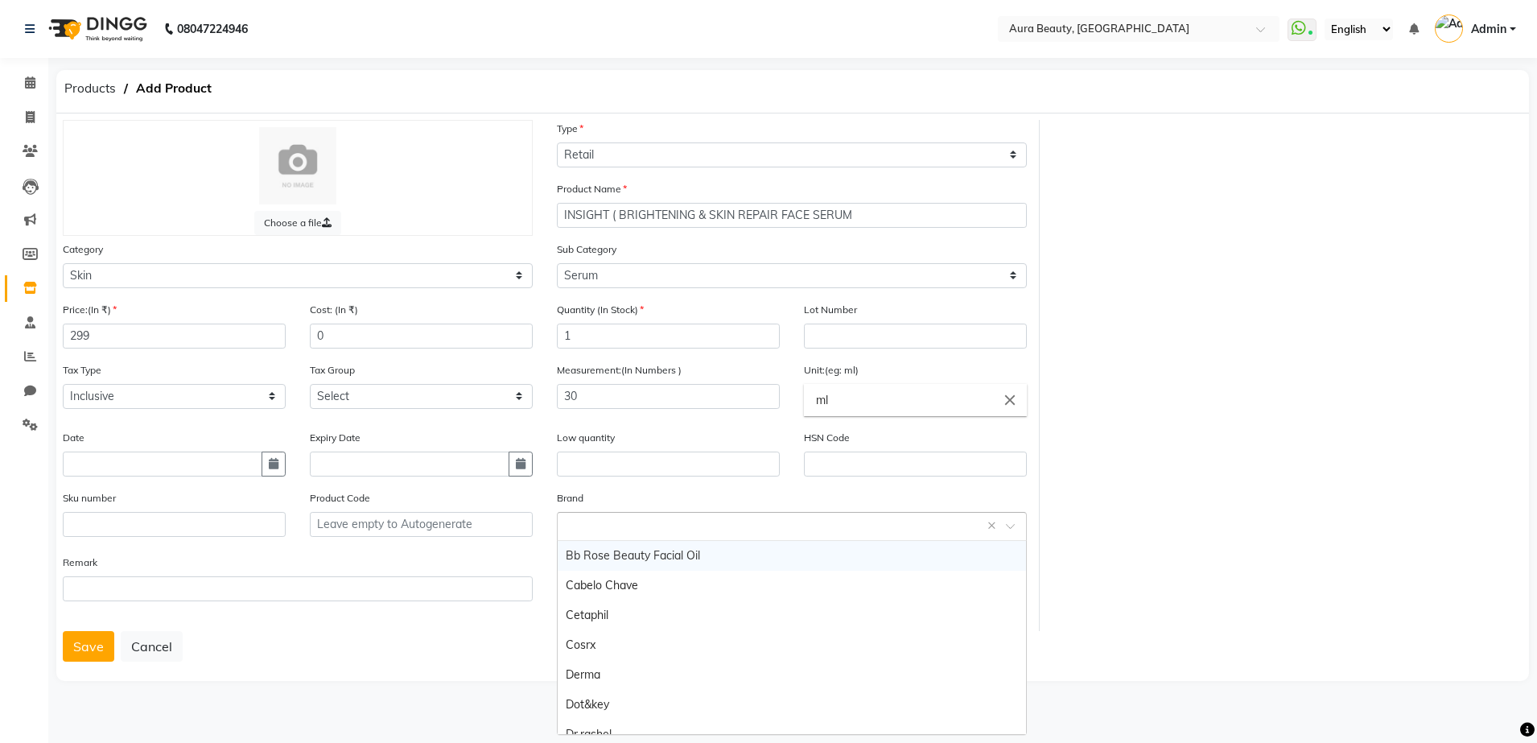
click at [632, 533] on div "Select brand or add custom brand ×" at bounding box center [792, 526] width 470 height 29
click at [623, 514] on div "Select brand or add custom brand ×" at bounding box center [792, 526] width 470 height 29
click at [802, 520] on input "text" at bounding box center [776, 525] width 420 height 17
type input "INSIGHT"
click at [592, 558] on span "Add item" at bounding box center [587, 555] width 43 height 11
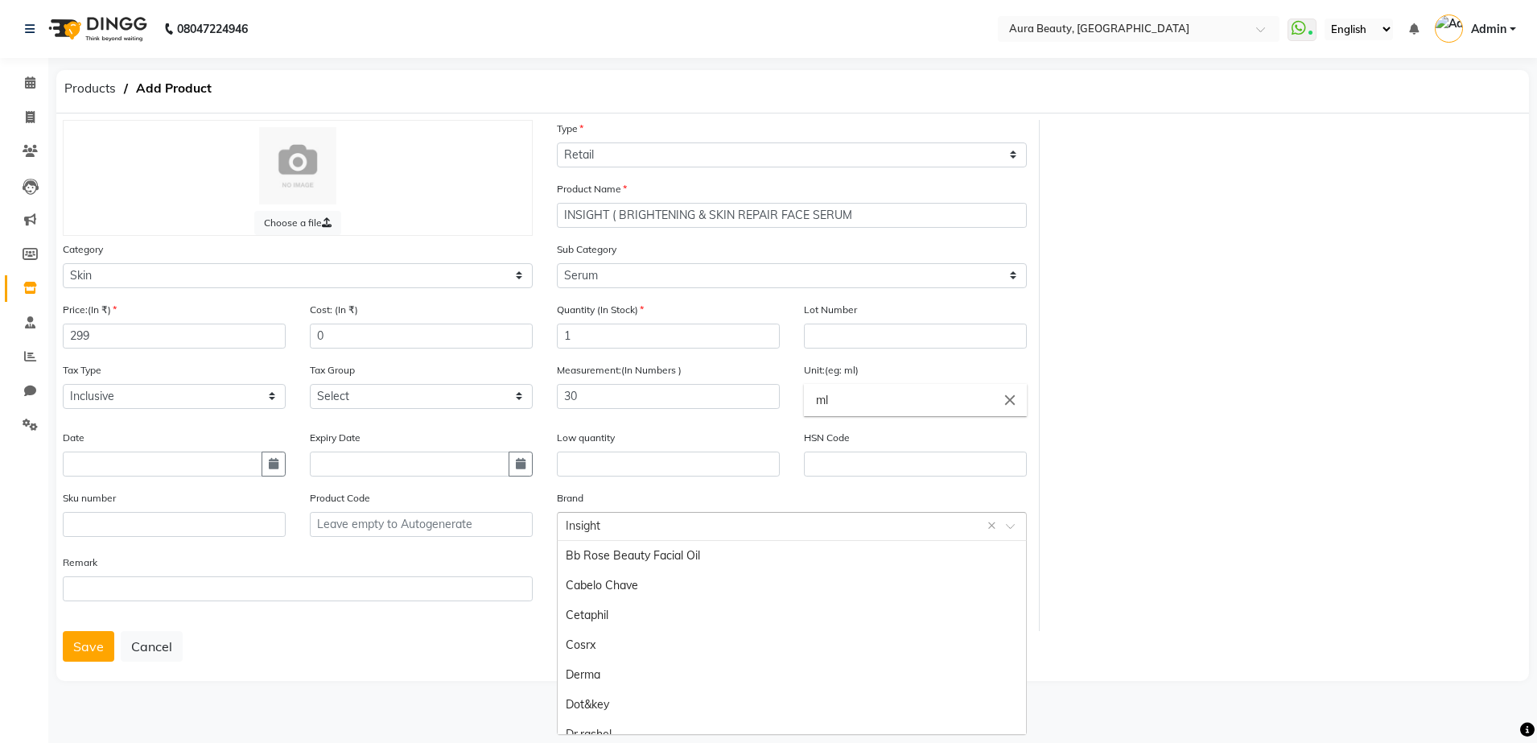
click at [611, 517] on input "text" at bounding box center [776, 525] width 420 height 17
click at [444, 653] on div "Save Cancel" at bounding box center [793, 646] width 1460 height 31
click at [76, 665] on div "Choose a file Type Select Type Both Retail Consumable Product Name INSIGHT ( BR…" at bounding box center [792, 396] width 1473 height 567
click at [79, 650] on button "Save" at bounding box center [88, 646] width 51 height 31
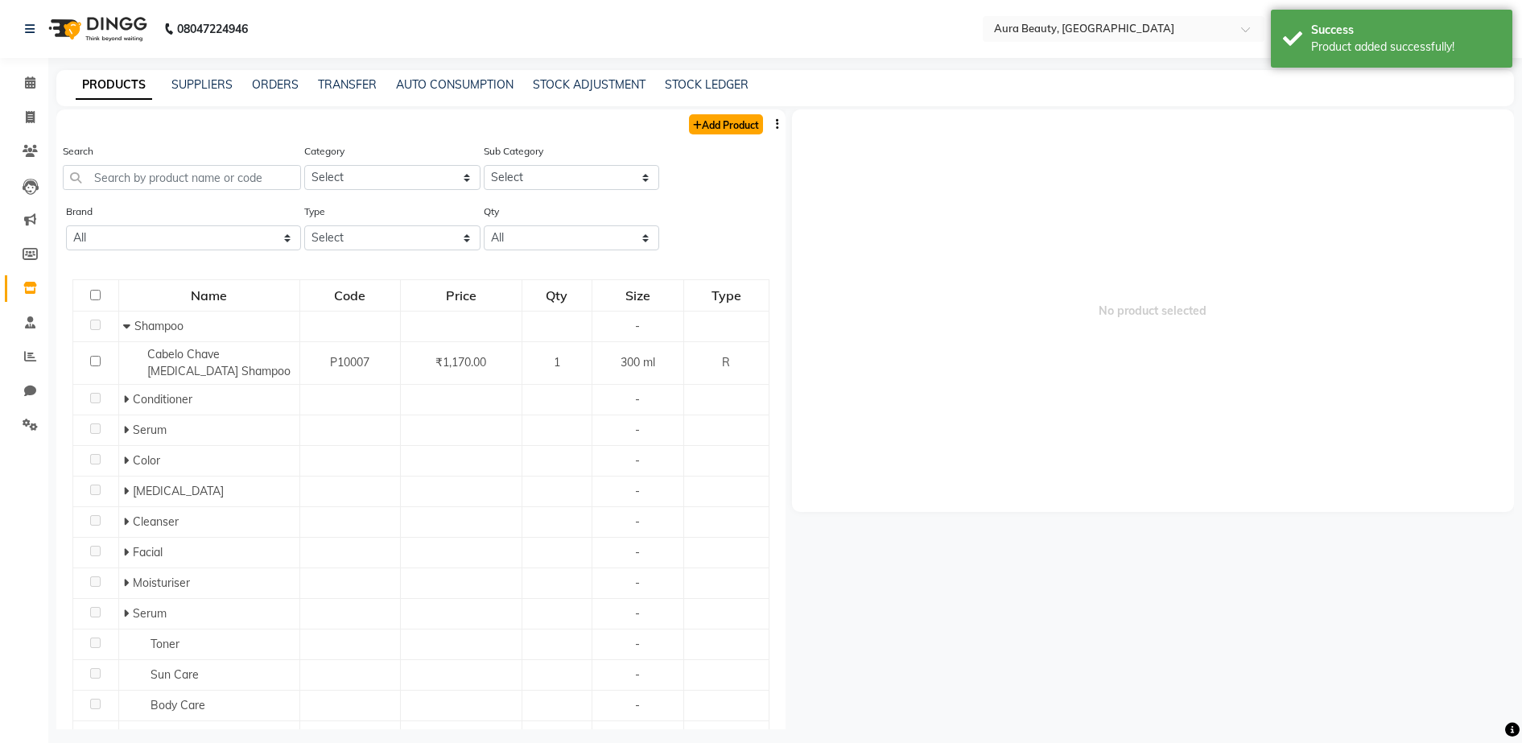
click at [728, 125] on link "Add Product" at bounding box center [726, 124] width 74 height 20
select select "true"
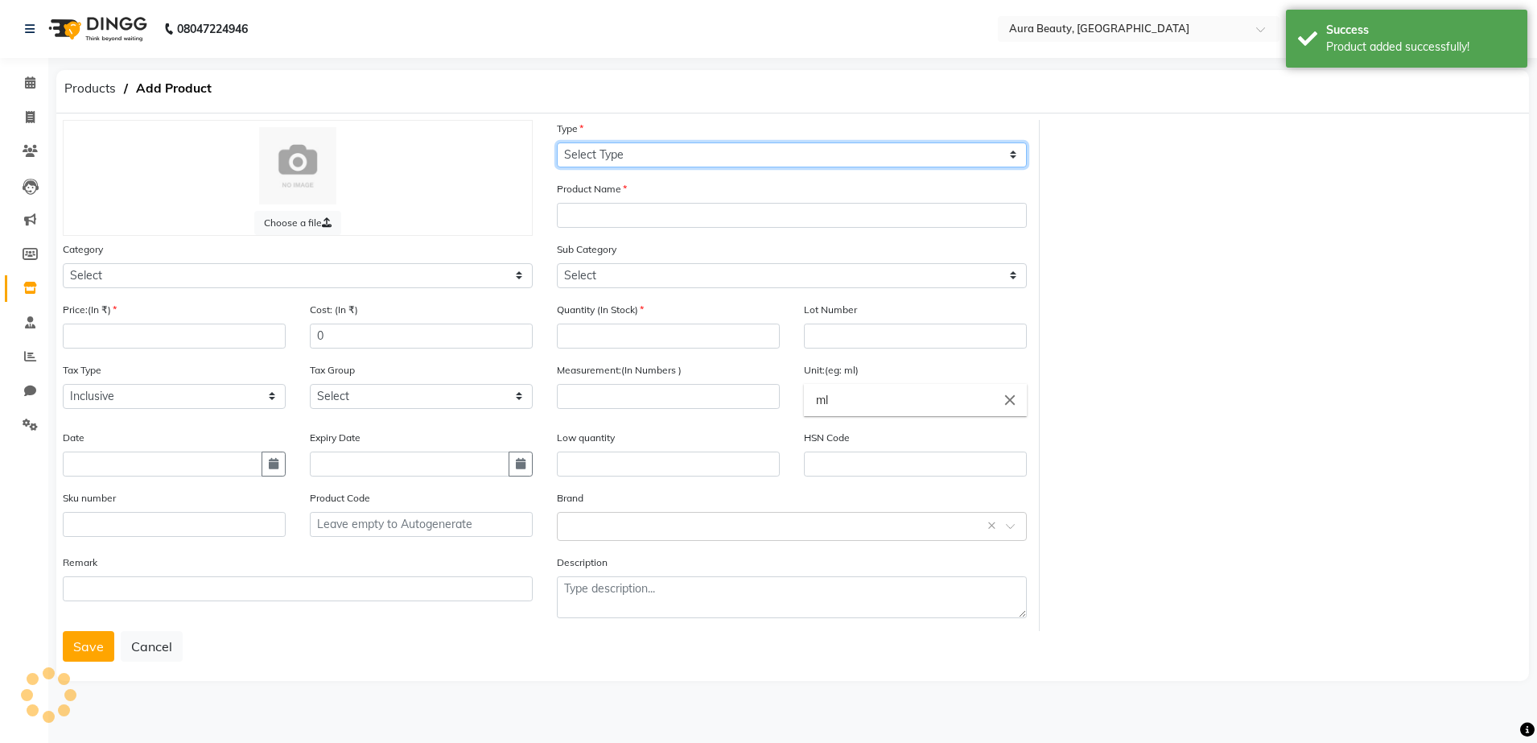
click at [749, 156] on select "Select Type Both Retail Consumable" at bounding box center [792, 154] width 470 height 25
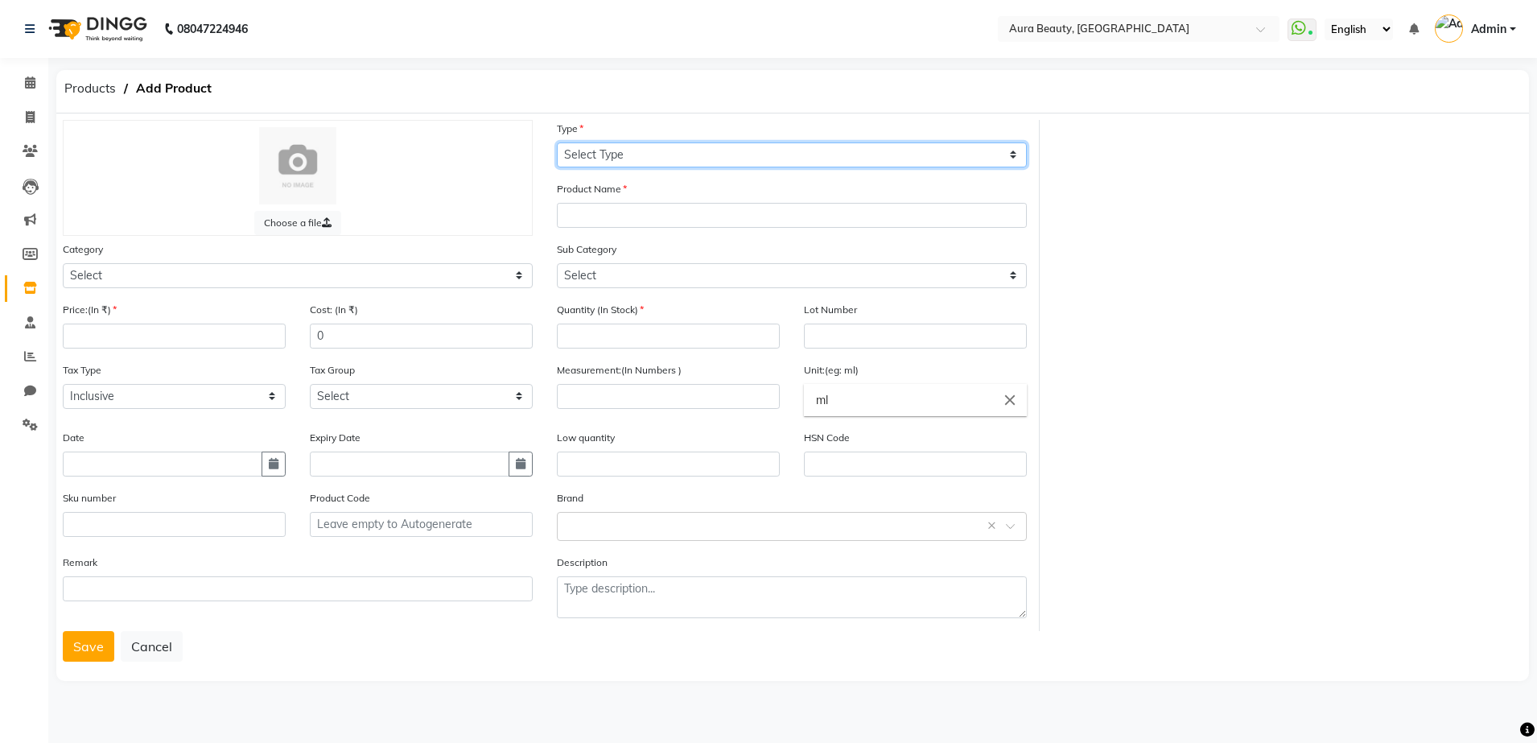
select select "R"
click at [557, 142] on select "Select Type Both Retail Consumable" at bounding box center [792, 154] width 470 height 25
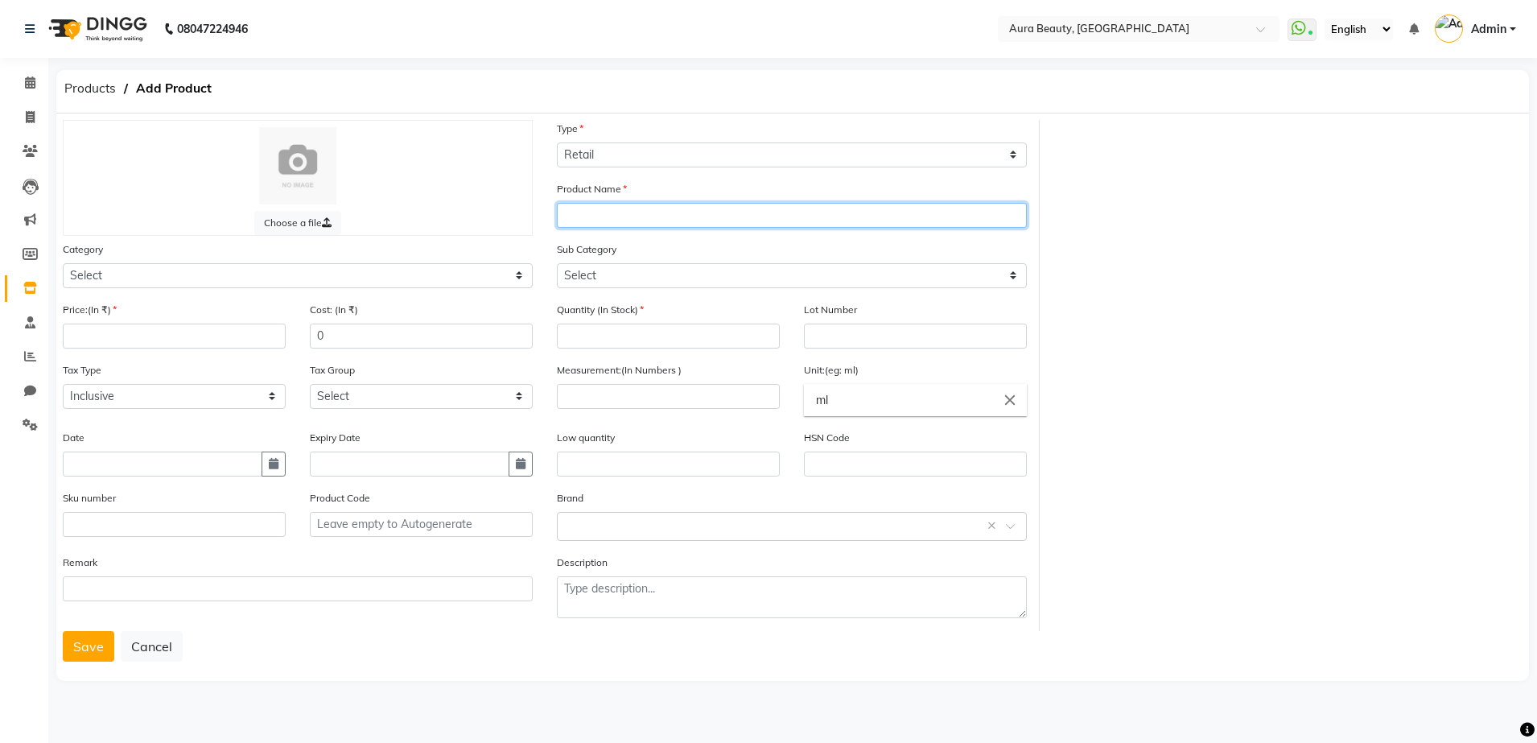
click at [636, 219] on input "text" at bounding box center [792, 215] width 470 height 25
type input "PAPA PLANET ( HAIR REPAIR LOTION )"
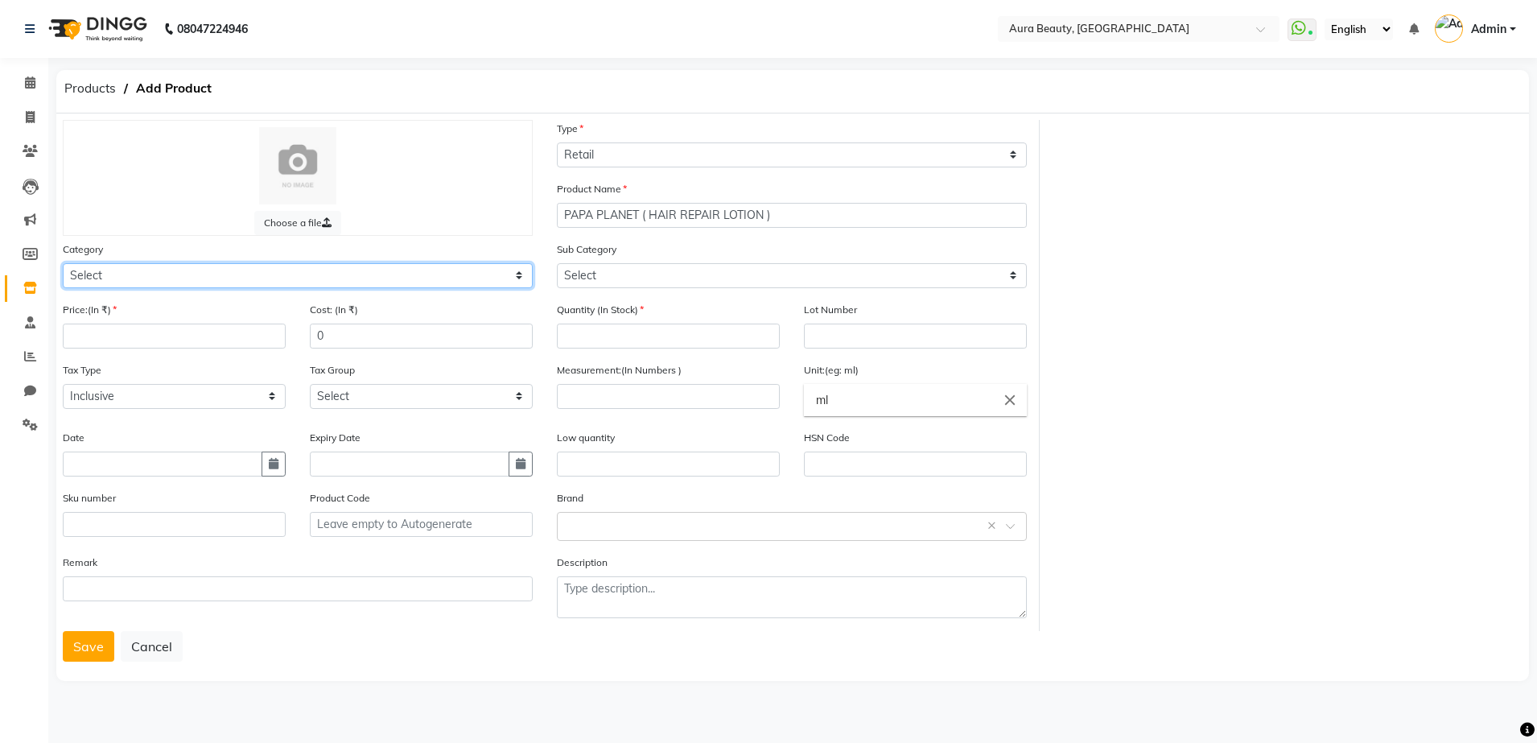
click at [529, 274] on select "Select Hair Skin Makeup Personal Care Appliances [PERSON_NAME] Waxing Disposabl…" at bounding box center [298, 275] width 470 height 25
select select "1480101100"
click at [63, 263] on select "Select Hair Skin Makeup Personal Care Appliances [PERSON_NAME] Waxing Disposabl…" at bounding box center [298, 275] width 470 height 25
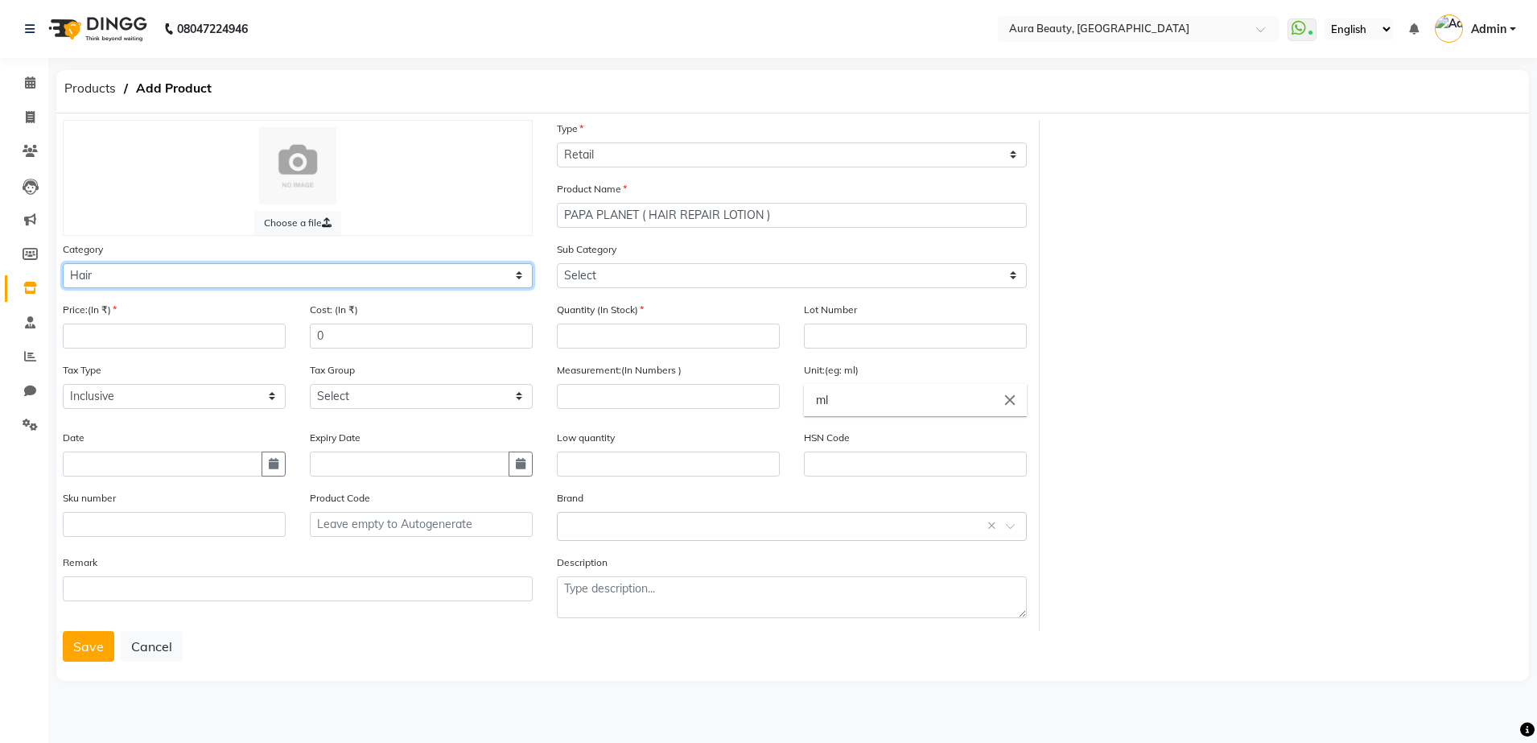
click at [521, 269] on select "Select Hair Skin Makeup Personal Care Appliances [PERSON_NAME] Waxing Disposabl…" at bounding box center [298, 275] width 470 height 25
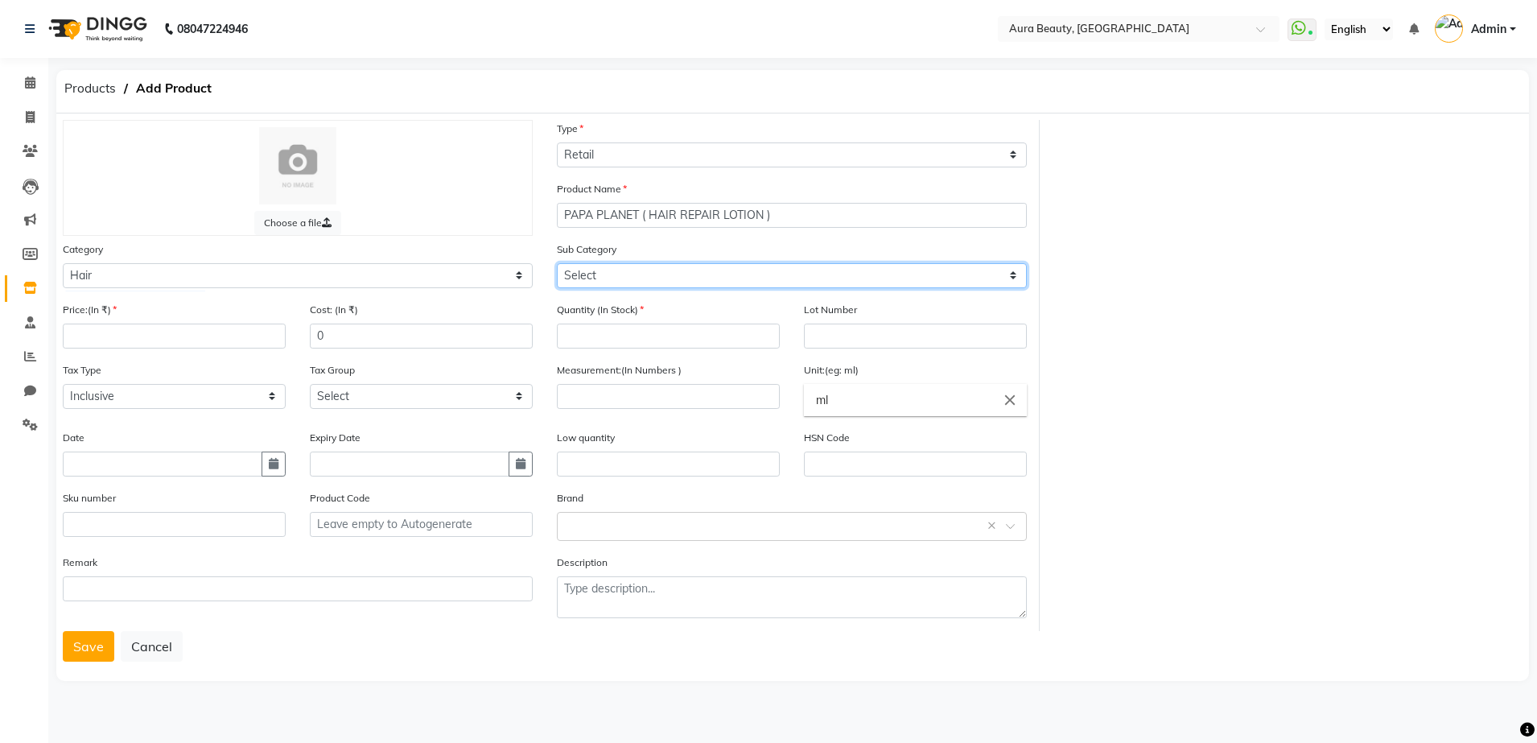
click at [1010, 272] on select "Select Shampoo Conditioner Cream Mask Oil Serum Color Appliances Treatment Styl…" at bounding box center [792, 275] width 470 height 25
select select "1480101111"
click at [557, 263] on select "Select Shampoo Conditioner Cream Mask Oil Serum Color Appliances Treatment Styl…" at bounding box center [792, 275] width 470 height 25
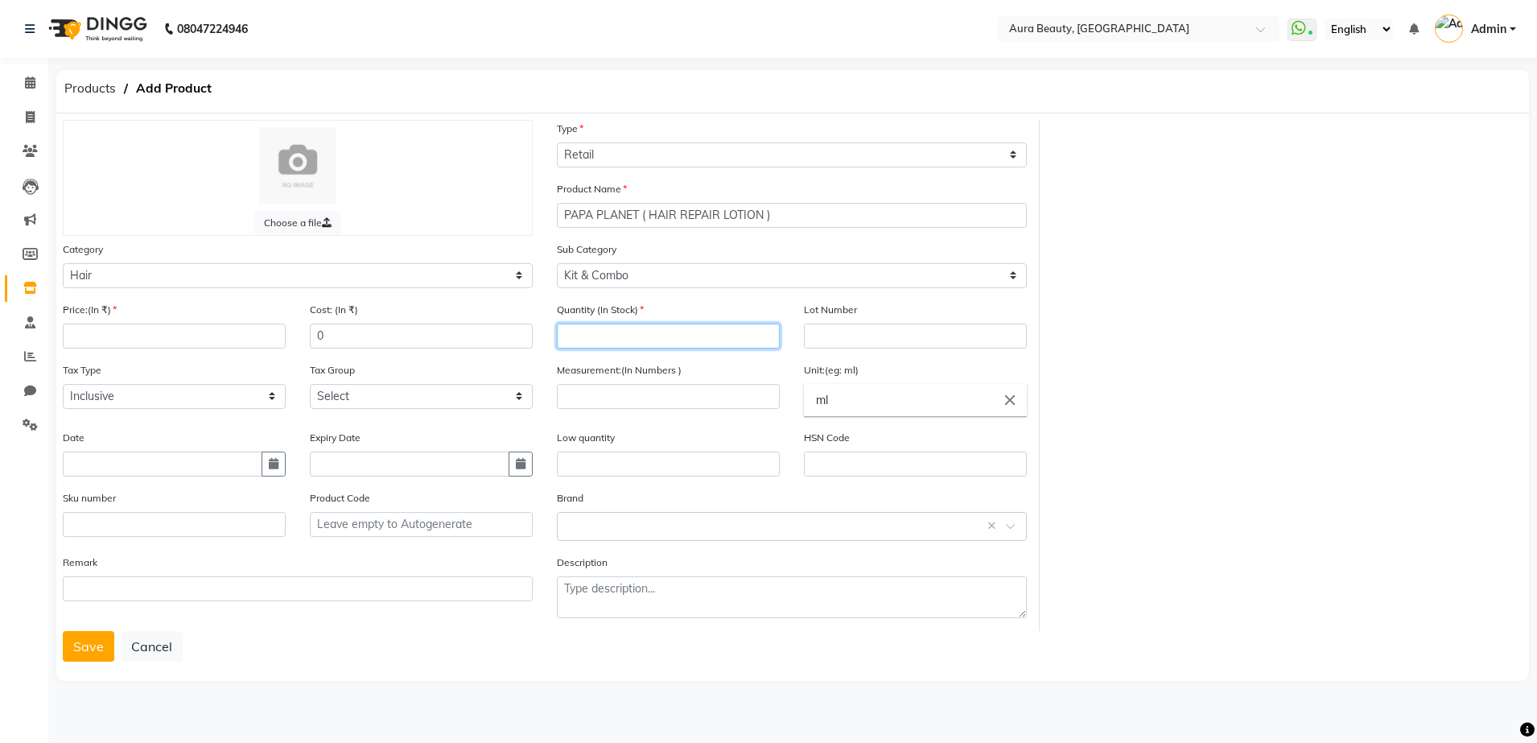
click at [647, 332] on input "number" at bounding box center [668, 335] width 223 height 25
type input "2"
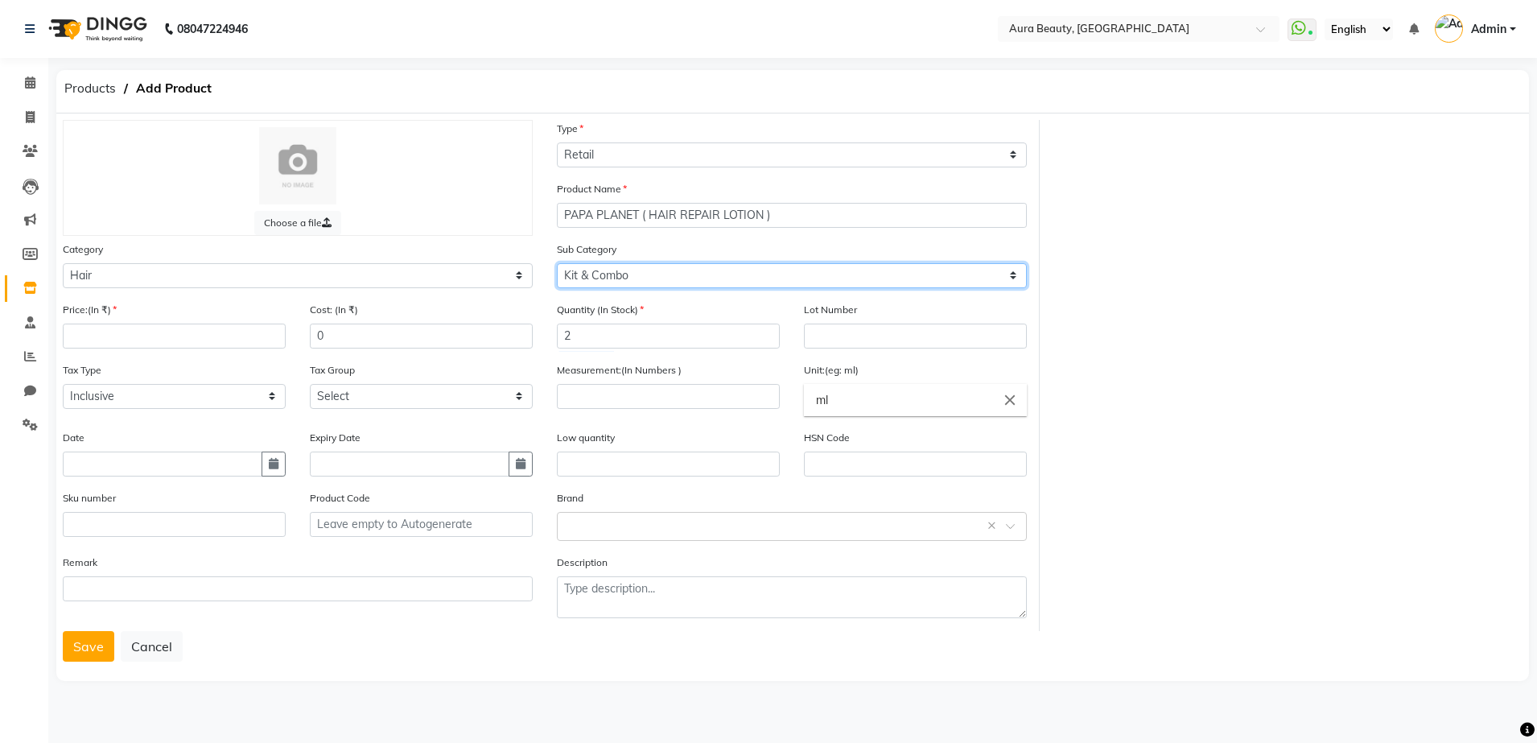
click at [665, 271] on select "Select Shampoo Conditioner Cream Mask Oil Serum Color Appliances Treatment Styl…" at bounding box center [792, 275] width 470 height 25
click at [15, 421] on link "Settings" at bounding box center [24, 425] width 39 height 27
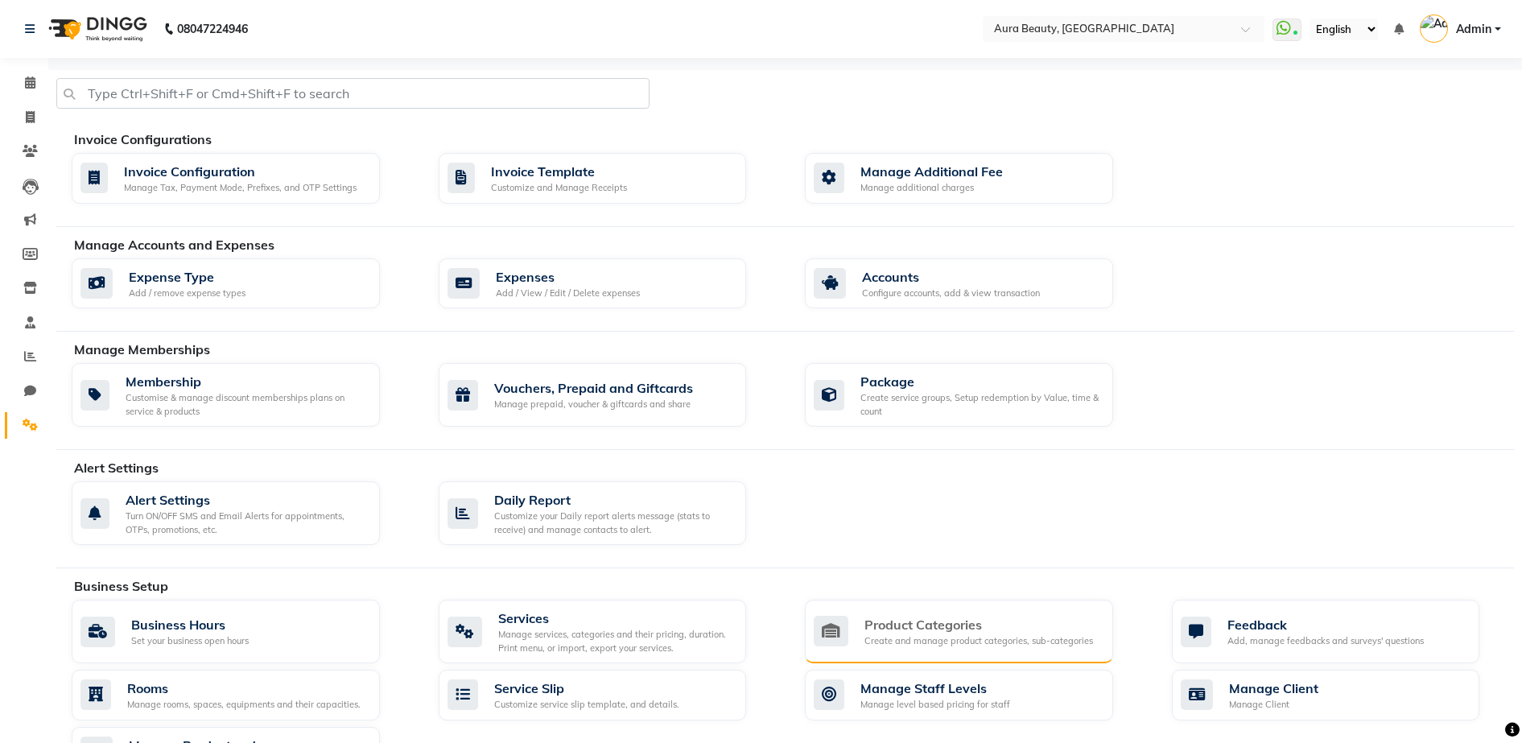
click at [994, 652] on div "Product Categories Create and manage product categories, sub-categories" at bounding box center [959, 631] width 308 height 64
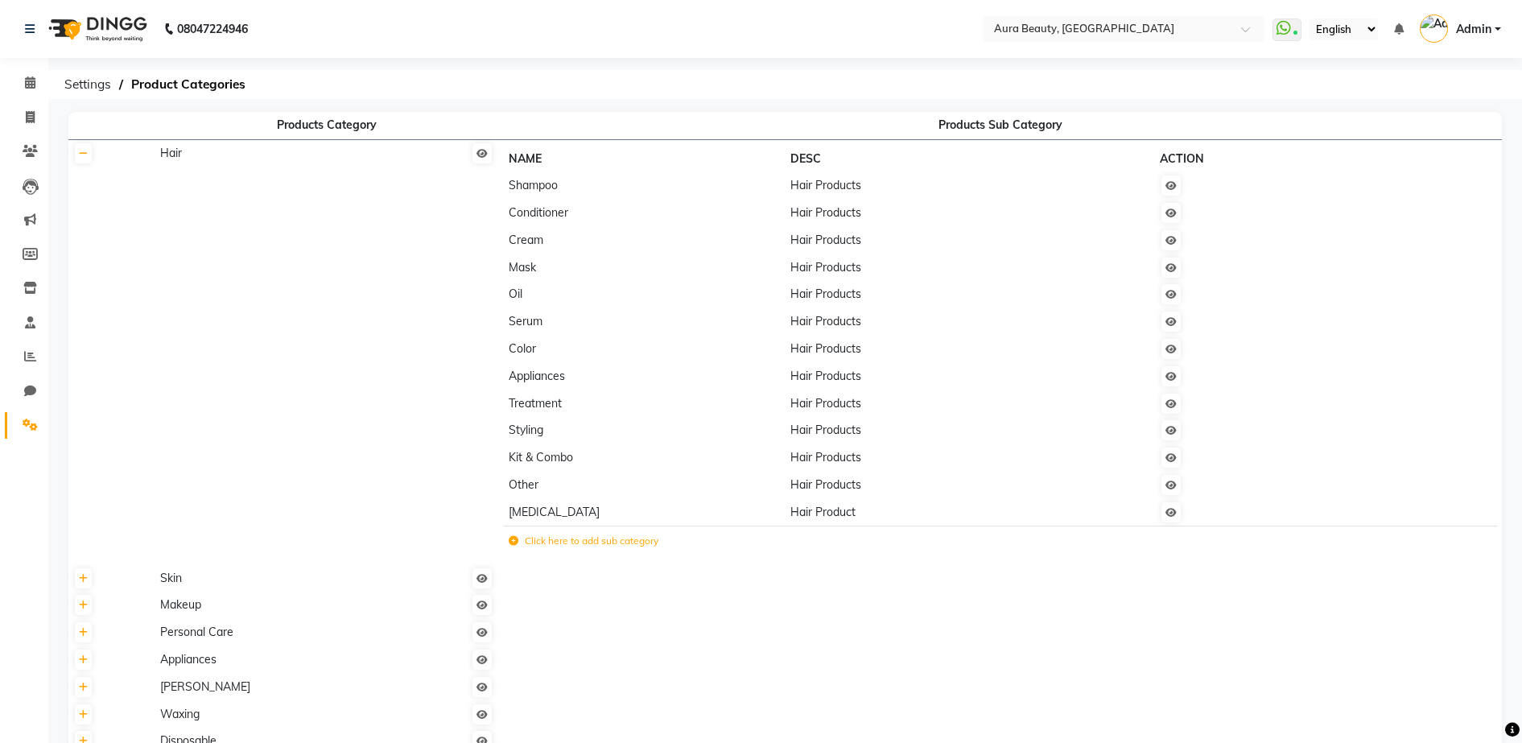
click at [641, 539] on label "Click here to add sub category" at bounding box center [584, 540] width 150 height 14
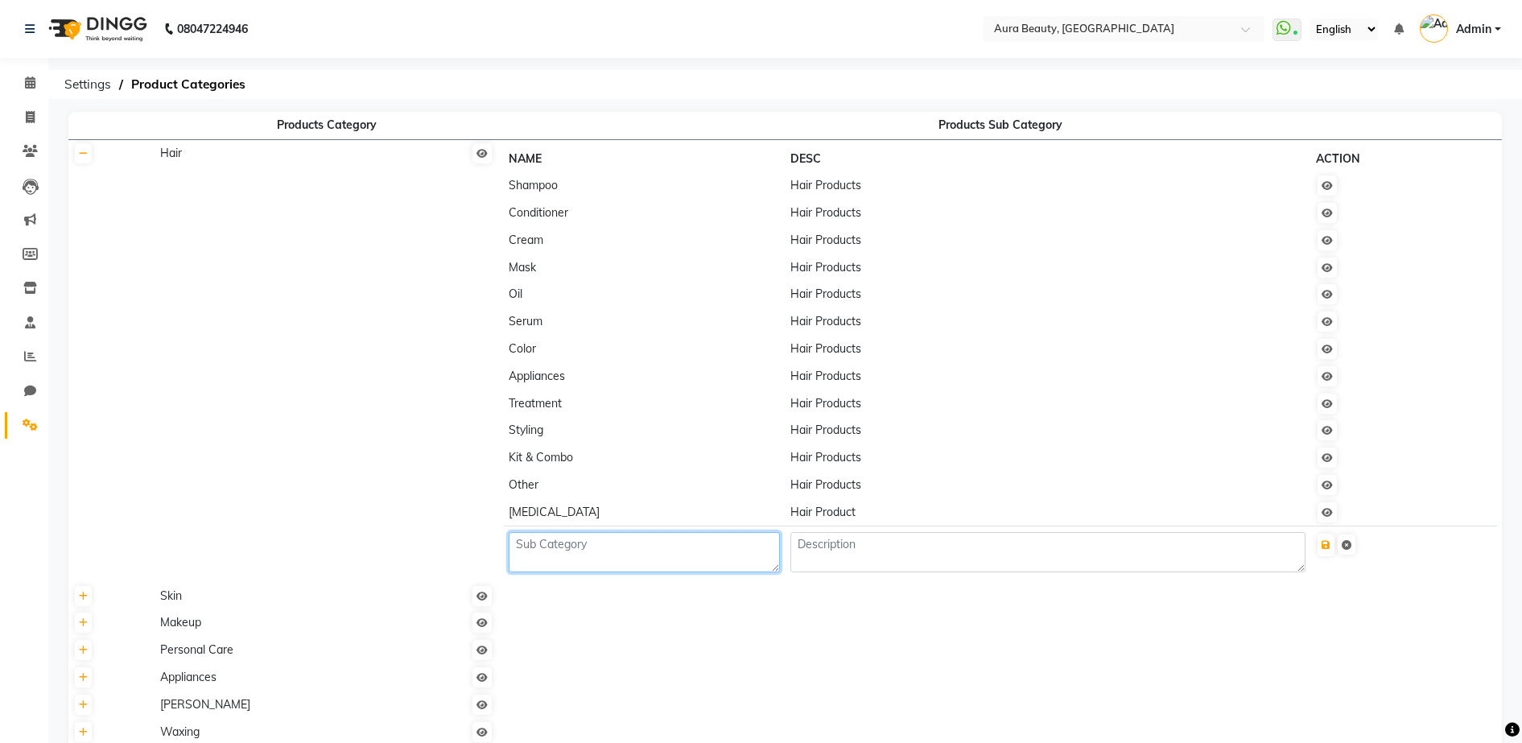
click at [632, 547] on textarea at bounding box center [644, 552] width 271 height 40
type textarea "LOTION"
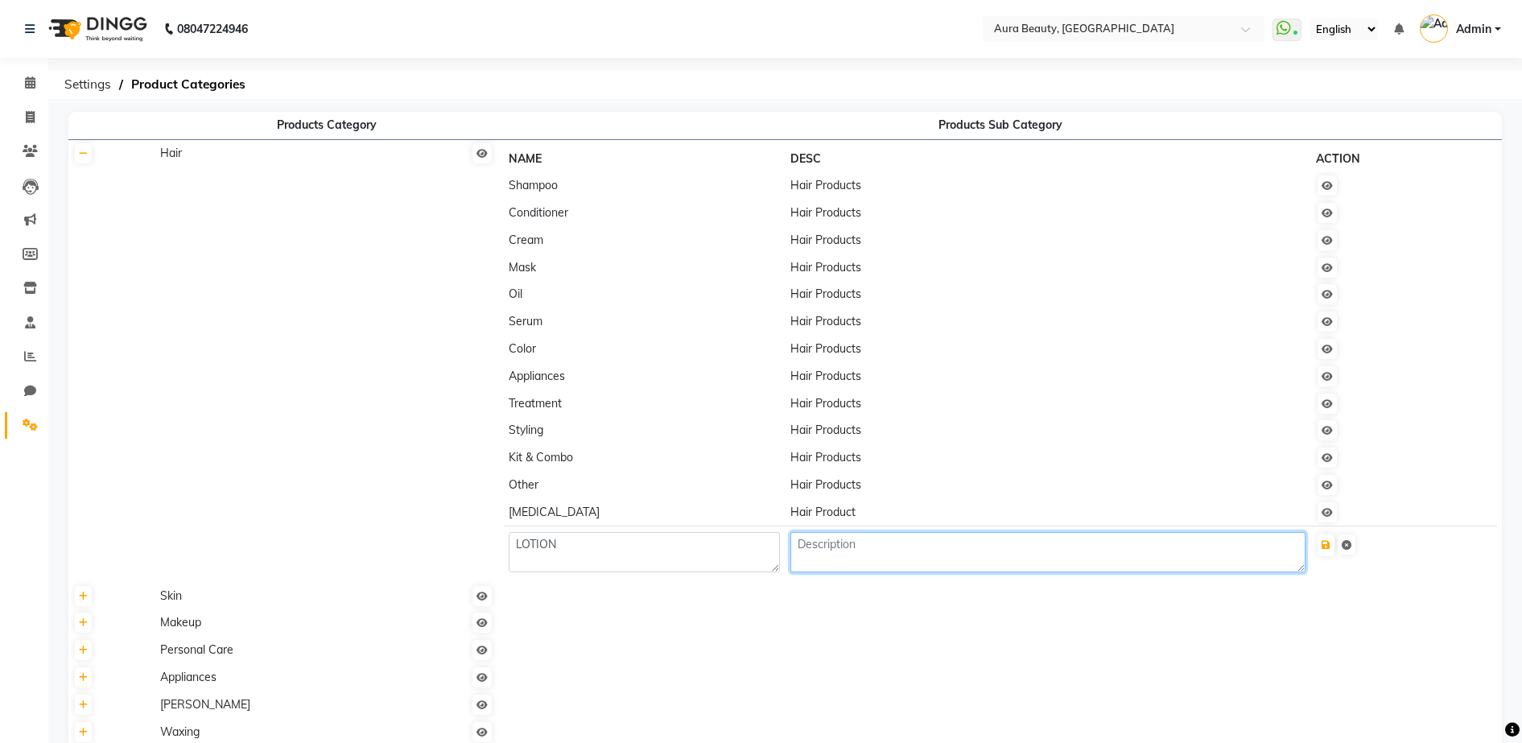
click at [814, 554] on textarea at bounding box center [1047, 552] width 515 height 40
type textarea "H"
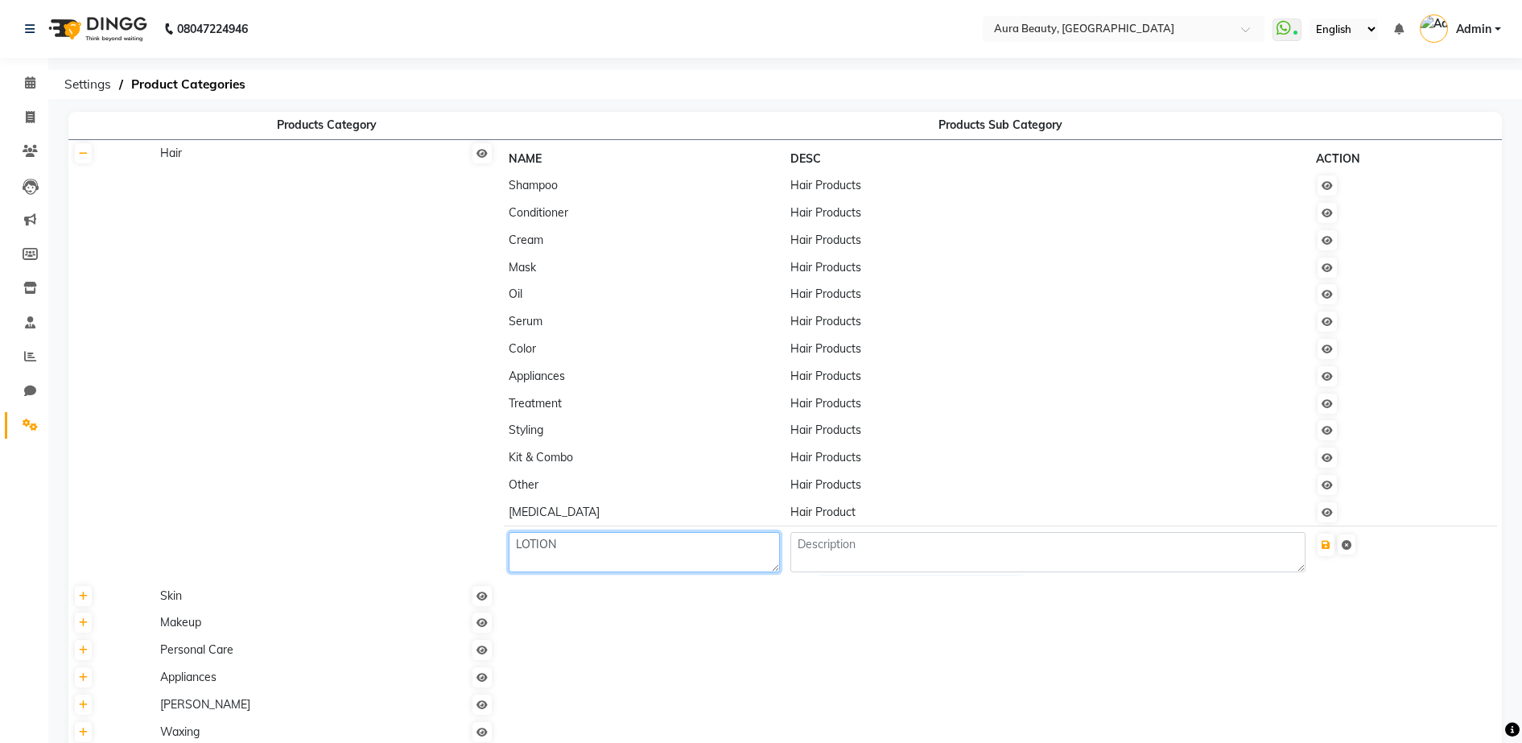
click at [600, 548] on textarea "LOTION" at bounding box center [644, 552] width 271 height 40
type textarea "L"
type textarea "lotion"
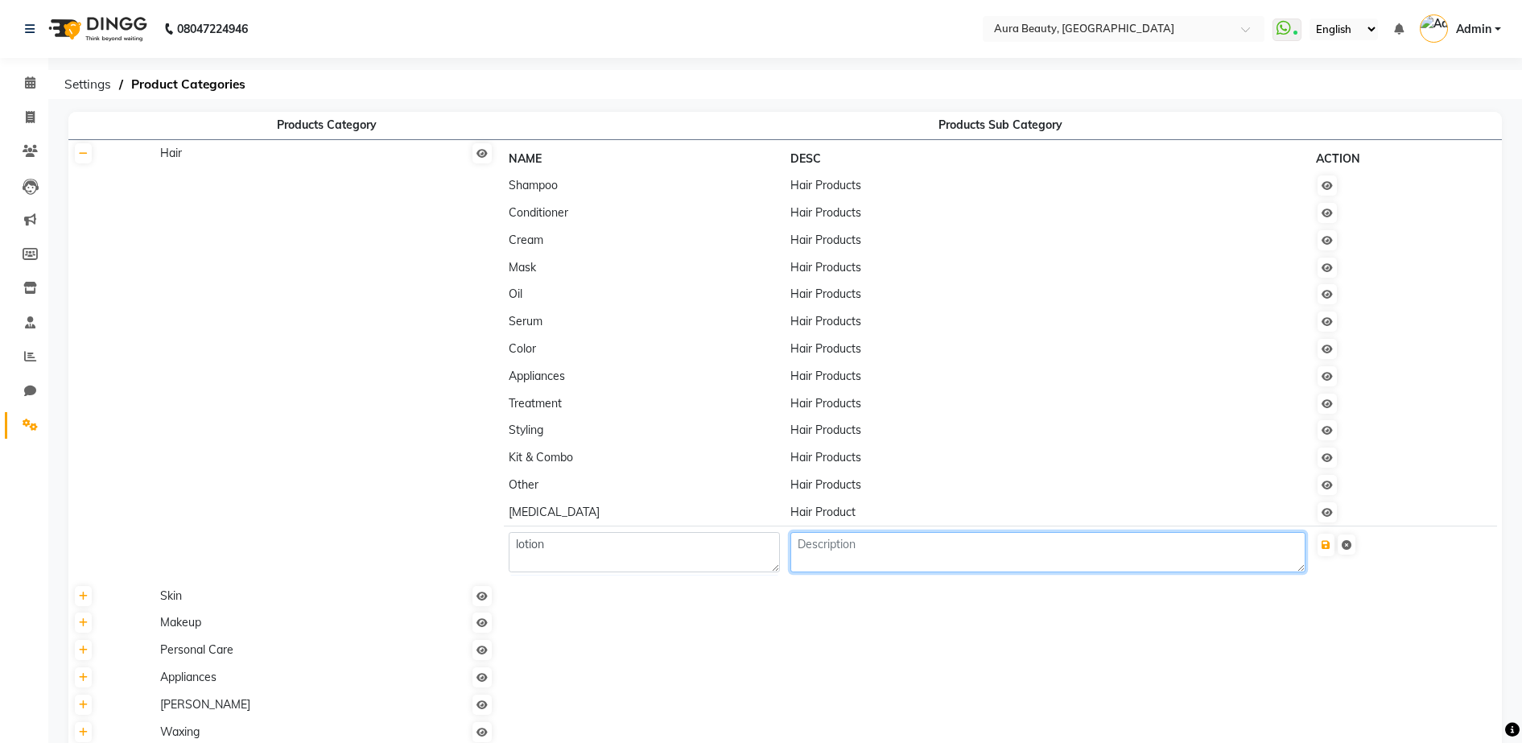
click at [815, 559] on textarea at bounding box center [1047, 552] width 515 height 40
type textarea "hair product"
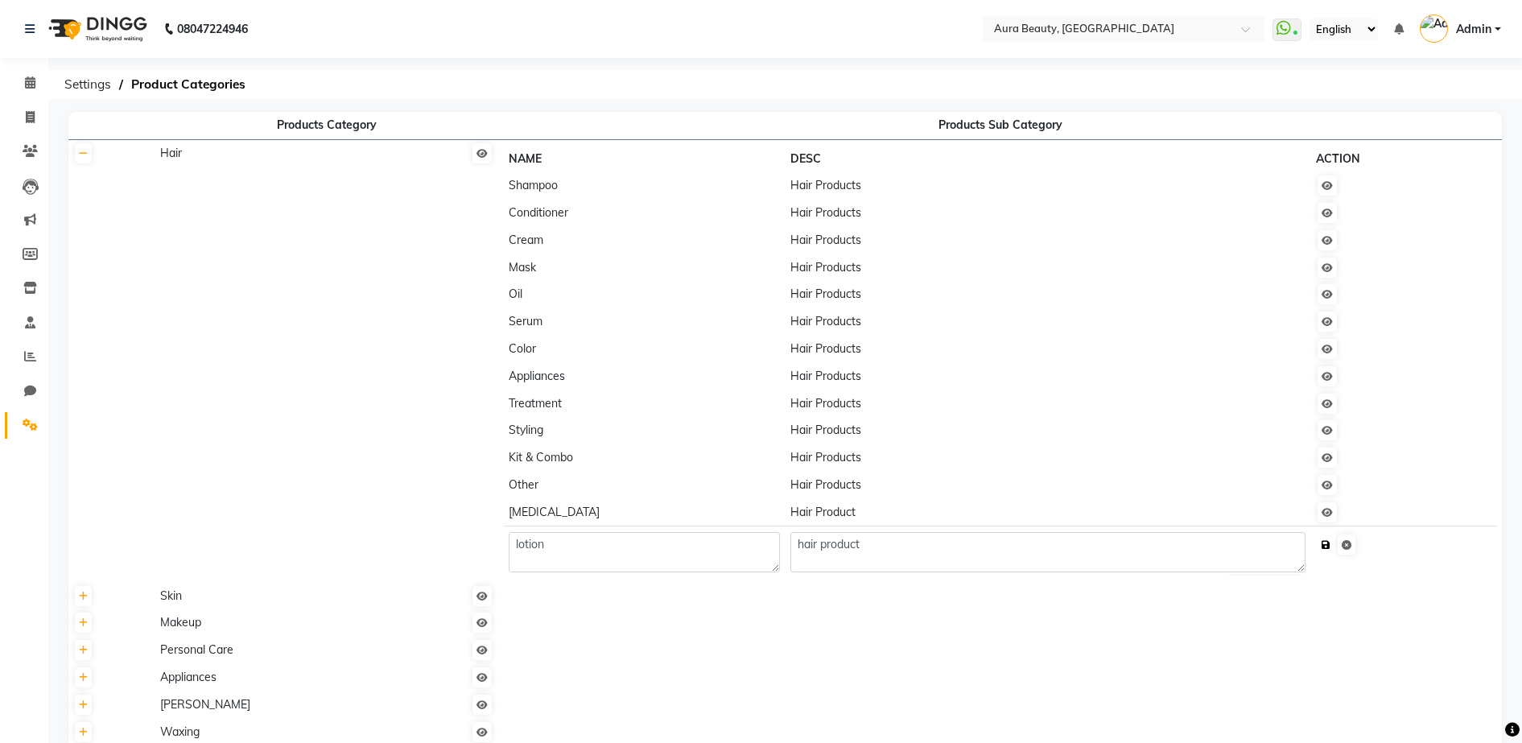
click at [1329, 547] on icon "submit" at bounding box center [1325, 545] width 9 height 10
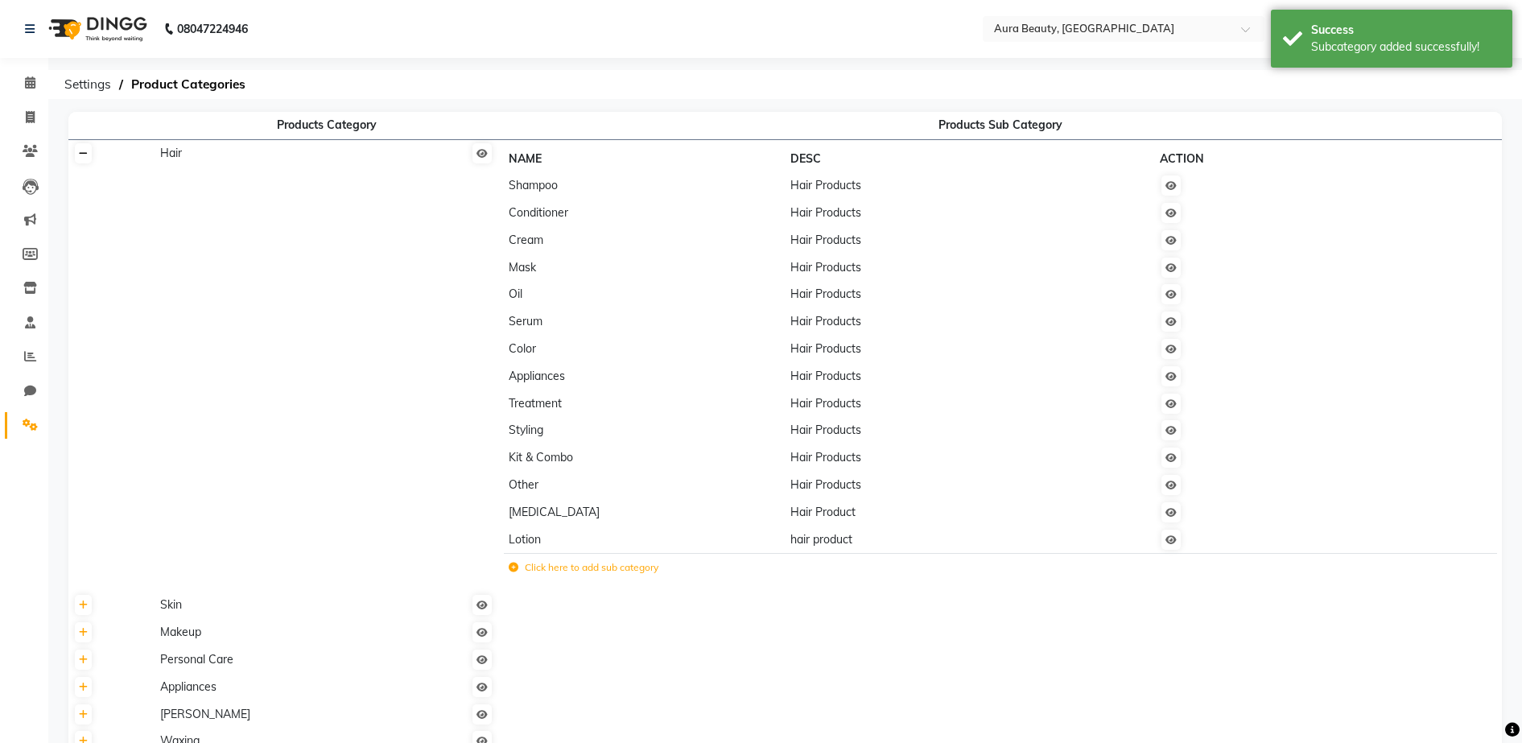
click at [79, 151] on icon at bounding box center [83, 154] width 9 height 10
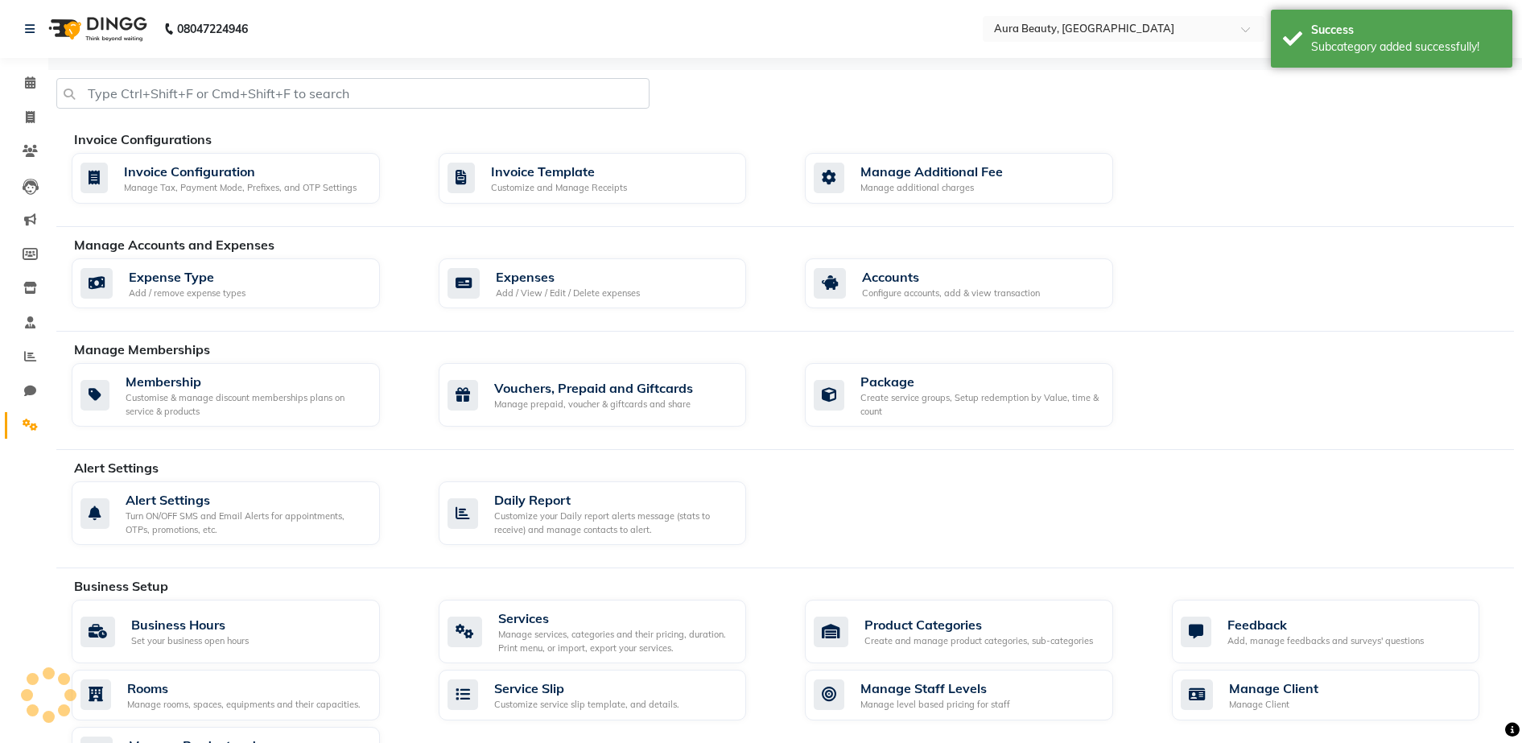
select select "true"
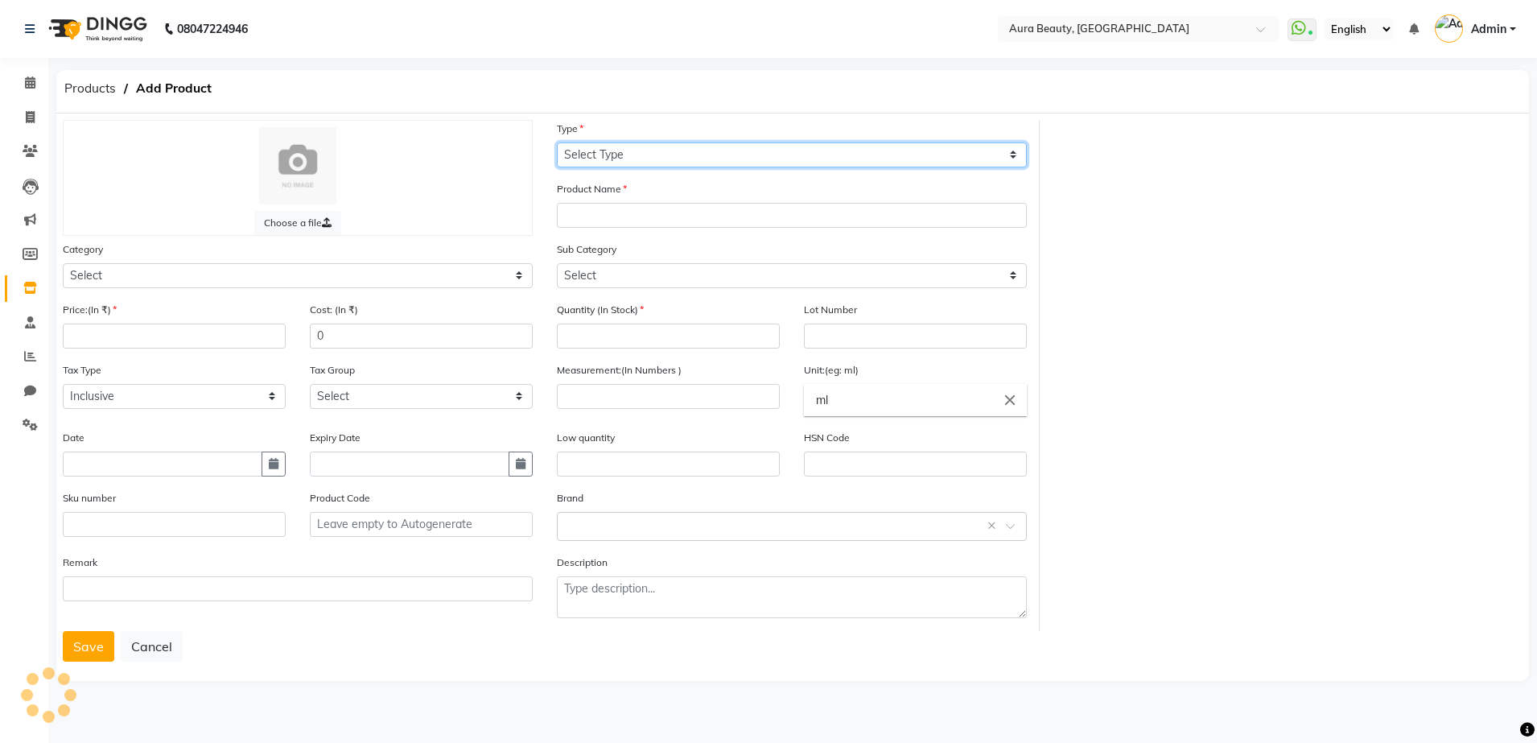
click at [631, 146] on select "Select Type Both Retail Consumable" at bounding box center [792, 154] width 470 height 25
select select "R"
click at [557, 142] on select "Select Type Both Retail Consumable" at bounding box center [792, 154] width 470 height 25
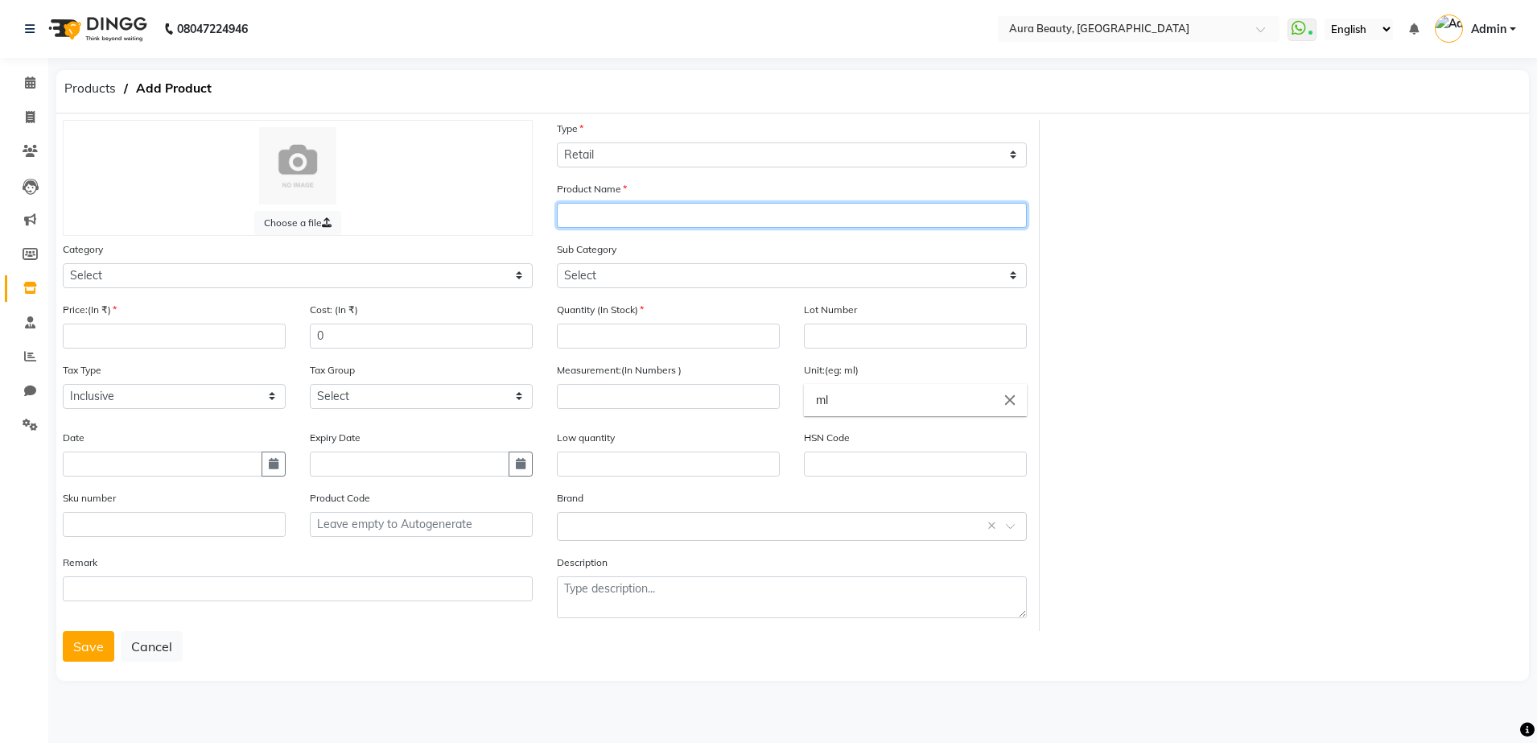
click at [625, 223] on input "text" at bounding box center [792, 215] width 470 height 25
type input "p"
type input "PAPA PLANET ( HAIR REPAIR LOTION )"
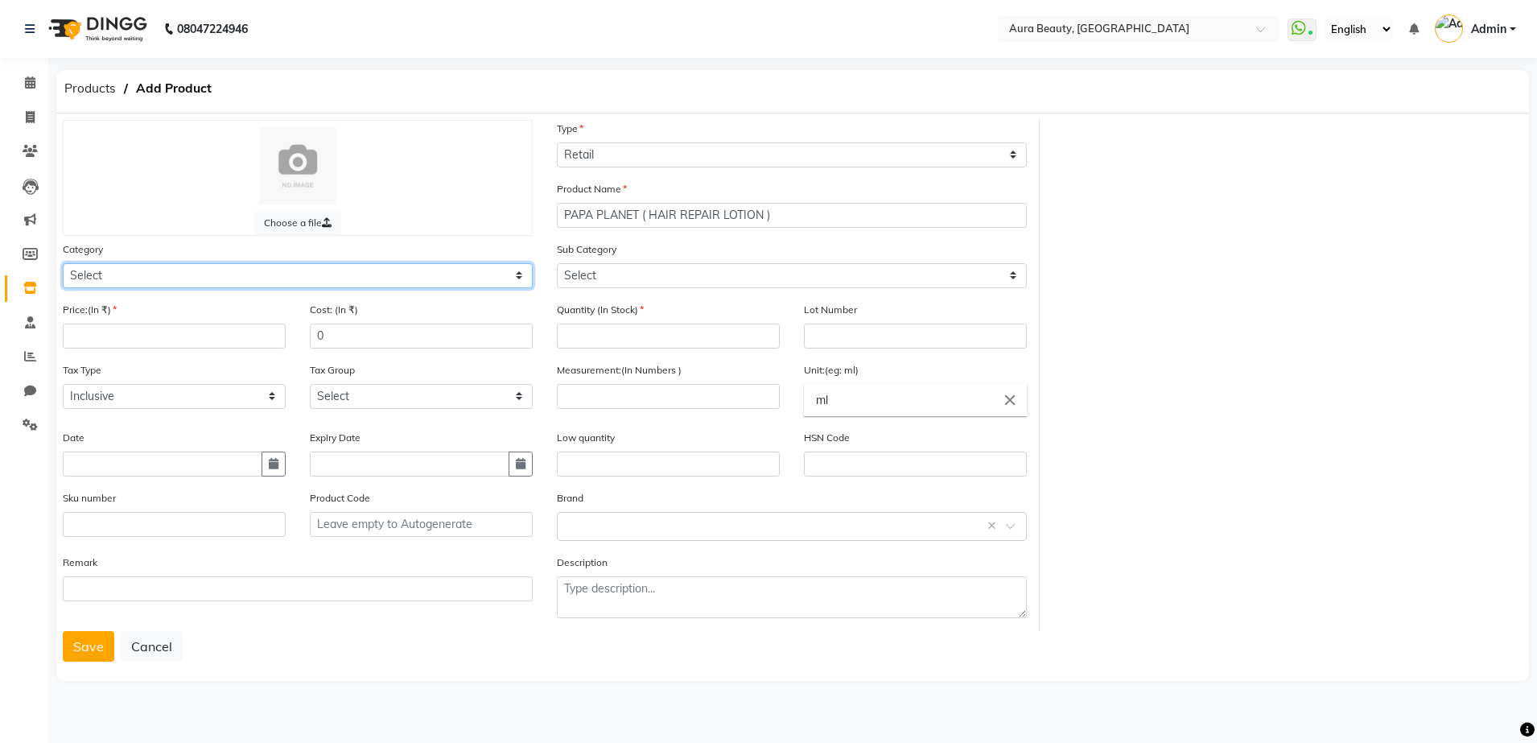
click at [513, 282] on select "Select Hair Skin Makeup Personal Care Appliances [PERSON_NAME] Waxing Disposabl…" at bounding box center [298, 275] width 470 height 25
select select "1480101100"
click at [63, 263] on select "Select Hair Skin Makeup Personal Care Appliances [PERSON_NAME] Waxing Disposabl…" at bounding box center [298, 275] width 470 height 25
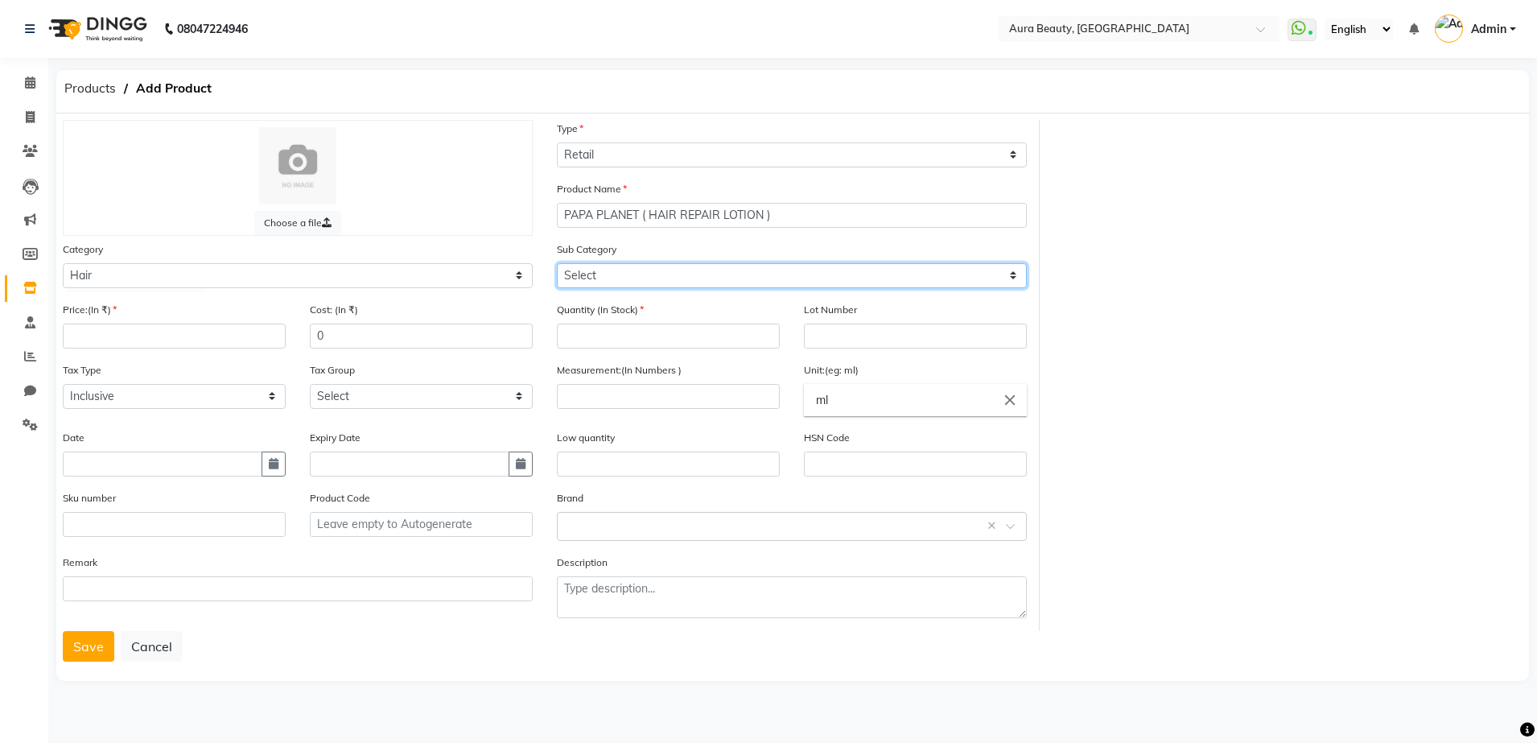
click at [1019, 278] on select "Select Shampoo Conditioner Cream Mask Oil Serum Color Appliances Treatment Styl…" at bounding box center [792, 275] width 470 height 25
select select "1480101114"
click at [557, 263] on select "Select Shampoo Conditioner Cream Mask Oil Serum Color Appliances Treatment Styl…" at bounding box center [792, 275] width 470 height 25
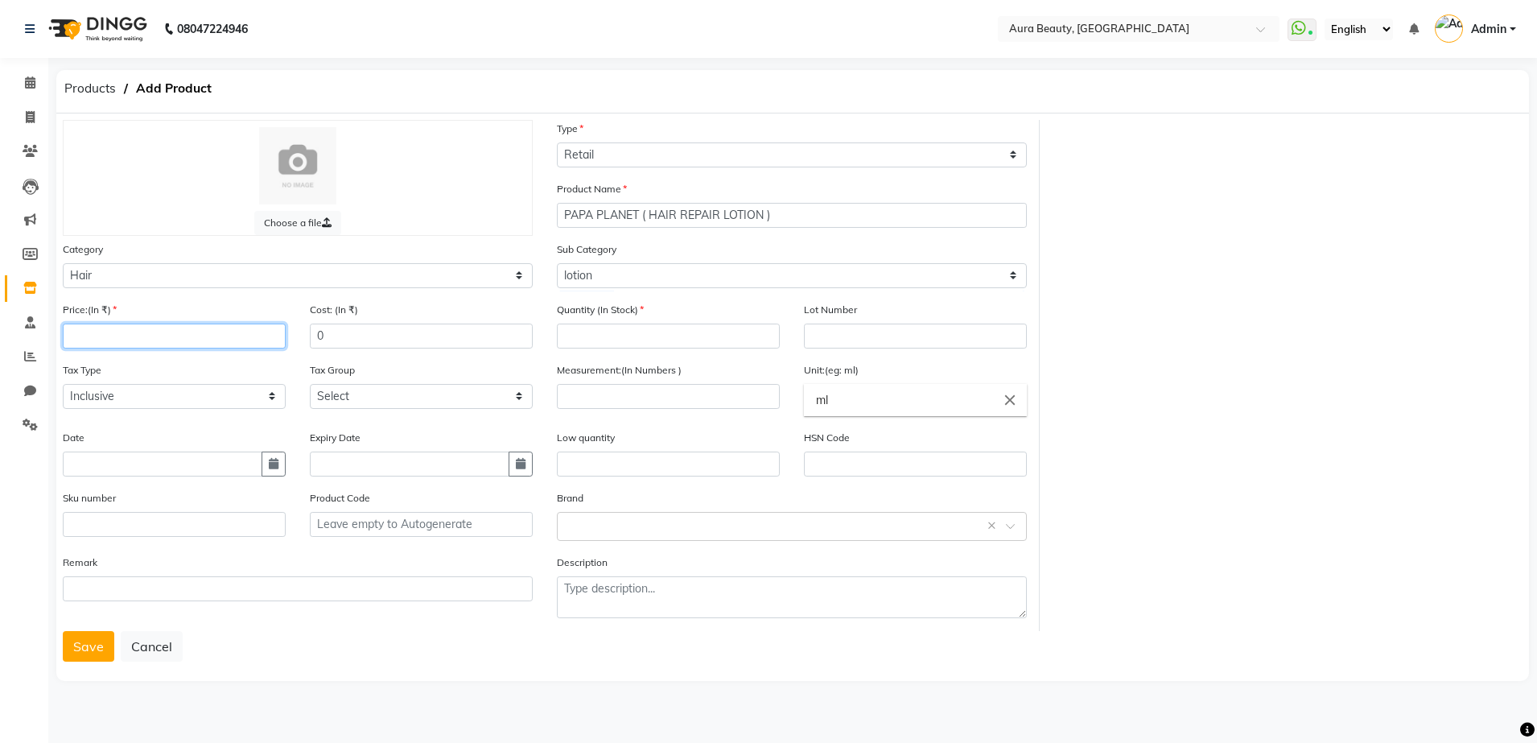
click at [182, 324] on input "number" at bounding box center [174, 335] width 223 height 25
click at [572, 336] on input "number" at bounding box center [668, 335] width 223 height 25
type input "2"
click at [202, 329] on input "number" at bounding box center [174, 335] width 223 height 25
click at [75, 342] on input "1398" at bounding box center [174, 335] width 223 height 25
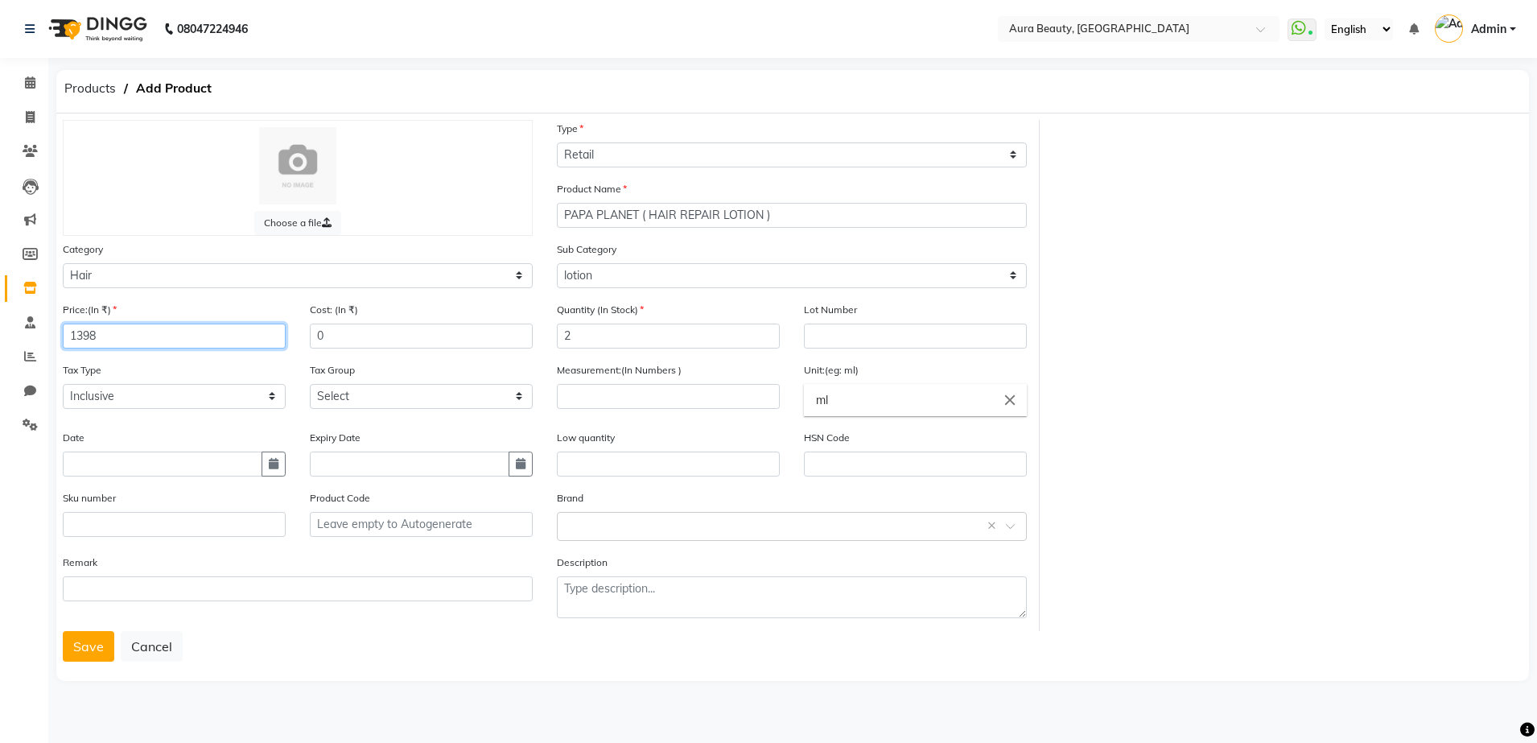
click at [75, 342] on input "1398" at bounding box center [174, 335] width 223 height 25
type input "1398"
click at [597, 381] on div "Measurement:(In Numbers )" at bounding box center [668, 384] width 223 height 47
click at [69, 332] on input "1398" at bounding box center [174, 335] width 223 height 25
click at [72, 341] on input "1398" at bounding box center [174, 335] width 223 height 25
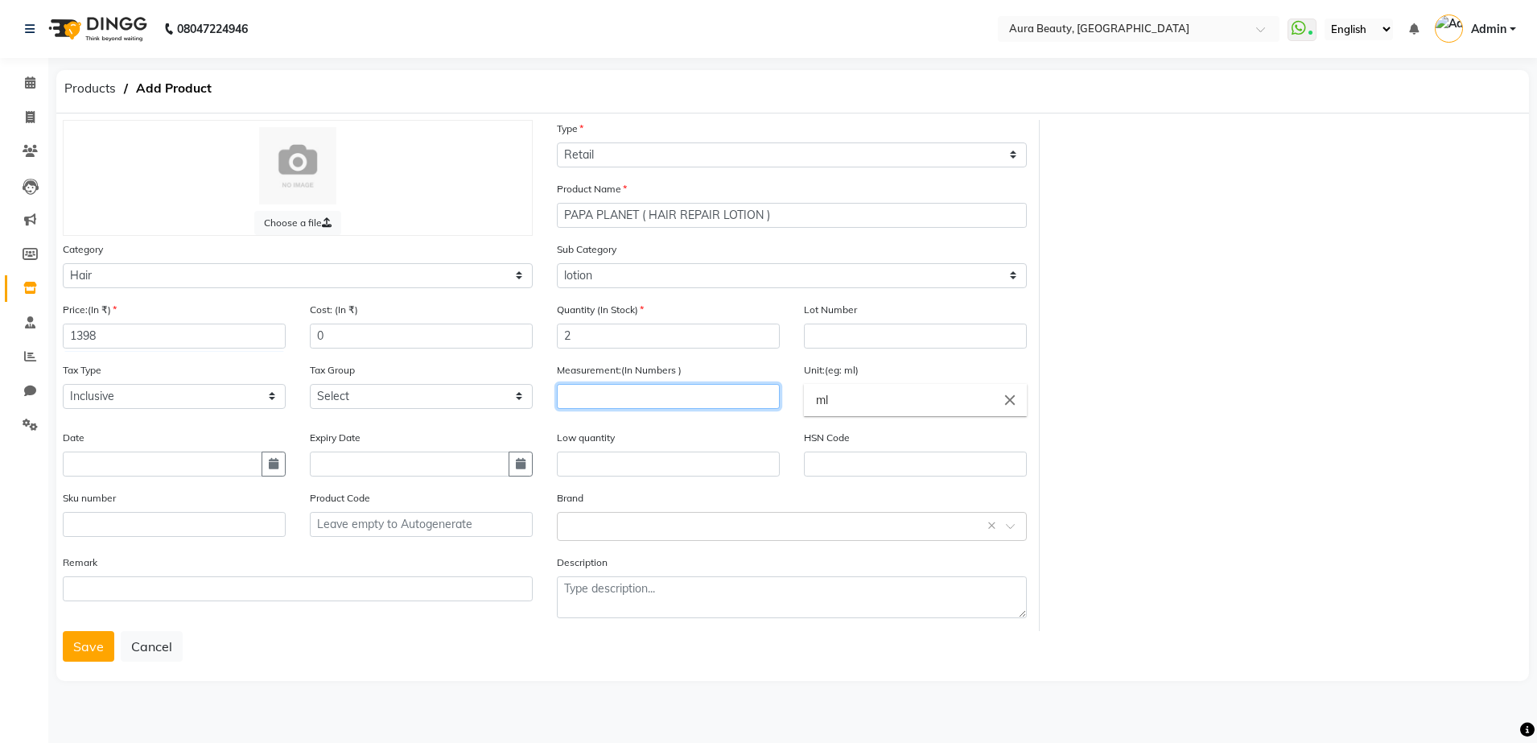
click at [715, 389] on input "number" at bounding box center [668, 396] width 223 height 25
type input "220"
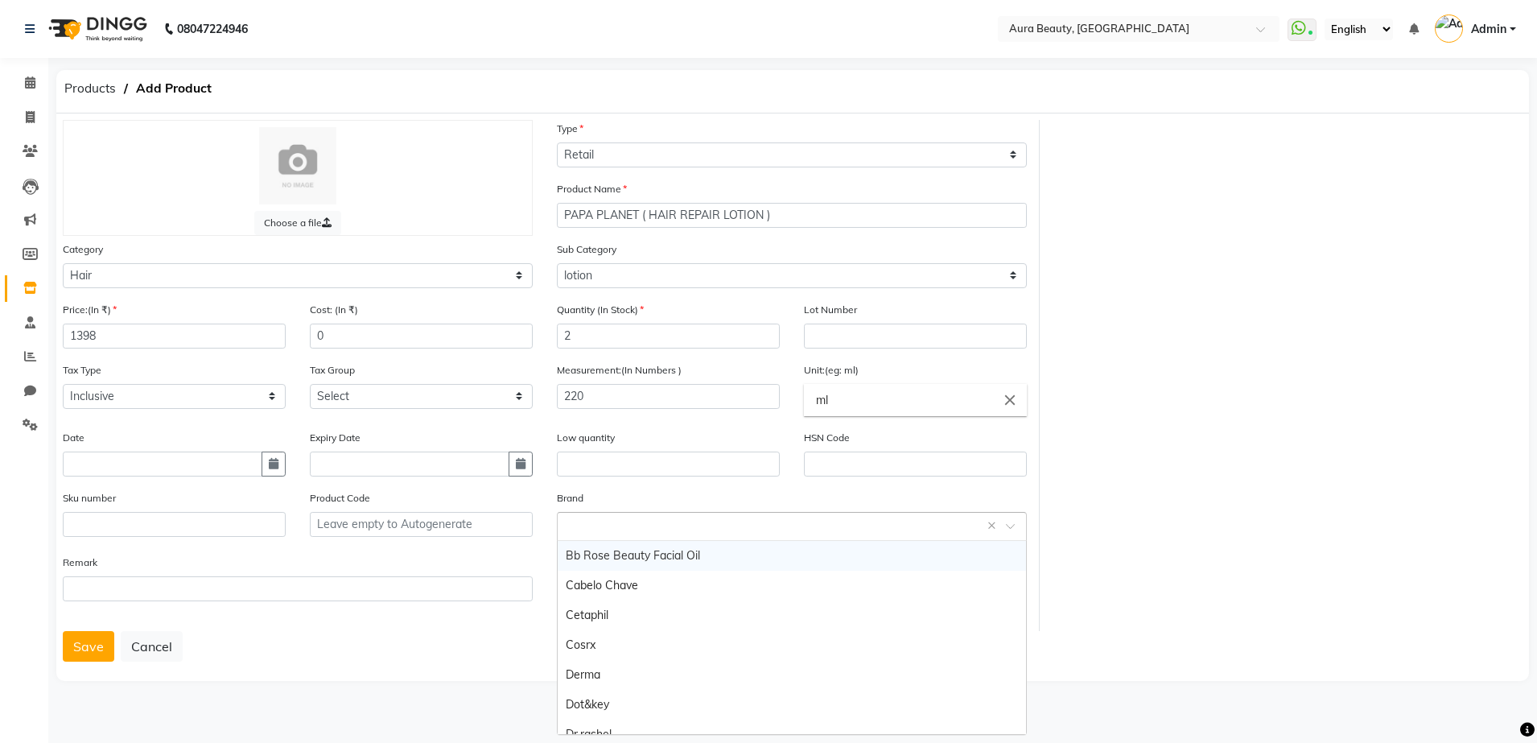
click at [600, 529] on input "text" at bounding box center [776, 525] width 420 height 17
click at [568, 518] on input "text" at bounding box center [776, 525] width 420 height 17
type input "PAPA PLANET ( HAIR REPAIR LOTION"
click at [583, 558] on span "Add item" at bounding box center [587, 555] width 43 height 11
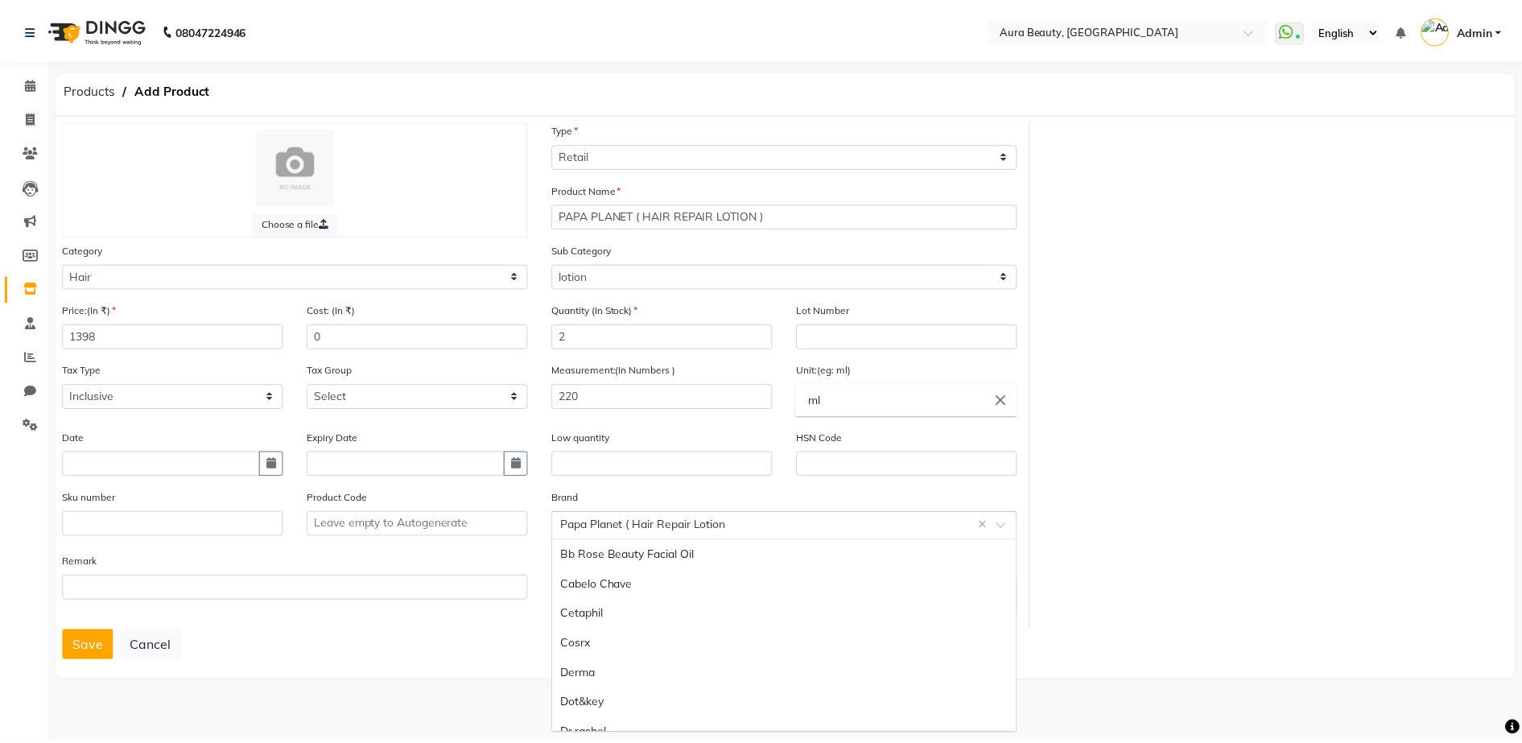
scroll to position [402, 0]
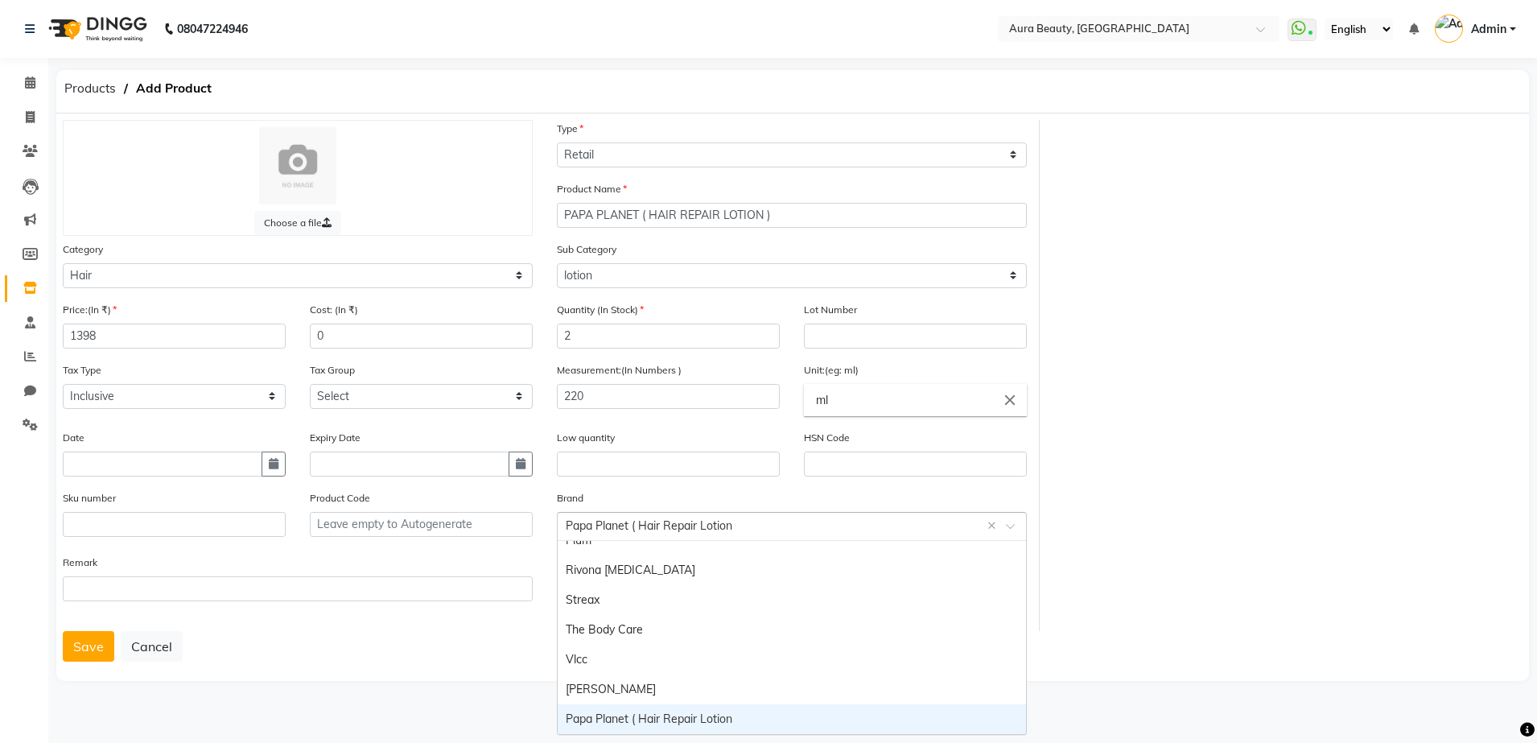
click at [759, 531] on input "text" at bounding box center [776, 525] width 420 height 17
click at [748, 529] on input "text" at bounding box center [776, 525] width 420 height 17
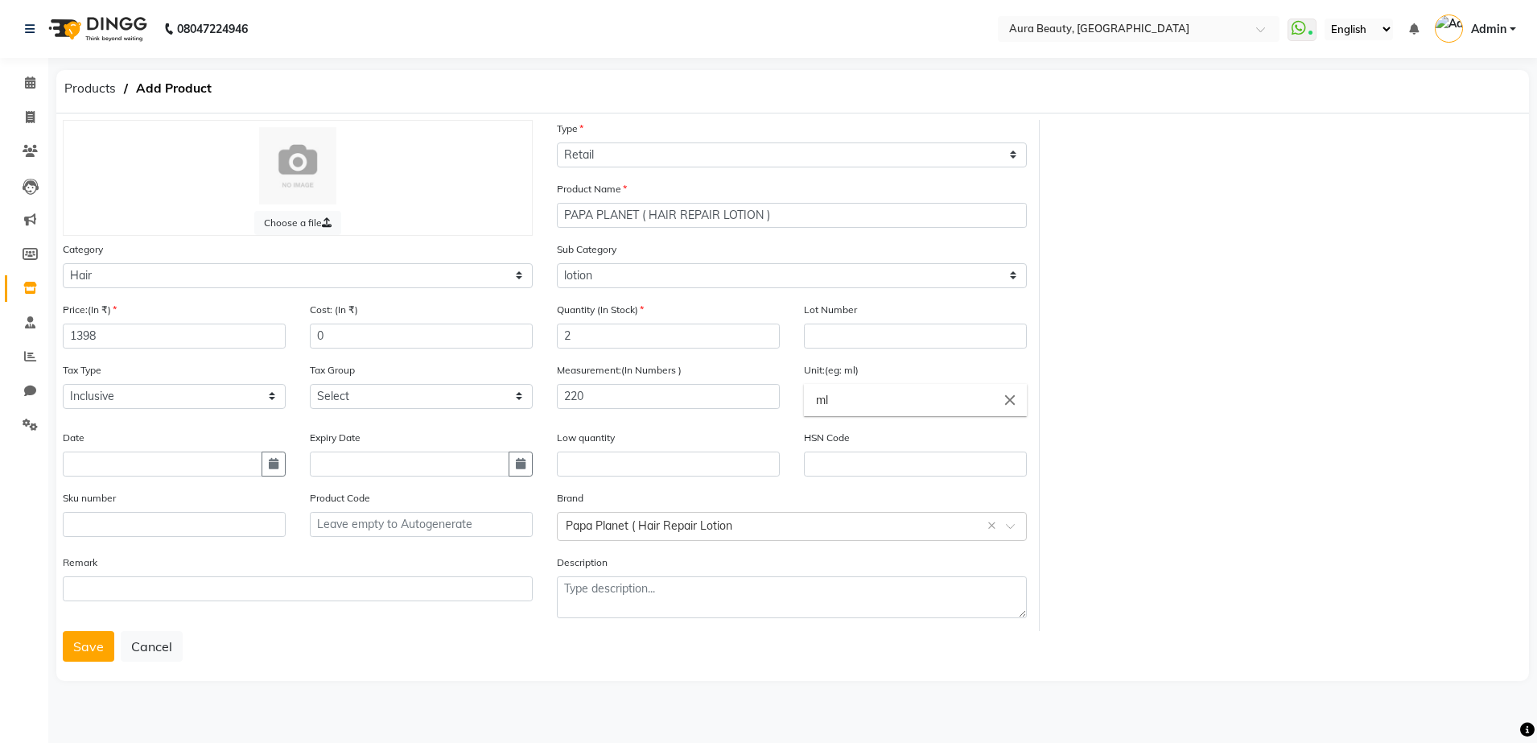
click at [506, 679] on div "Choose a file Type Select Type Both Retail Consumable Product Name PAPA PLANET …" at bounding box center [792, 396] width 1473 height 567
click at [77, 641] on button "Save" at bounding box center [88, 646] width 51 height 31
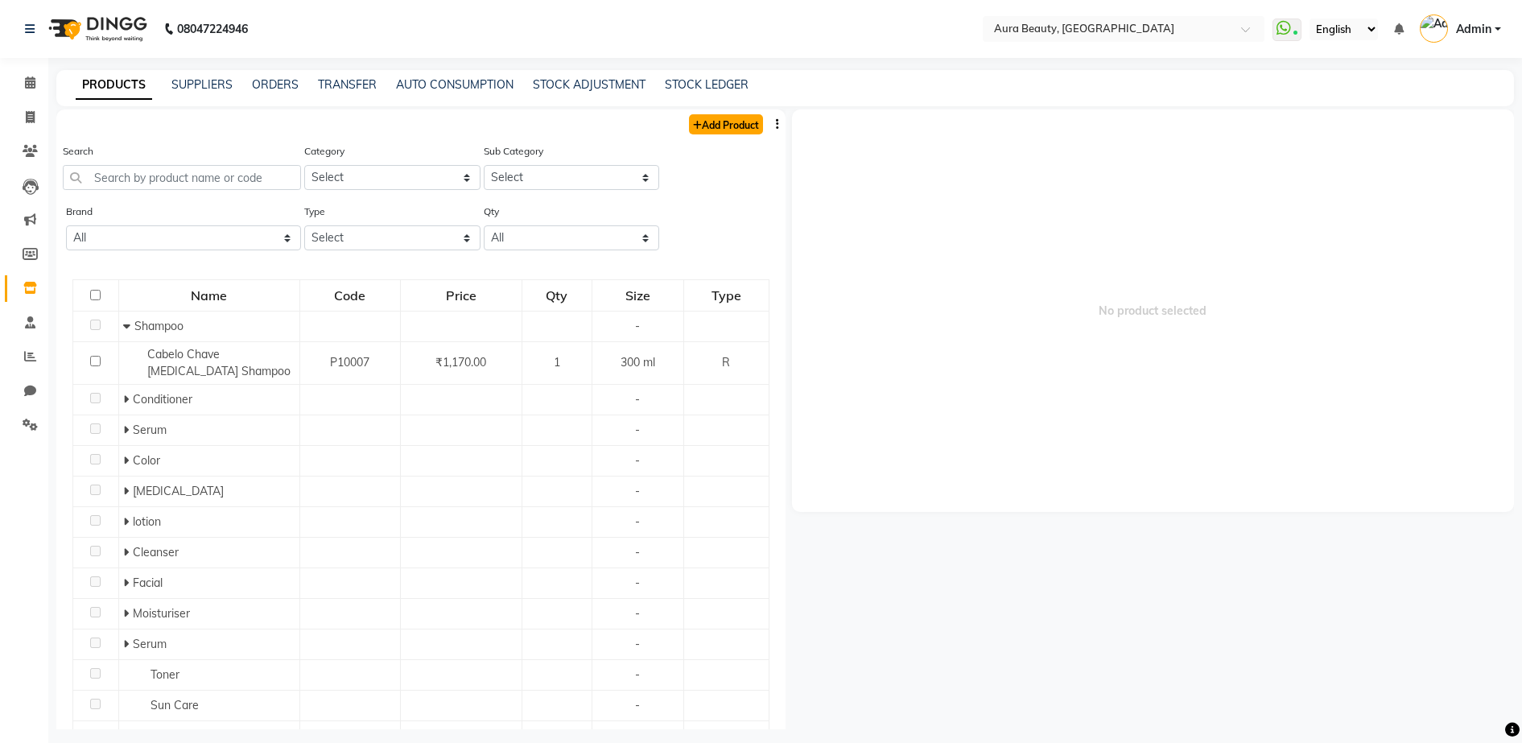
click at [698, 124] on link "Add Product" at bounding box center [726, 124] width 74 height 20
select select "true"
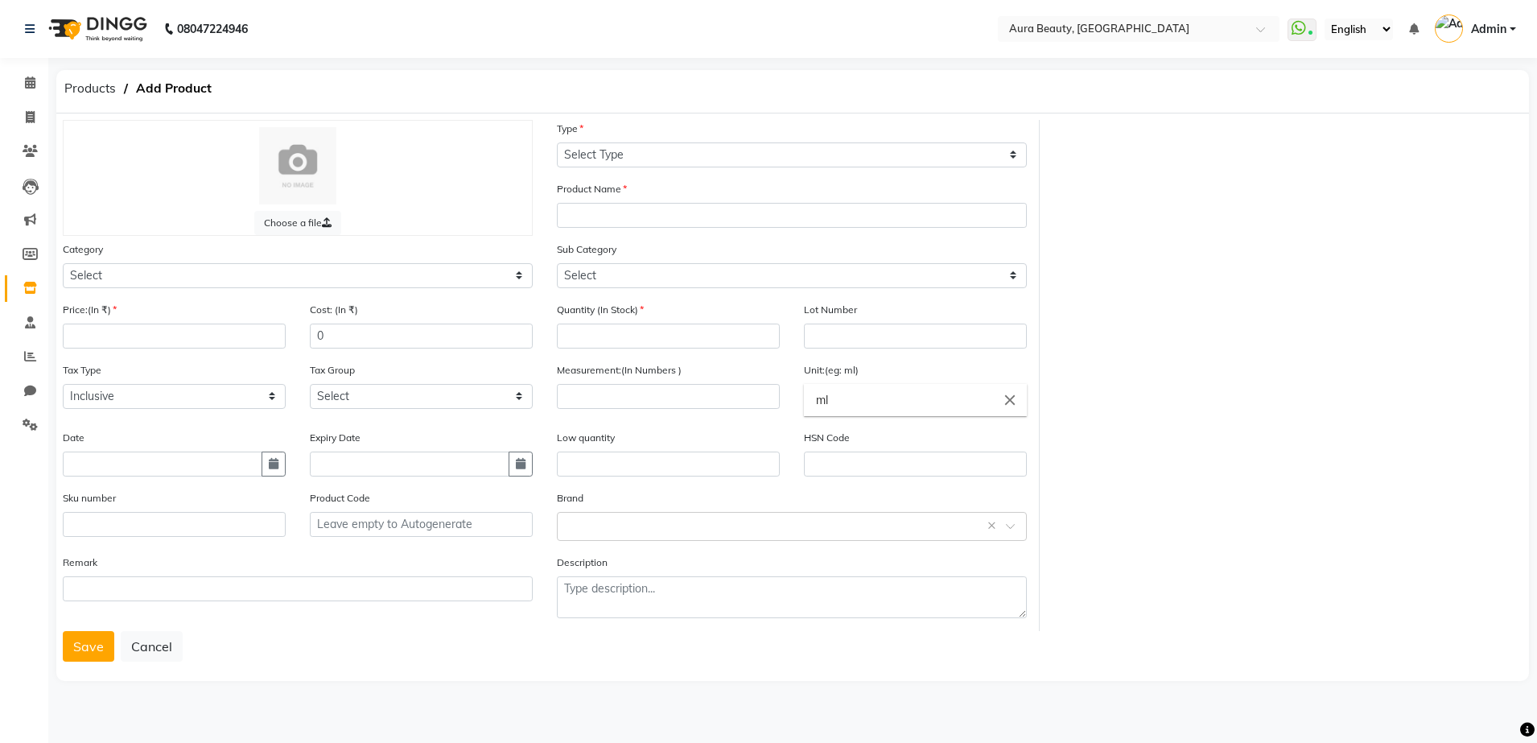
click at [676, 139] on div "Type Select Type Both Retail Consumable" at bounding box center [792, 143] width 470 height 47
click at [677, 146] on select "Select Type Both Retail Consumable" at bounding box center [792, 154] width 470 height 25
select select "R"
click at [557, 142] on select "Select Type Both Retail Consumable" at bounding box center [792, 154] width 470 height 25
click at [605, 216] on input "text" at bounding box center [792, 215] width 470 height 25
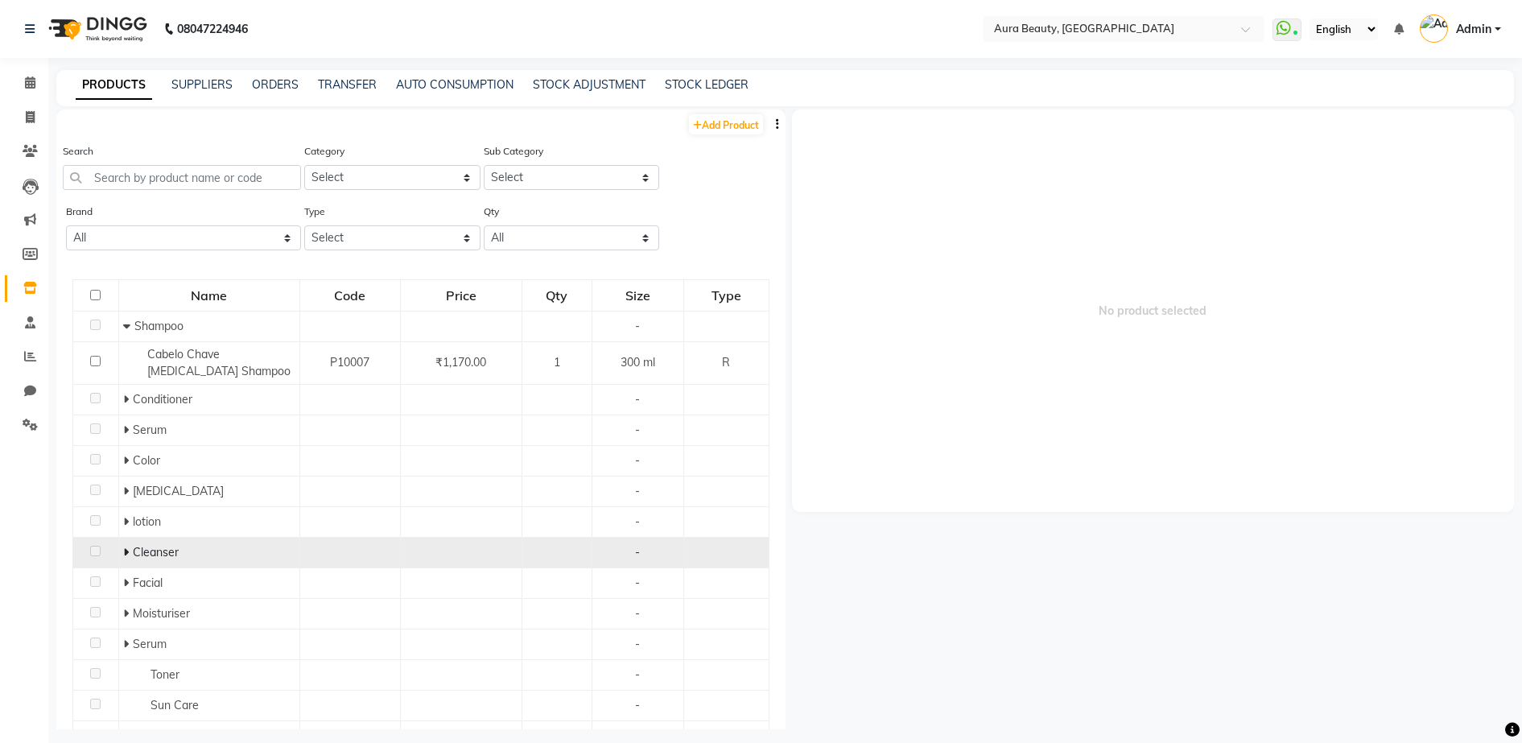
click at [120, 555] on td "Cleanser" at bounding box center [208, 552] width 181 height 31
click at [123, 554] on icon at bounding box center [126, 551] width 6 height 11
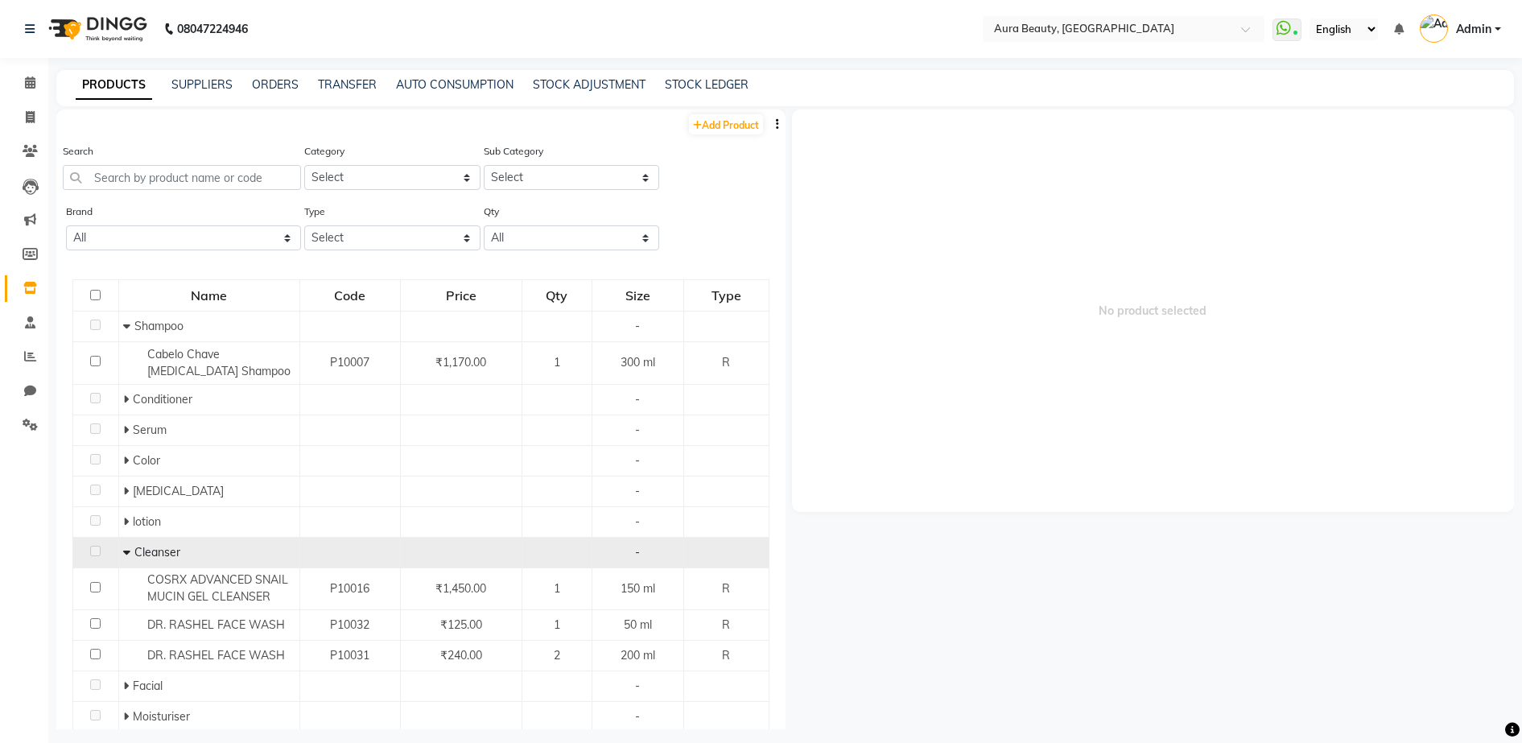
click at [123, 551] on icon at bounding box center [126, 551] width 7 height 11
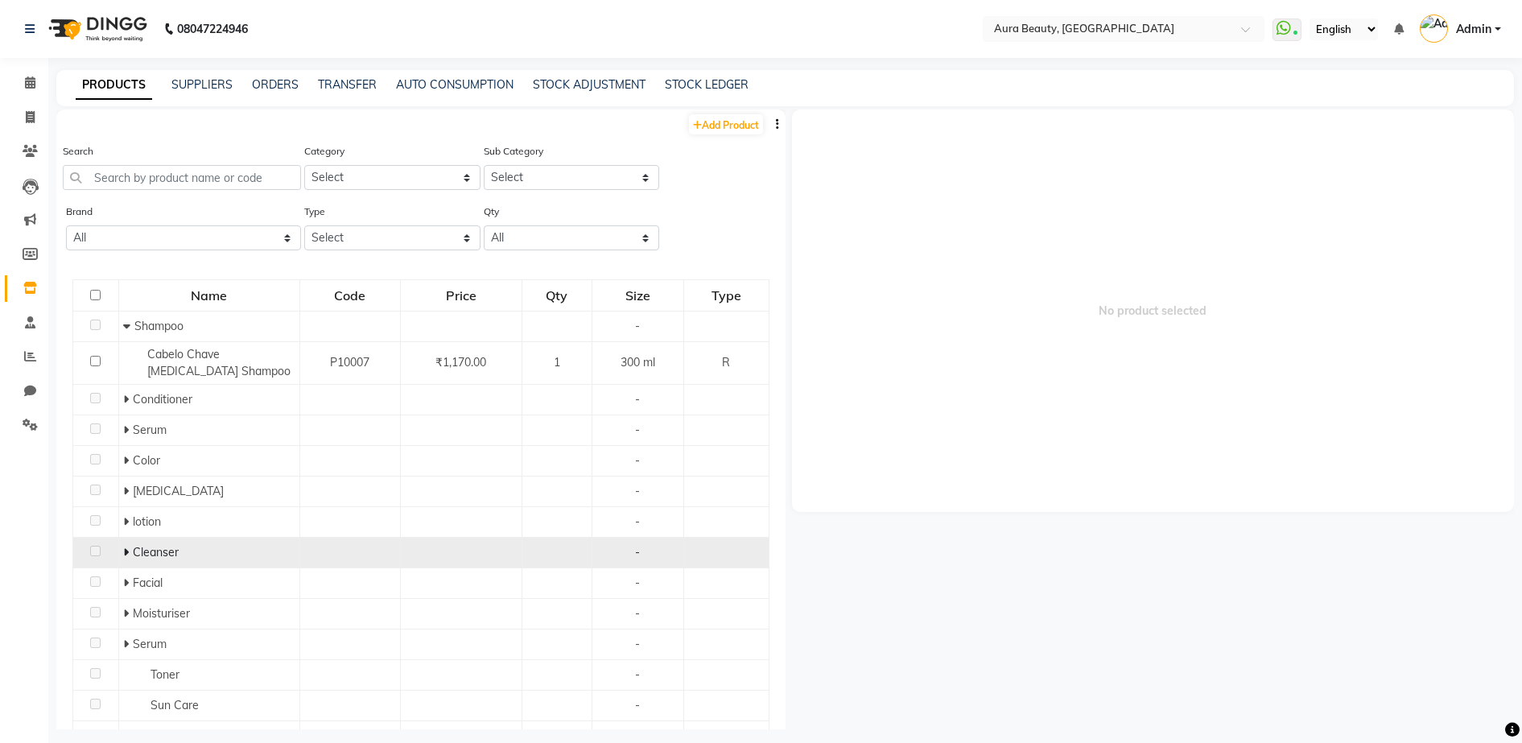
click at [123, 551] on icon at bounding box center [126, 551] width 6 height 11
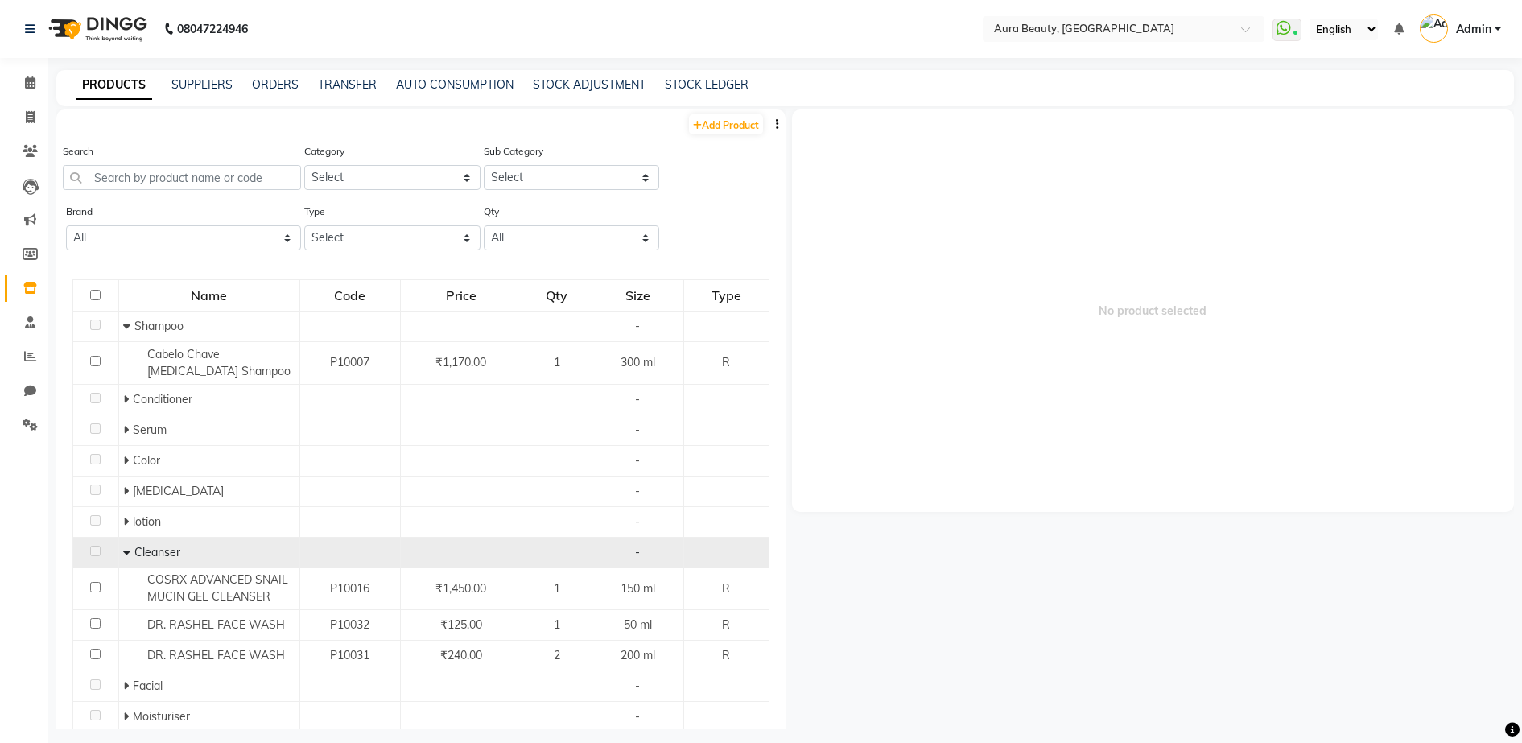
click at [123, 551] on icon at bounding box center [126, 551] width 7 height 11
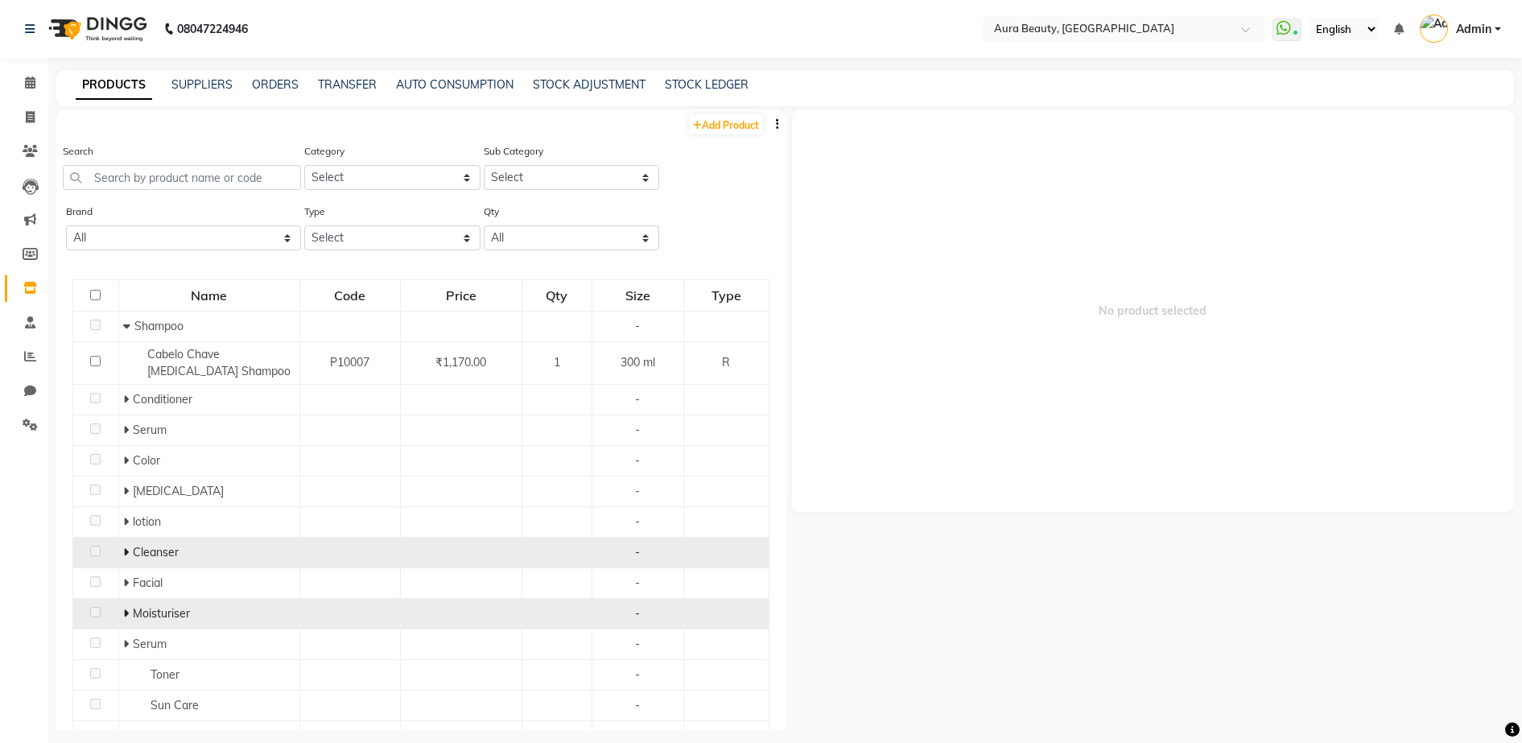
click at [124, 612] on icon at bounding box center [126, 613] width 6 height 11
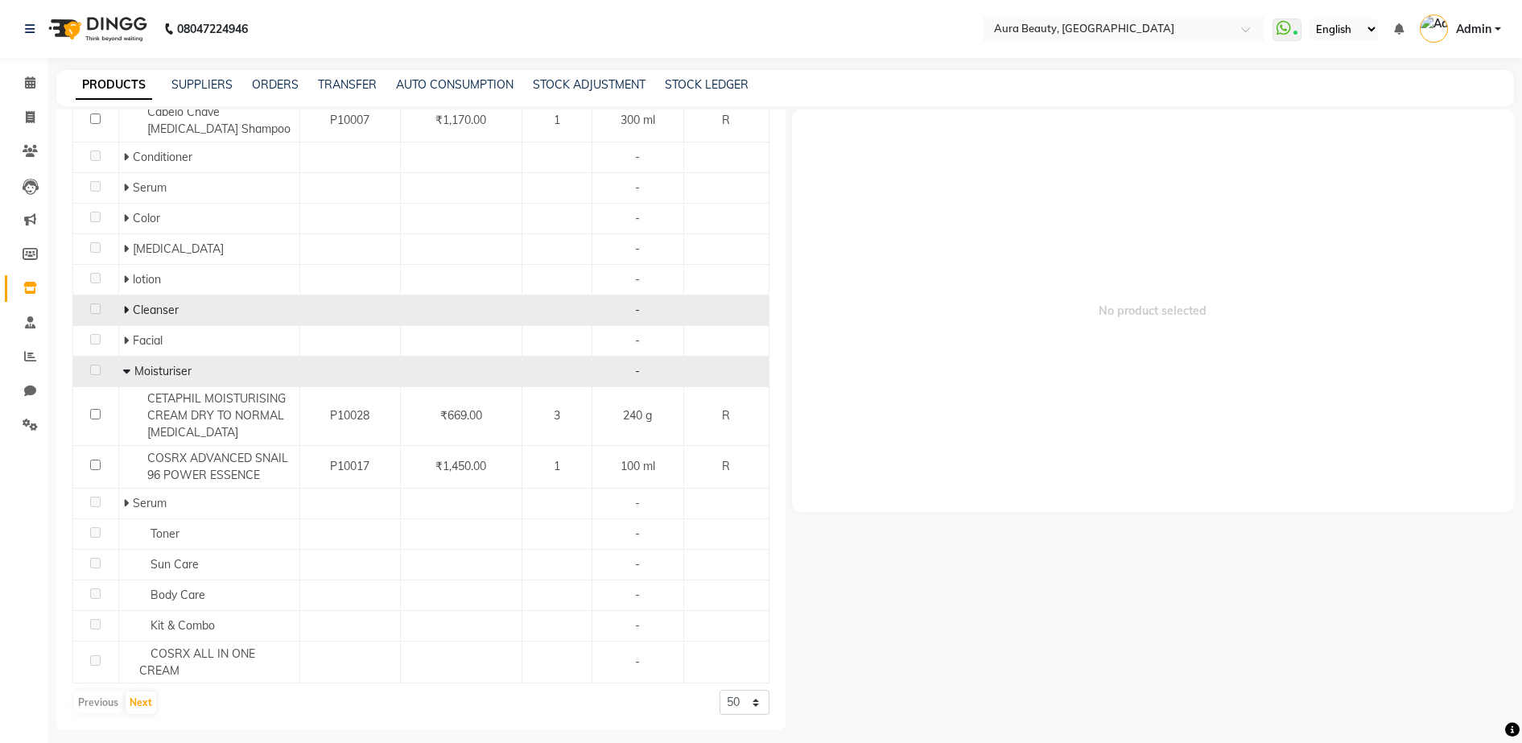
scroll to position [245, 0]
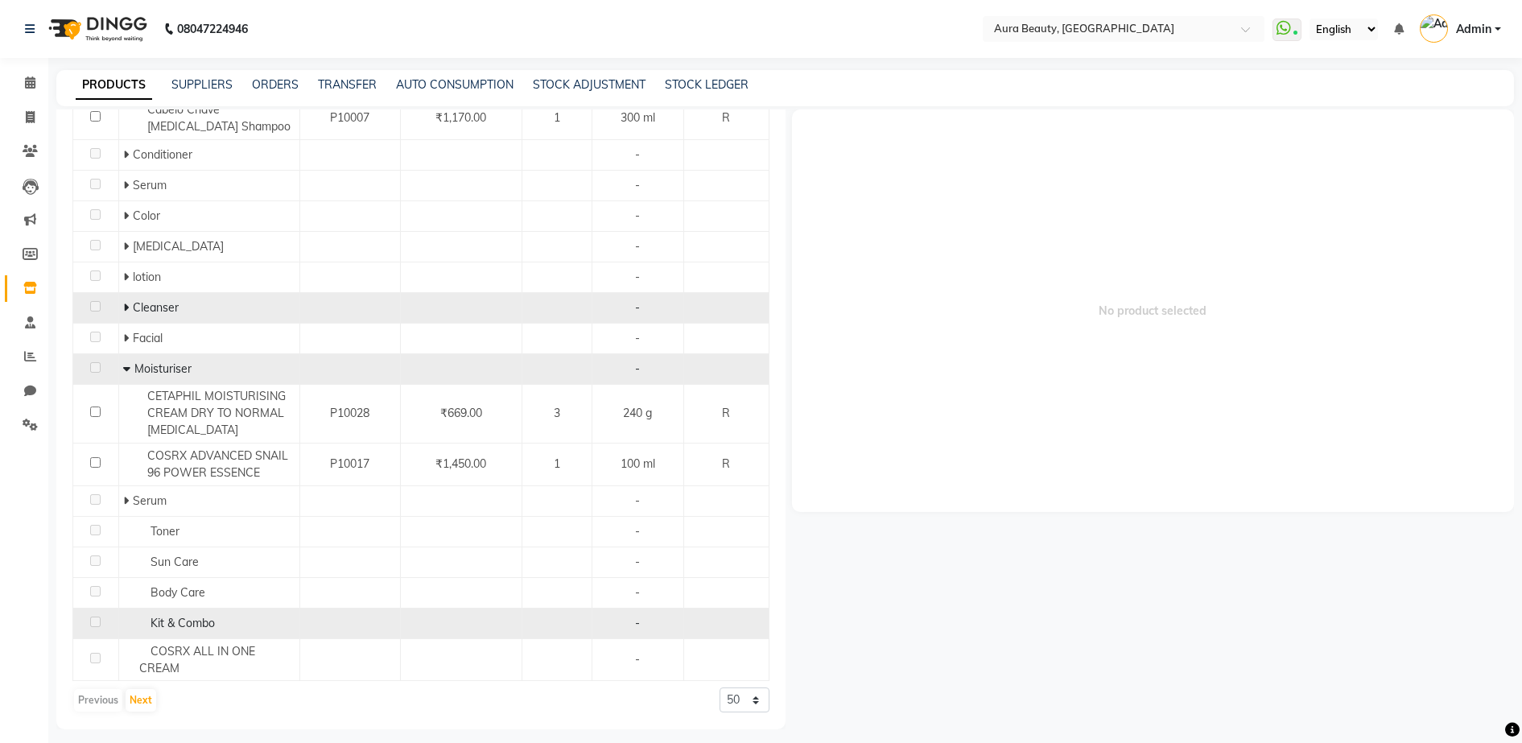
click at [147, 624] on div "Kit & Combo" at bounding box center [209, 623] width 172 height 17
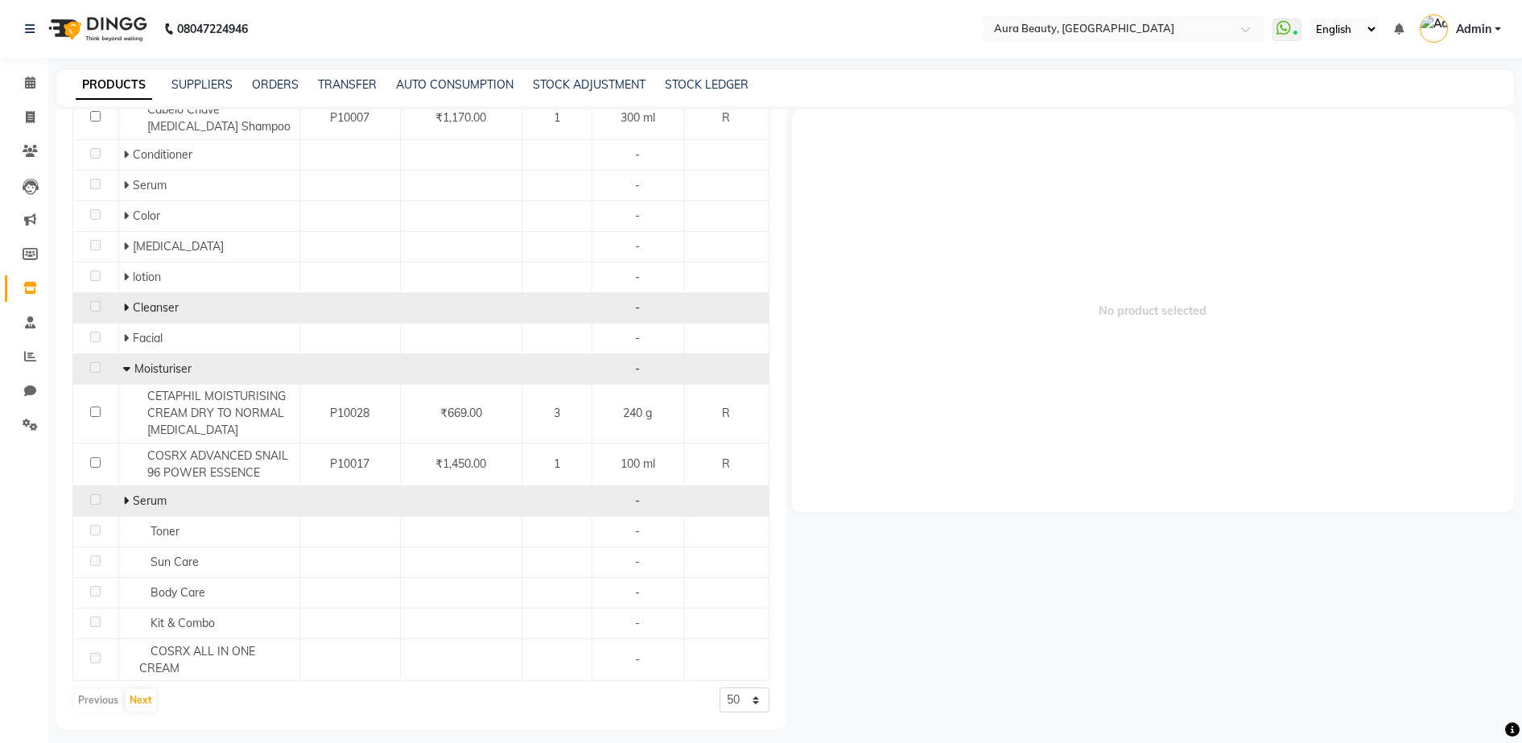
click at [119, 498] on td "Serum" at bounding box center [208, 500] width 181 height 31
click at [123, 498] on icon at bounding box center [126, 500] width 6 height 11
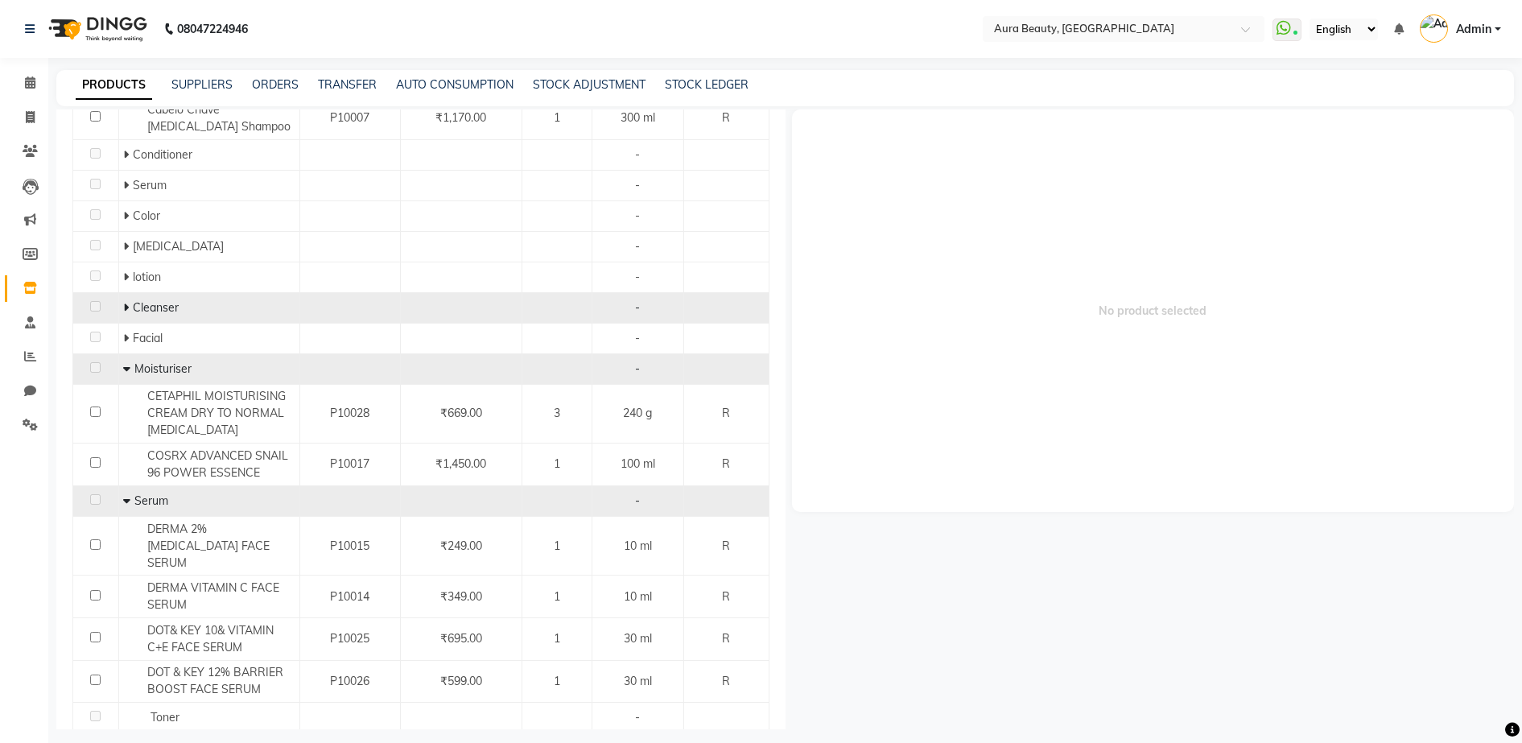
click at [123, 367] on icon at bounding box center [126, 368] width 7 height 11
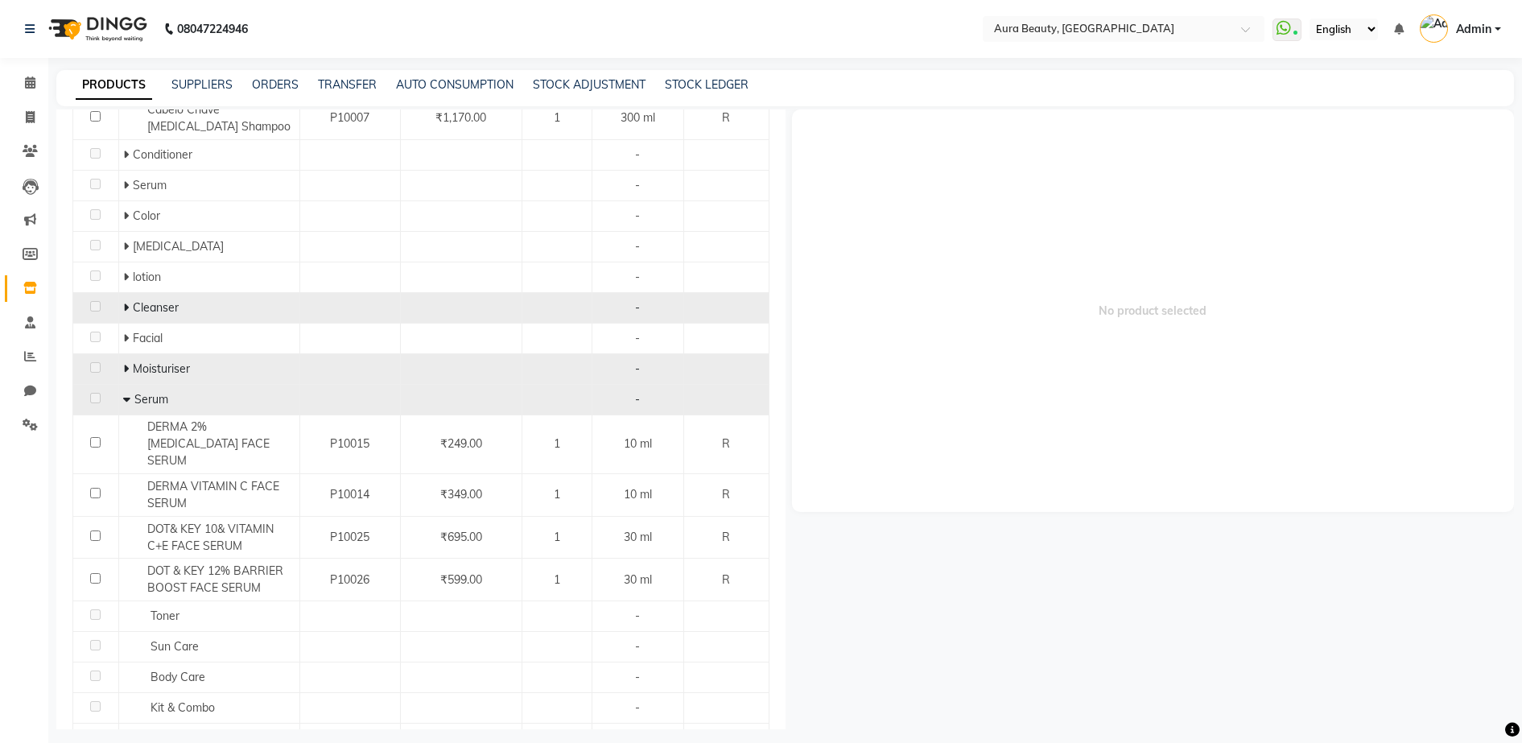
click at [126, 398] on icon at bounding box center [126, 398] width 7 height 11
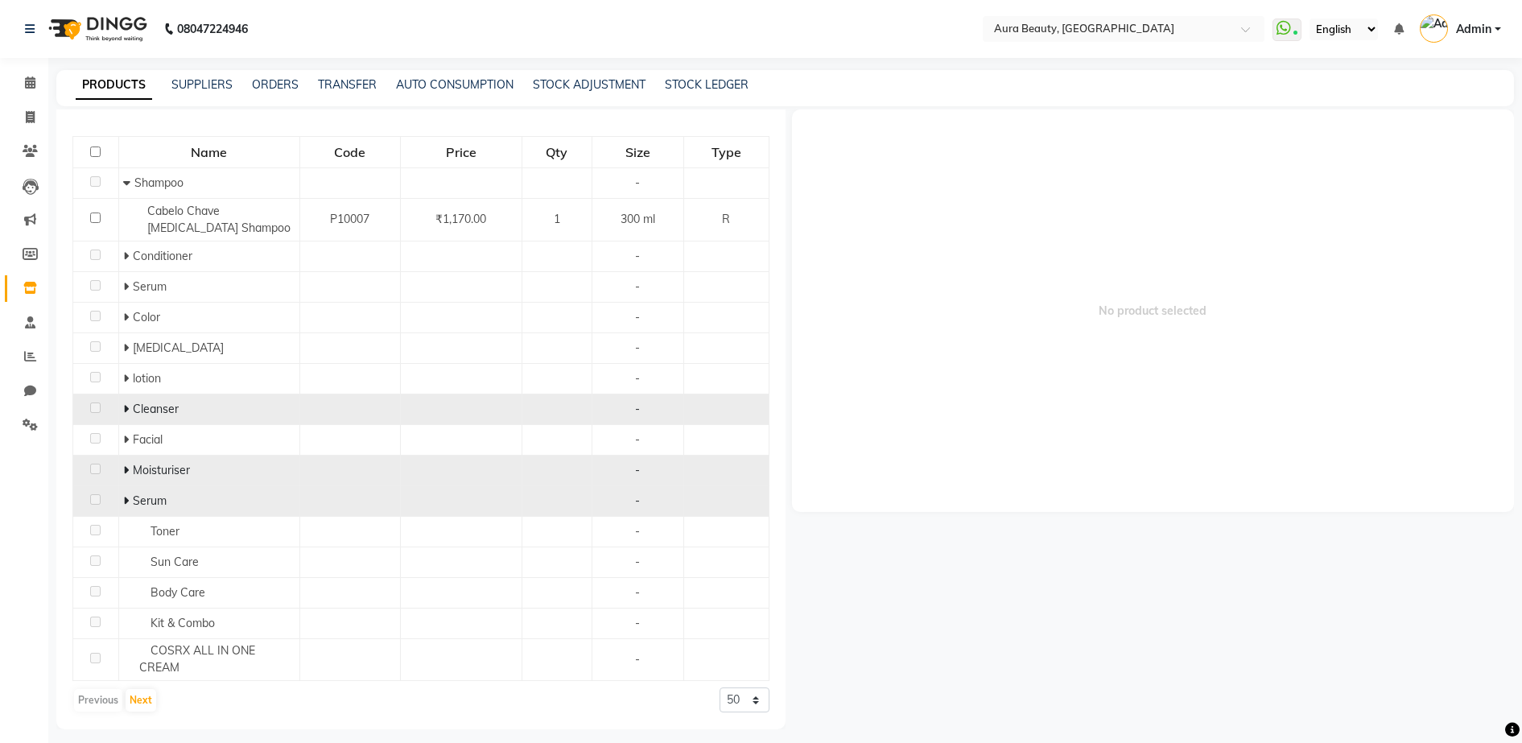
scroll to position [143, 0]
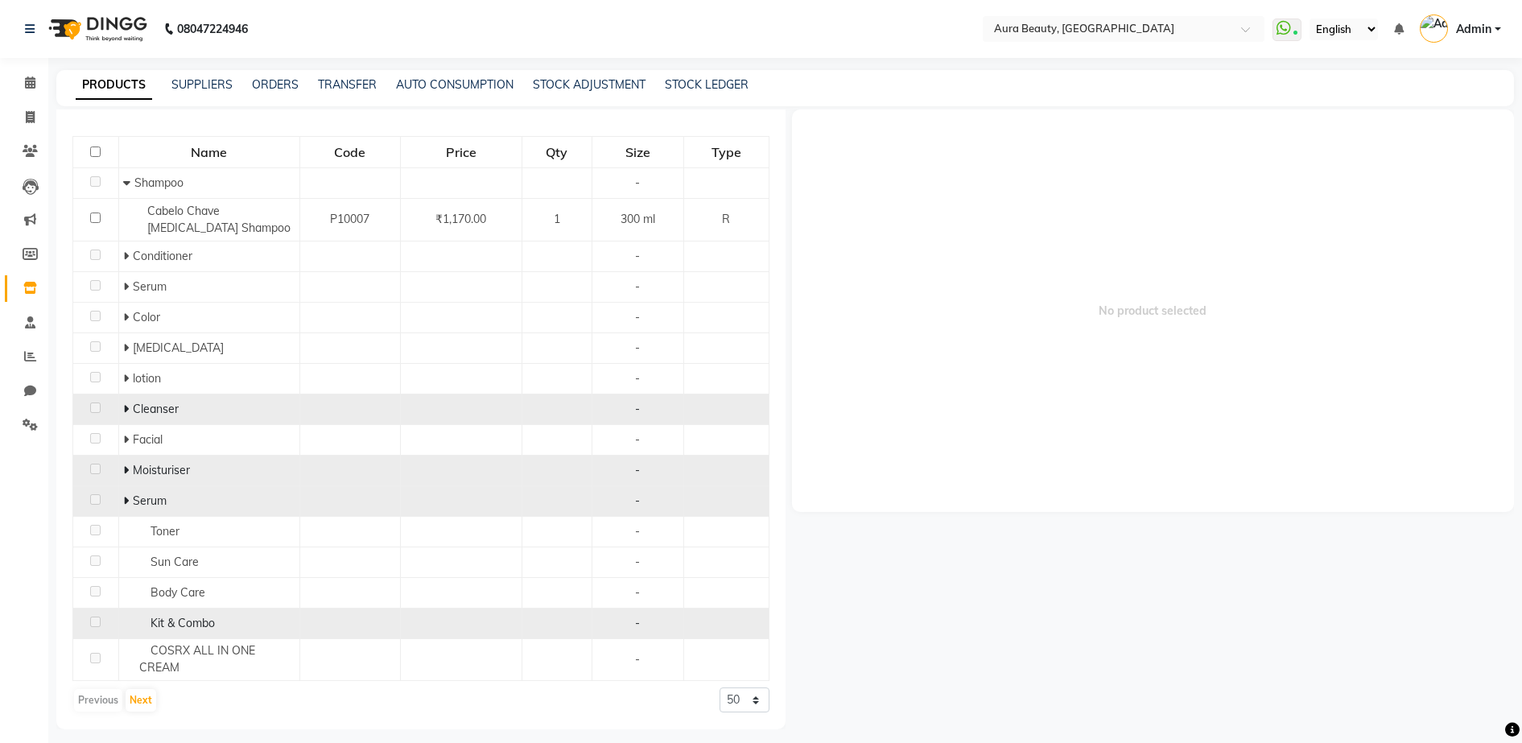
click at [185, 620] on span "Kit & Combo" at bounding box center [182, 623] width 64 height 14
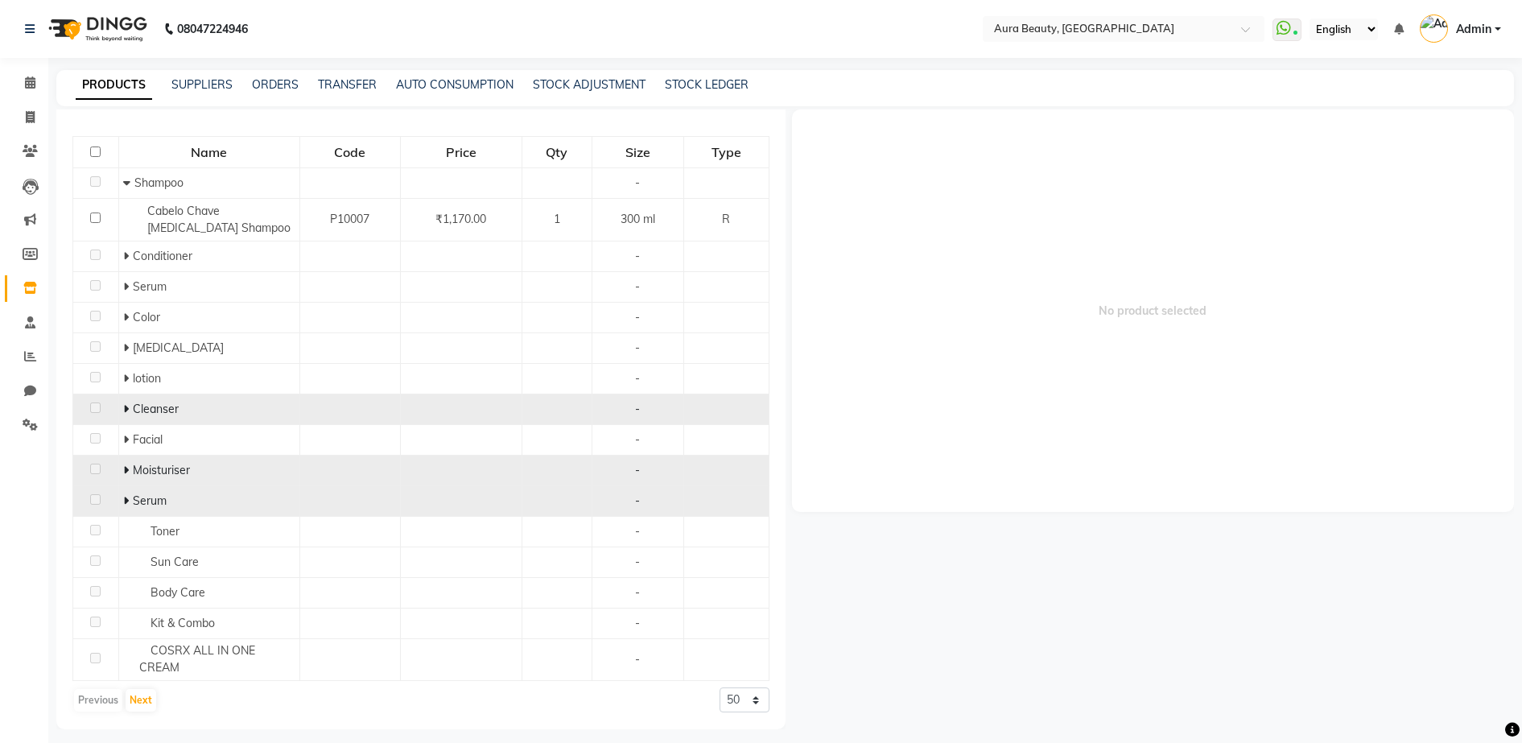
click at [908, 469] on span "No product selected" at bounding box center [1153, 310] width 723 height 402
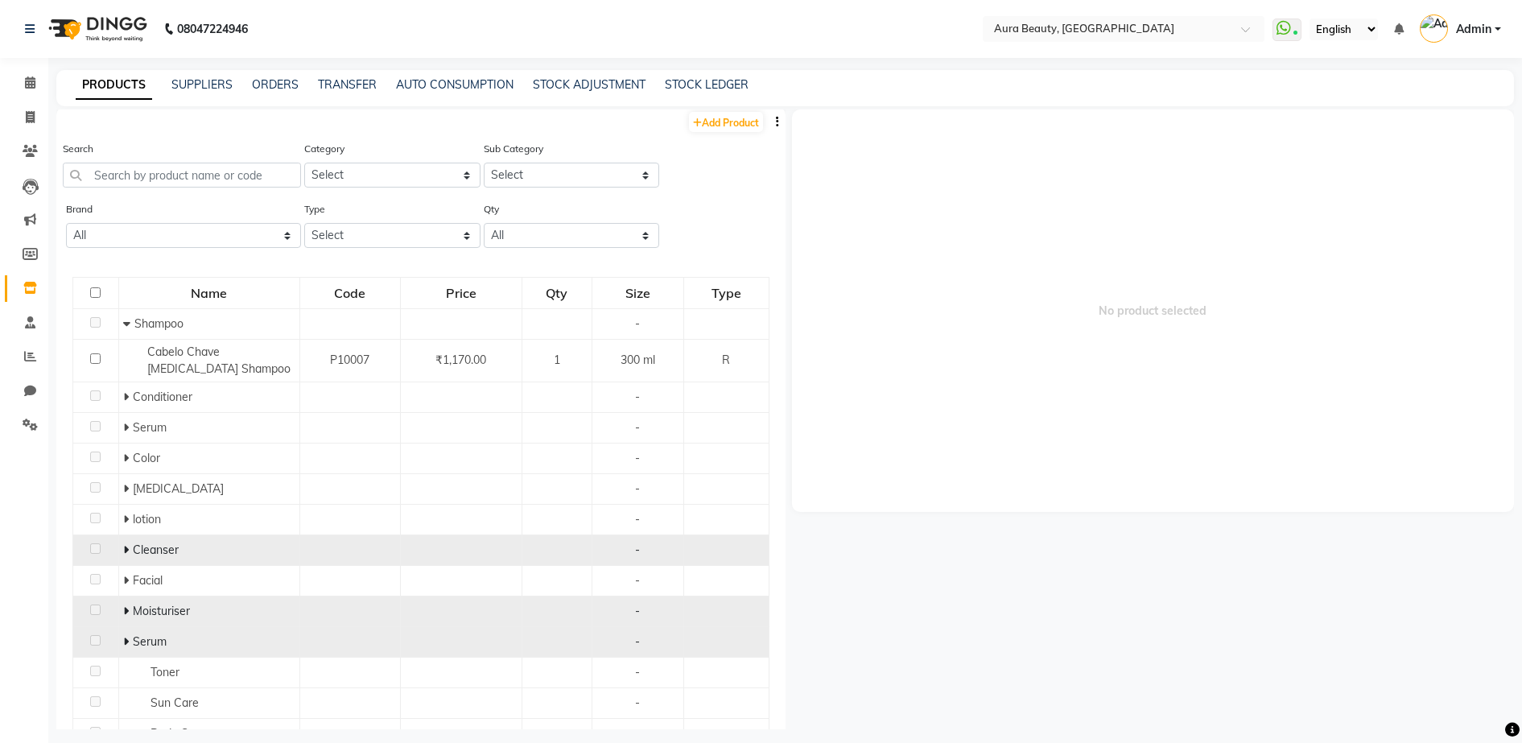
scroll to position [0, 0]
click at [721, 117] on link "Add Product" at bounding box center [726, 124] width 74 height 20
select select "true"
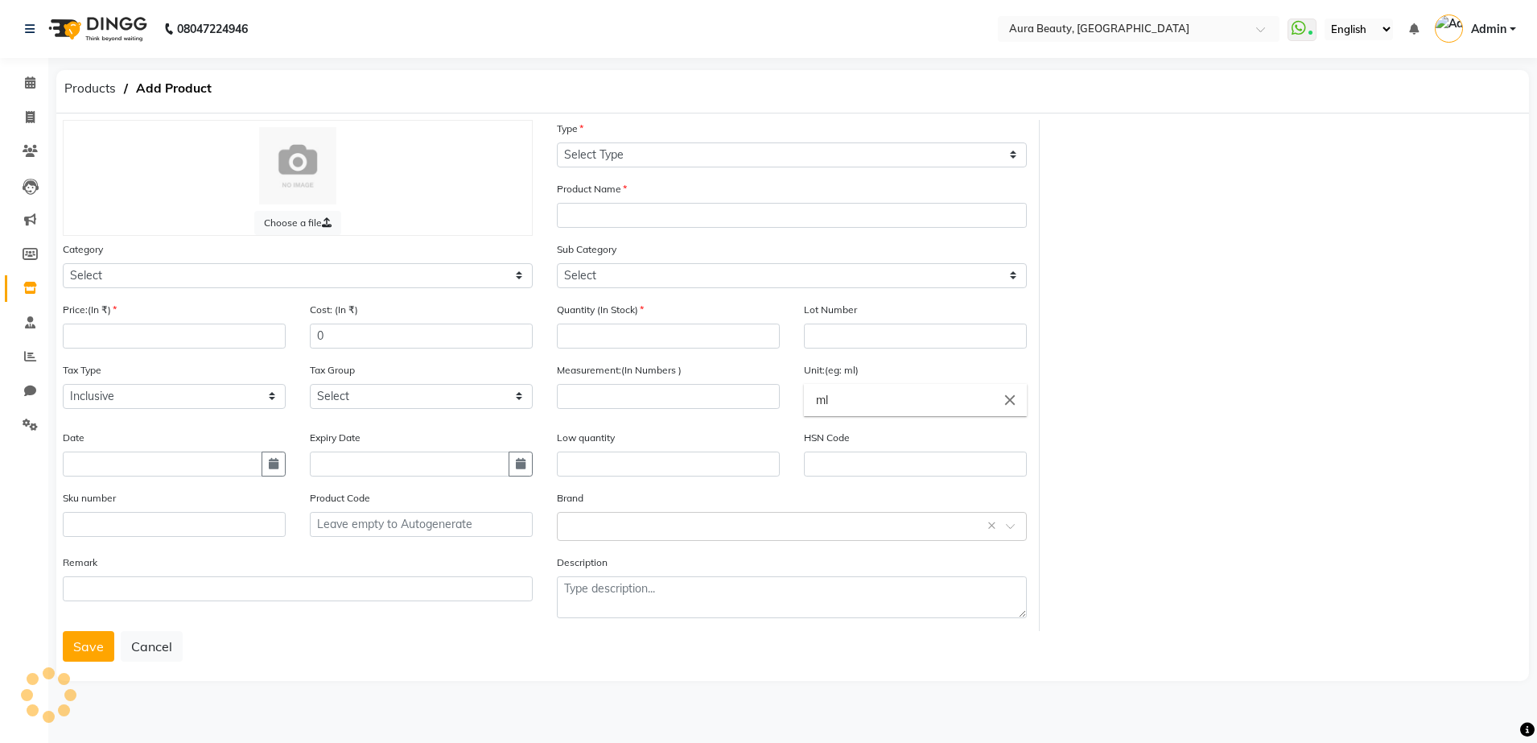
click at [761, 167] on div "Type Select Type Both Retail Consumable" at bounding box center [792, 150] width 494 height 60
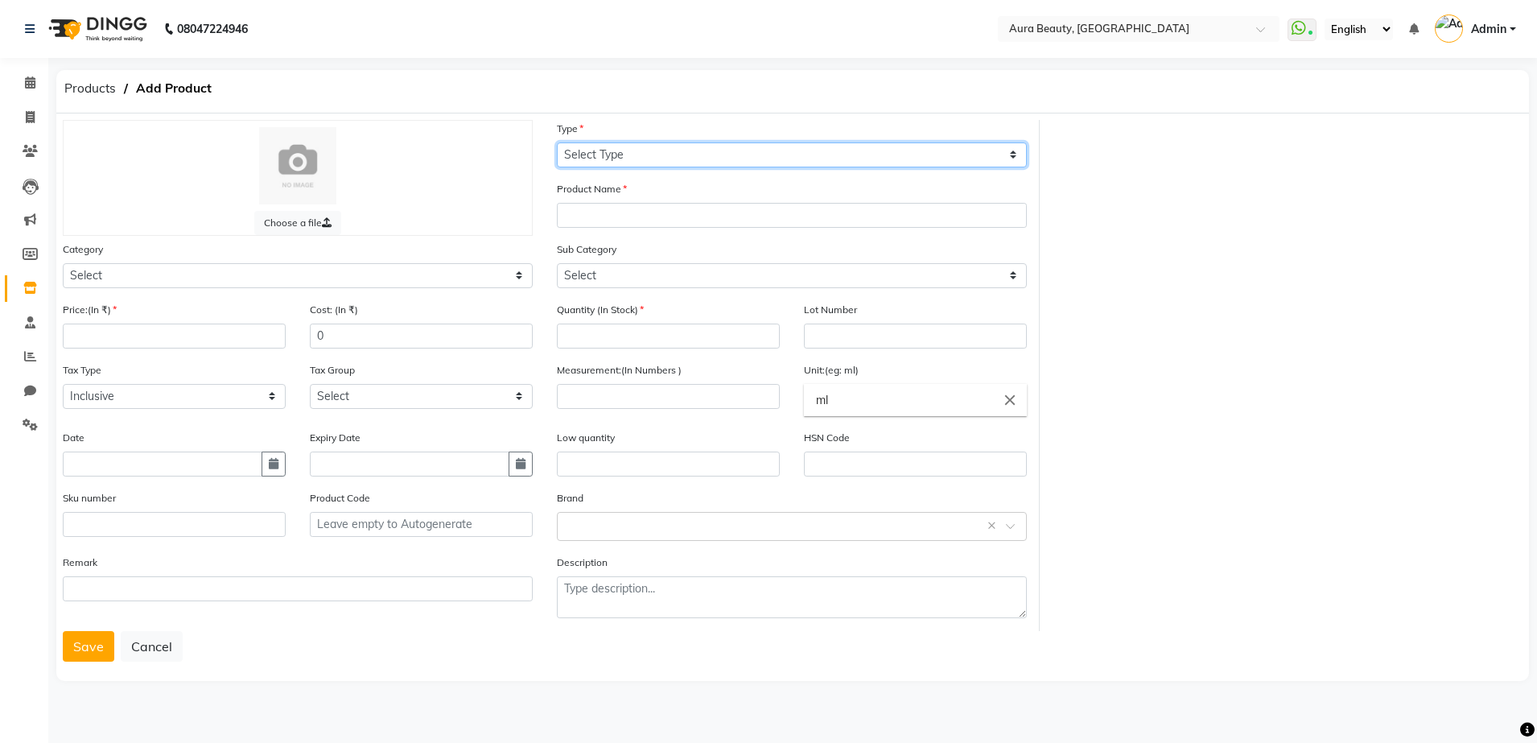
click at [761, 166] on select "Select Type Both Retail Consumable" at bounding box center [792, 154] width 470 height 25
select select "R"
click at [557, 142] on select "Select Type Both Retail Consumable" at bounding box center [792, 154] width 470 height 25
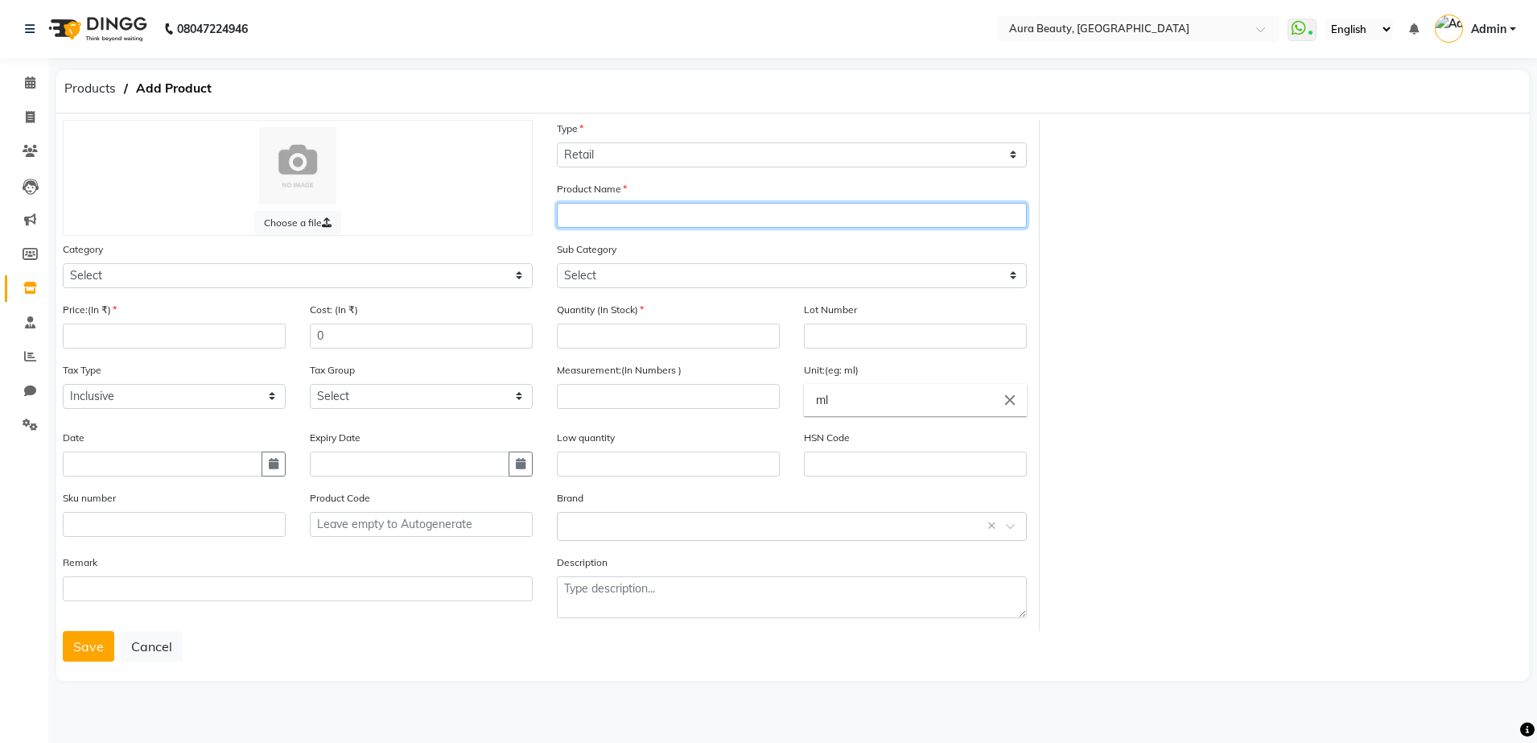
click at [690, 208] on input "text" at bounding box center [792, 215] width 470 height 25
type input "PLIX ( GUAVA SUPER GLOW REGIME )"
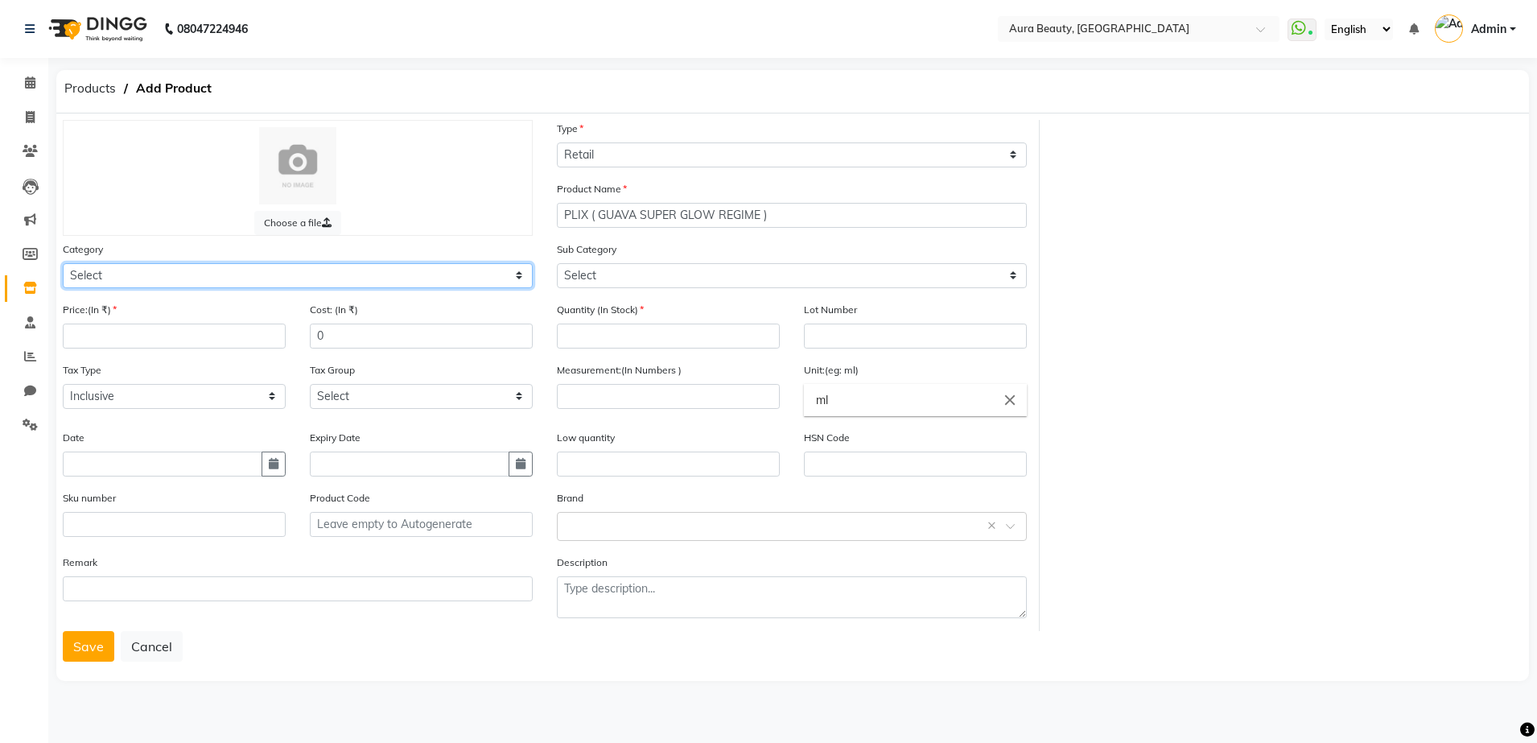
click at [523, 276] on select "Select Hair Skin Makeup Personal Care Appliances [PERSON_NAME] Waxing Disposabl…" at bounding box center [298, 275] width 470 height 25
select select "1480101150"
click at [63, 263] on select "Select Hair Skin Makeup Personal Care Appliances [PERSON_NAME] Waxing Disposabl…" at bounding box center [298, 275] width 470 height 25
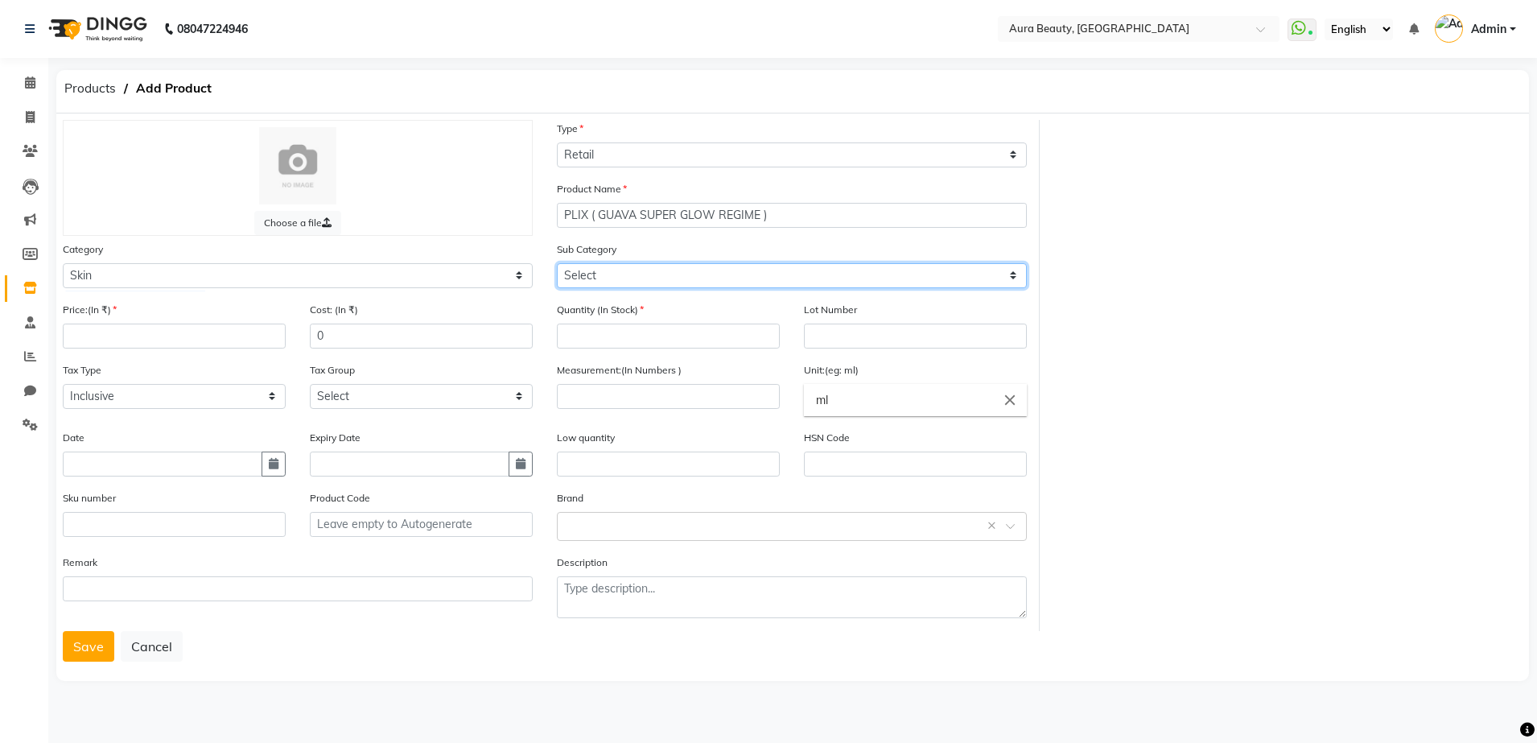
click at [1016, 282] on select "Select Cleanser Facial Moisturiser Serum Toner Sun Care Masks Lip Care Eye Care…" at bounding box center [792, 275] width 470 height 25
select select "1480101162"
click at [557, 263] on select "Select Cleanser Facial Moisturiser Serum Toner Sun Care Masks Lip Care Eye Care…" at bounding box center [792, 275] width 470 height 25
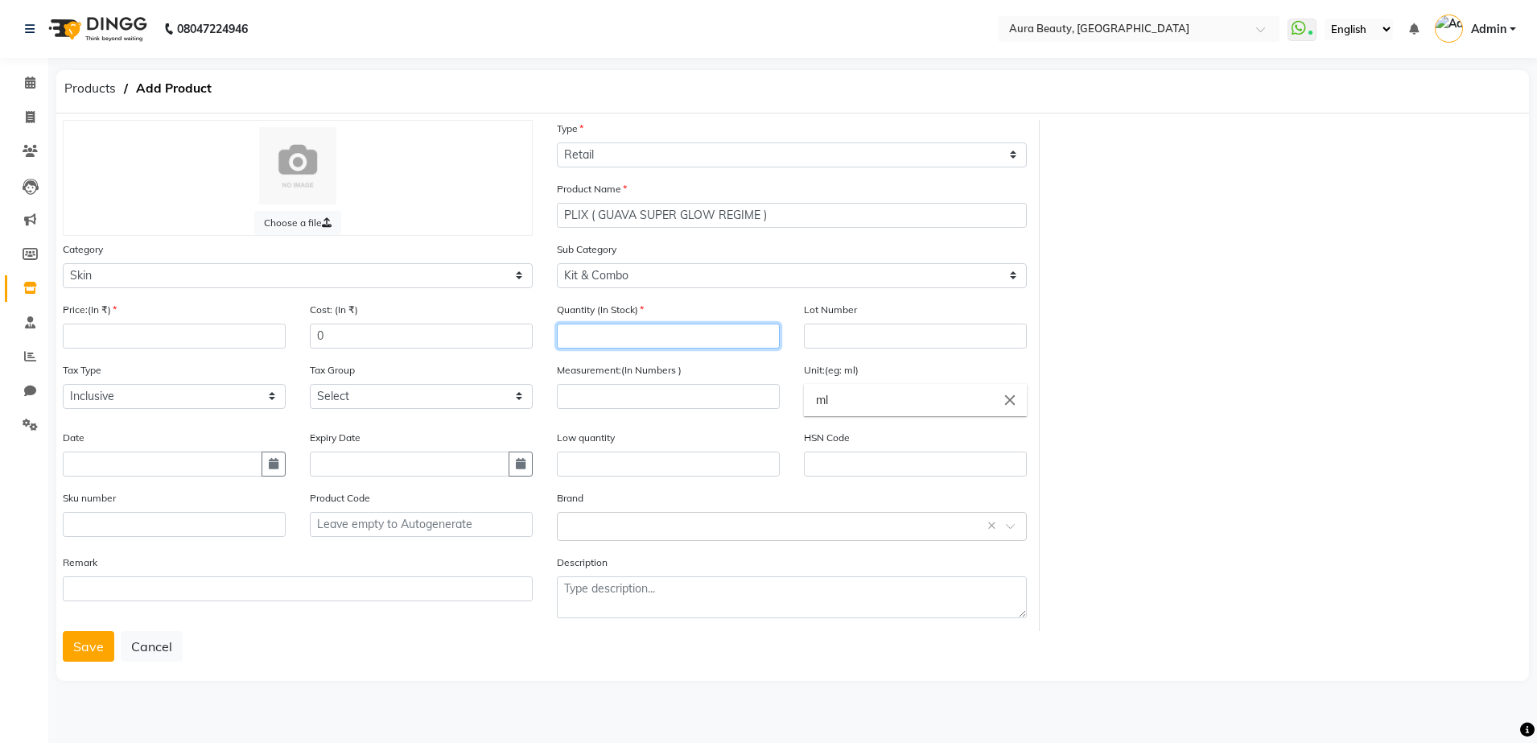
click at [610, 333] on input "number" at bounding box center [668, 335] width 223 height 25
type input "1"
click at [135, 325] on input "number" at bounding box center [174, 335] width 223 height 25
type input "1199"
click at [596, 401] on input "number" at bounding box center [668, 396] width 223 height 25
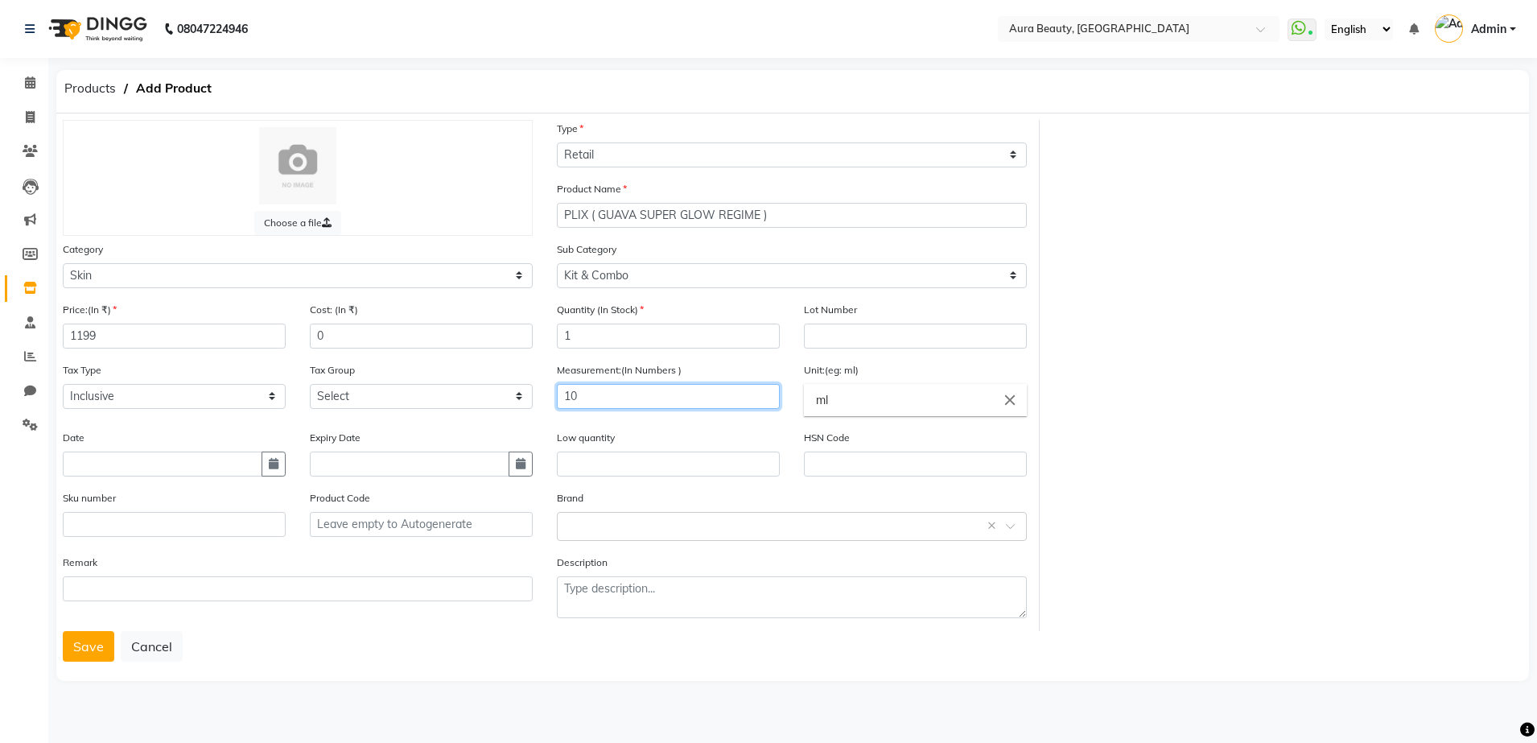
type input "100"
click at [744, 423] on div "Measurement:(In Numbers )" at bounding box center [668, 395] width 247 height 68
click at [626, 397] on input "number" at bounding box center [668, 396] width 223 height 25
click at [653, 394] on input "number" at bounding box center [668, 396] width 223 height 25
click at [654, 395] on input "number" at bounding box center [668, 396] width 223 height 25
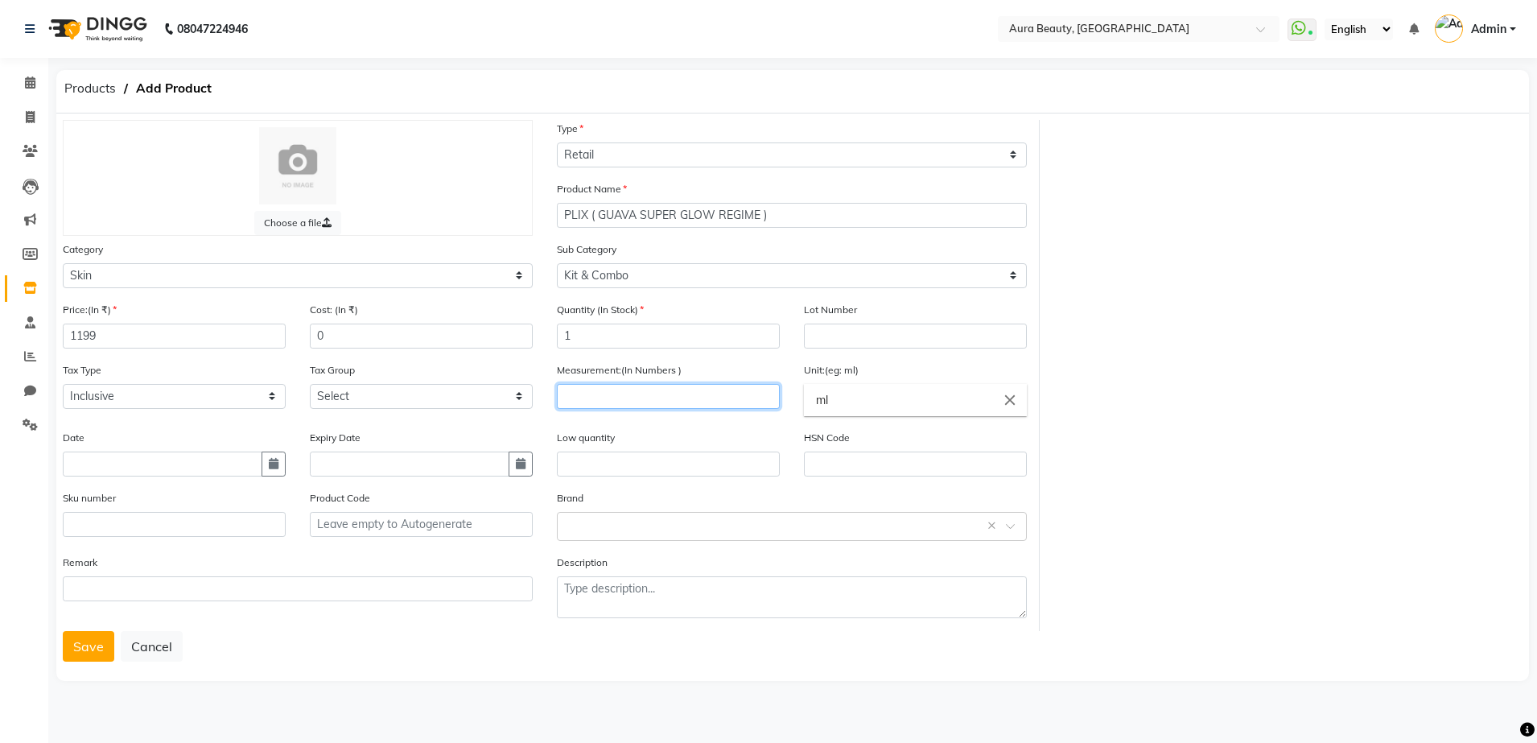
click at [631, 396] on input "number" at bounding box center [668, 396] width 223 height 25
type input "1"
type input "100"
type input "1"
type input "320"
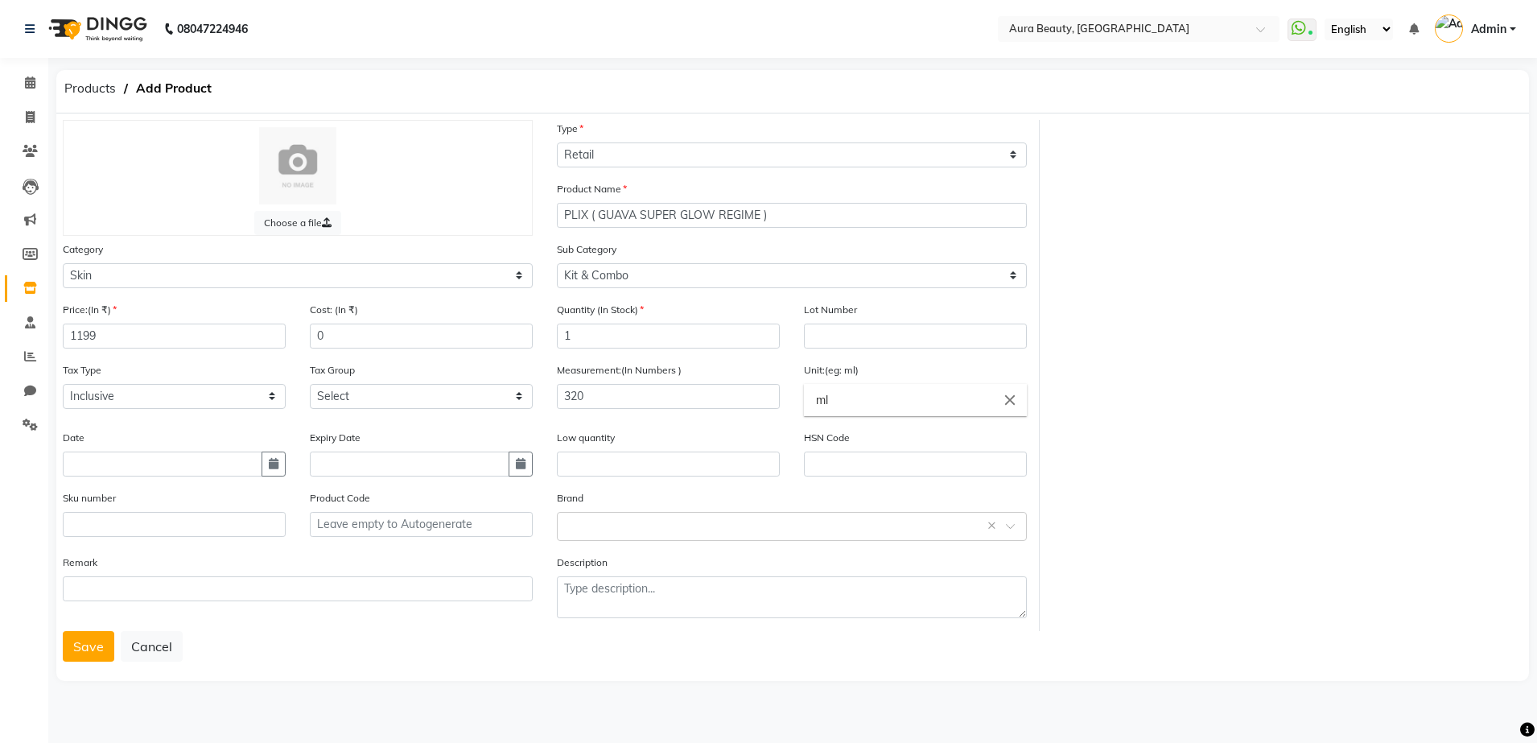
click at [507, 422] on div "Tax Type Select Inclusive Exclusive Tax Group Select GST 5% GST" at bounding box center [298, 395] width 494 height 68
click at [622, 525] on input "text" at bounding box center [776, 525] width 420 height 17
type input "PLIX"
click at [576, 554] on div "Plix" at bounding box center [792, 556] width 468 height 30
click at [82, 642] on button "Save" at bounding box center [88, 646] width 51 height 31
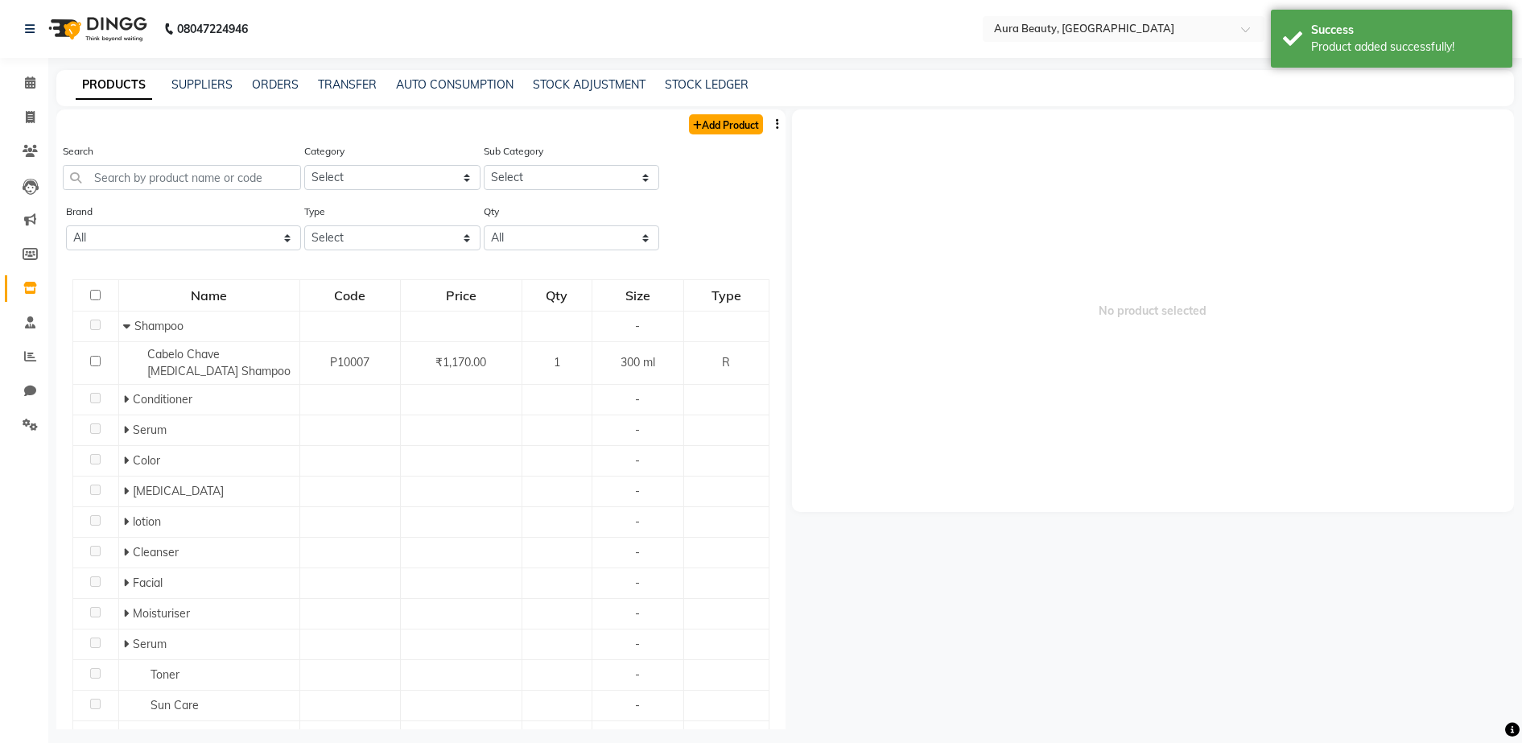
click at [723, 119] on link "Add Product" at bounding box center [726, 124] width 74 height 20
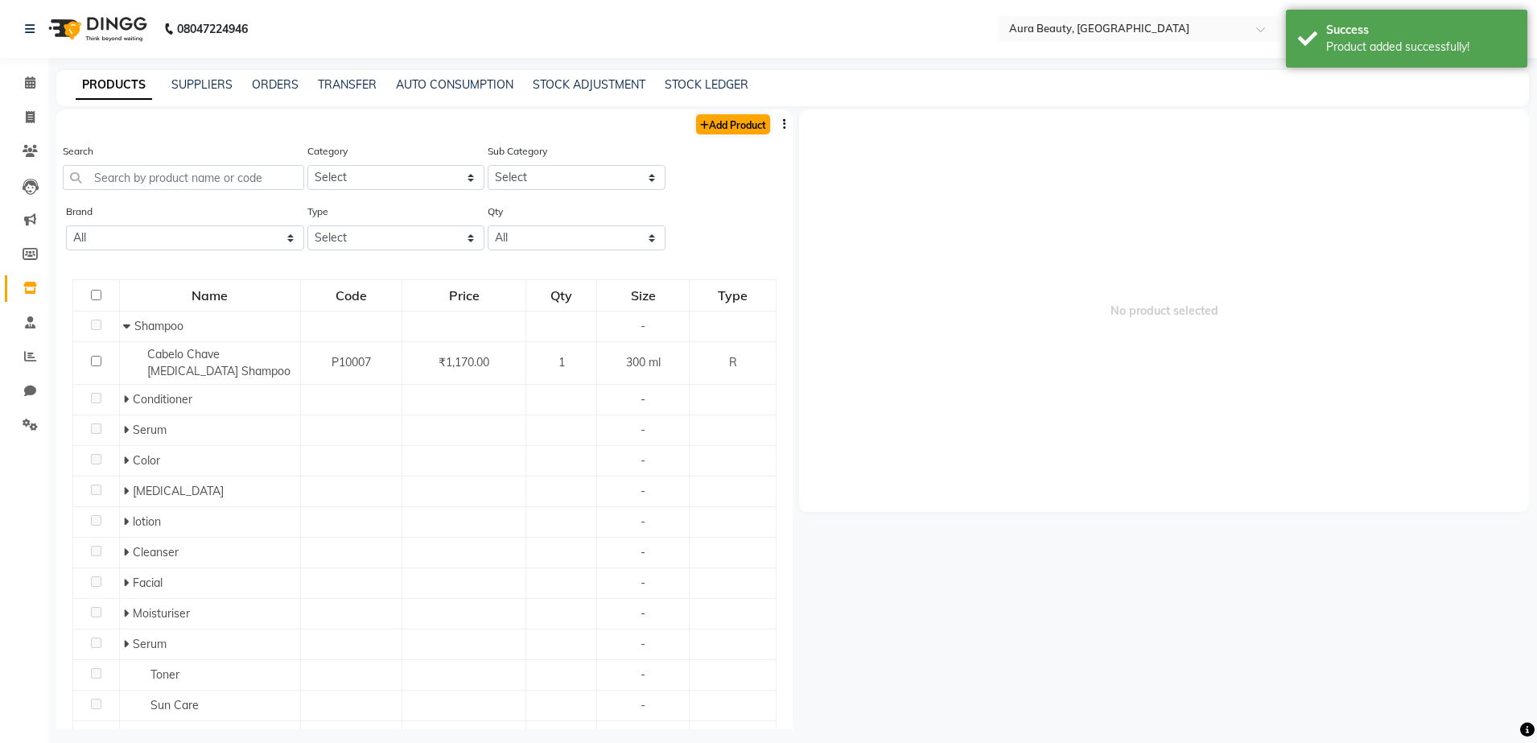
select select "true"
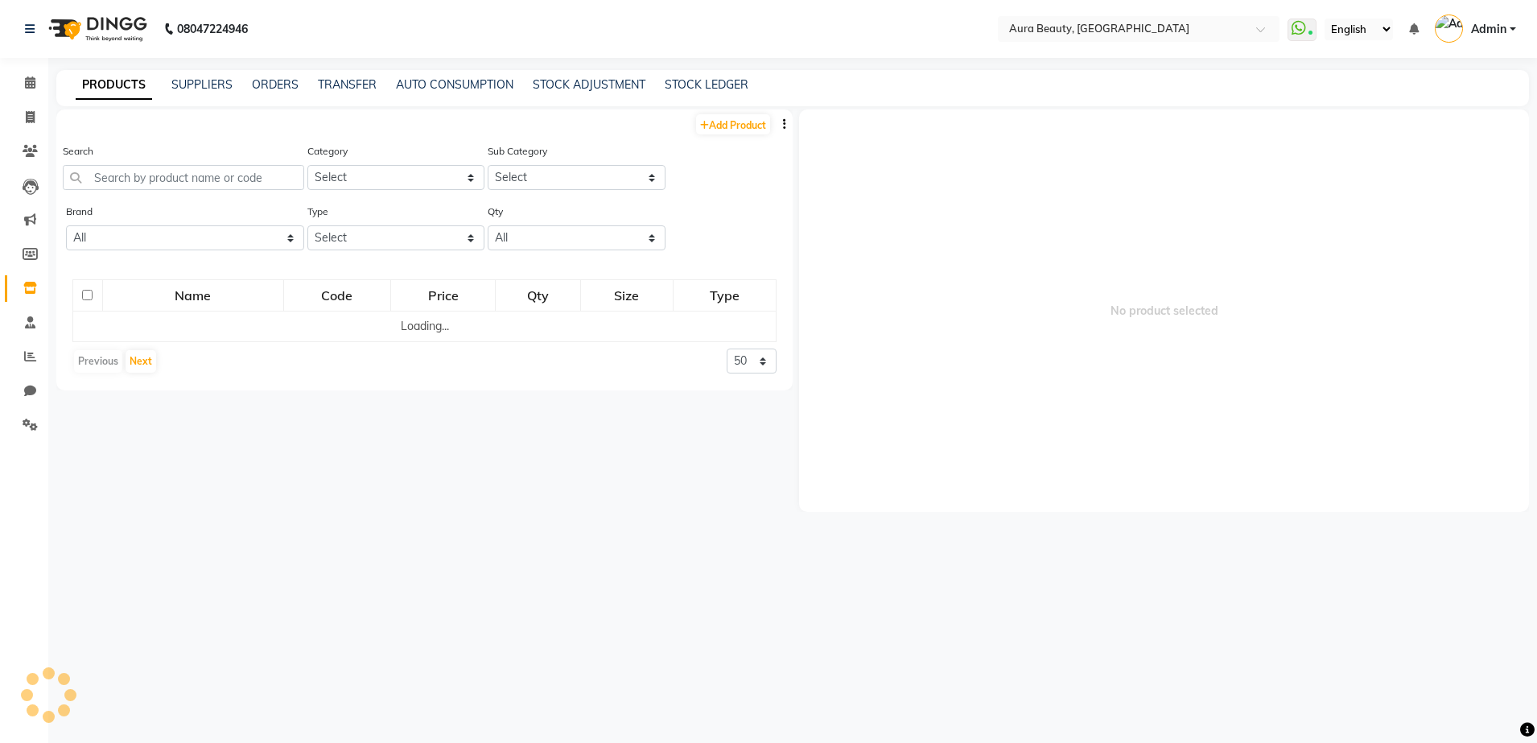
select select "true"
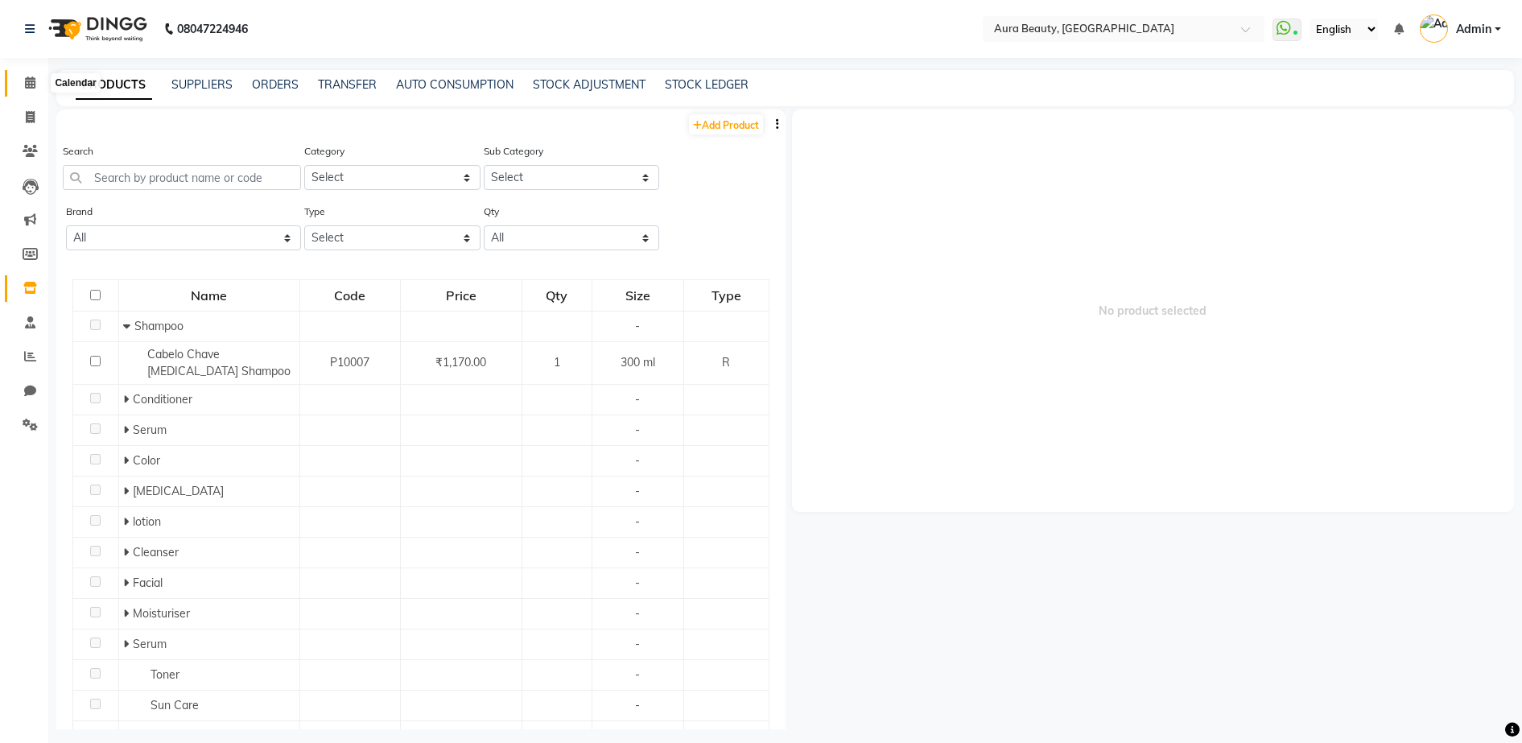
click at [41, 78] on span at bounding box center [30, 83] width 28 height 19
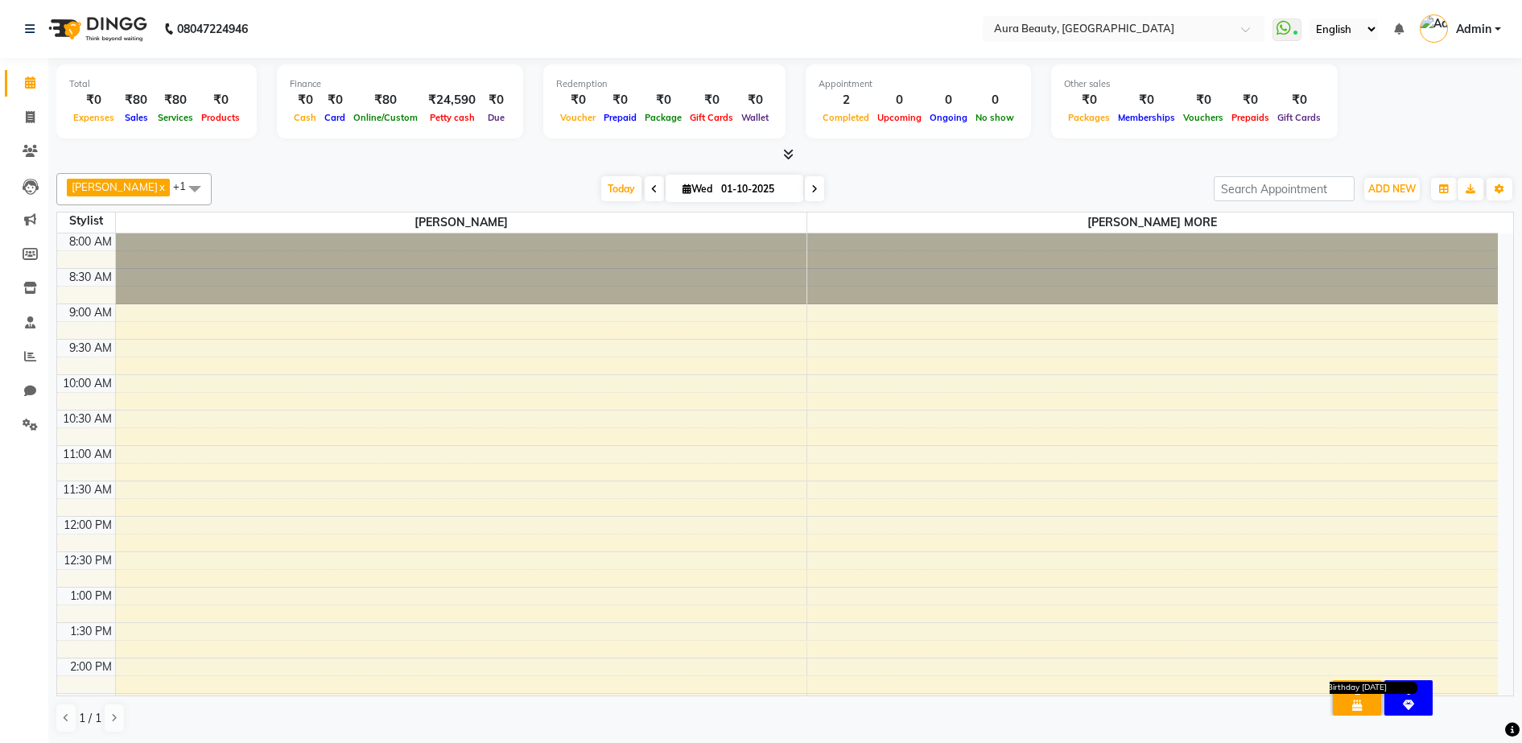
click at [1357, 699] on icon at bounding box center [1357, 704] width 10 height 11
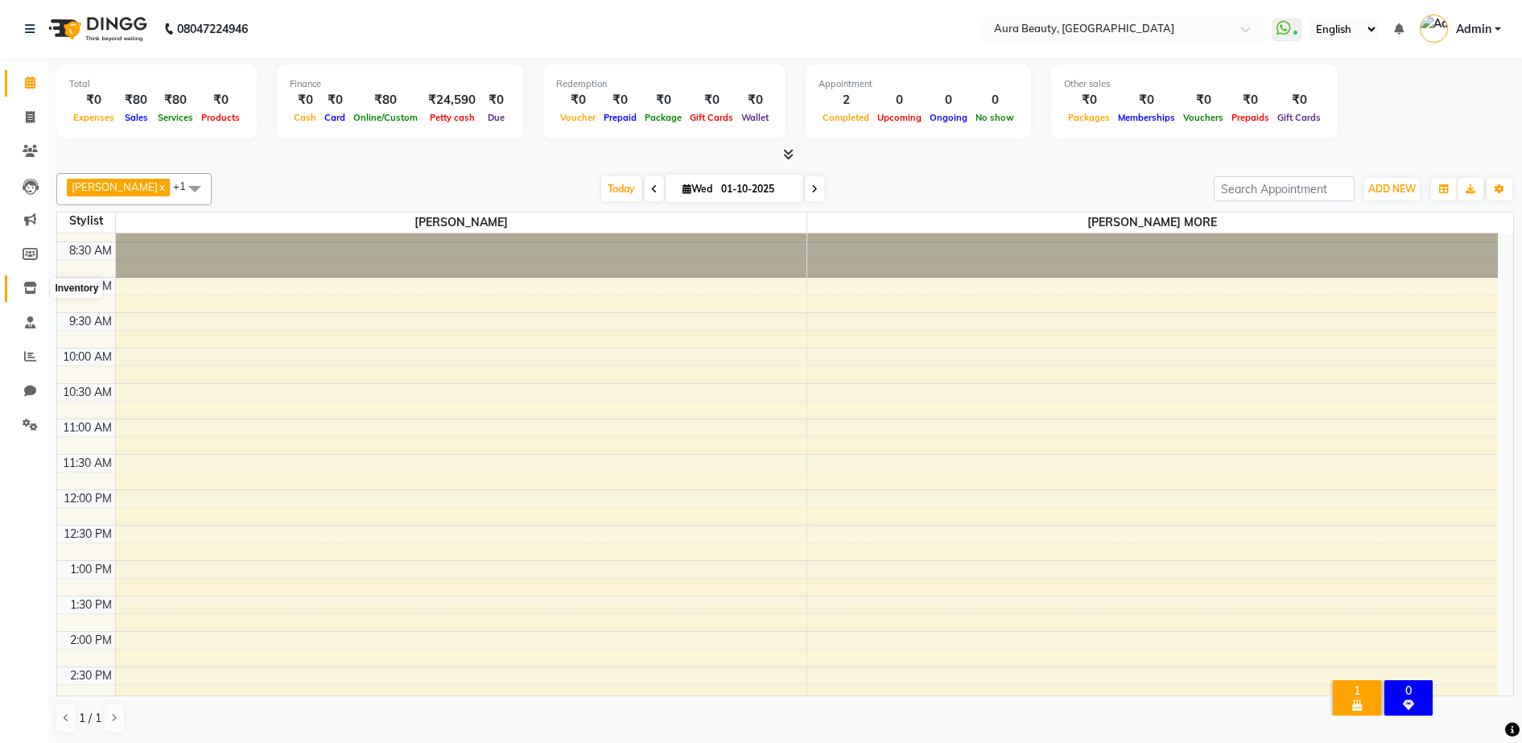
click at [36, 284] on icon at bounding box center [30, 288] width 14 height 12
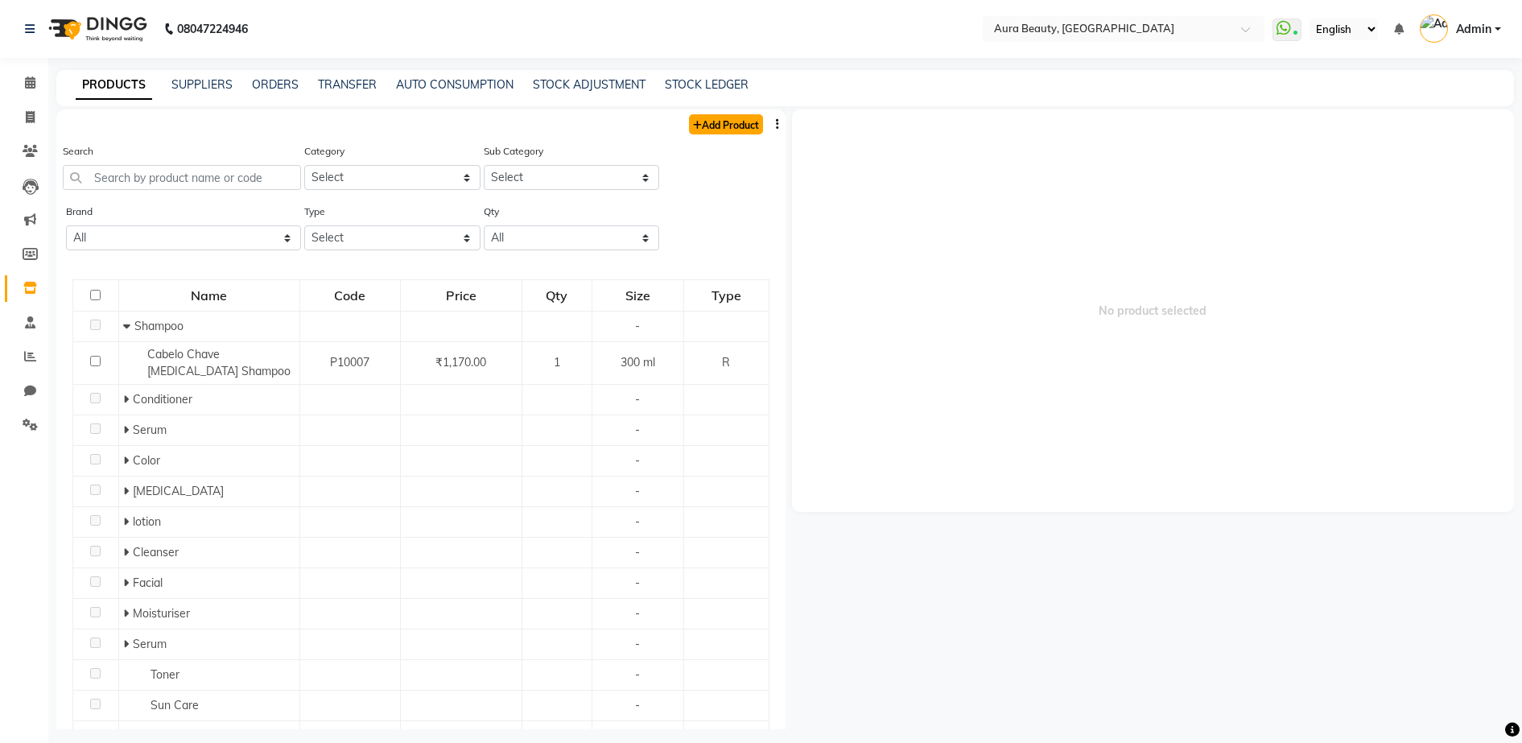
click at [705, 130] on link "Add Product" at bounding box center [726, 124] width 74 height 20
select select "true"
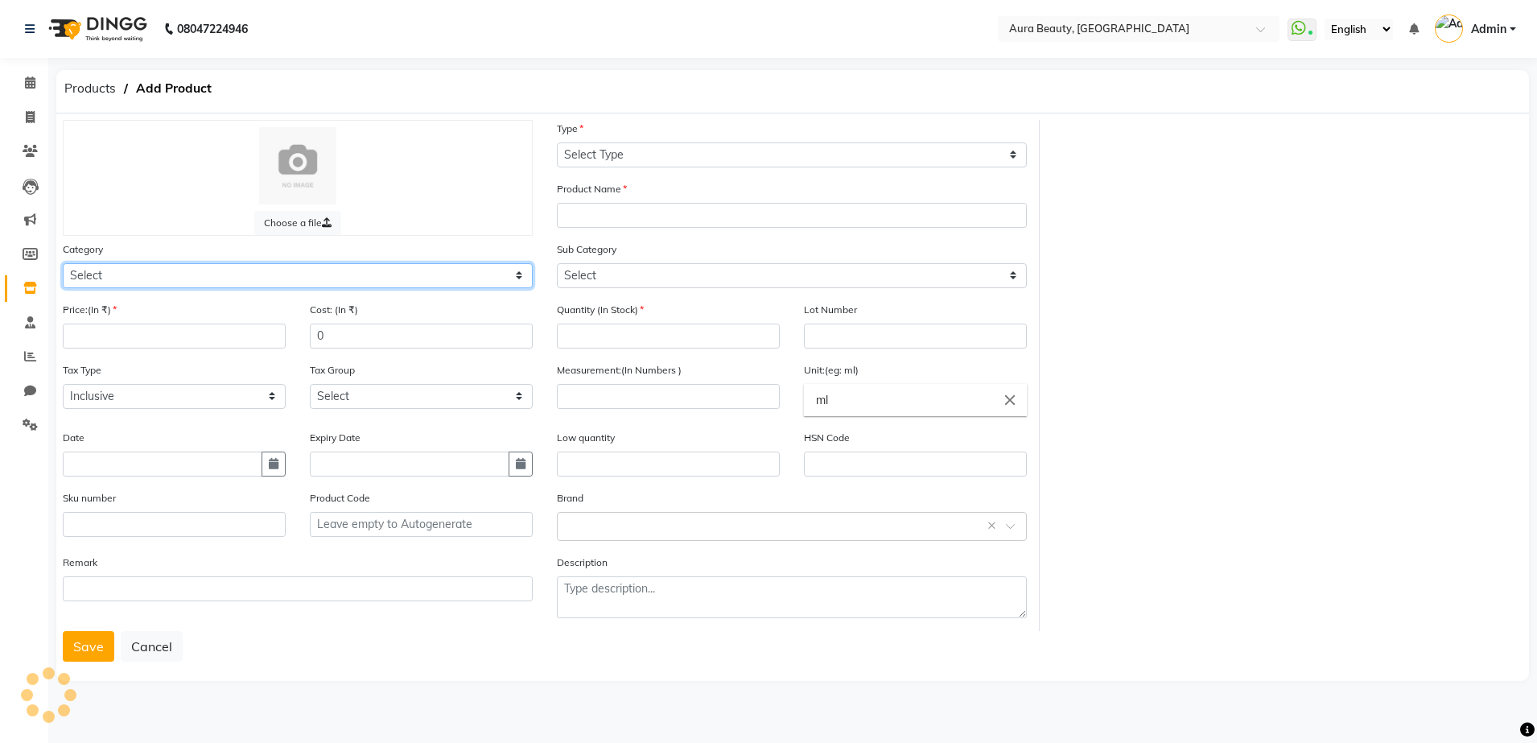
click at [521, 280] on select "Select Hair Skin Makeup Personal Care Appliances [PERSON_NAME] Waxing Disposabl…" at bounding box center [298, 275] width 470 height 25
select select "1480101150"
click at [63, 263] on select "Select Hair Skin Makeup Personal Care Appliances [PERSON_NAME] Waxing Disposabl…" at bounding box center [298, 275] width 470 height 25
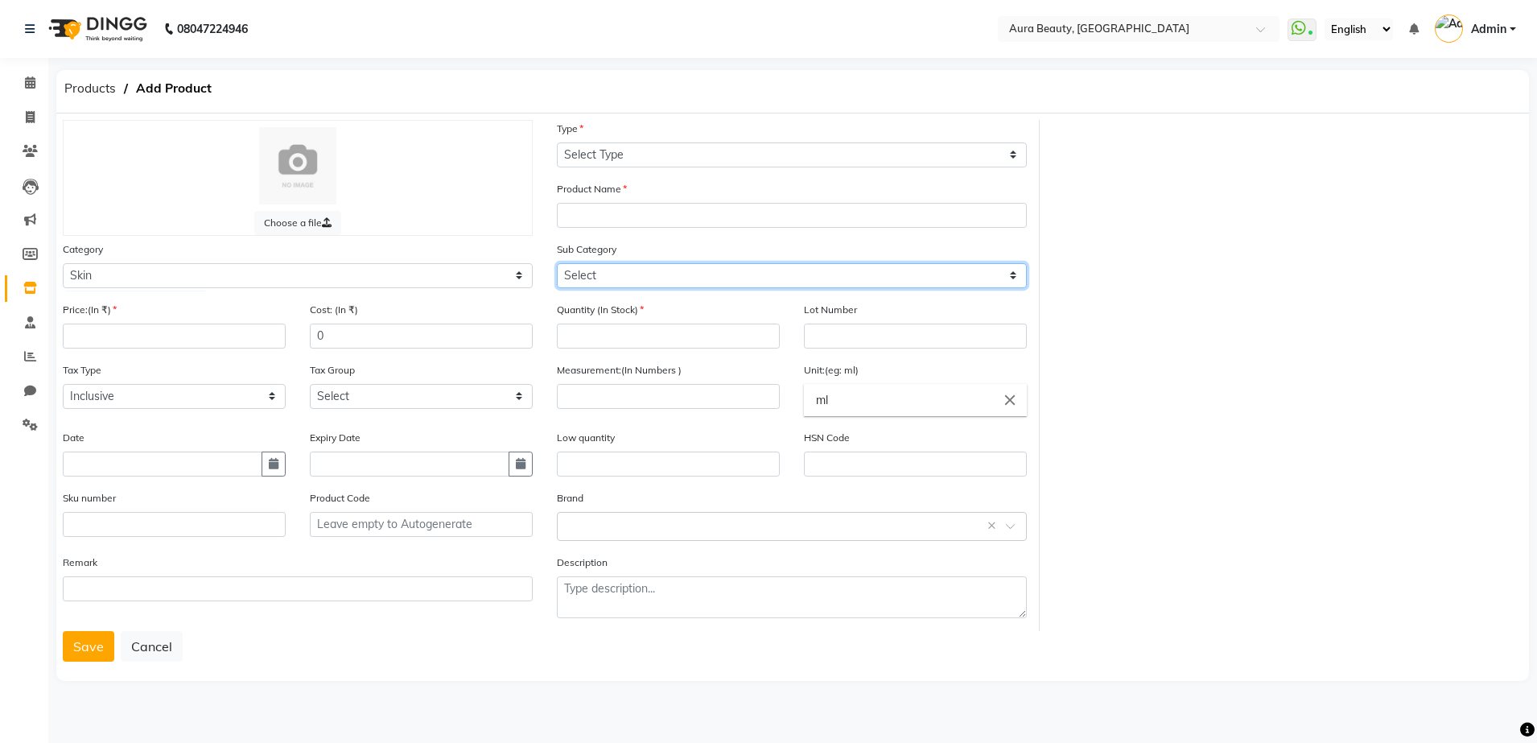
click at [1012, 281] on select "Select Cleanser Facial Moisturiser Serum Toner Sun Care Masks Lip Care Eye Care…" at bounding box center [792, 275] width 470 height 25
select select "1480101160"
click at [557, 263] on select "Select Cleanser Facial Moisturiser Serum Toner Sun Care Masks Lip Care Eye Care…" at bounding box center [792, 275] width 470 height 25
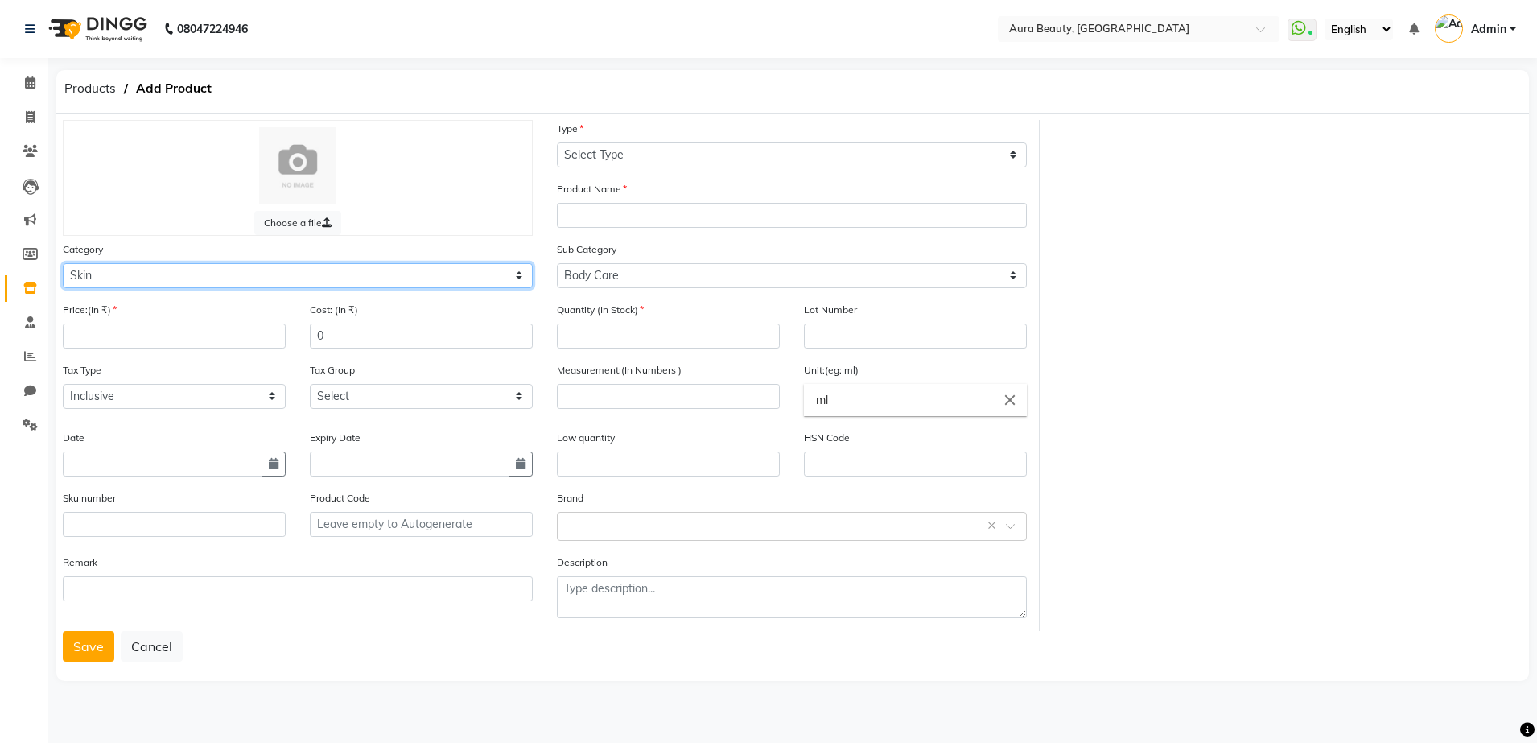
click at [521, 276] on select "Select Hair Skin Makeup Personal Care Appliances [PERSON_NAME] Waxing Disposabl…" at bounding box center [298, 275] width 470 height 25
click at [527, 274] on select "Select Hair Skin Makeup Personal Care Appliances [PERSON_NAME] Waxing Disposabl…" at bounding box center [298, 275] width 470 height 25
click at [526, 279] on select "Select Hair Skin Makeup Personal Care Appliances [PERSON_NAME] Waxing Disposabl…" at bounding box center [298, 275] width 470 height 25
select select "1480101100"
click at [63, 263] on select "Select Hair Skin Makeup Personal Care Appliances [PERSON_NAME] Waxing Disposabl…" at bounding box center [298, 275] width 470 height 25
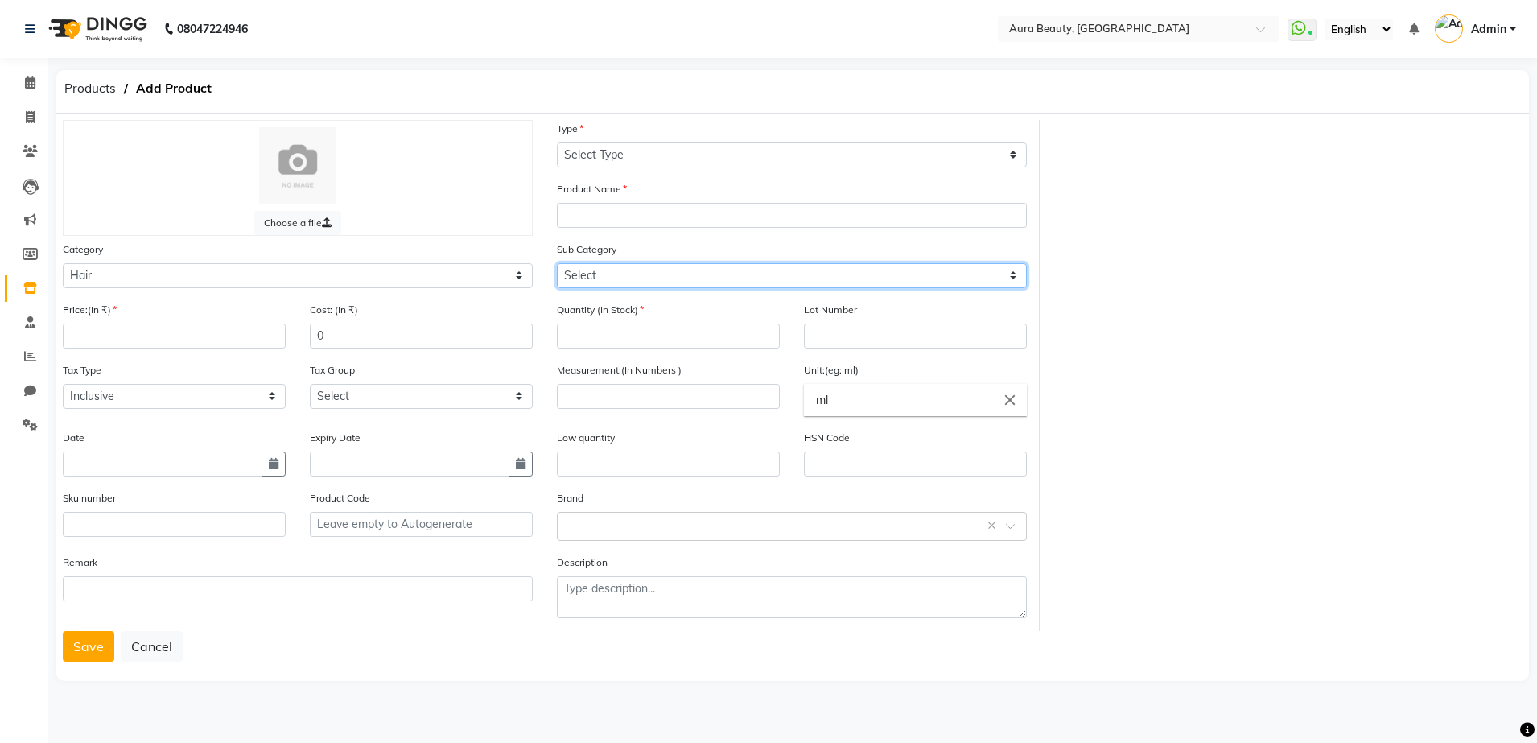
click at [1024, 264] on select "Select Shampoo Conditioner Cream Mask Oil Serum Color Appliances Treatment Styl…" at bounding box center [792, 275] width 470 height 25
select select "1480101111"
click at [557, 263] on select "Select Shampoo Conditioner Cream Mask Oil Serum Color Appliances Treatment Styl…" at bounding box center [792, 275] width 470 height 25
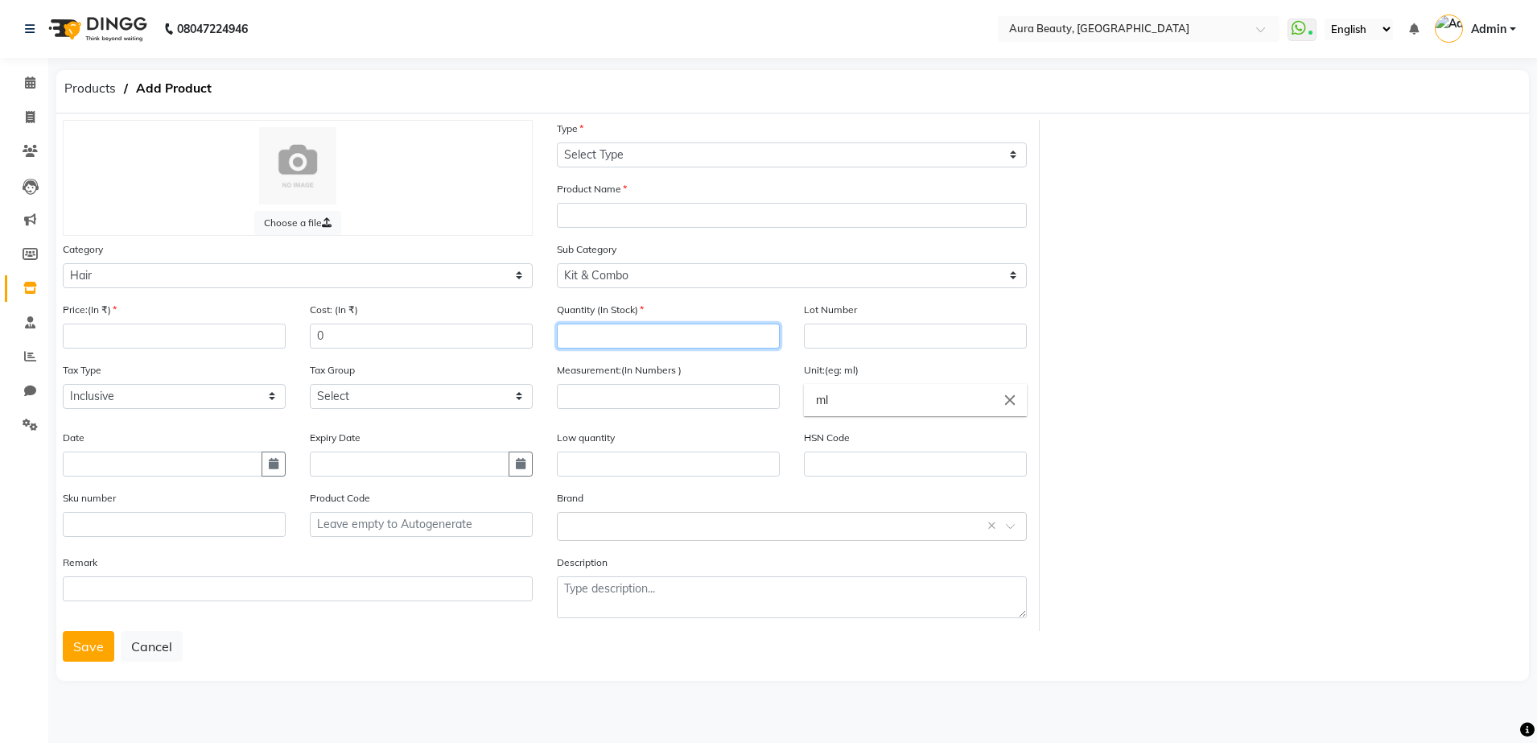
click at [636, 336] on input "number" at bounding box center [668, 335] width 223 height 25
type input "2"
click at [117, 336] on input "number" at bounding box center [174, 335] width 223 height 25
type input "320"
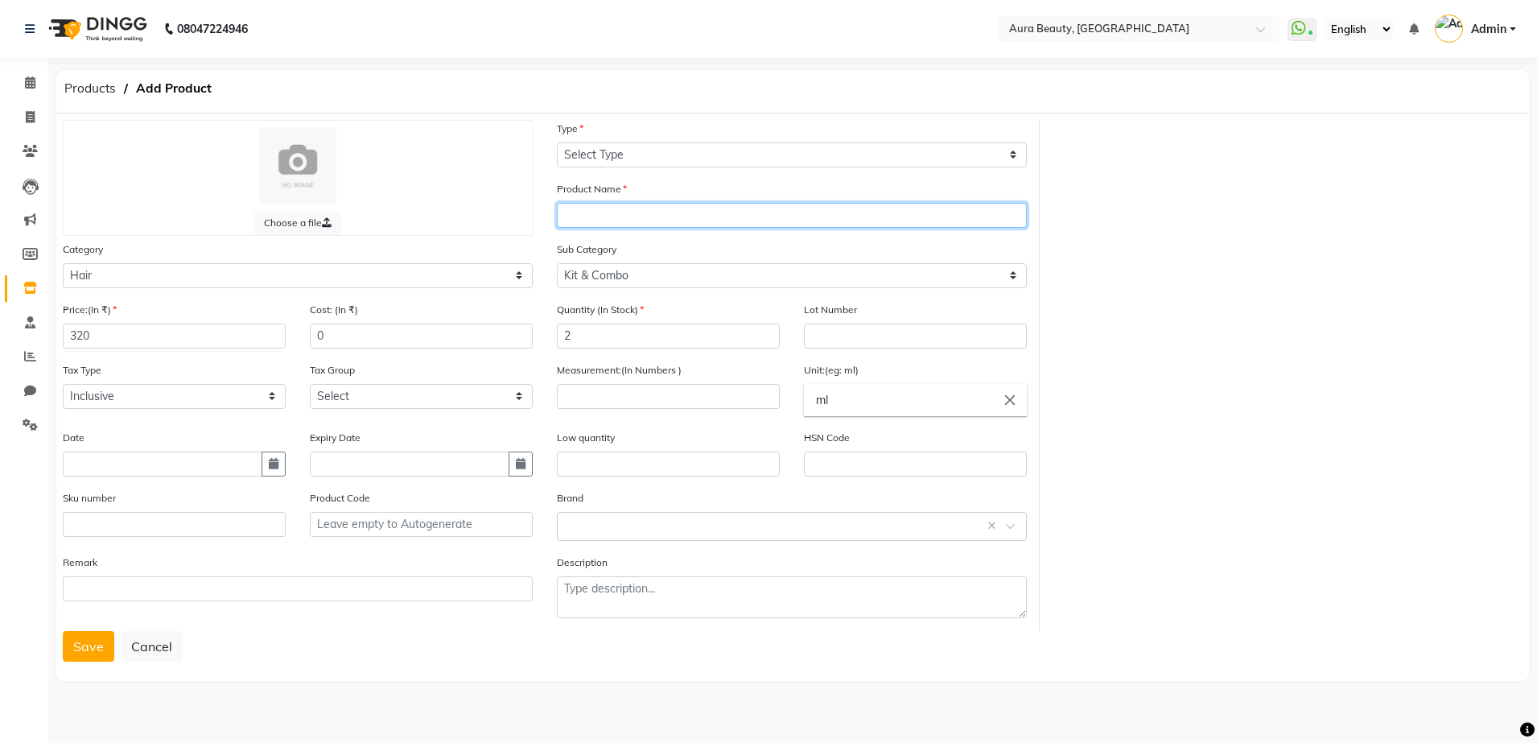
click at [571, 212] on input "text" at bounding box center [792, 215] width 470 height 25
type input "STREAX ( HAIR SERUM )"
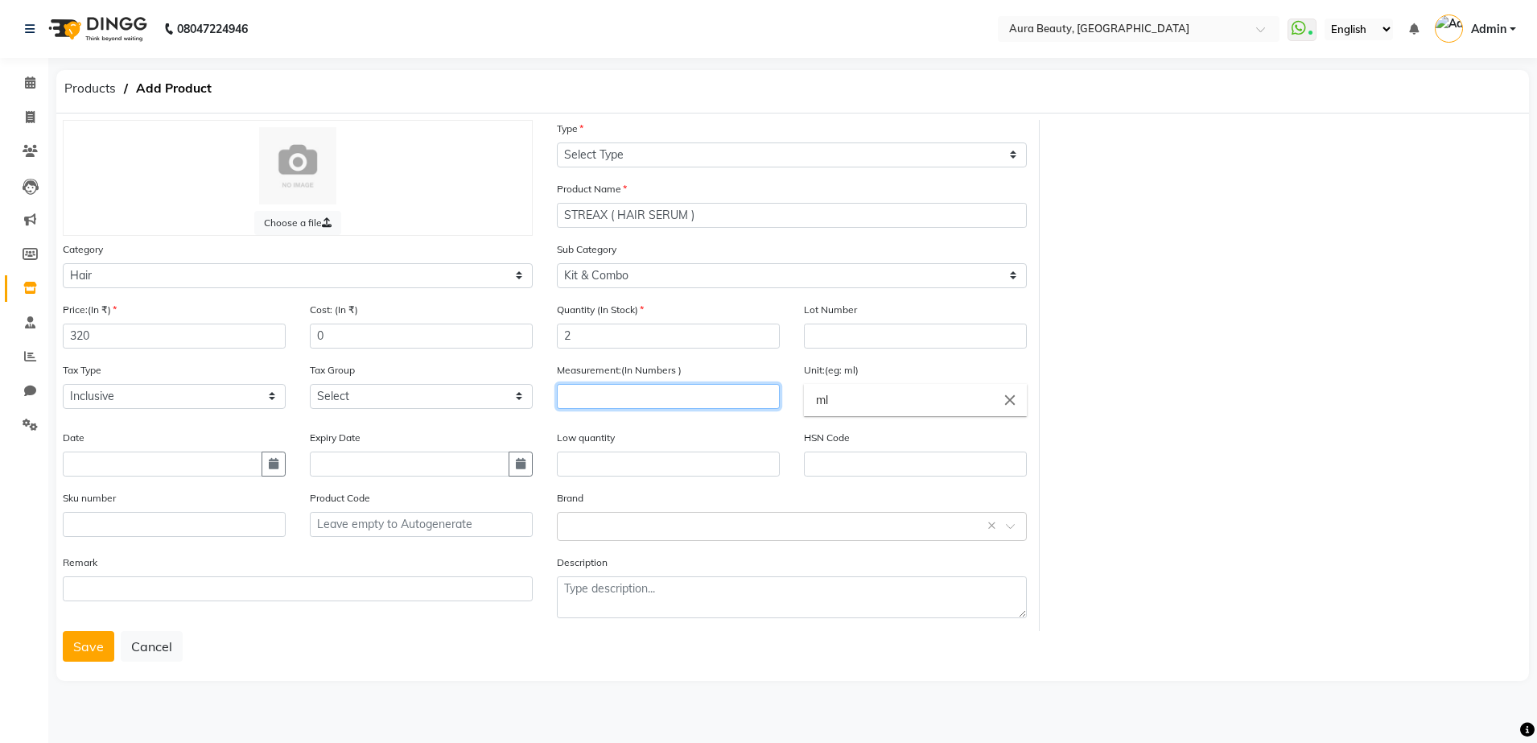
click at [584, 391] on input "number" at bounding box center [668, 396] width 223 height 25
type input "115"
click at [533, 426] on div "Tax Type Select Inclusive Exclusive Tax Group Select GST 5% GST" at bounding box center [298, 395] width 494 height 68
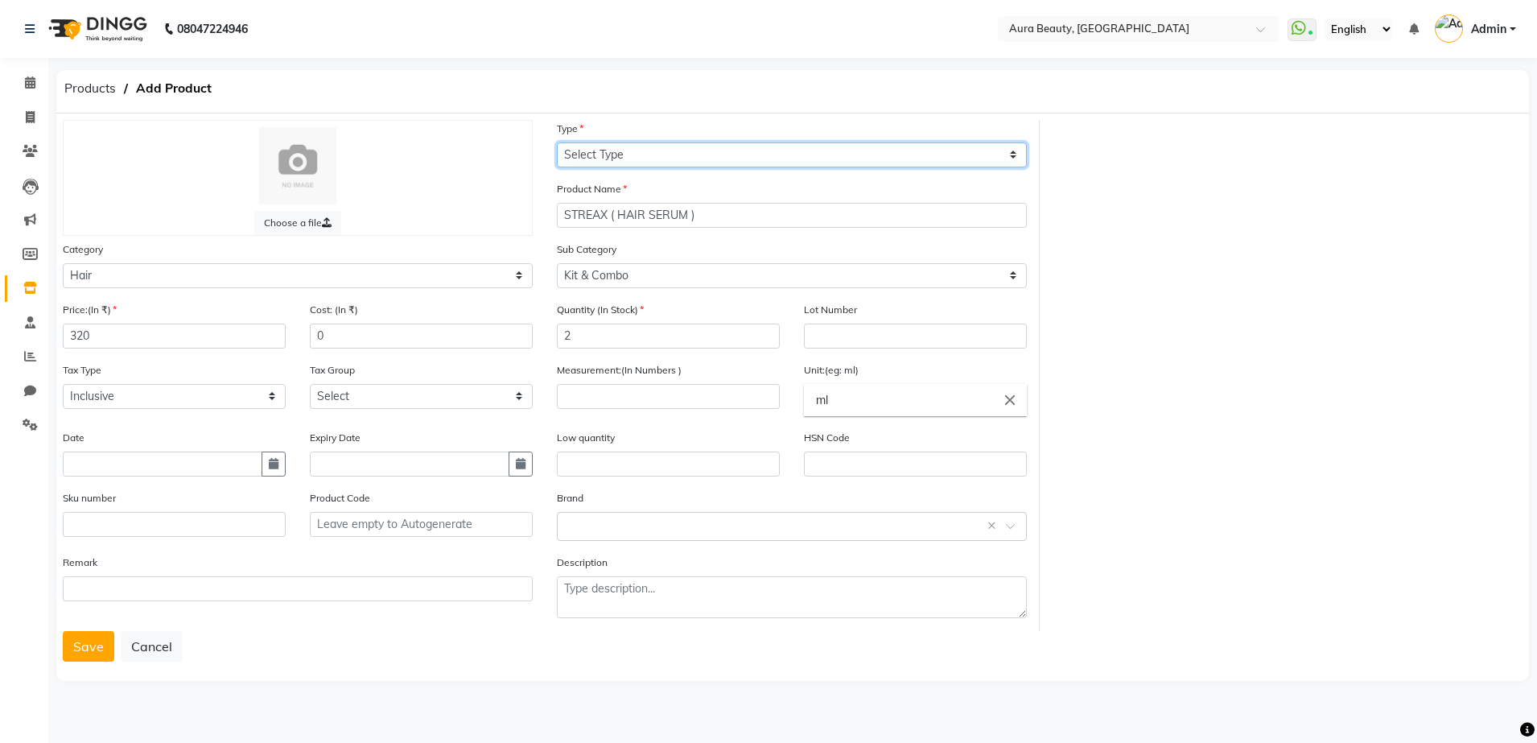
click at [612, 146] on select "Select Type Both Retail Consumable" at bounding box center [792, 154] width 470 height 25
select select "R"
click at [557, 142] on select "Select Type Both Retail Consumable" at bounding box center [792, 154] width 470 height 25
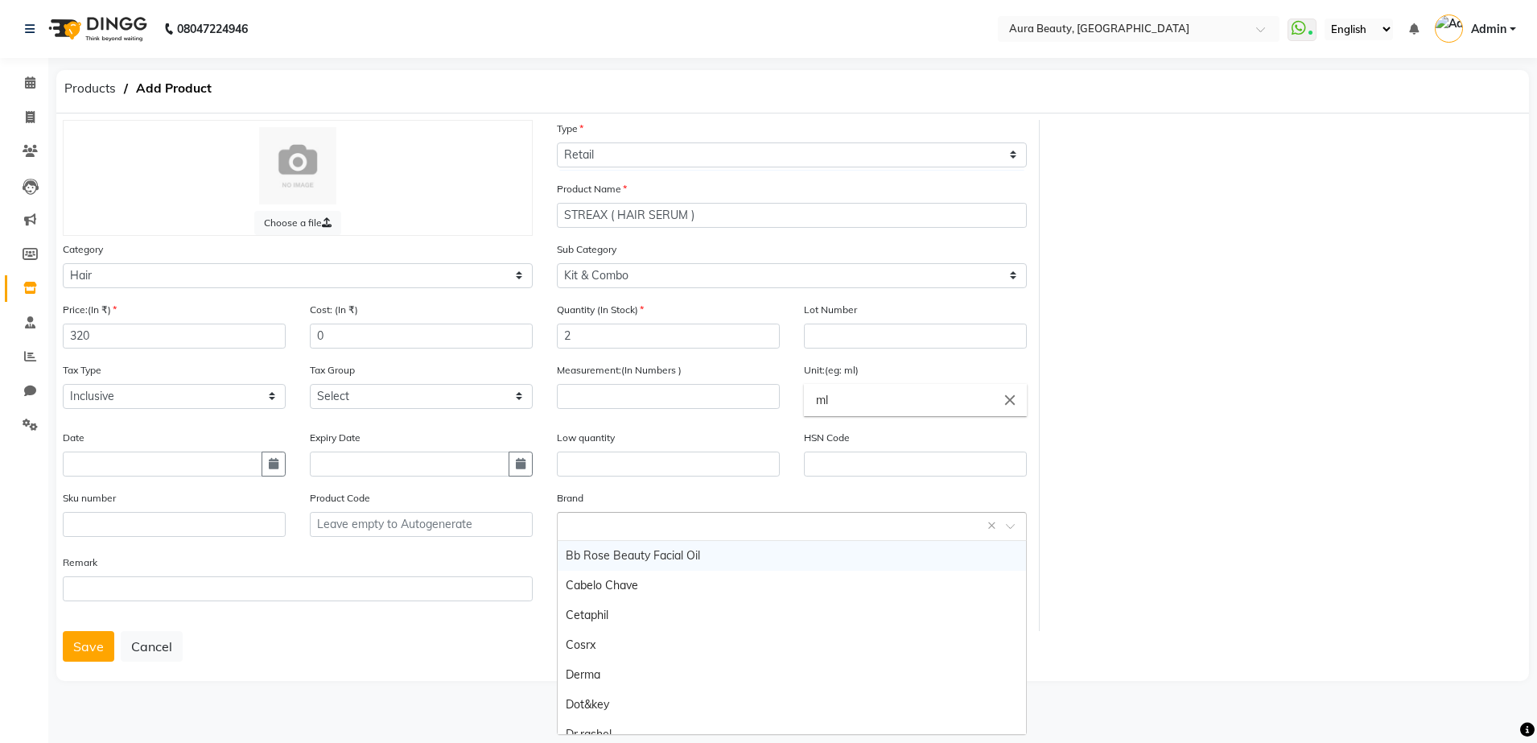
click at [604, 517] on input "text" at bounding box center [776, 525] width 420 height 17
type input "STREAX HAIR SERUM"
click at [587, 549] on span "Add item "STREAX HAIR SERUM"" at bounding box center [651, 555] width 170 height 14
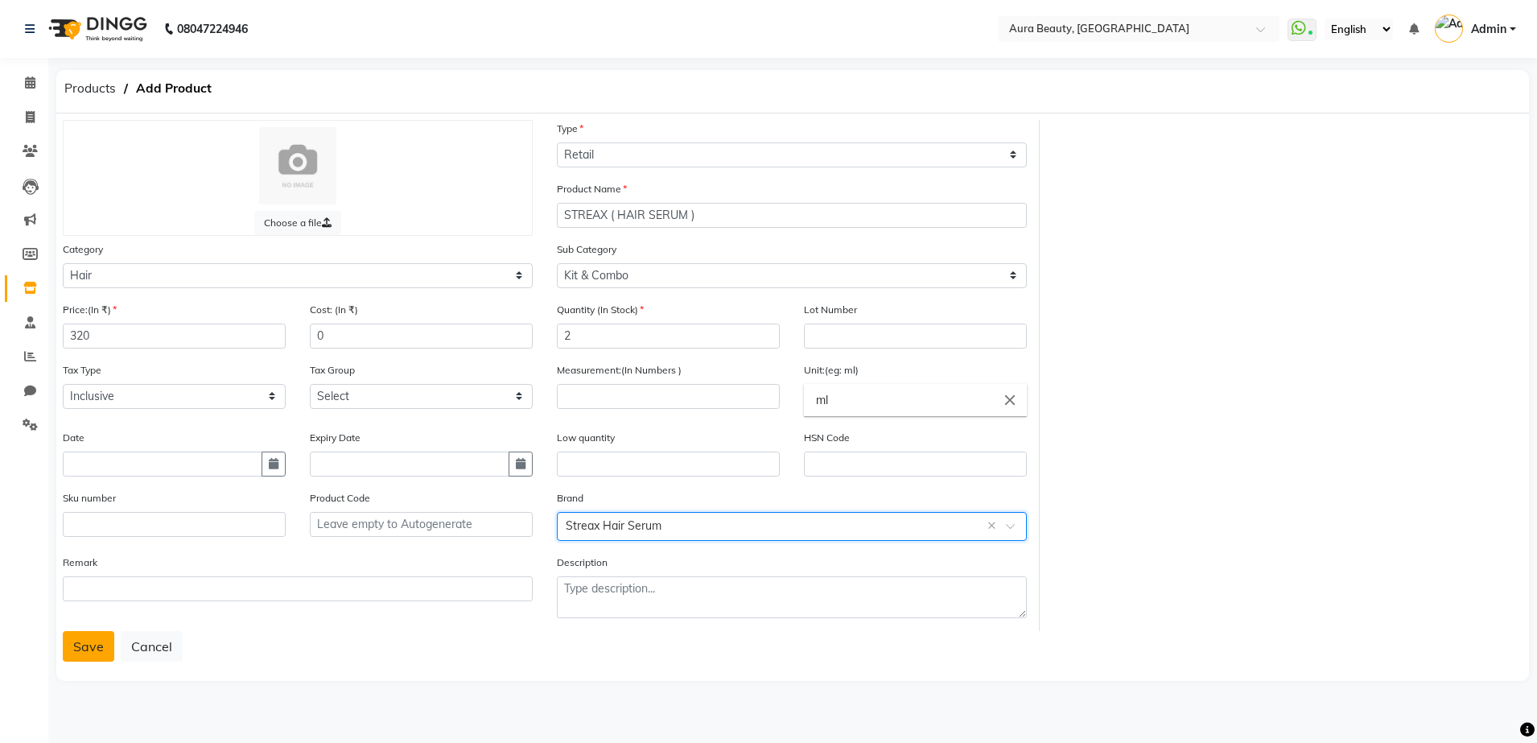
click at [82, 649] on button "Save" at bounding box center [88, 646] width 51 height 31
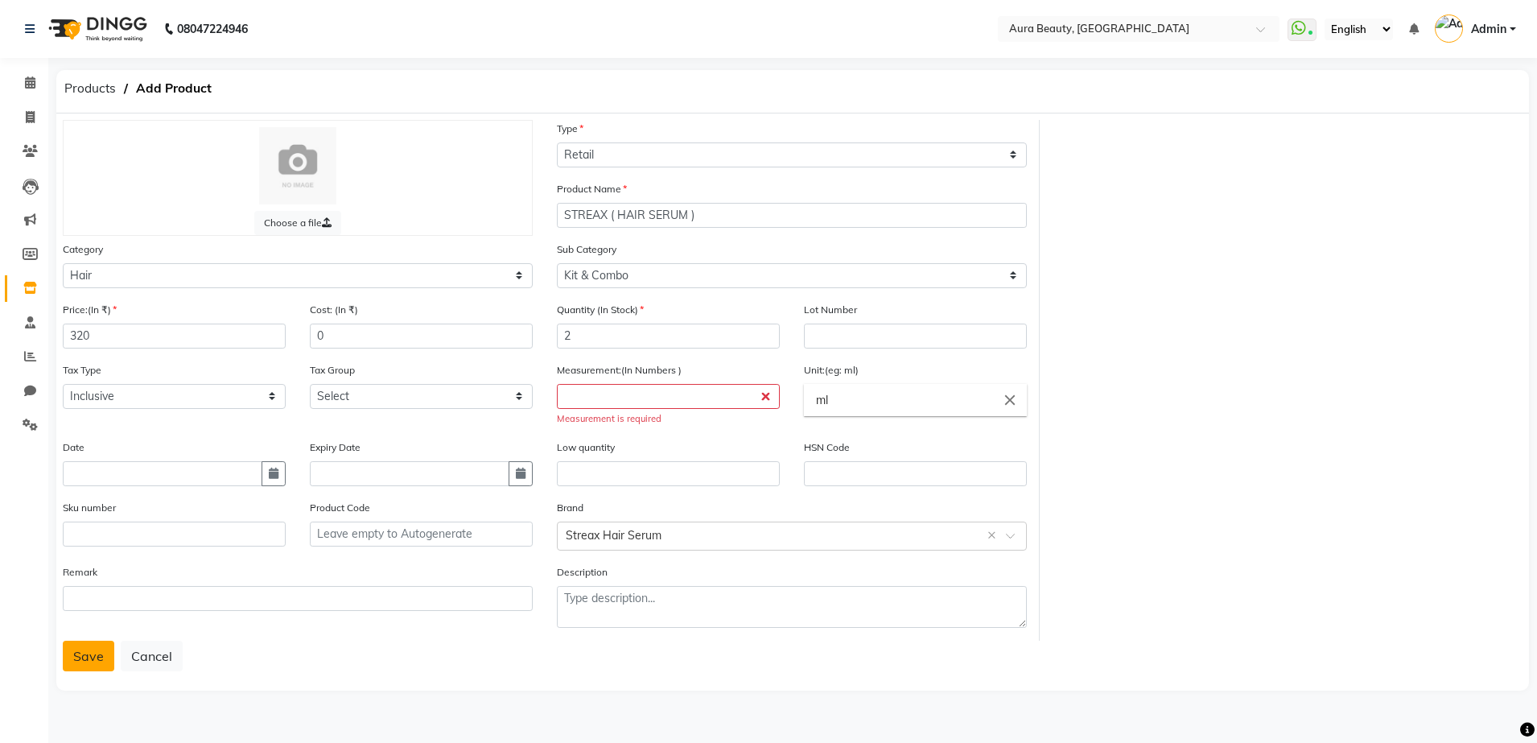
click at [84, 656] on button "Save" at bounding box center [88, 656] width 51 height 31
click at [763, 400] on input "number" at bounding box center [668, 396] width 223 height 25
click at [744, 401] on input "number" at bounding box center [668, 396] width 223 height 25
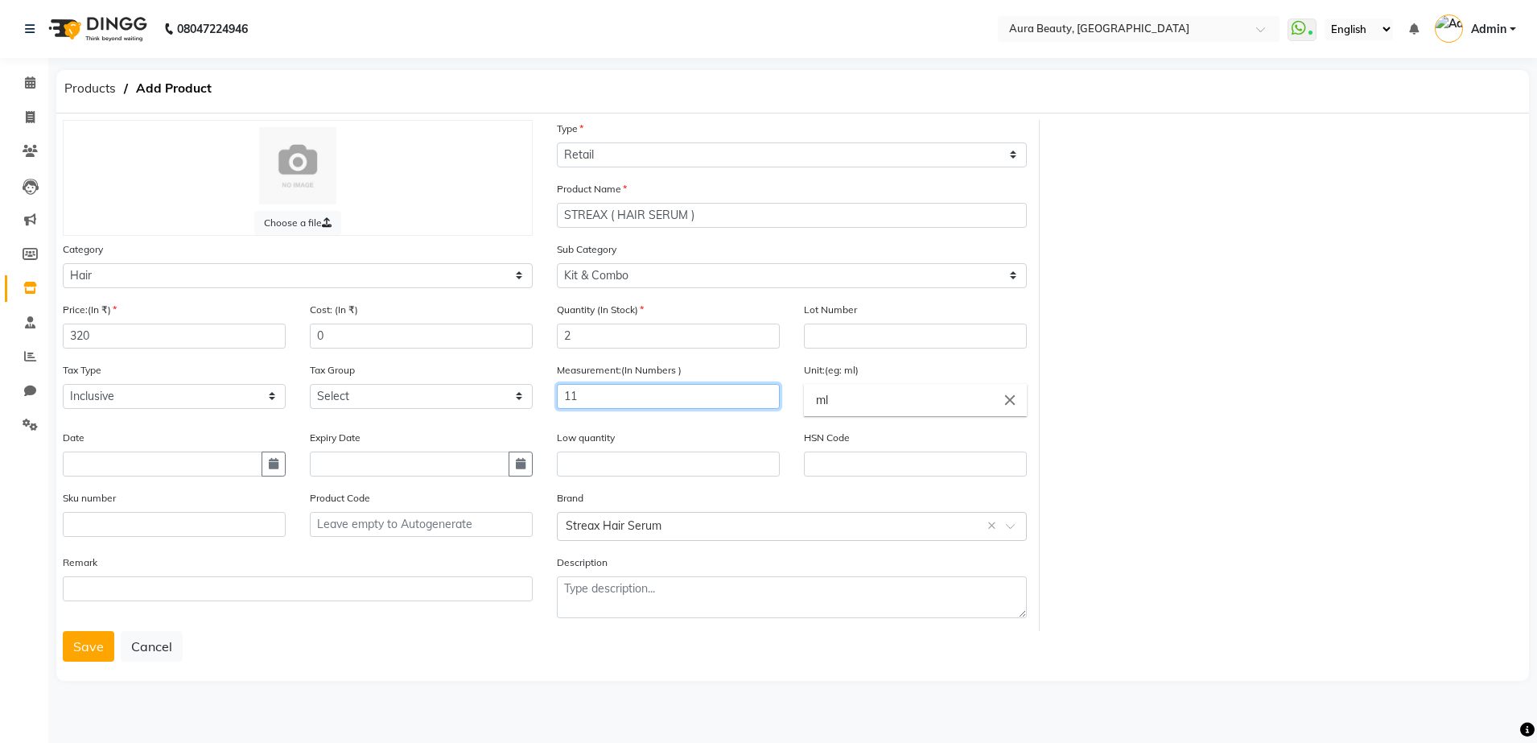
type input "1"
type input "215"
click at [90, 653] on button "Save" at bounding box center [88, 646] width 51 height 31
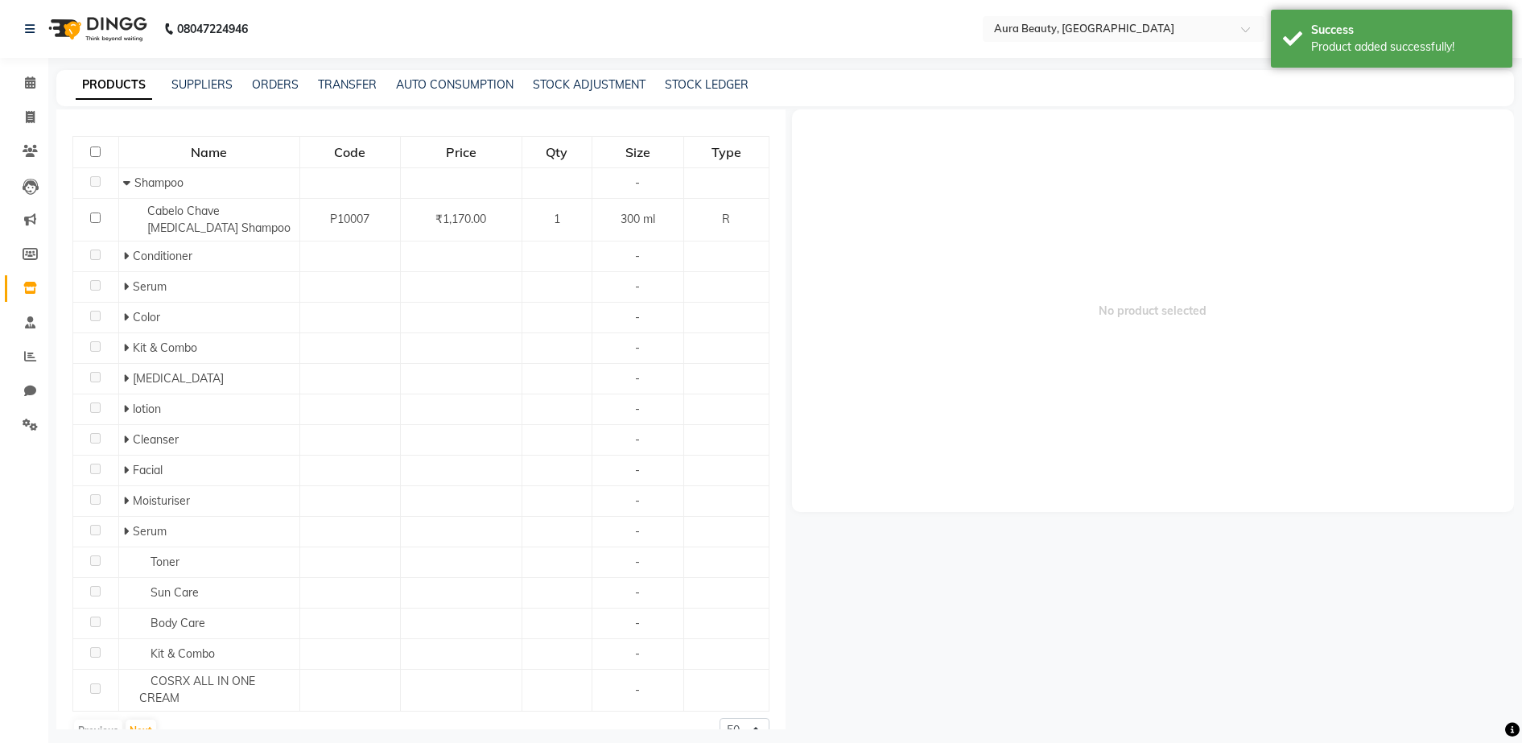
scroll to position [161, 0]
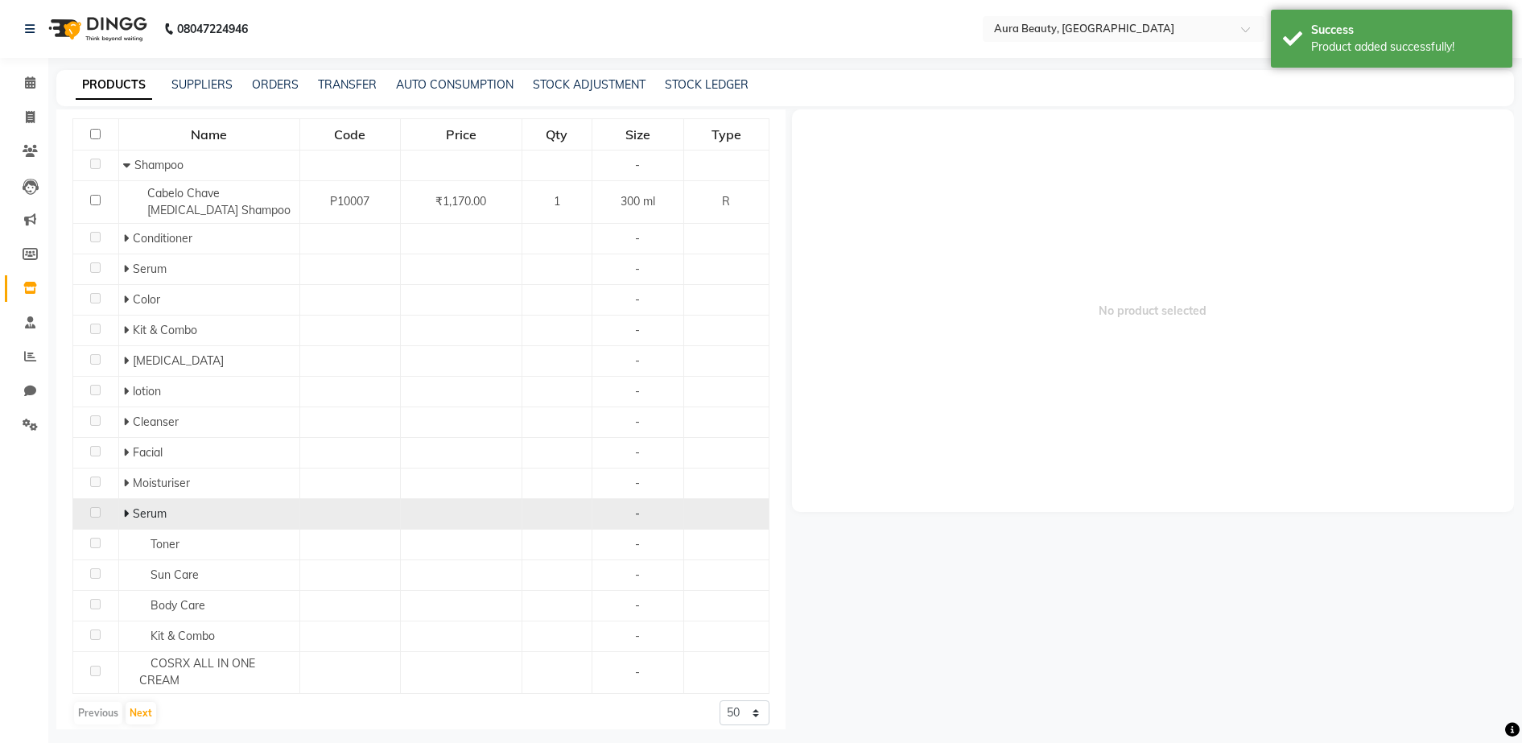
click at [126, 513] on icon at bounding box center [126, 513] width 6 height 11
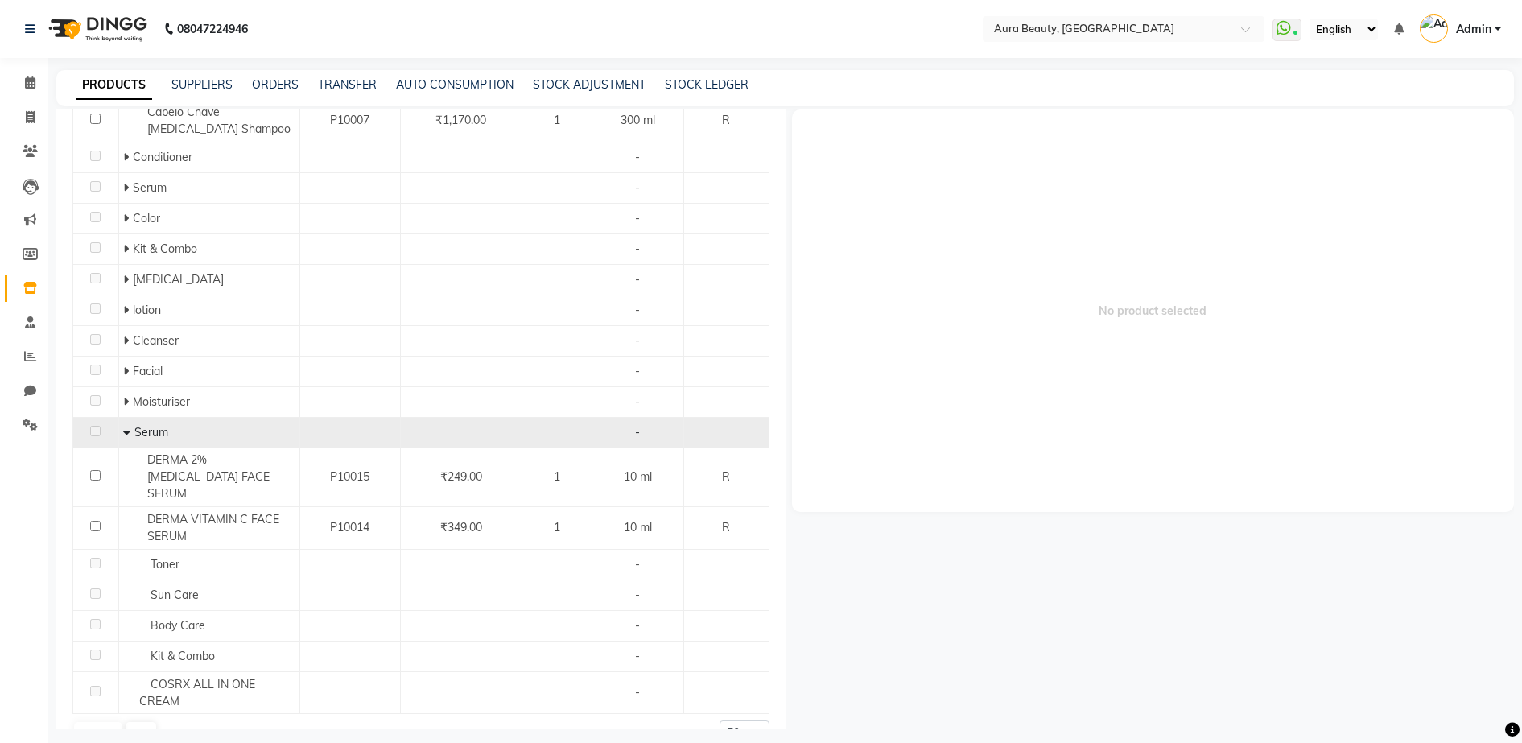
scroll to position [258, 0]
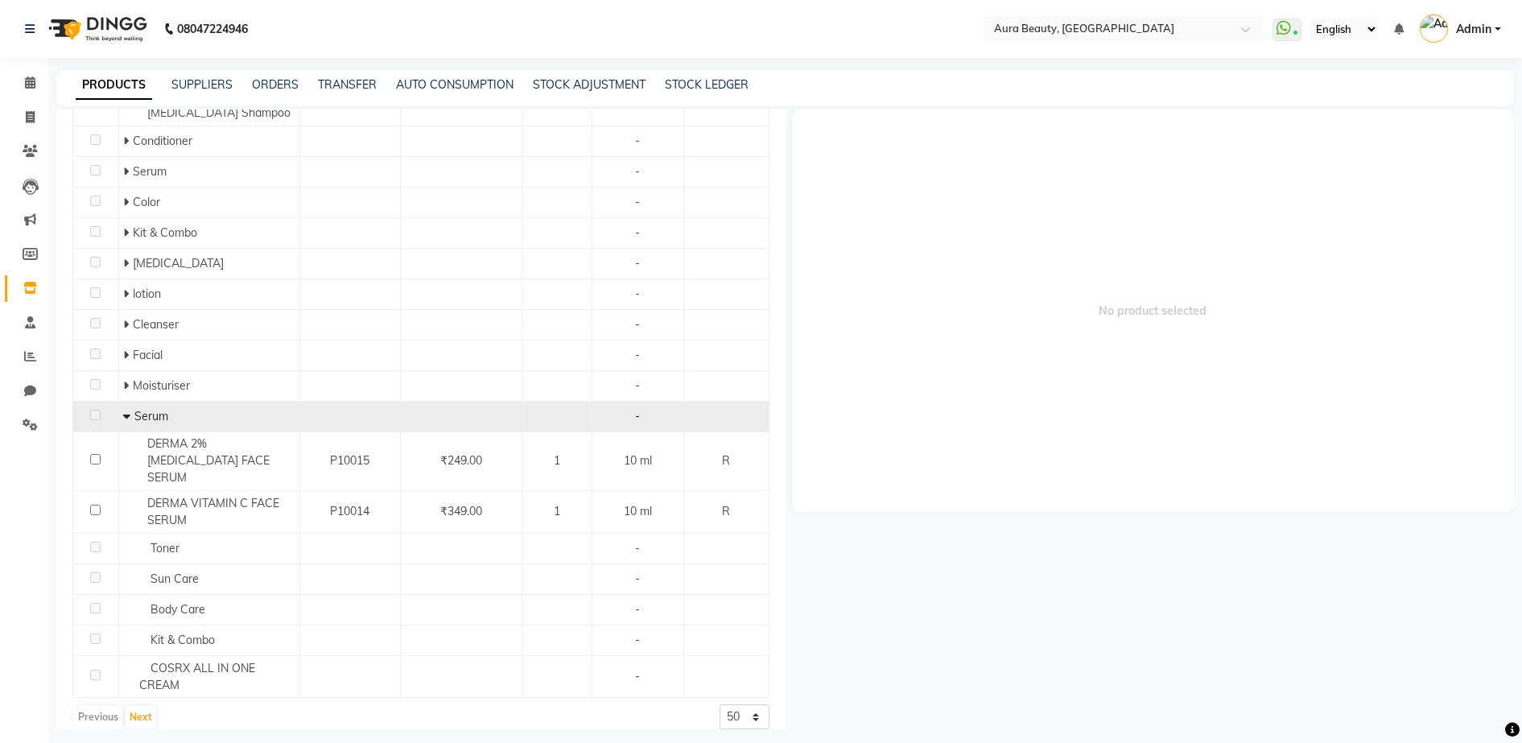
click at [123, 418] on icon at bounding box center [126, 415] width 7 height 11
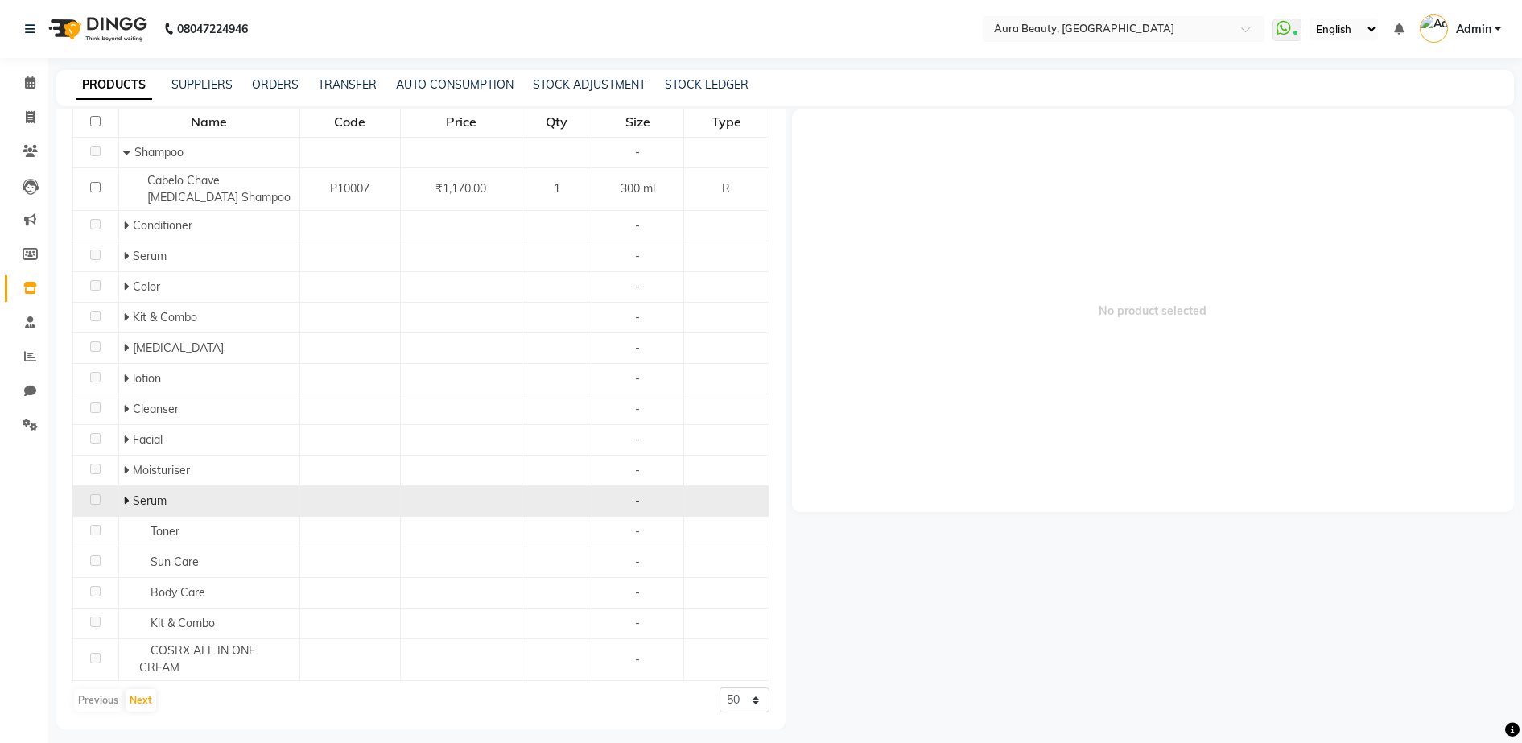
scroll to position [174, 0]
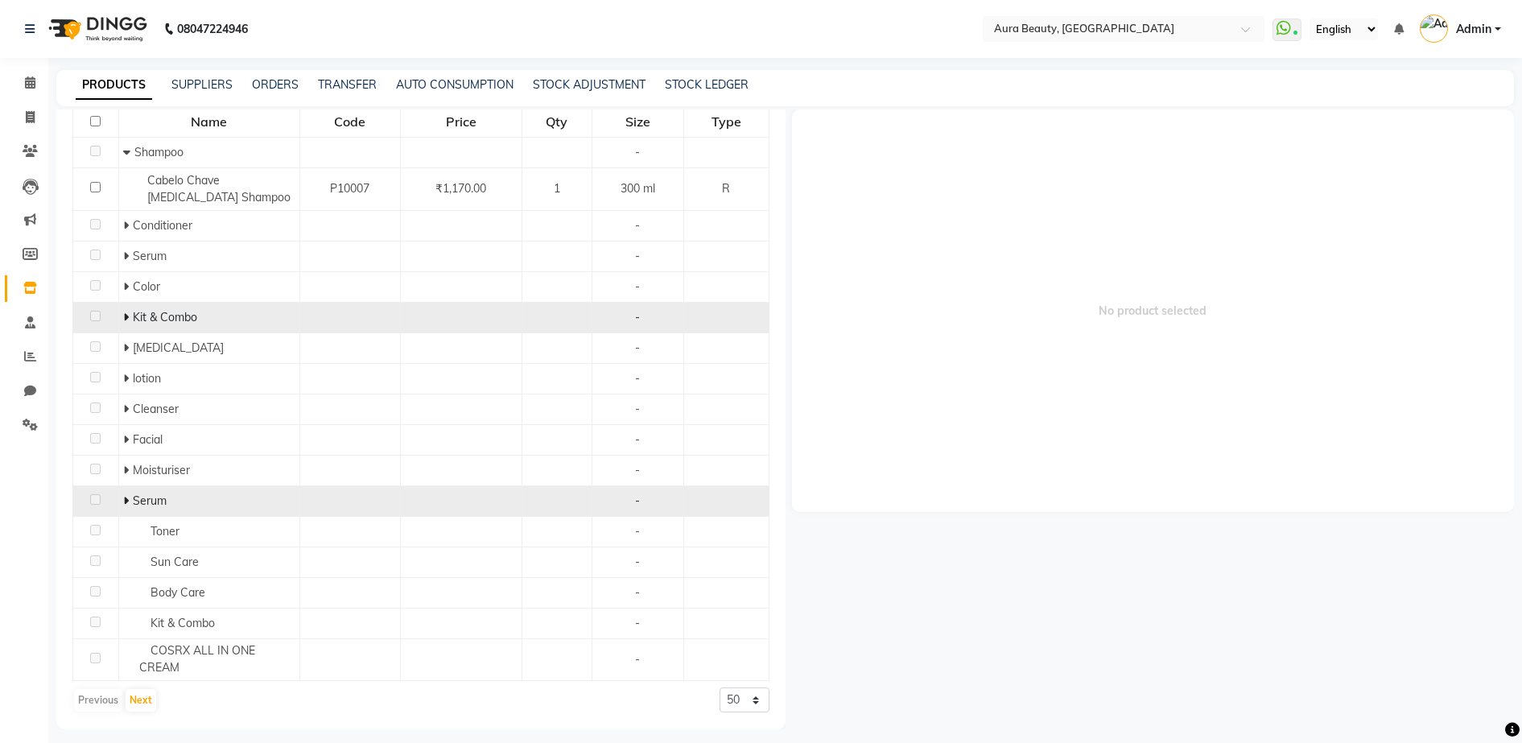
click at [120, 314] on td "Kit & Combo" at bounding box center [208, 317] width 181 height 31
click at [120, 316] on td "Kit & Combo" at bounding box center [208, 317] width 181 height 31
click at [123, 317] on icon at bounding box center [126, 316] width 6 height 11
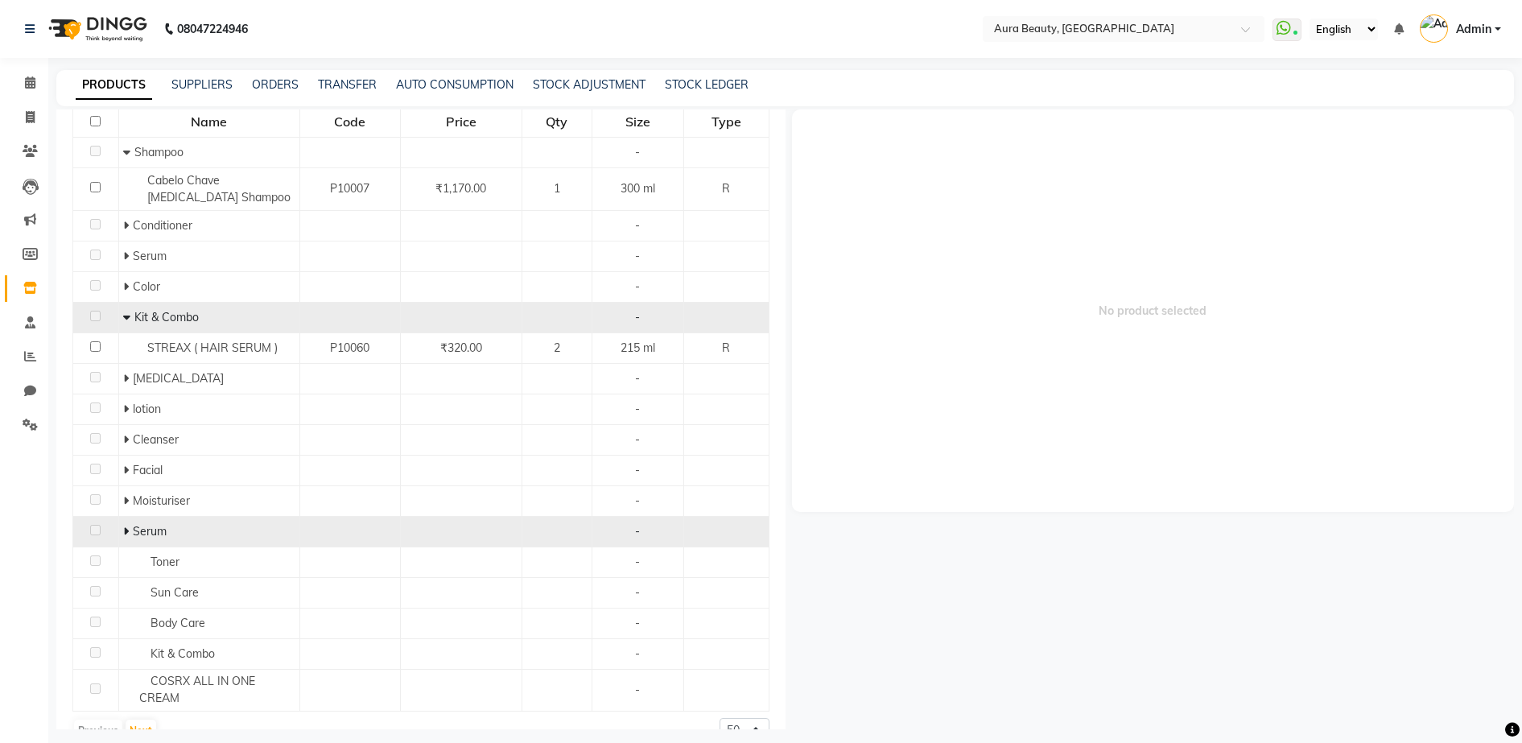
scroll to position [204, 0]
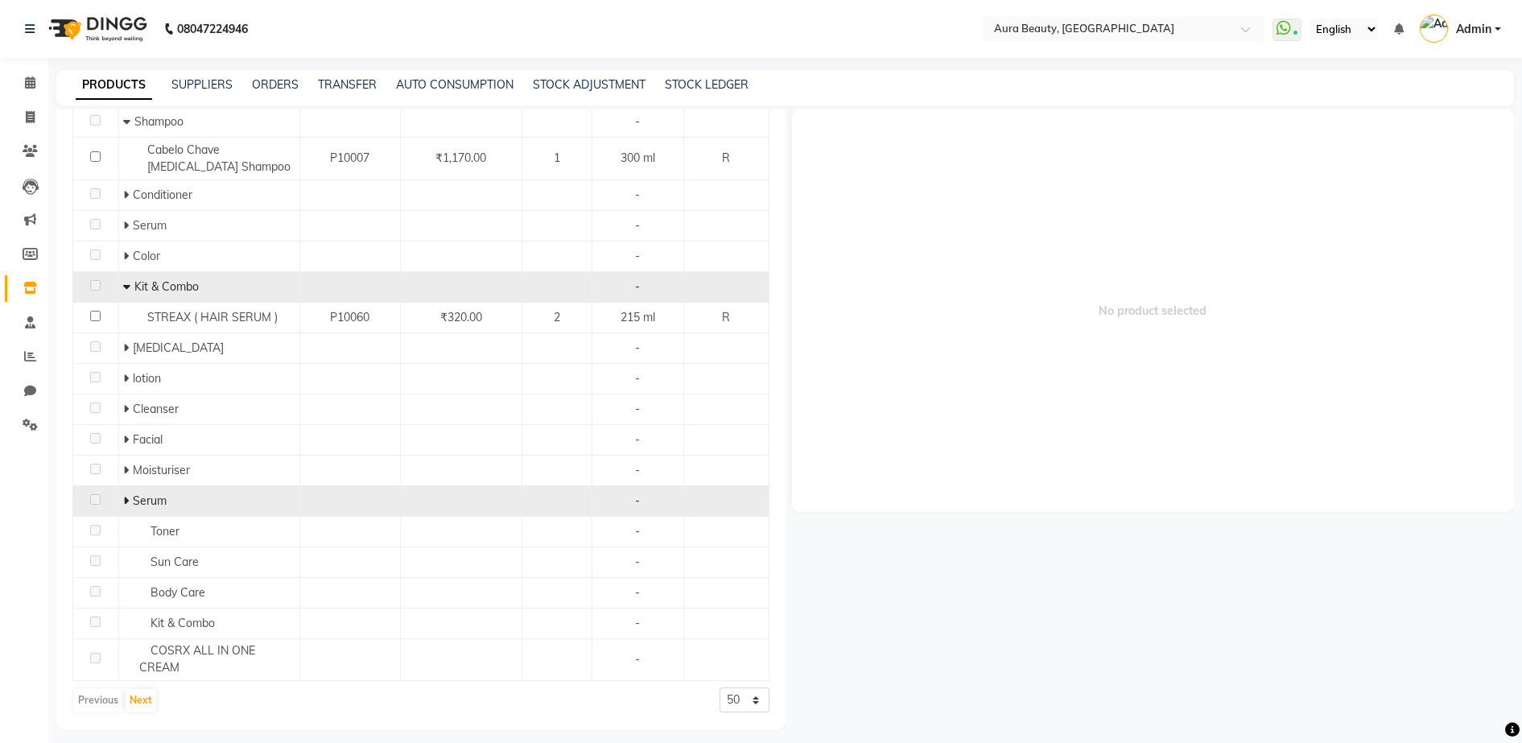
click at [123, 287] on icon at bounding box center [126, 286] width 7 height 11
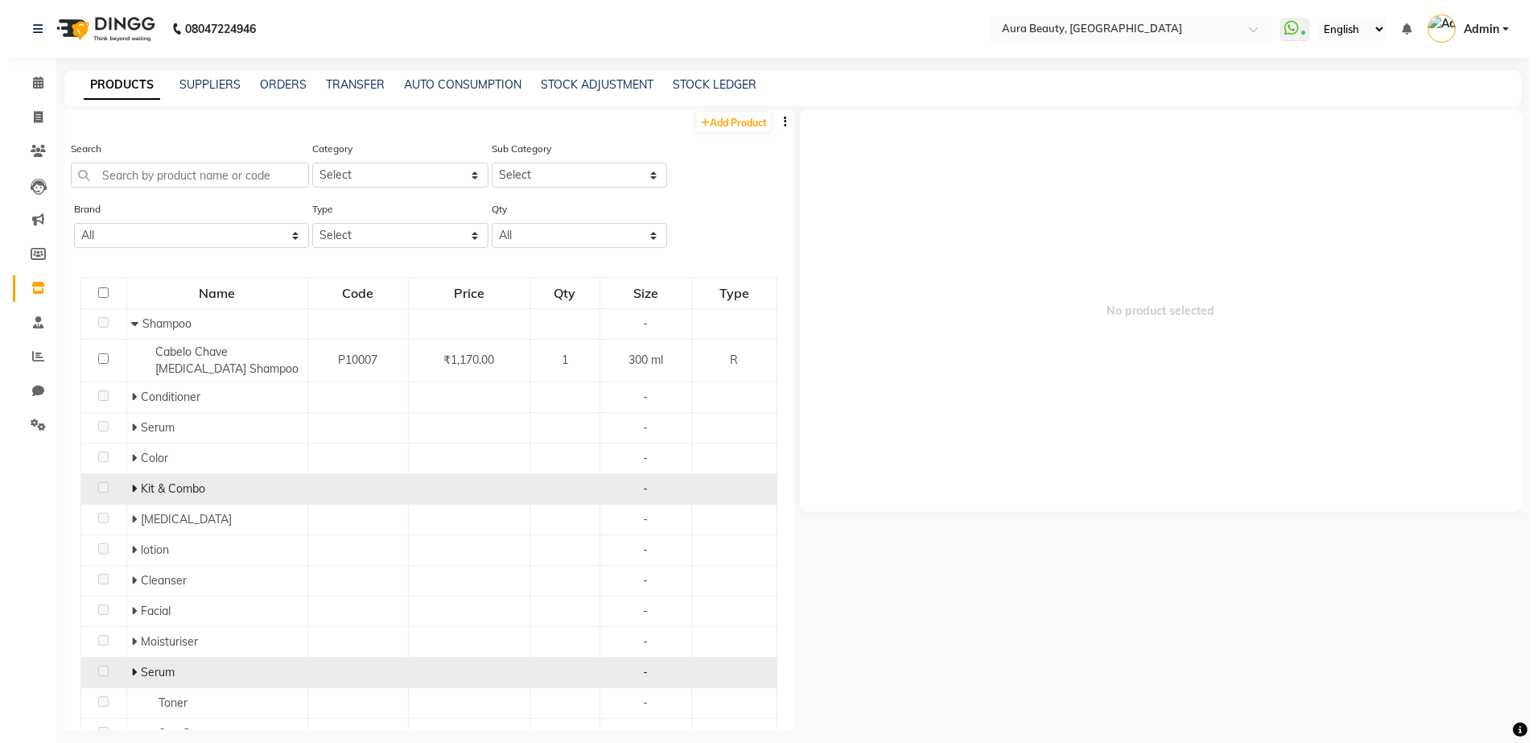
scroll to position [0, 0]
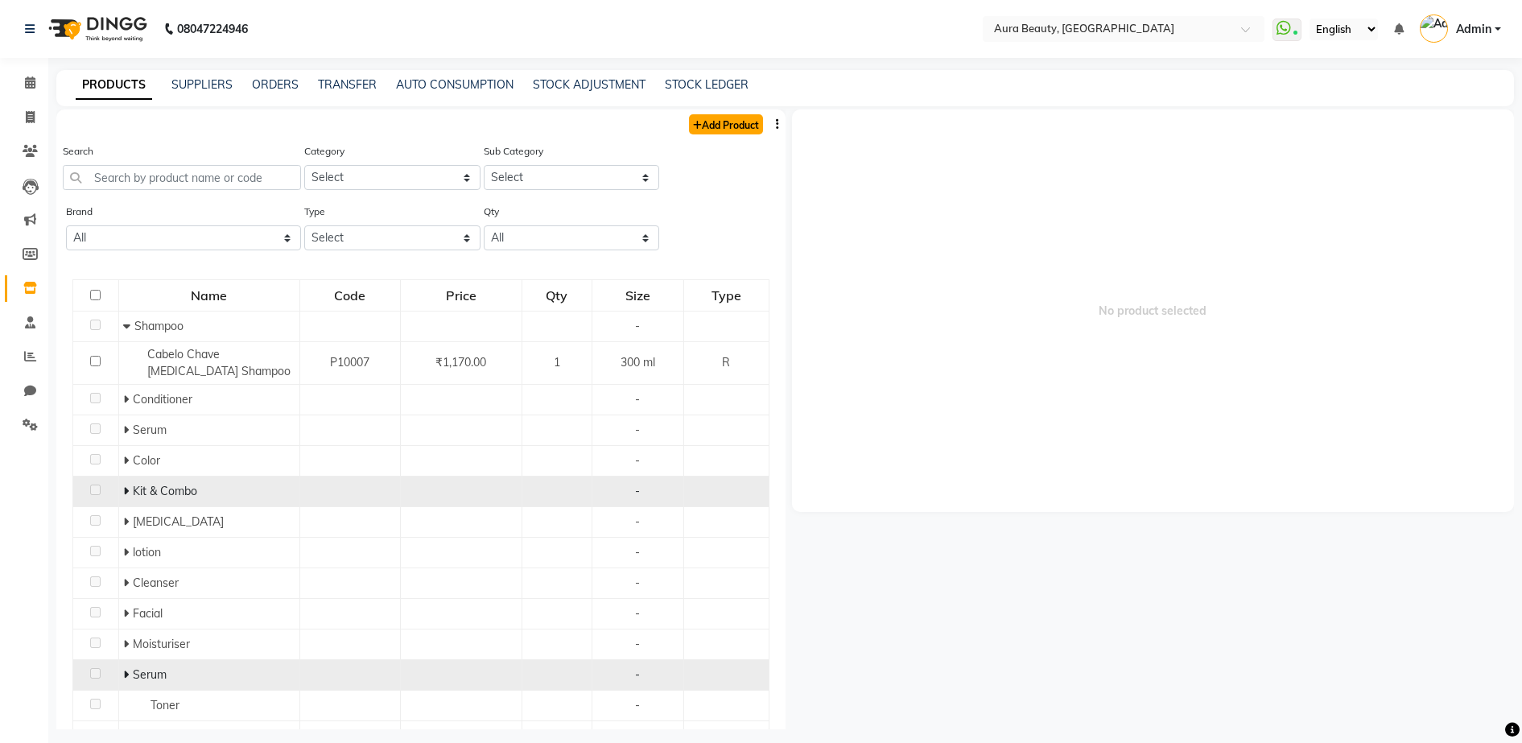
click at [691, 130] on link "Add Product" at bounding box center [726, 124] width 74 height 20
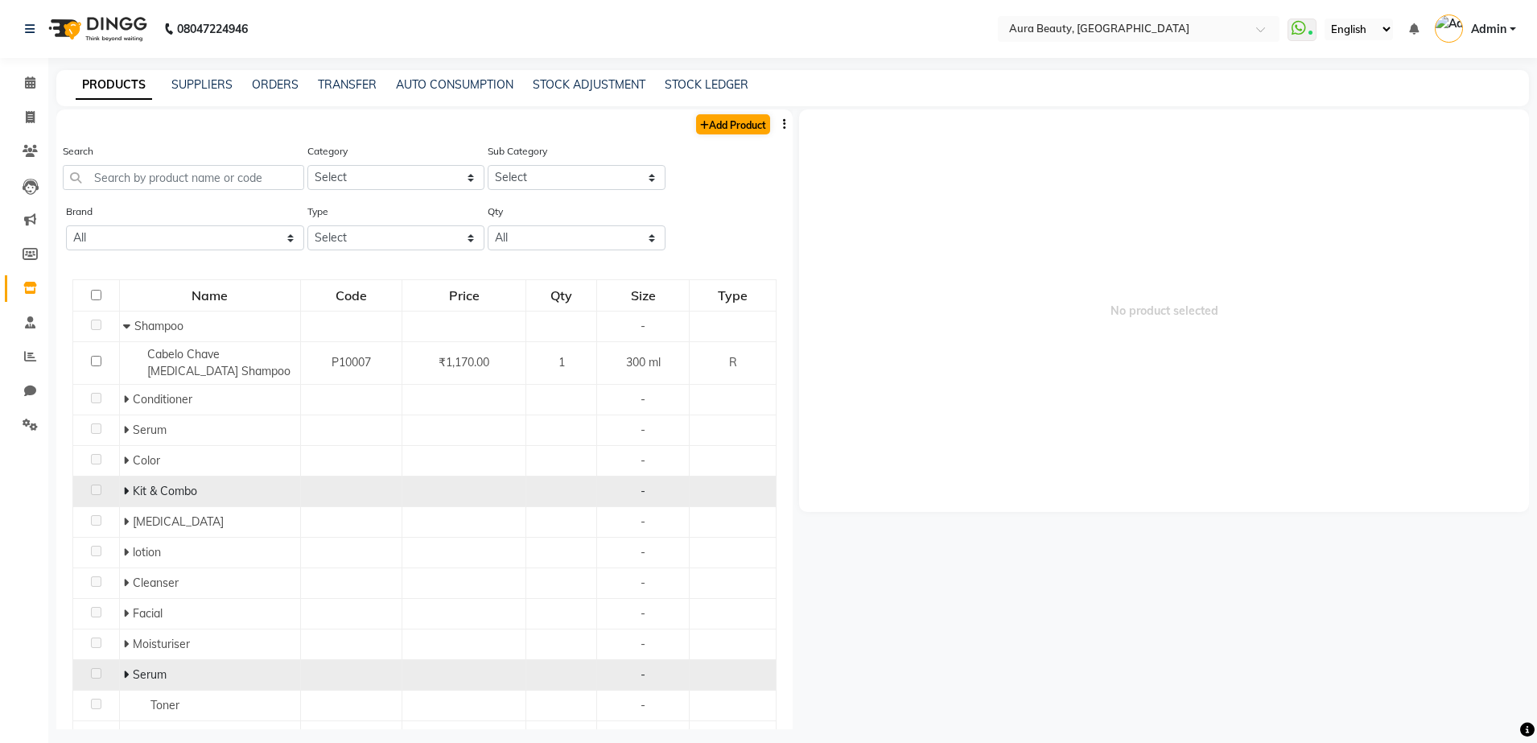
select select "true"
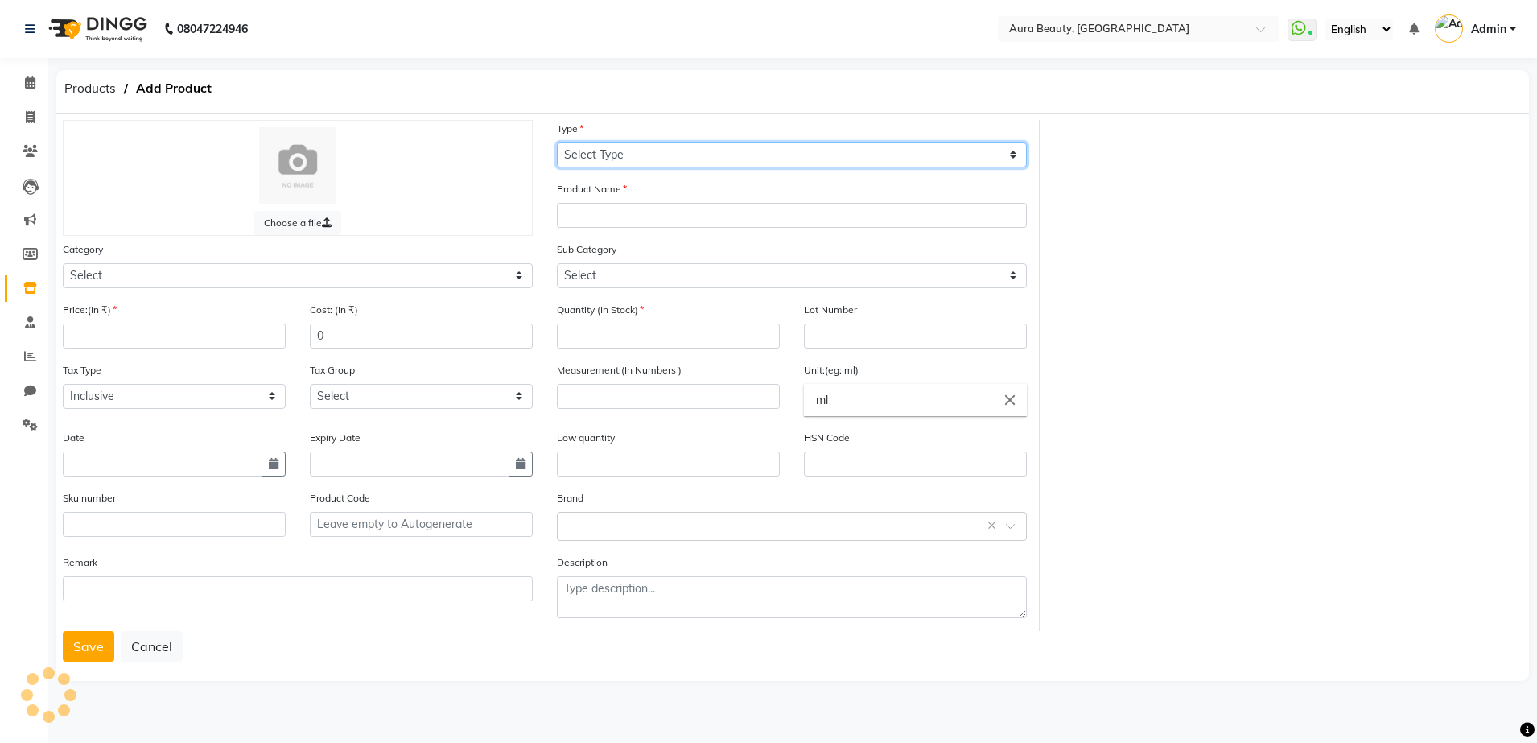
click at [652, 150] on select "Select Type Both Retail Consumable" at bounding box center [792, 154] width 470 height 25
select select "R"
click at [557, 142] on select "Select Type Both Retail Consumable" at bounding box center [792, 154] width 470 height 25
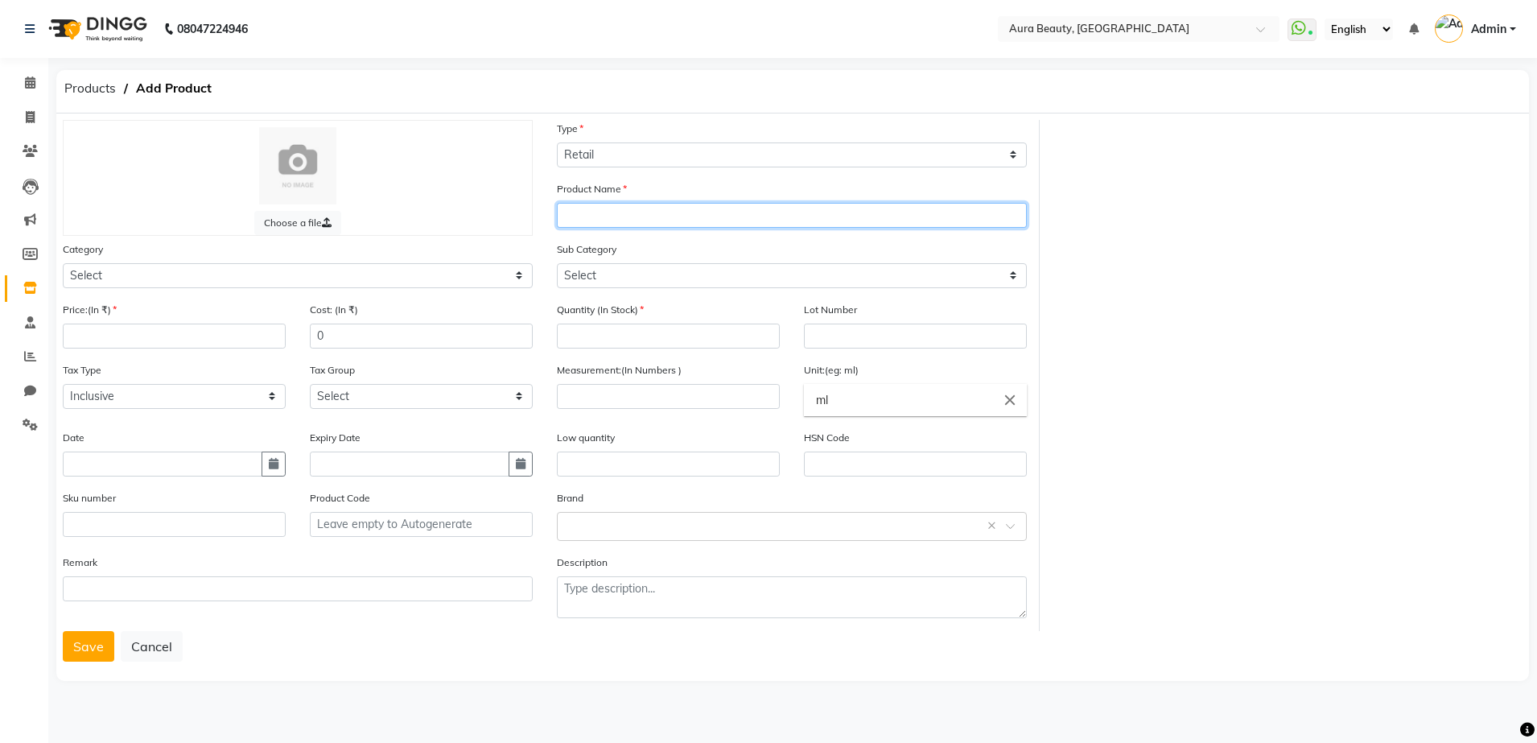
click at [591, 218] on input "text" at bounding box center [792, 215] width 470 height 25
click at [586, 215] on input "PLIX PINEAPPLE" at bounding box center [792, 215] width 470 height 25
click at [667, 212] on input "PLIX( PINEAPPLE" at bounding box center [792, 215] width 470 height 25
click at [667, 212] on input "PLIX( PINEAPPLE DE-PIGMENTATION DUO )" at bounding box center [792, 215] width 470 height 25
type input "PLIX( PINEAPPLE DE-PIGMENTATION DUO )"
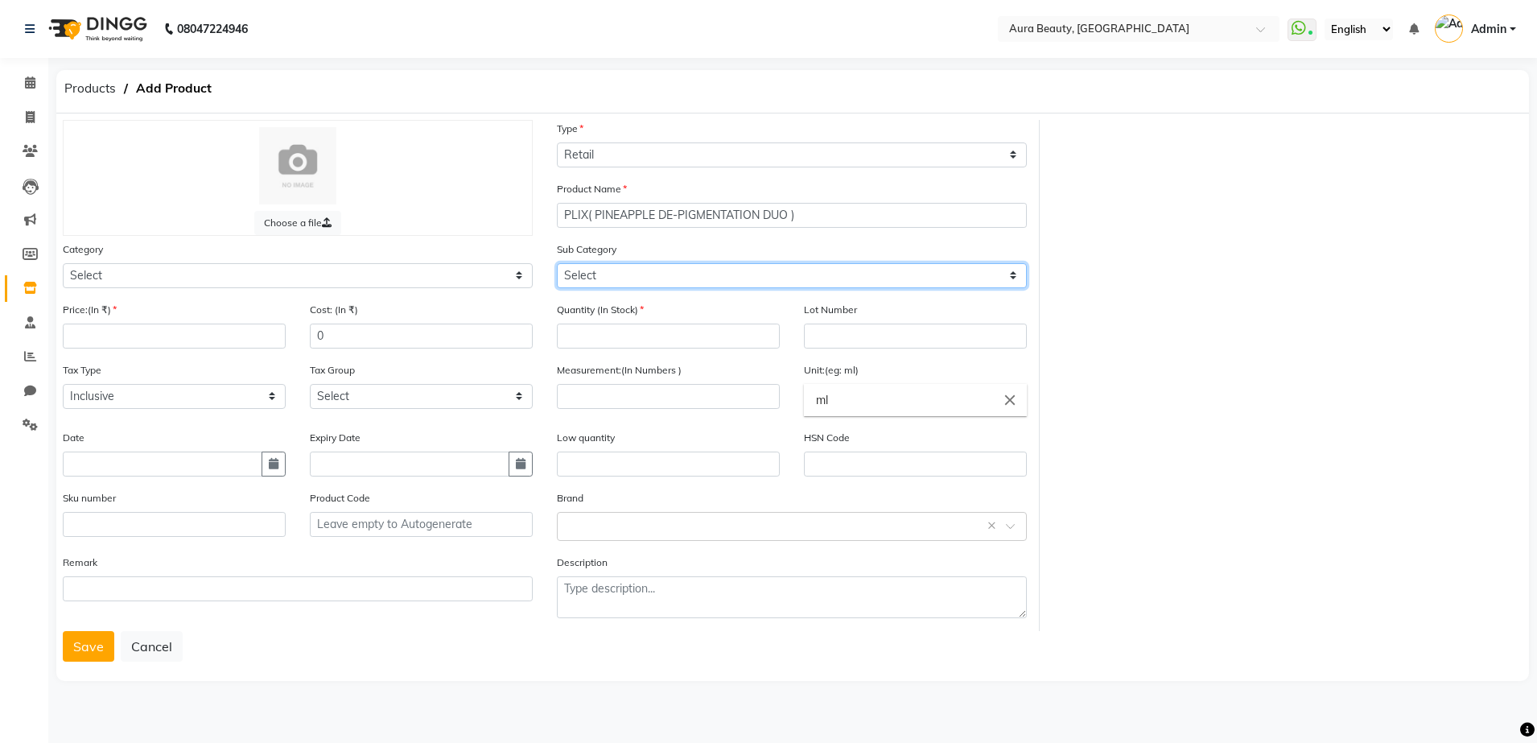
click at [595, 282] on select "Select" at bounding box center [792, 275] width 470 height 25
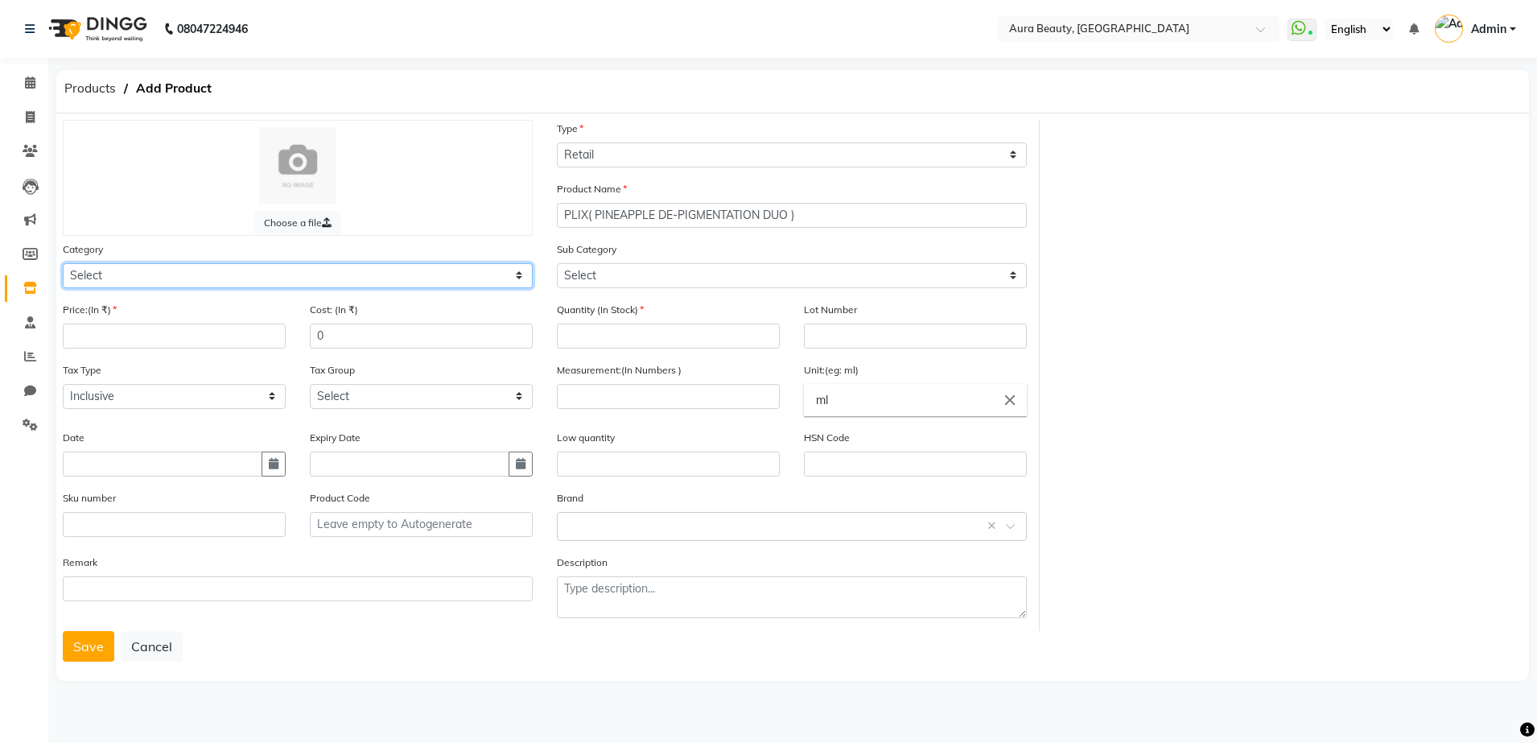
click at [517, 286] on select "Select Hair Skin Makeup Personal Care Appliances [PERSON_NAME] Waxing Disposabl…" at bounding box center [298, 275] width 470 height 25
select select "1480101150"
click at [63, 263] on select "Select Hair Skin Makeup Personal Care Appliances [PERSON_NAME] Waxing Disposabl…" at bounding box center [298, 275] width 470 height 25
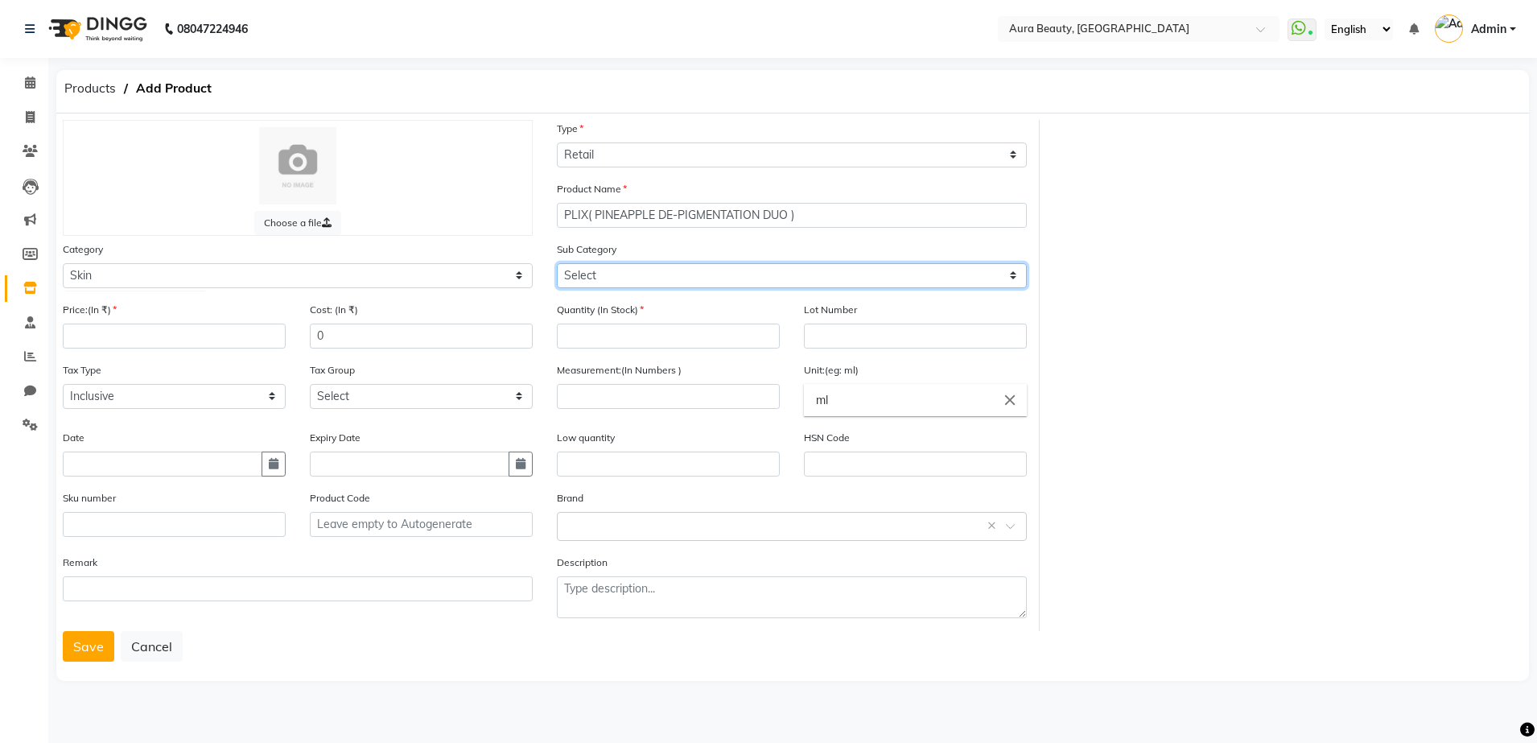
click at [1011, 278] on select "Select Cleanser Facial Moisturiser Serum Toner Sun Care Masks Lip Care Eye Care…" at bounding box center [792, 275] width 470 height 25
select select "1480101162"
click at [557, 263] on select "Select Cleanser Facial Moisturiser Serum Toner Sun Care Masks Lip Care Eye Care…" at bounding box center [792, 275] width 470 height 25
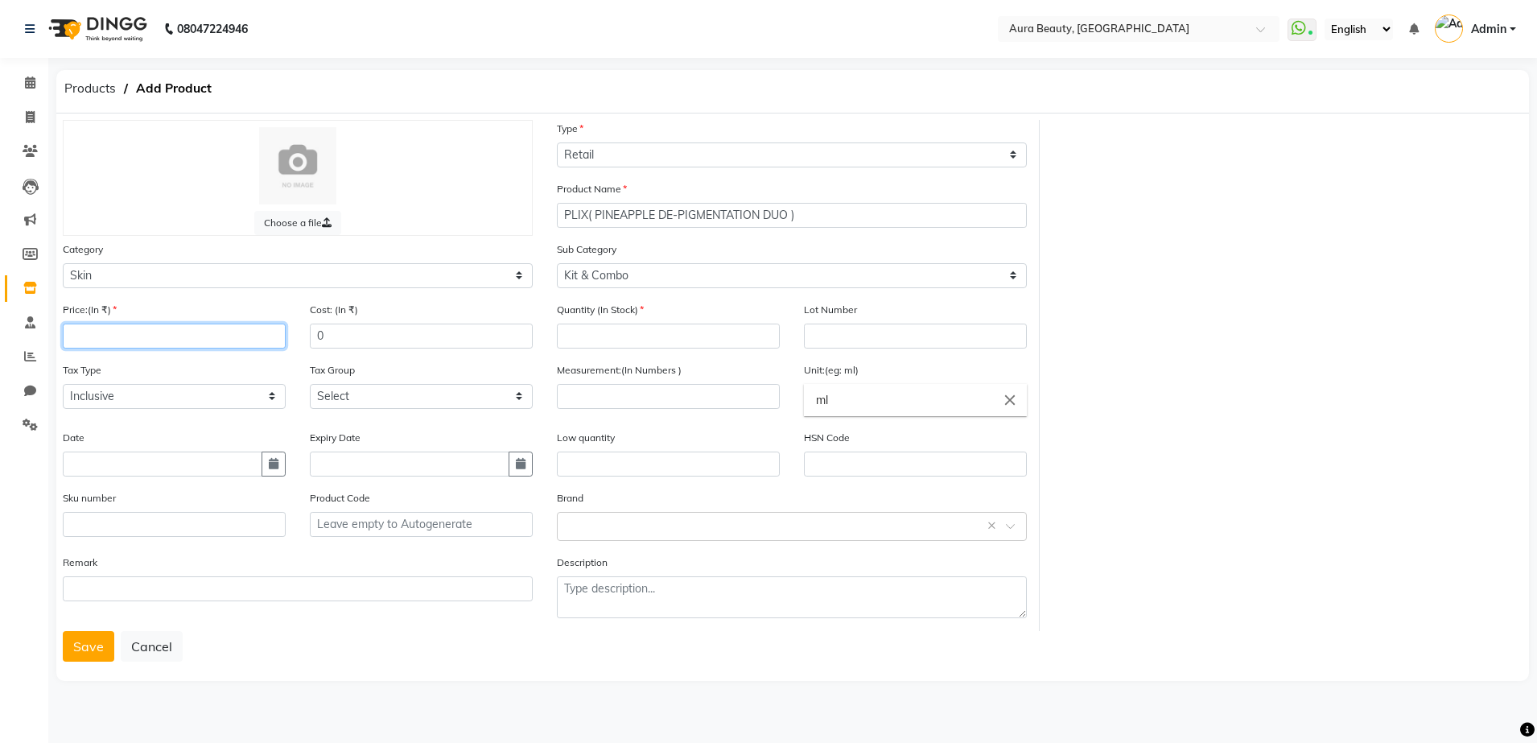
click at [228, 341] on input "number" at bounding box center [174, 335] width 223 height 25
type input "699"
click at [566, 336] on input "number" at bounding box center [668, 335] width 223 height 25
type input "1"
click at [591, 390] on input "number" at bounding box center [668, 396] width 223 height 25
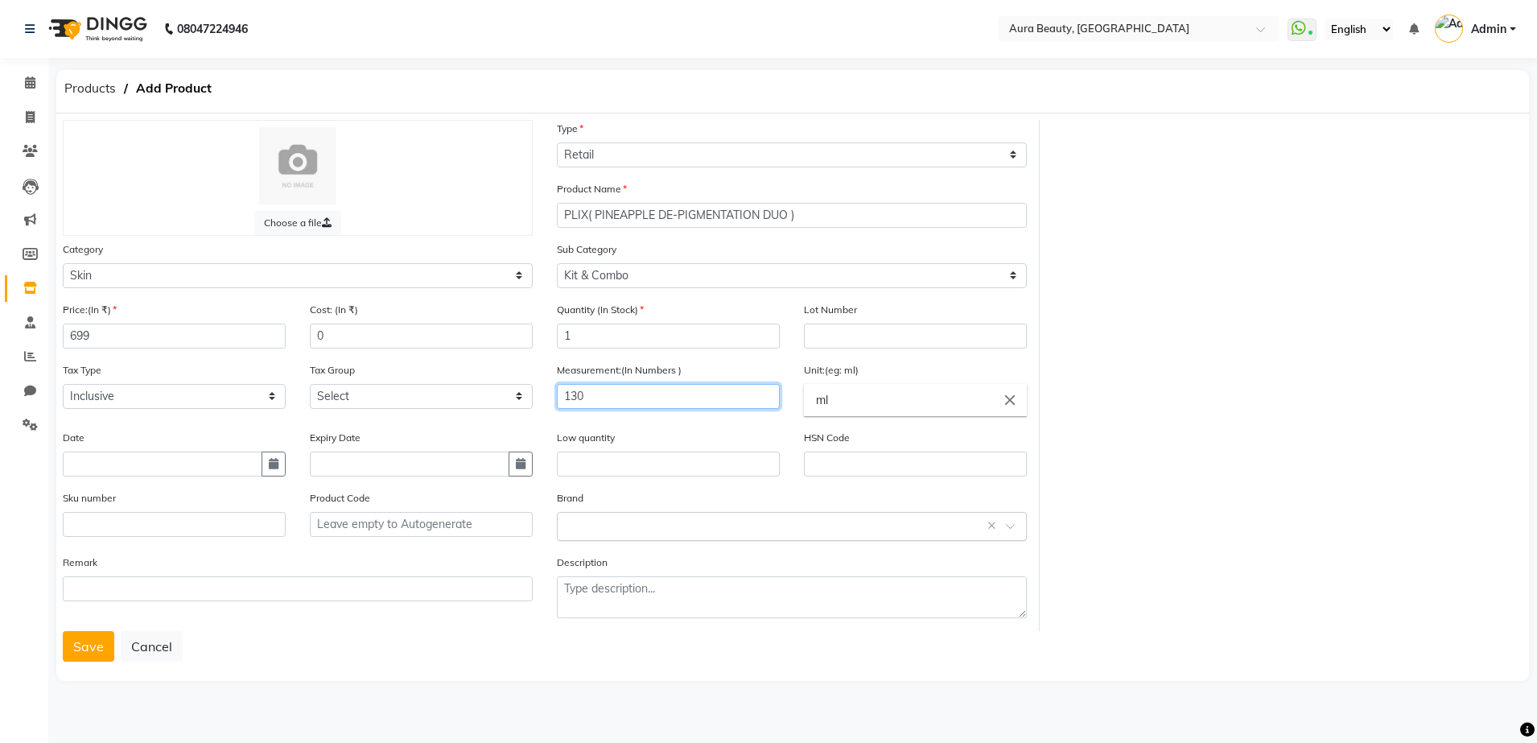
type input "130"
click at [593, 517] on input "text" at bounding box center [776, 525] width 420 height 17
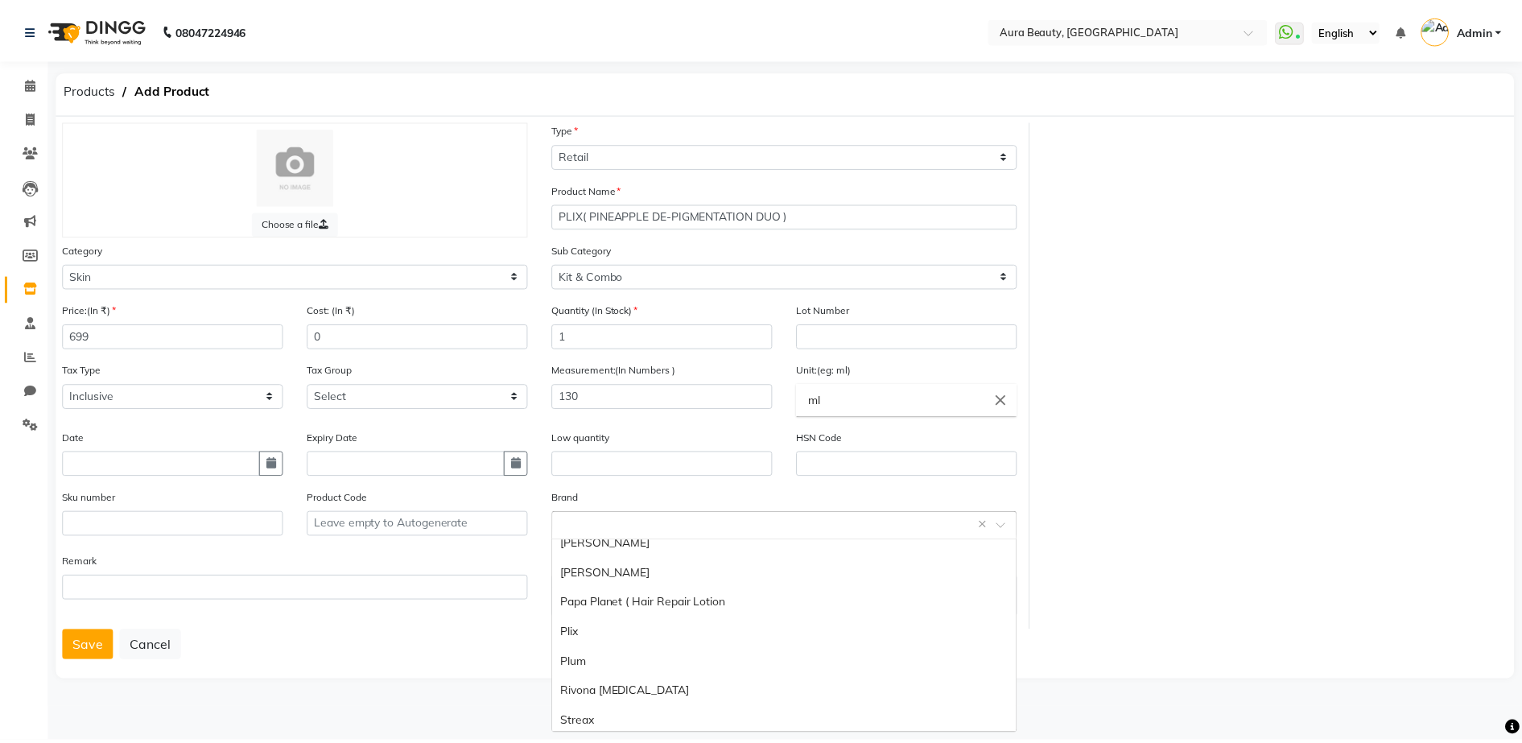
scroll to position [322, 0]
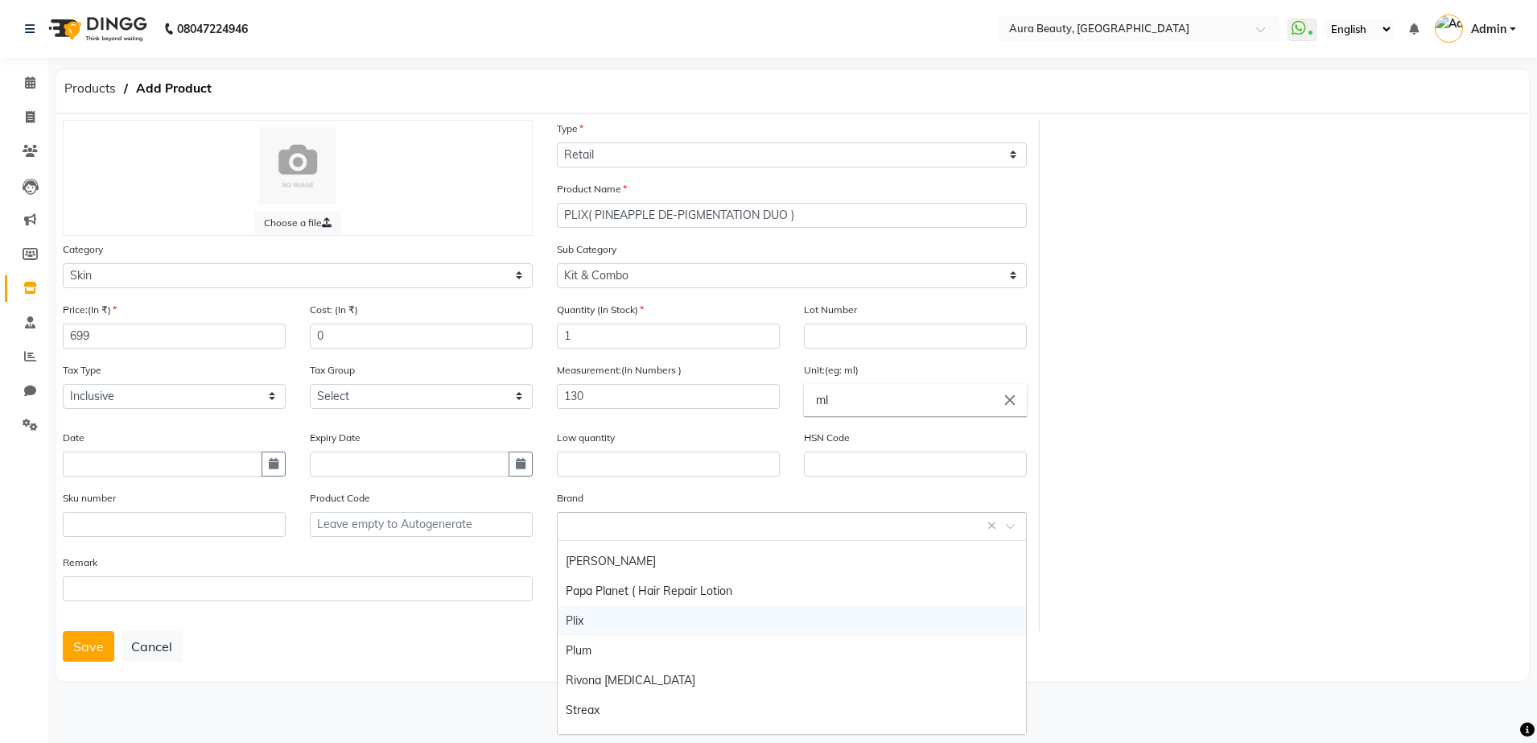
click at [653, 632] on div "Plix" at bounding box center [792, 621] width 468 height 30
click at [92, 655] on button "Save" at bounding box center [88, 646] width 51 height 31
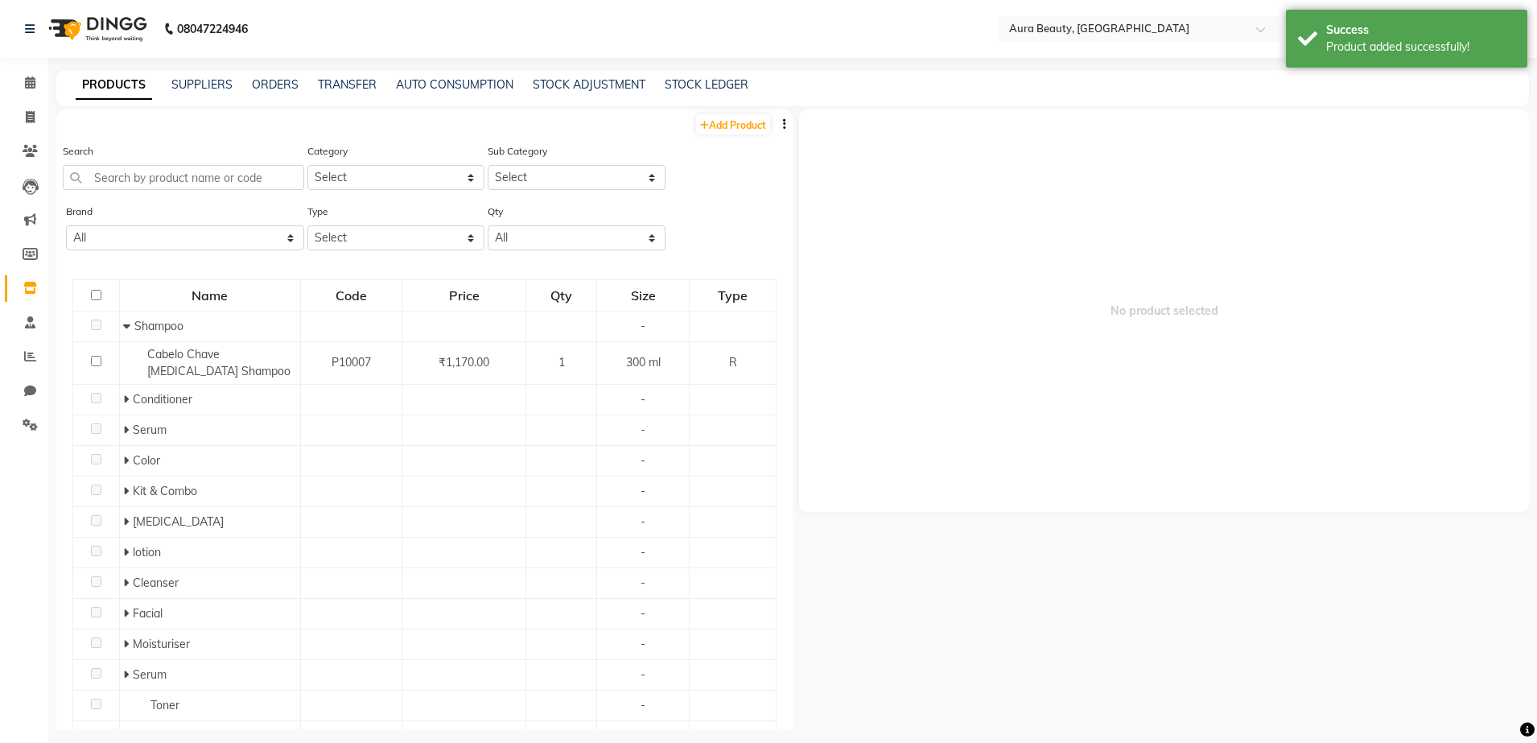
select select "true"
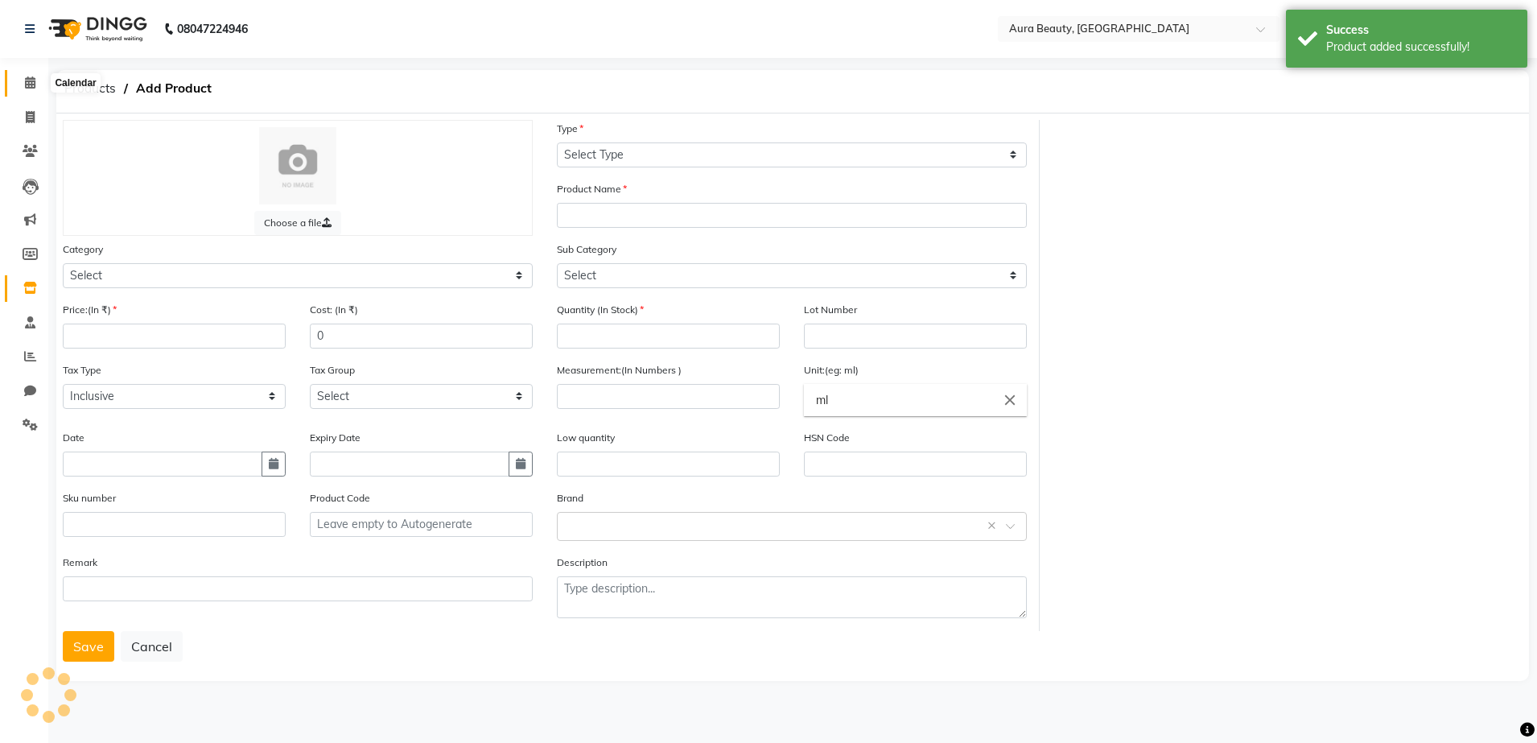
click at [25, 91] on span at bounding box center [30, 83] width 28 height 19
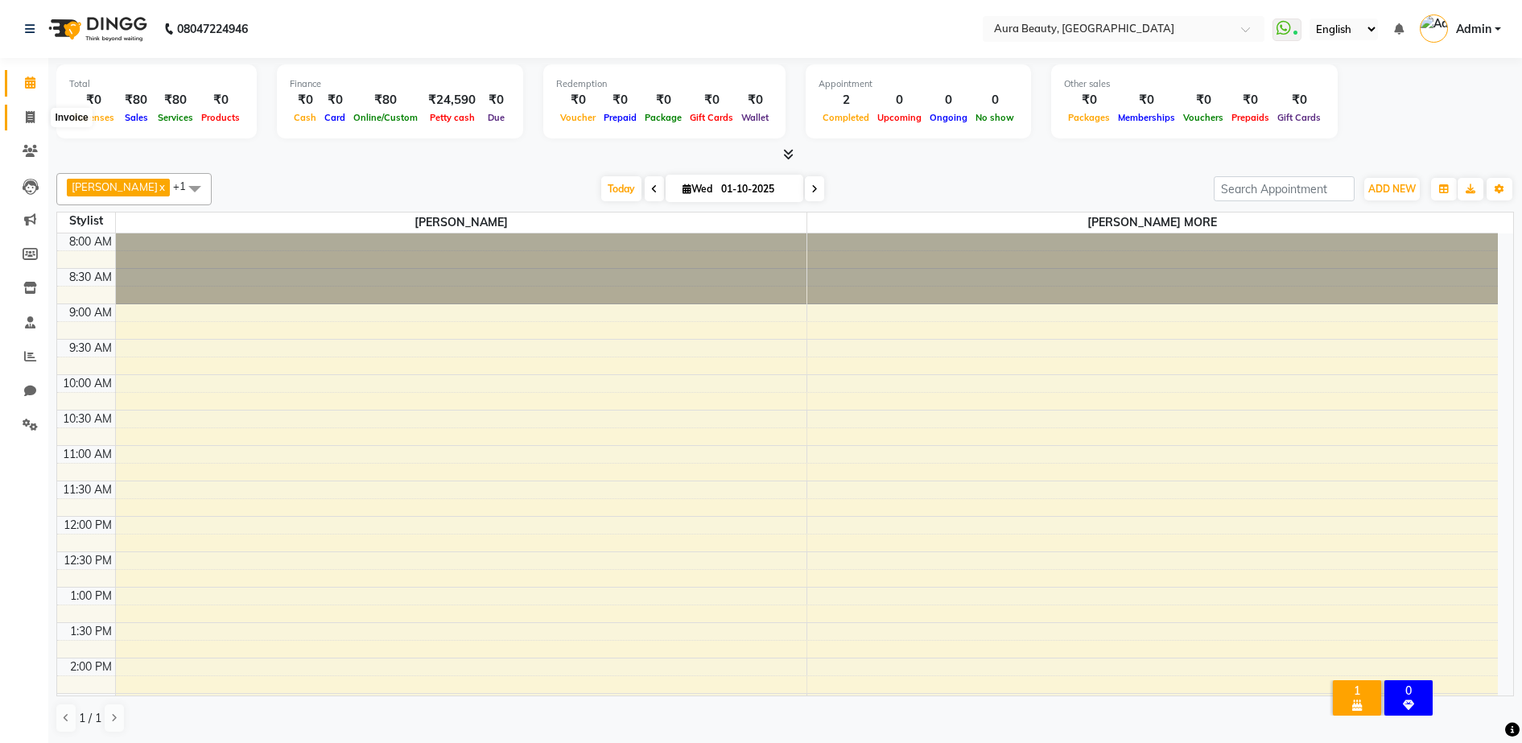
click at [35, 118] on icon at bounding box center [30, 117] width 9 height 12
select select "service"
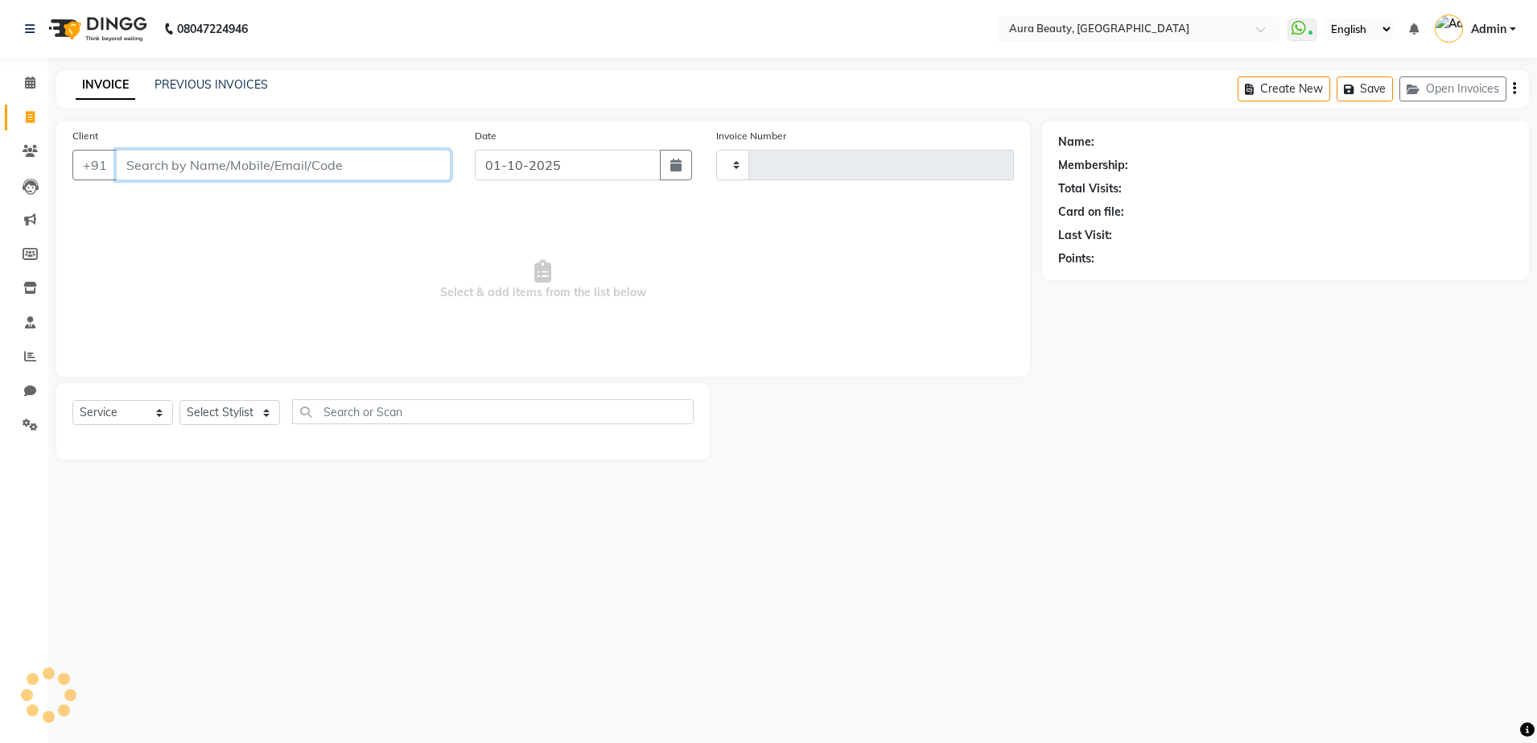
click at [235, 157] on input "Client" at bounding box center [283, 165] width 335 height 31
type input "0145"
select select "8092"
select select "84335"
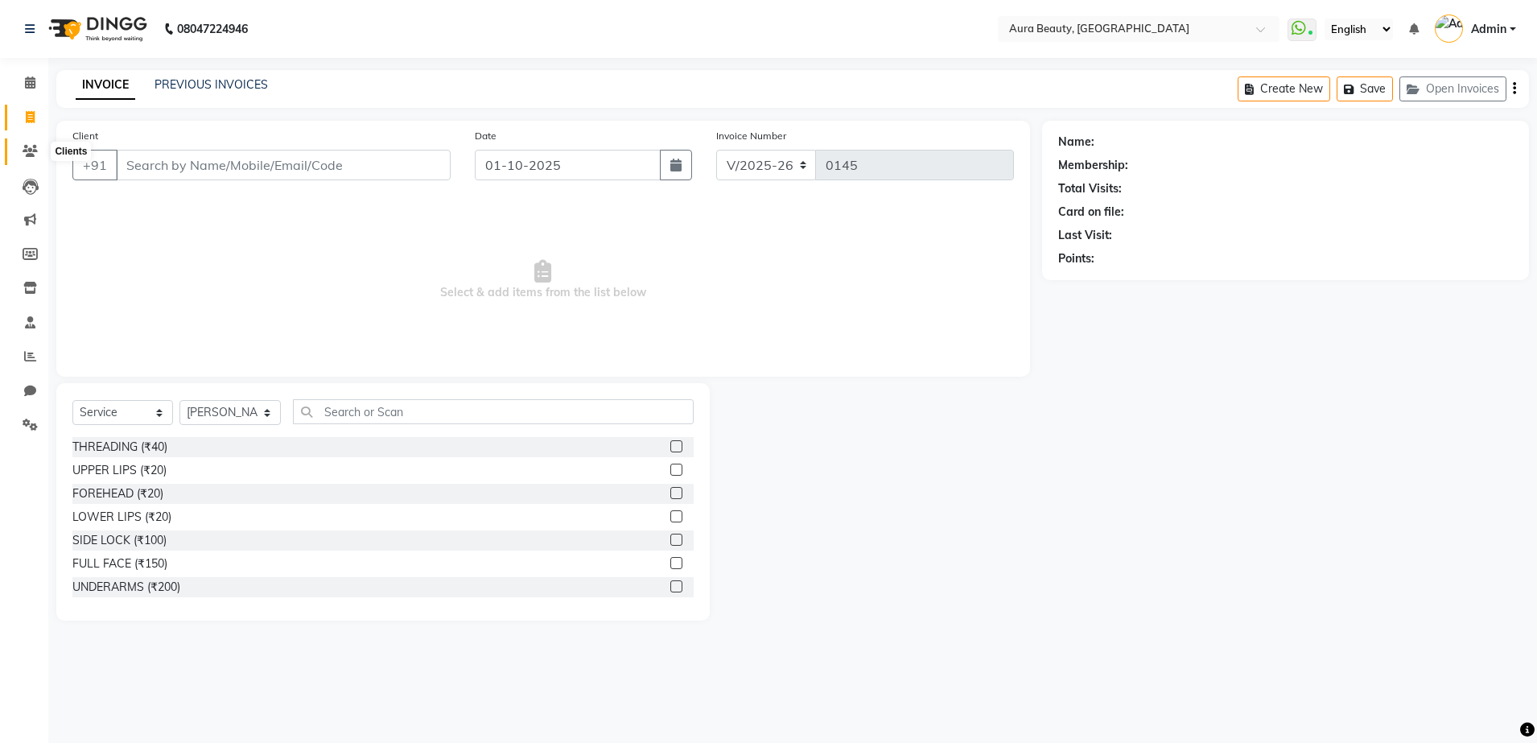
click at [34, 142] on span at bounding box center [30, 151] width 28 height 19
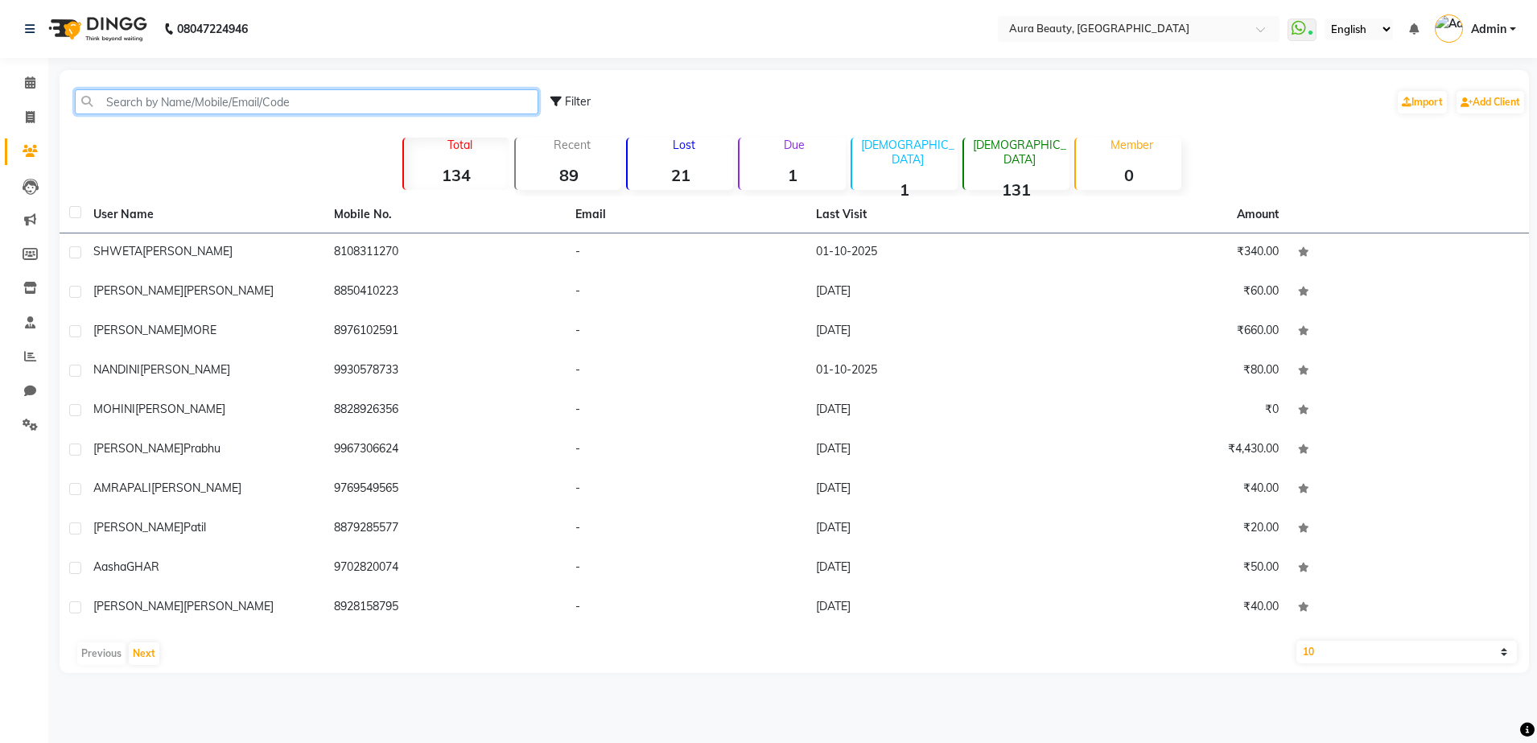
click at [167, 106] on input "text" at bounding box center [306, 101] width 463 height 25
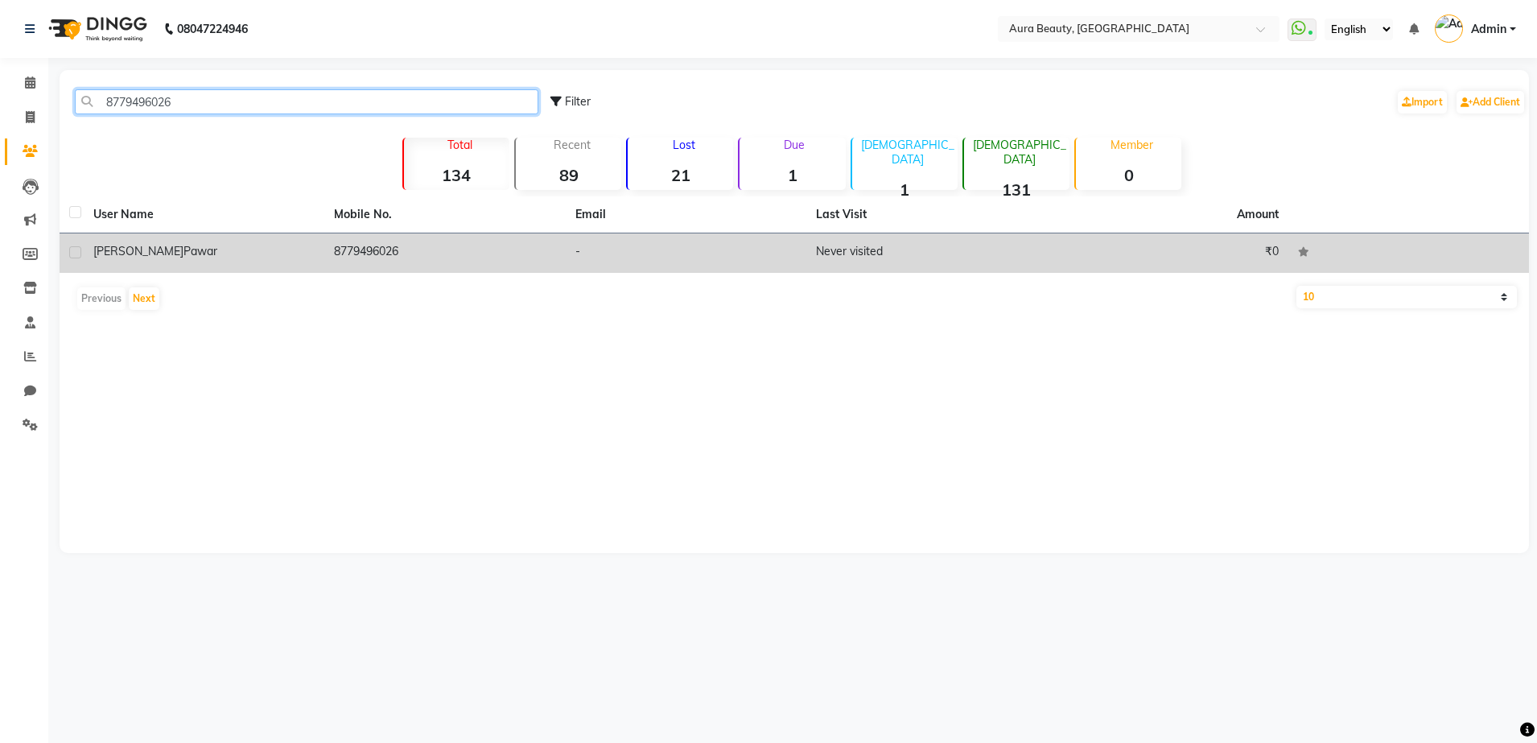
type input "8779496026"
click at [190, 266] on td "[PERSON_NAME]" at bounding box center [204, 252] width 241 height 39
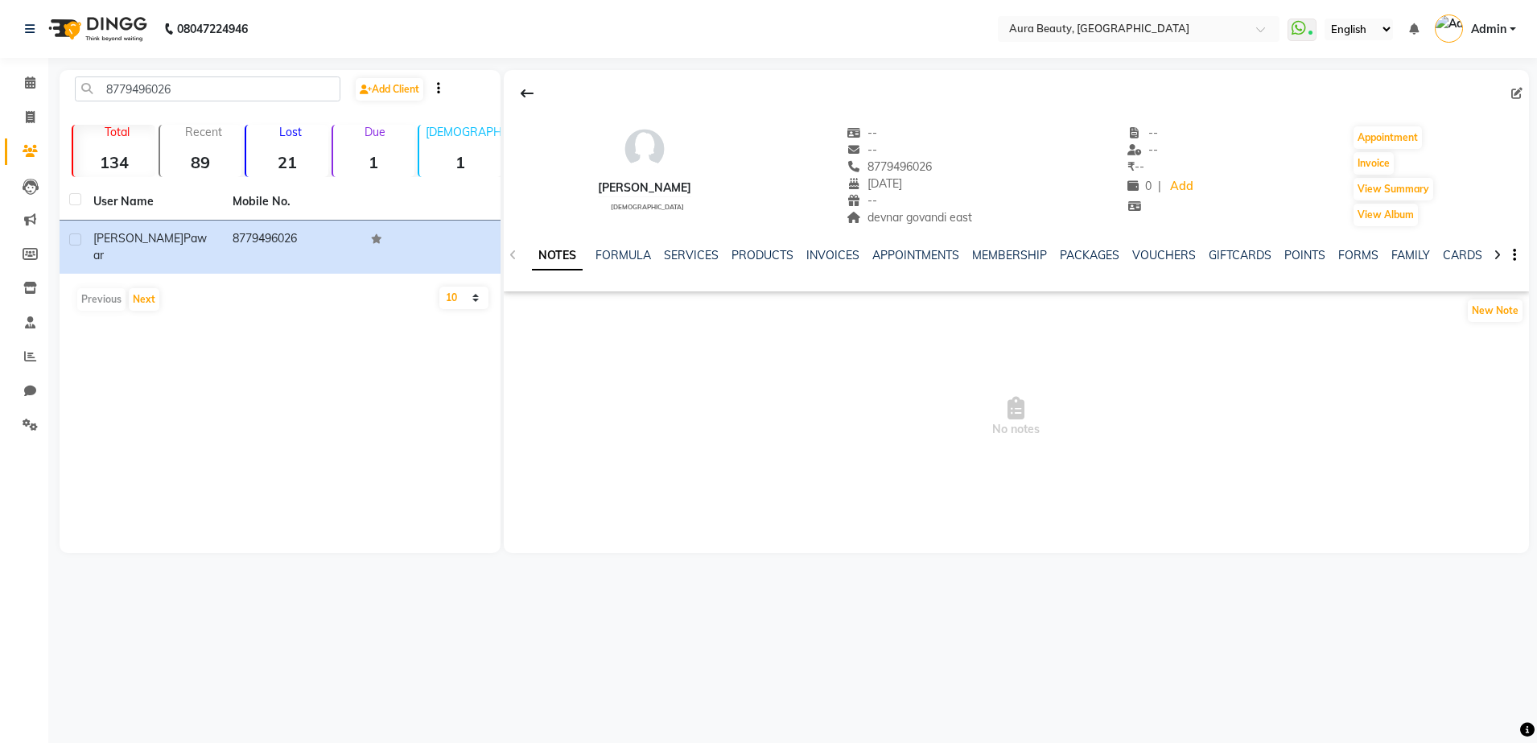
click at [888, 198] on div "--" at bounding box center [910, 200] width 126 height 17
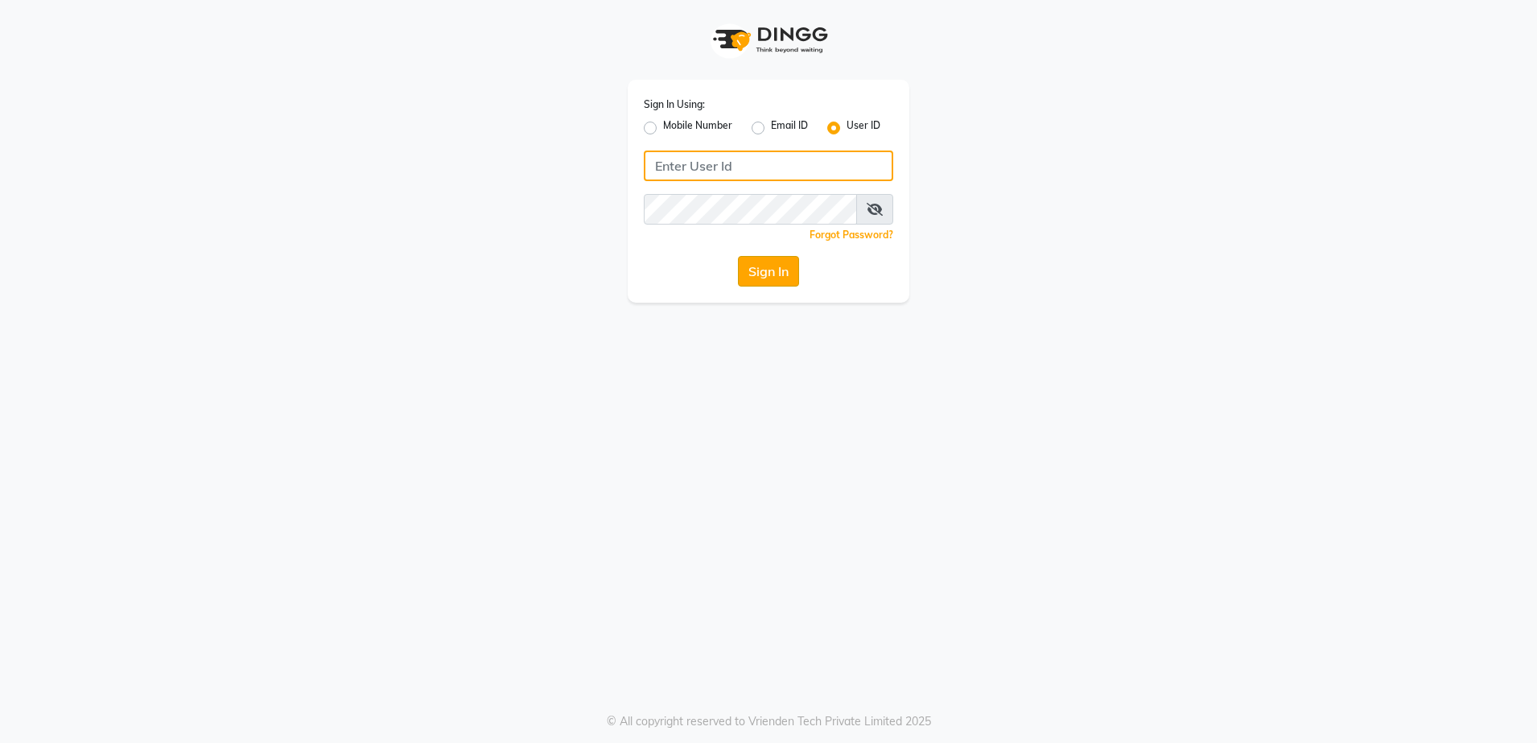
type input "[DEMOGRAPHIC_DATA]"
click at [760, 275] on button "Sign In" at bounding box center [768, 271] width 61 height 31
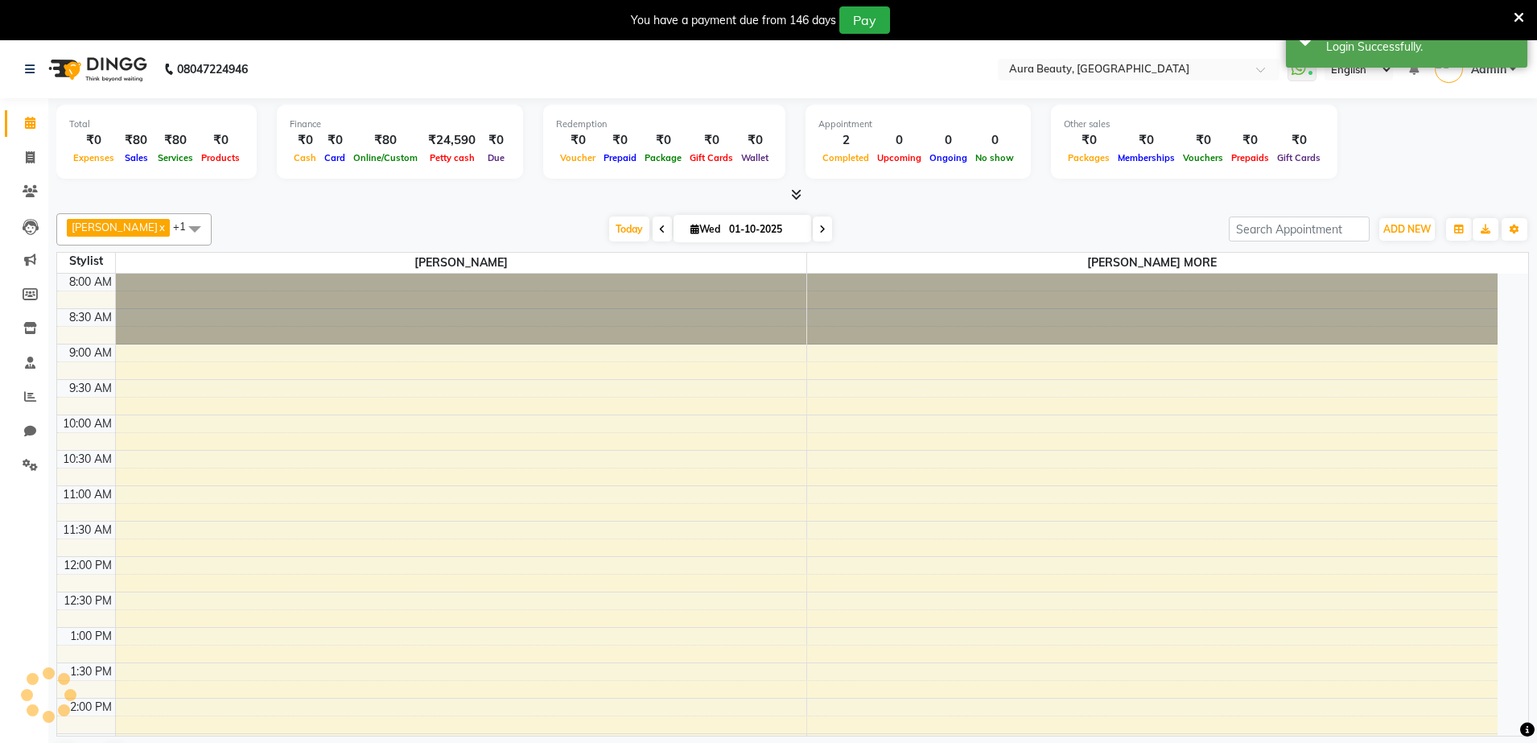
select select "en"
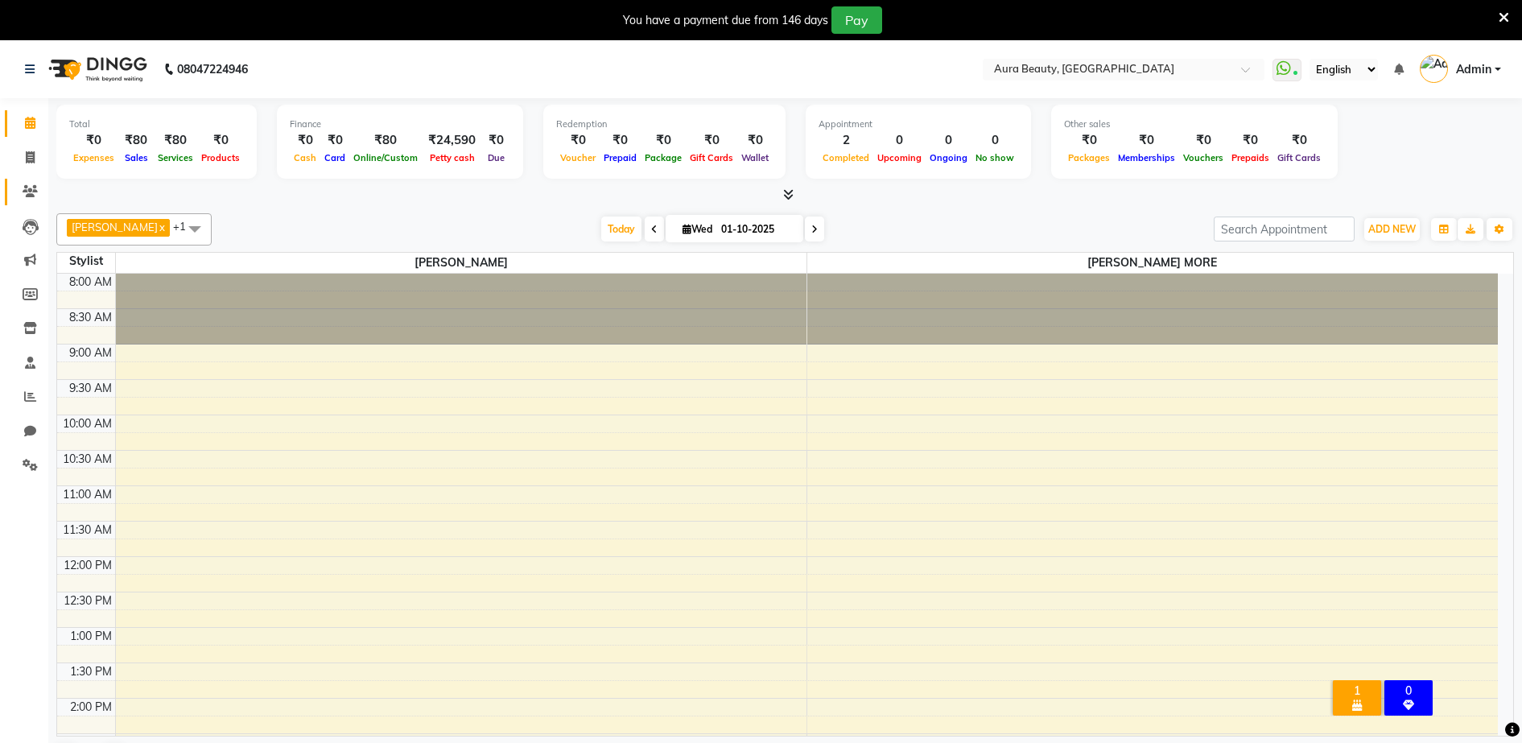
click at [27, 181] on link "Clients" at bounding box center [24, 192] width 39 height 27
click at [262, 238] on div "Today Wed 01-10-2025" at bounding box center [713, 229] width 986 height 24
